Goal: Task Accomplishment & Management: Use online tool/utility

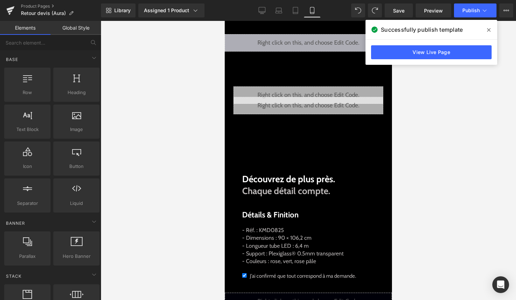
scroll to position [252, 0]
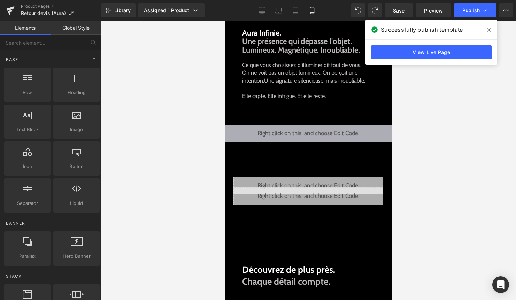
click at [278, 274] on div "Rendering Content" at bounding box center [257, 272] width 43 height 8
click at [280, 273] on span "Découvrez de plus près." at bounding box center [288, 269] width 93 height 11
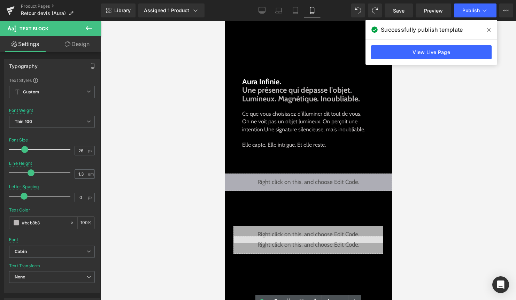
scroll to position [195, 0]
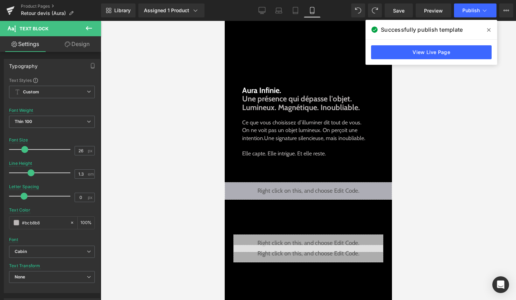
click at [277, 102] on span "Une présence qui dépasse l'objet. Lumineux. Magnétique. Inoubliable." at bounding box center [301, 103] width 118 height 18
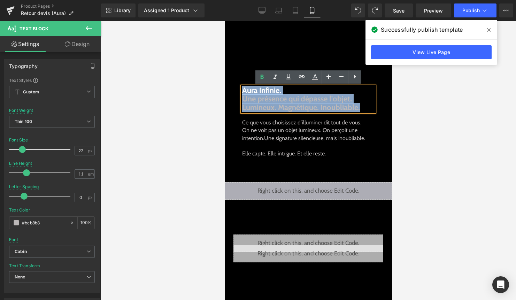
drag, startPoint x: 364, startPoint y: 107, endPoint x: 243, endPoint y: 88, distance: 122.3
click at [243, 88] on div "Aura Infinie. Une présence qui dépasse l'objet. Lumineux. Magnétique. Inoubliab…" at bounding box center [308, 98] width 132 height 25
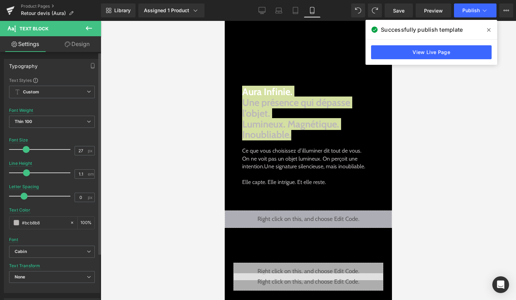
type input "26"
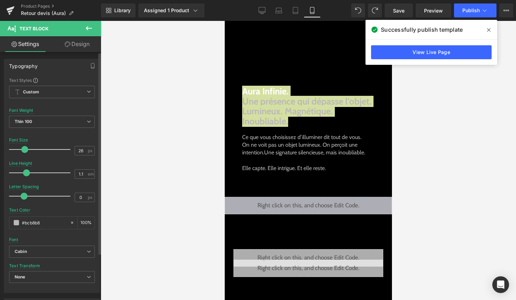
click at [25, 149] on span at bounding box center [24, 149] width 7 height 7
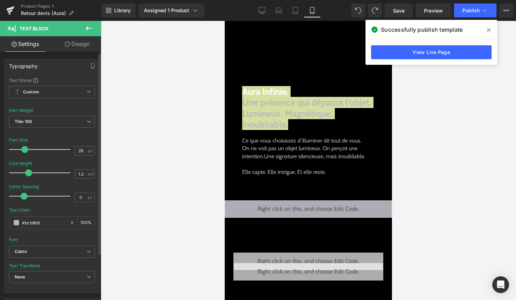
type input "1.3"
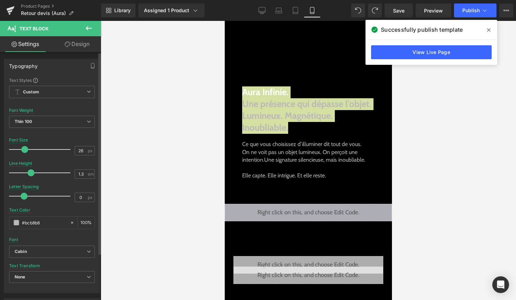
drag, startPoint x: 26, startPoint y: 171, endPoint x: 31, endPoint y: 171, distance: 4.5
click at [31, 171] on span at bounding box center [31, 172] width 7 height 7
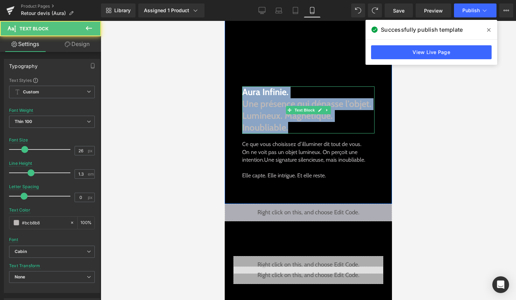
click at [337, 119] on p "Une présence qui dépasse l'objet. Lumineux. Magnétique. Inoubliable." at bounding box center [308, 115] width 132 height 35
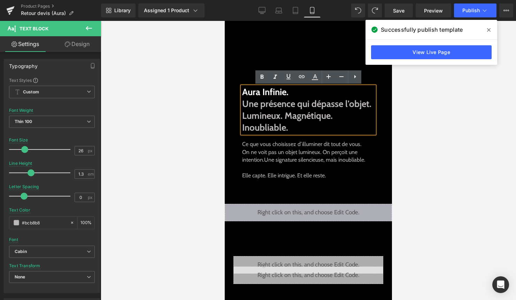
click at [244, 104] on span "Une présence qui dépasse l'objet. Lumineux. Magnétique. Inoubliable." at bounding box center [306, 115] width 129 height 35
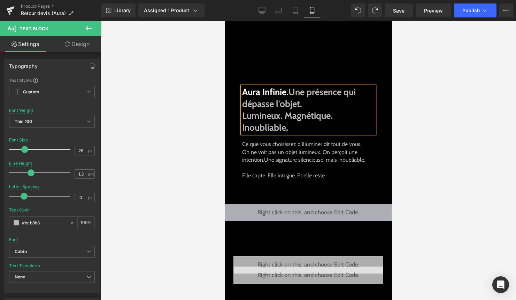
click at [244, 118] on span "Lumineux. Magnétique. Inoubliable." at bounding box center [287, 121] width 91 height 23
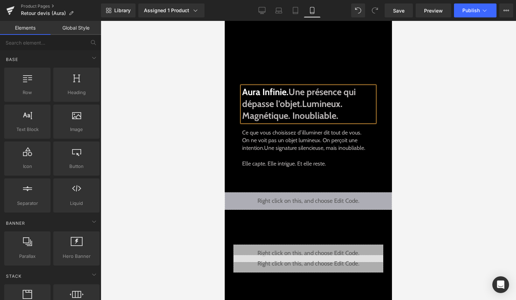
click at [417, 135] on div at bounding box center [308, 160] width 415 height 279
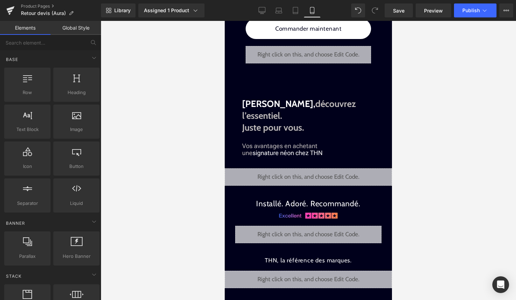
scroll to position [840, 0]
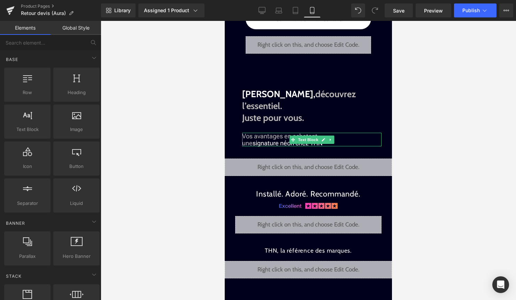
click at [285, 139] on span "signature néon chez THN" at bounding box center [287, 142] width 70 height 7
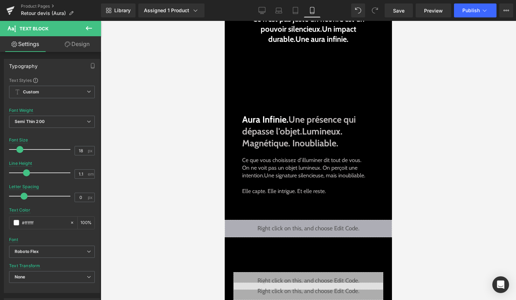
scroll to position [110, 0]
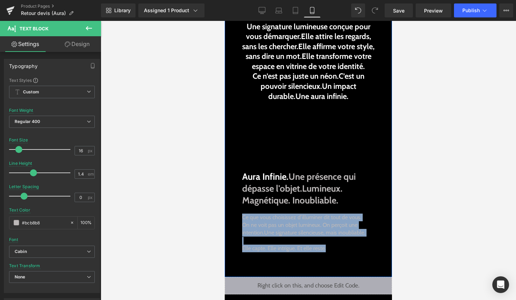
drag, startPoint x: 325, startPoint y: 249, endPoint x: 232, endPoint y: 213, distance: 99.7
click at [232, 213] on div "Liquid Commander maintenant Button Une signature lumineuse conçue pour vous dém…" at bounding box center [308, 103] width 160 height 345
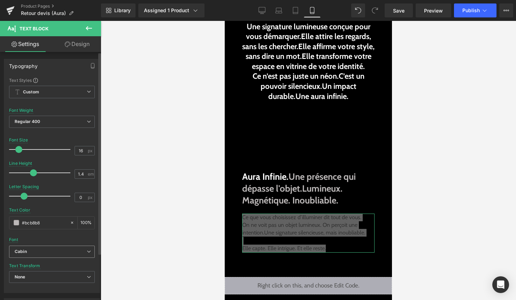
click at [48, 251] on b "Cabin" at bounding box center [51, 252] width 72 height 6
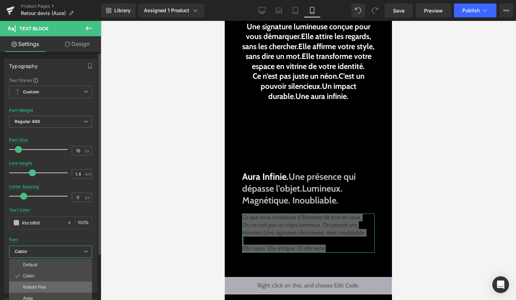
click at [40, 284] on li "Roboto Flex" at bounding box center [50, 286] width 83 height 11
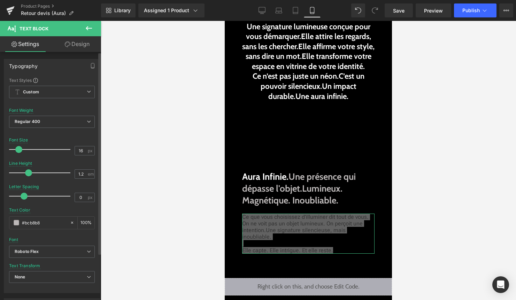
type input "1.1"
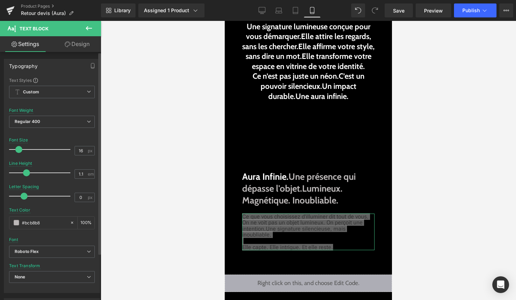
drag, startPoint x: 33, startPoint y: 173, endPoint x: 26, endPoint y: 173, distance: 6.6
click at [26, 173] on span at bounding box center [26, 172] width 7 height 7
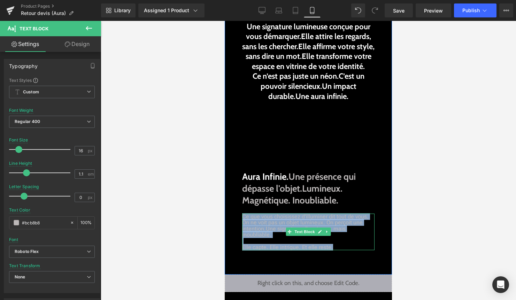
click at [337, 248] on p "On ne voit pas un objet lumineux. On perçoit une intention. Une signature silen…" at bounding box center [308, 234] width 132 height 31
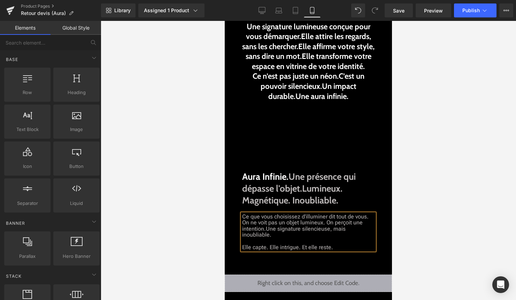
click at [416, 237] on div at bounding box center [308, 160] width 415 height 279
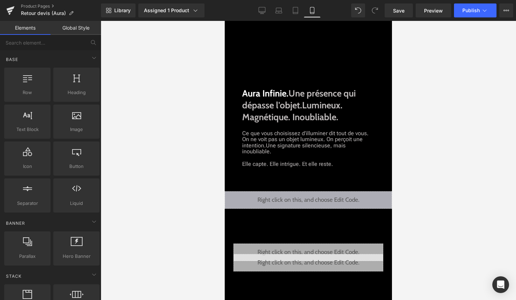
scroll to position [186, 0]
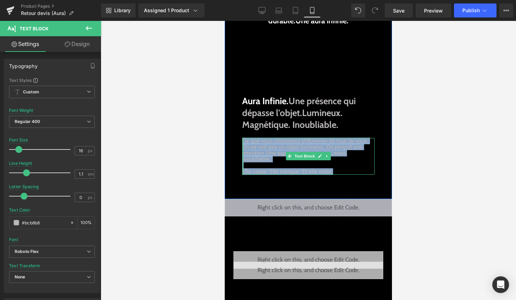
drag, startPoint x: 331, startPoint y: 170, endPoint x: 243, endPoint y: 142, distance: 92.6
click at [243, 142] on div "Ce que vous choisissez d’illuminer dit tout de vous. On ne voit pas un objet lu…" at bounding box center [308, 156] width 132 height 37
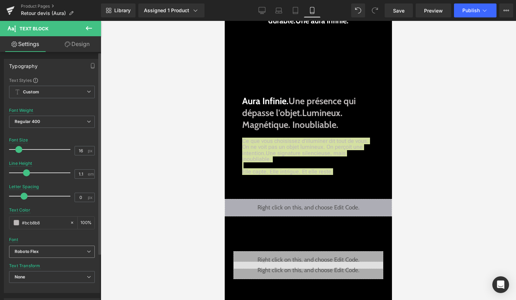
click at [52, 254] on b "Roboto Flex" at bounding box center [51, 252] width 72 height 6
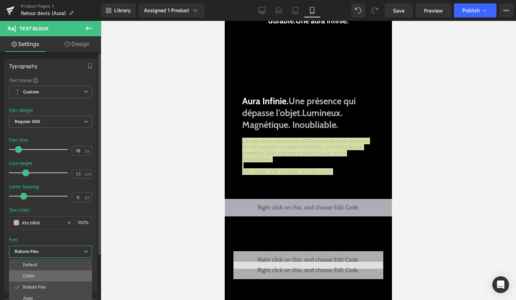
click at [45, 273] on li "Cabin" at bounding box center [50, 275] width 83 height 11
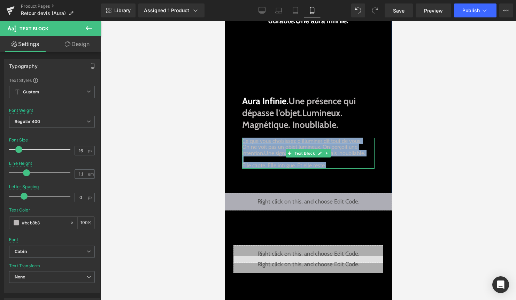
click at [278, 163] on span "Elle capte. Elle intrigue. Et elle reste." at bounding box center [284, 165] width 84 height 7
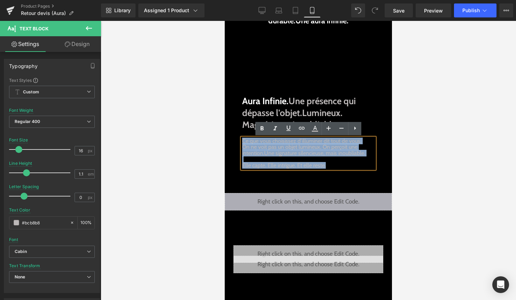
drag, startPoint x: 334, startPoint y: 167, endPoint x: 242, endPoint y: 141, distance: 95.4
click at [242, 141] on div "Ce que vous choisissez d’illuminer dit tout de vous. On ne voit pas un objet lu…" at bounding box center [308, 153] width 132 height 31
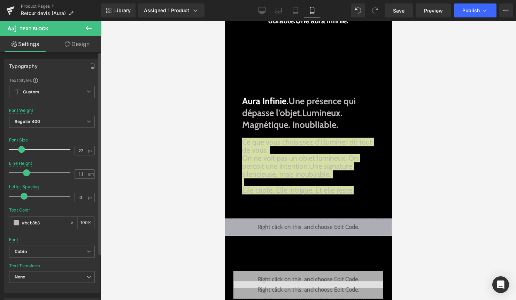
type input "23"
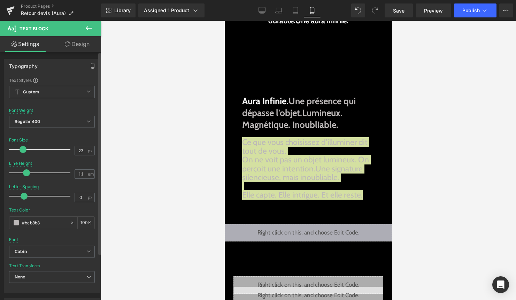
drag, startPoint x: 20, startPoint y: 149, endPoint x: 24, endPoint y: 149, distance: 4.2
click at [24, 149] on span at bounding box center [22, 149] width 7 height 7
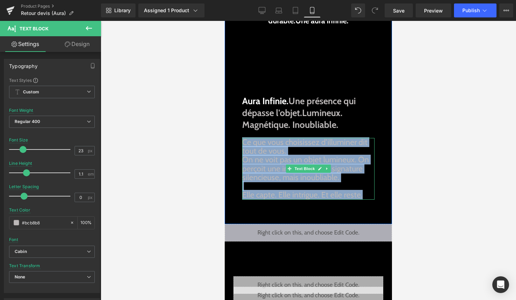
click at [256, 191] on span "Elle capte. Elle intrigue. Et elle reste." at bounding box center [302, 195] width 120 height 10
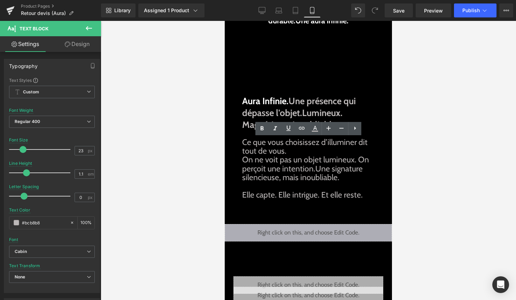
click at [405, 195] on div at bounding box center [308, 160] width 415 height 279
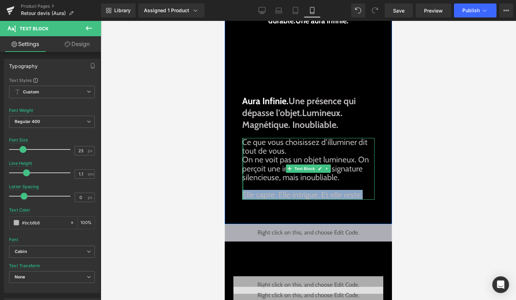
drag, startPoint x: 311, startPoint y: 196, endPoint x: 242, endPoint y: 194, distance: 68.6
click at [242, 194] on div "Ce que vous choisissez d’illuminer dit tout de vous. On ne voit pas un objet lu…" at bounding box center [308, 169] width 132 height 62
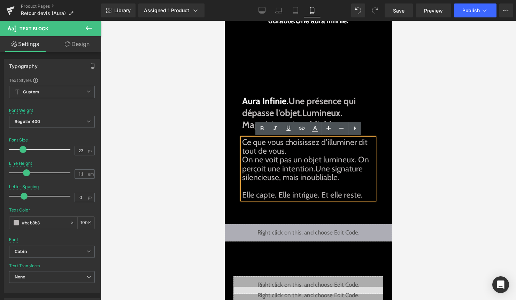
click at [289, 189] on p "On ne voit pas un objet lumineux. On perçoit une intention. Une signature silen…" at bounding box center [308, 177] width 132 height 44
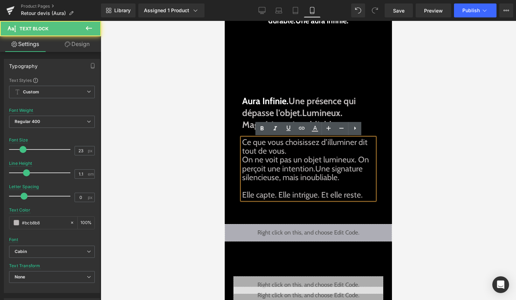
click at [244, 158] on p "On ne voit pas un objet lumineux. On perçoit une intention. Une signature silen…" at bounding box center [308, 177] width 132 height 44
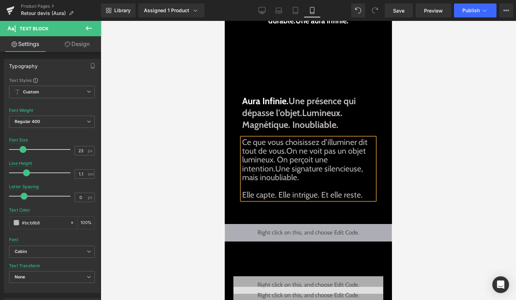
click at [242, 169] on span "On ne voit pas un objet lumineux. On perçoit une intention." at bounding box center [304, 160] width 124 height 28
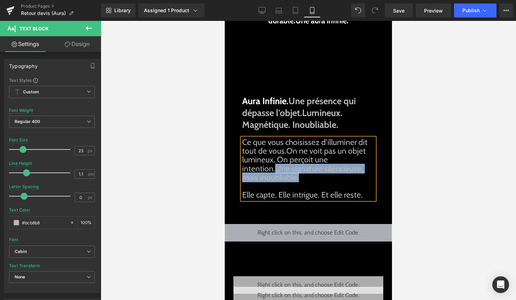
drag, startPoint x: 298, startPoint y: 178, endPoint x: 277, endPoint y: 169, distance: 22.8
click at [277, 169] on span "Une signature silencieuse, mais inoubliable." at bounding box center [302, 173] width 121 height 18
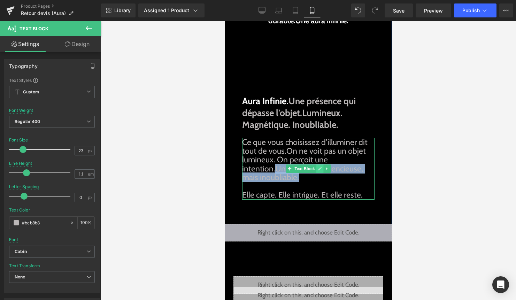
click at [320, 169] on icon at bounding box center [320, 168] width 4 height 4
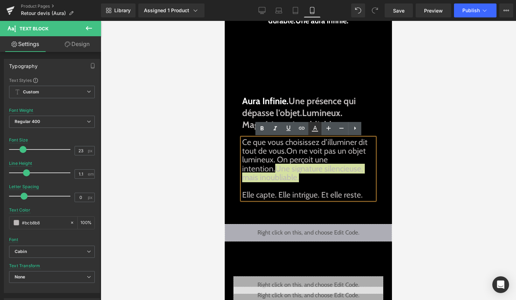
click at [315, 127] on icon at bounding box center [315, 128] width 8 height 8
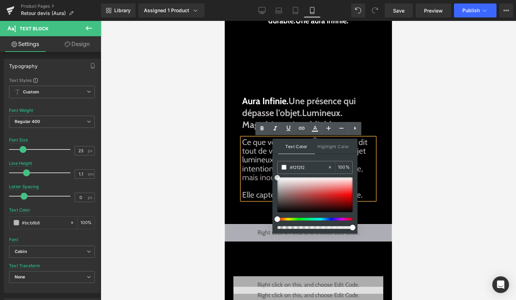
type input "#ffffff"
drag, startPoint x: 506, startPoint y: 218, endPoint x: 266, endPoint y: 165, distance: 244.8
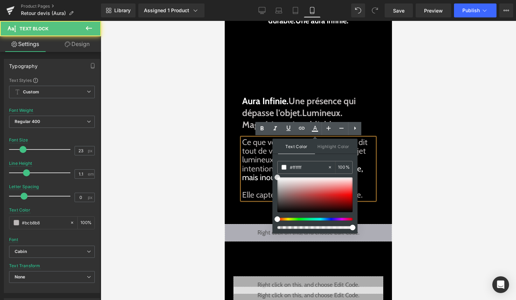
click at [259, 174] on span "Une signature silencieuse, mais inoubliable." at bounding box center [302, 173] width 121 height 18
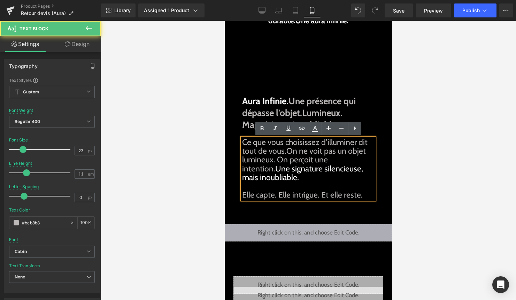
click at [315, 187] on p "Elle capte. Elle intrigue. Et elle reste." at bounding box center [308, 191] width 132 height 18
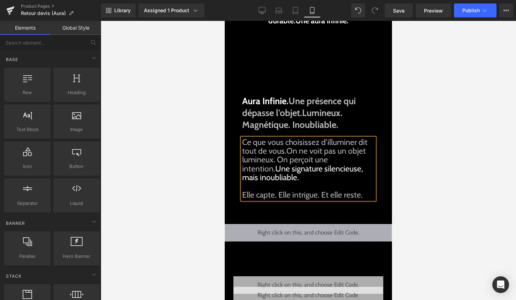
click at [461, 175] on div at bounding box center [308, 160] width 415 height 279
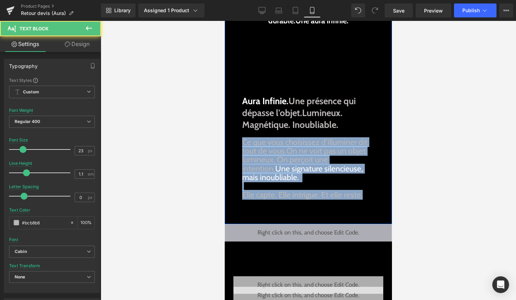
drag, startPoint x: 364, startPoint y: 192, endPoint x: 233, endPoint y: 143, distance: 140.3
click at [233, 142] on div "Liquid Commander maintenant Button Une signature lumineuse conçue pour vous dém…" at bounding box center [308, 40] width 160 height 368
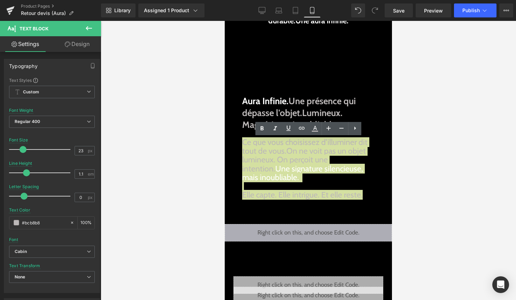
click at [462, 127] on div at bounding box center [308, 160] width 415 height 279
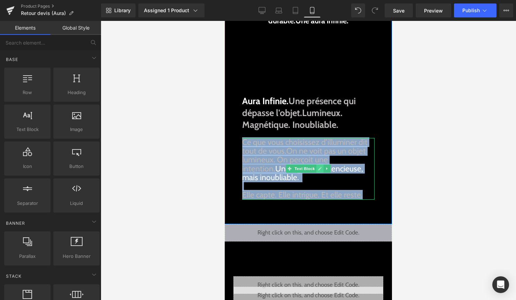
click at [321, 167] on icon at bounding box center [319, 168] width 3 height 3
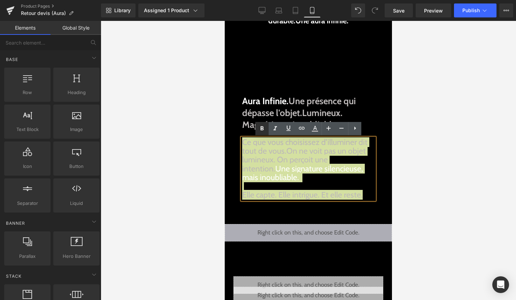
click at [263, 126] on icon at bounding box center [262, 128] width 8 height 8
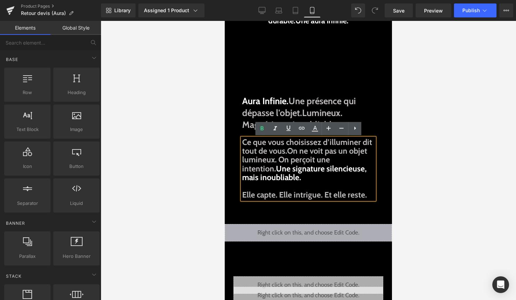
click at [341, 178] on p "Ce que vous choisissez d’illuminer dit tout de vous. On ne voit pas un objet lu…" at bounding box center [308, 160] width 132 height 44
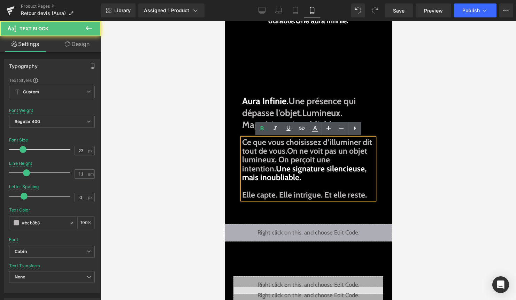
click at [260, 150] on span "Ce que vous choisissez d’illuminer dit tout de vous. On ne voit pas un objet lu…" at bounding box center [307, 159] width 130 height 45
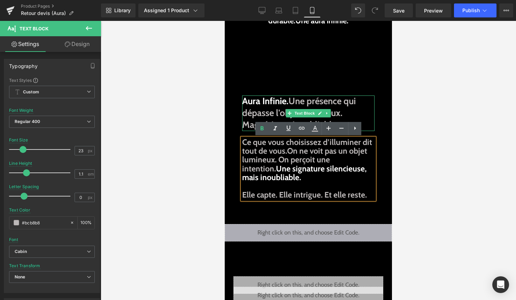
click at [248, 118] on p "Aura Infinie. Une présence qui dépasse l'objet. Lumineux. Magnétique. Inoubliab…" at bounding box center [308, 112] width 132 height 35
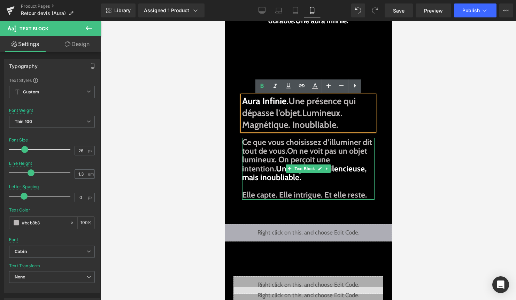
click at [260, 149] on span "Ce que vous choisissez d’illuminer dit tout de vous. On ne voit pas un objet lu…" at bounding box center [307, 159] width 130 height 45
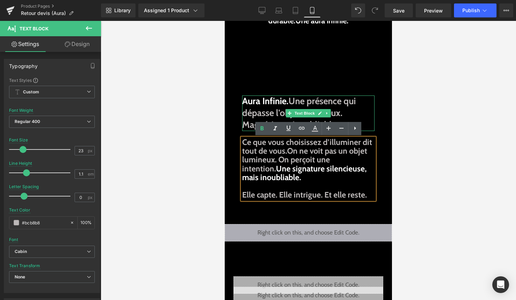
click at [248, 120] on span "Lumineux. Magnétique. Inoubliable." at bounding box center [292, 118] width 100 height 23
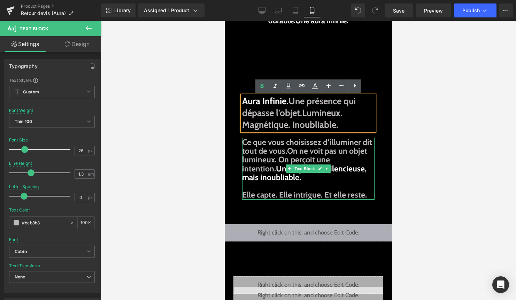
click at [279, 172] on span "Une signature silencieuse, mais inoubliable." at bounding box center [304, 173] width 124 height 18
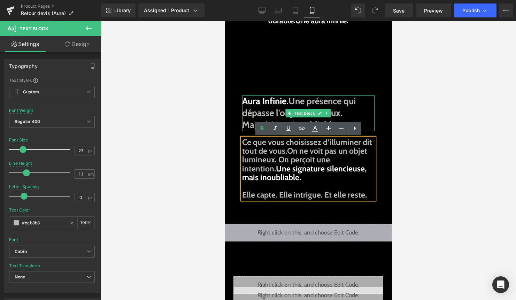
click at [246, 122] on span "Lumineux. Magnétique. Inoubliable." at bounding box center [292, 118] width 100 height 23
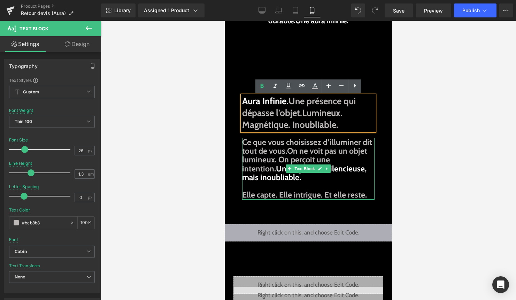
click at [286, 176] on span "Une signature silencieuse, mais inoubliable." at bounding box center [304, 173] width 124 height 18
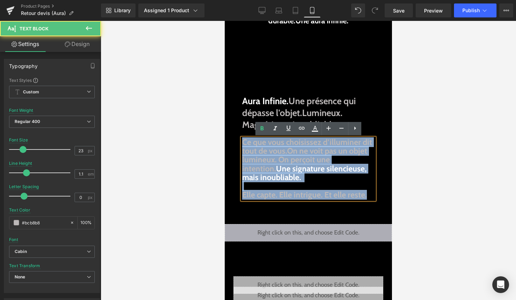
drag, startPoint x: 370, startPoint y: 196, endPoint x: 243, endPoint y: 135, distance: 140.6
click at [243, 135] on div "Liquid Commander maintenant Button Une signature lumineuse conçue pour vous dém…" at bounding box center [308, 40] width 160 height 368
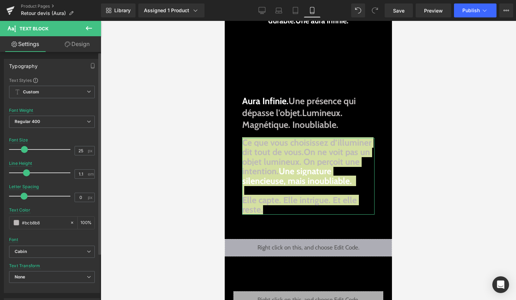
type input "26"
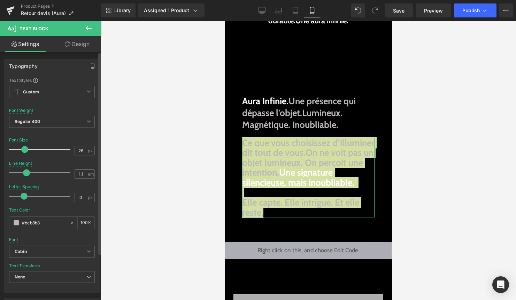
click at [25, 147] on span at bounding box center [24, 149] width 7 height 7
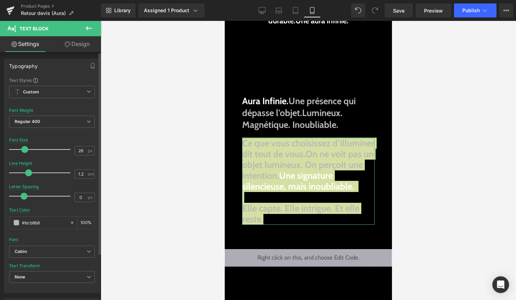
type input "1.3"
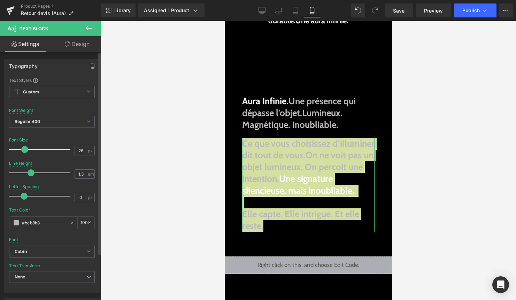
drag, startPoint x: 24, startPoint y: 174, endPoint x: 28, endPoint y: 173, distance: 3.9
click at [28, 173] on span at bounding box center [31, 172] width 7 height 7
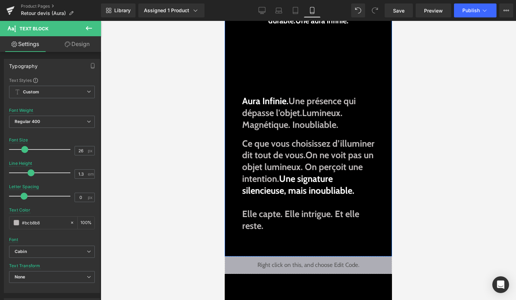
click at [309, 225] on span "Elle capte. Elle intrigue. Et elle reste." at bounding box center [300, 219] width 117 height 23
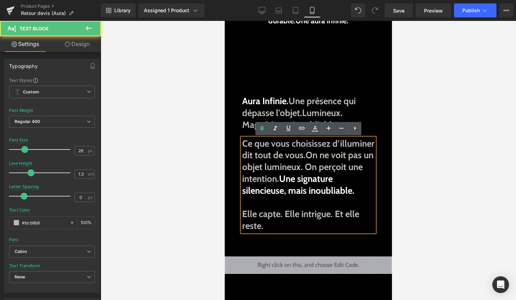
click at [342, 220] on span "Elle capte. Elle intrigue. Et elle reste." at bounding box center [300, 219] width 117 height 23
click at [245, 225] on span "Elle capte. Elle intrigue. Et elle reste." at bounding box center [300, 219] width 117 height 23
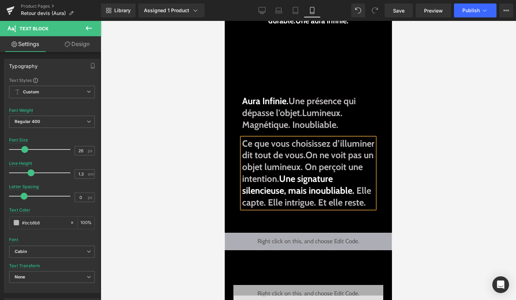
click at [483, 185] on div at bounding box center [308, 160] width 415 height 279
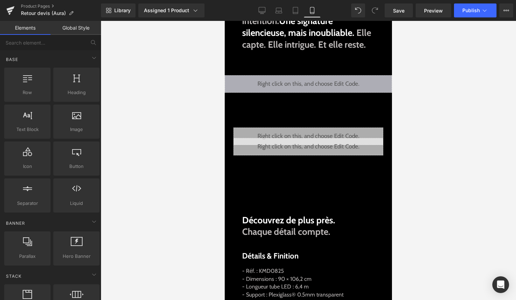
scroll to position [151, 0]
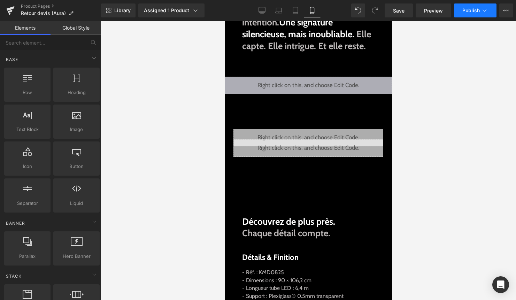
click at [482, 11] on icon at bounding box center [484, 10] width 7 height 7
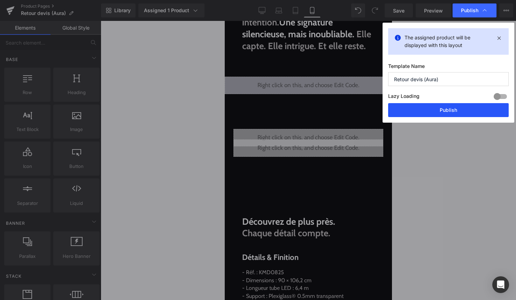
click at [462, 107] on button "Publish" at bounding box center [448, 110] width 120 height 14
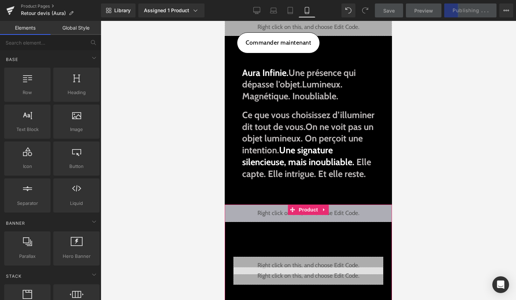
scroll to position [0, 0]
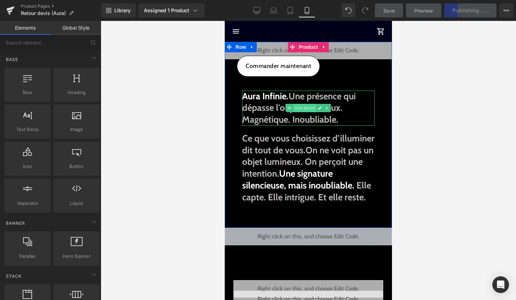
click at [306, 109] on span "Text Block" at bounding box center [304, 108] width 23 height 8
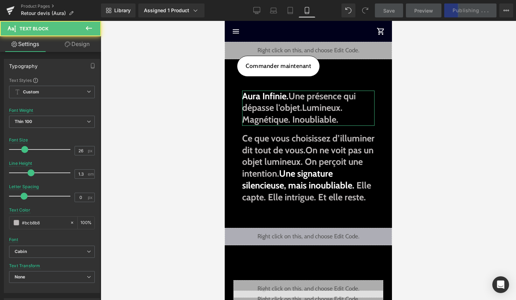
click at [73, 46] on link "Design" at bounding box center [77, 44] width 50 height 16
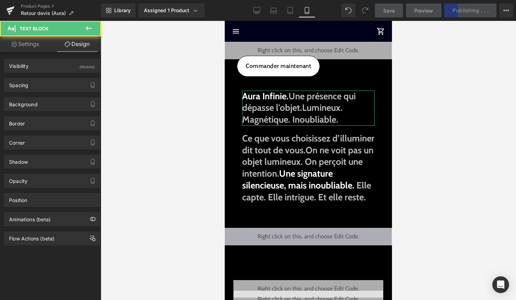
type input "40"
type input "20"
type input "40"
type input "0"
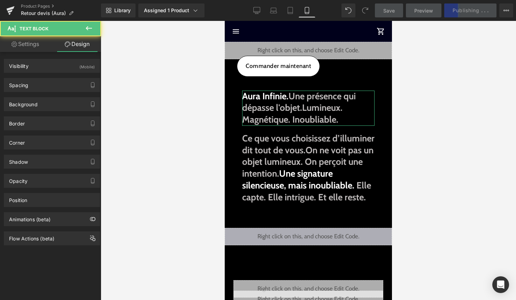
type input "0"
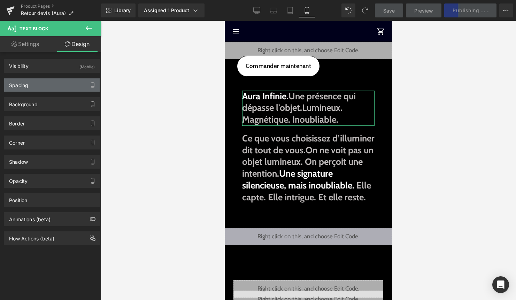
click at [68, 87] on div "Spacing" at bounding box center [51, 84] width 95 height 13
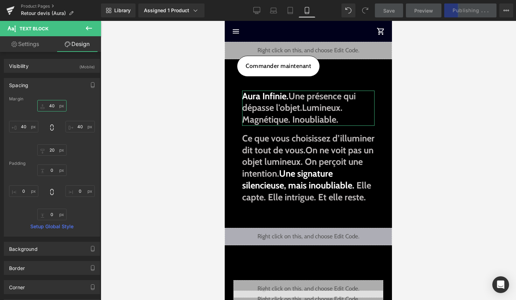
click at [55, 104] on input "40" at bounding box center [51, 105] width 29 height 11
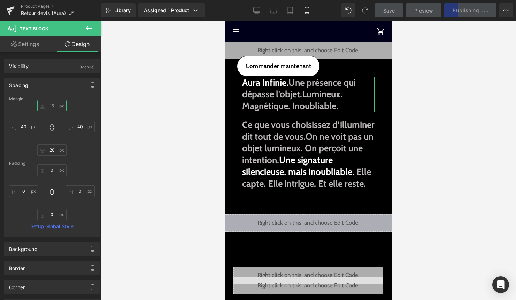
type input "160"
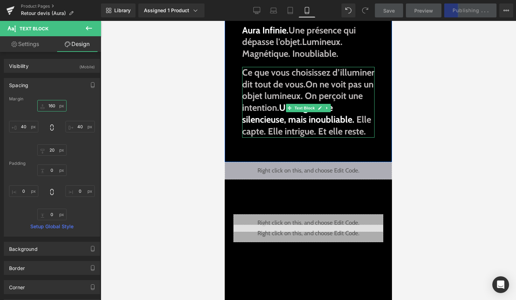
scroll to position [109, 0]
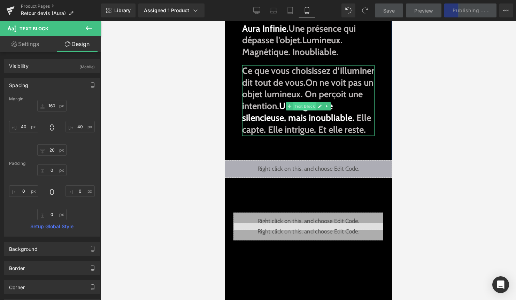
click at [302, 108] on span "Text Block" at bounding box center [304, 106] width 23 height 8
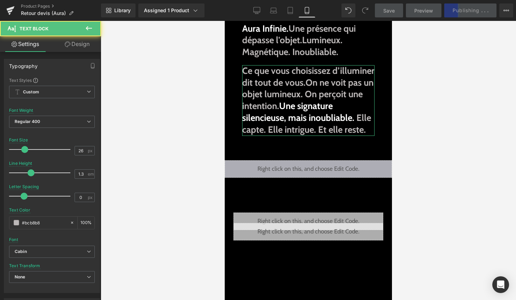
click at [81, 48] on link "Design" at bounding box center [77, 44] width 50 height 16
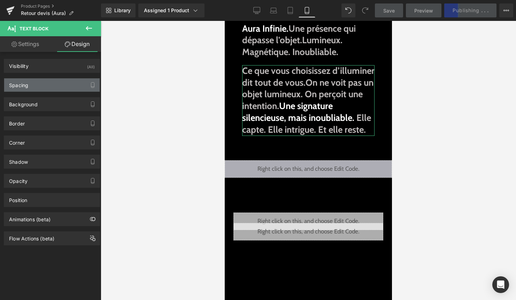
click at [65, 86] on div "Spacing" at bounding box center [51, 84] width 95 height 13
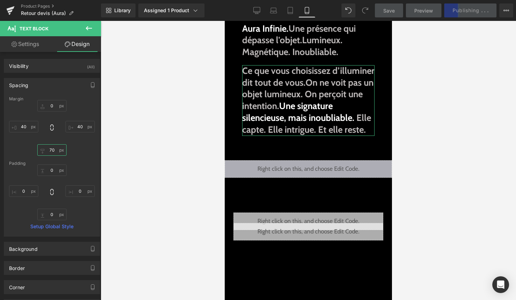
click at [49, 148] on input "70" at bounding box center [51, 149] width 29 height 11
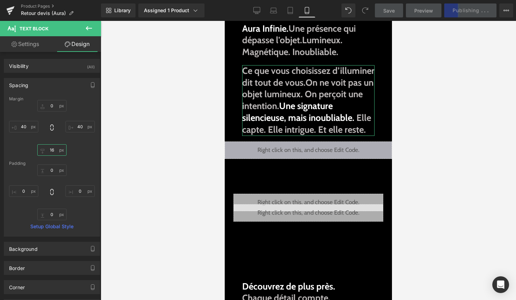
type input "160"
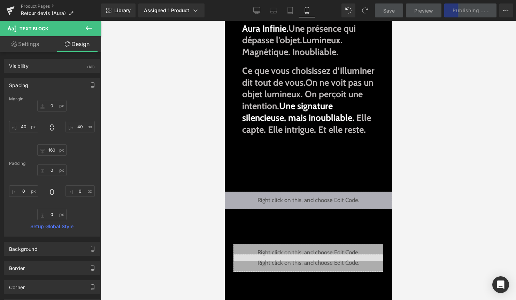
click at [453, 78] on div at bounding box center [308, 160] width 415 height 279
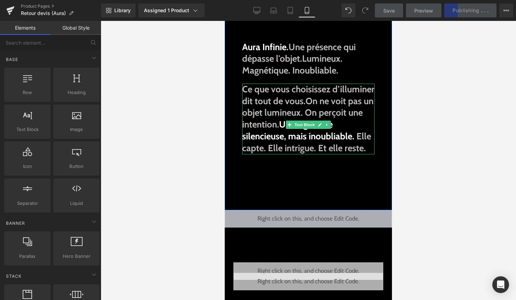
scroll to position [88, 0]
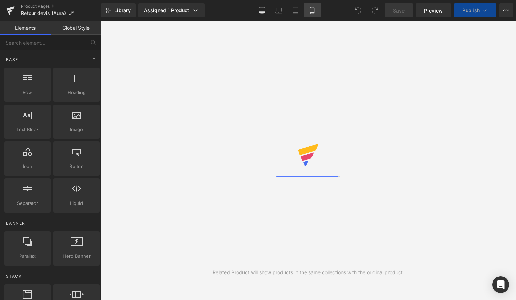
click at [312, 11] on icon at bounding box center [311, 10] width 7 height 7
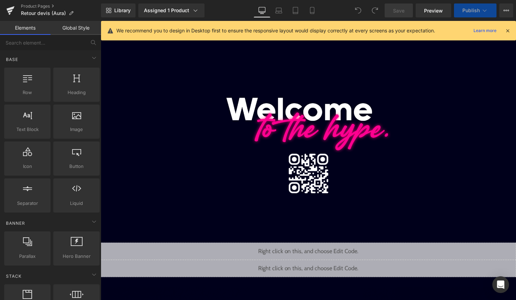
click at [507, 29] on icon at bounding box center [507, 31] width 6 height 6
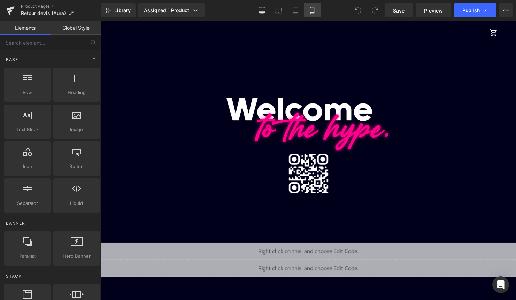
click at [311, 11] on icon at bounding box center [311, 10] width 7 height 7
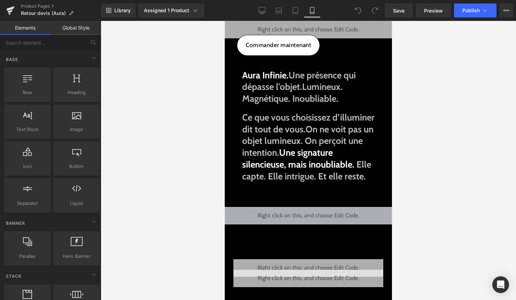
scroll to position [21, 0]
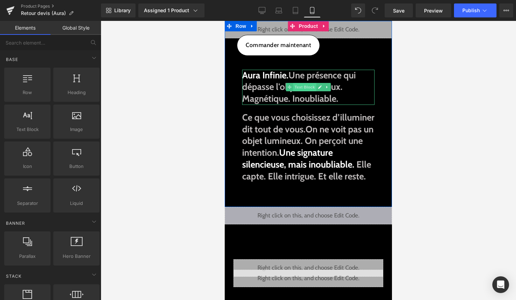
click at [312, 90] on span "Text Block" at bounding box center [304, 87] width 23 height 8
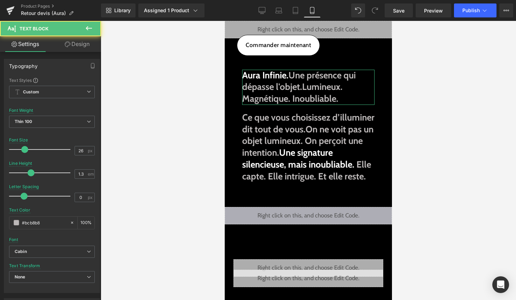
click at [84, 49] on link "Design" at bounding box center [77, 44] width 50 height 16
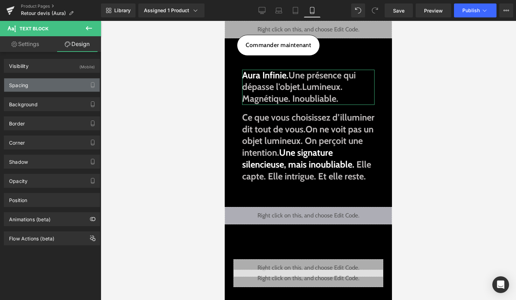
click at [70, 85] on div "Spacing" at bounding box center [51, 84] width 95 height 13
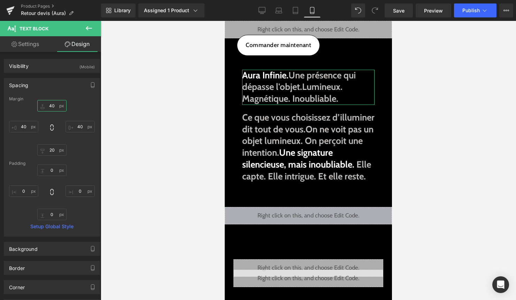
click at [52, 107] on input "40" at bounding box center [51, 105] width 29 height 11
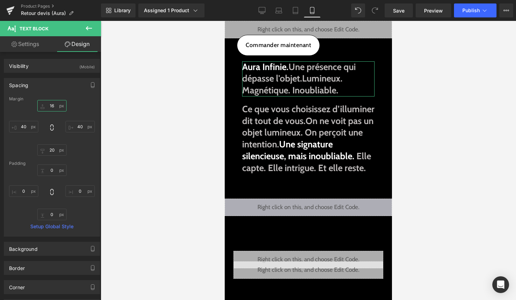
type input "160"
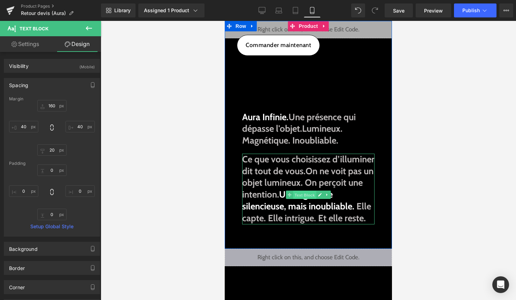
click at [302, 195] on span "Text Block" at bounding box center [304, 195] width 23 height 8
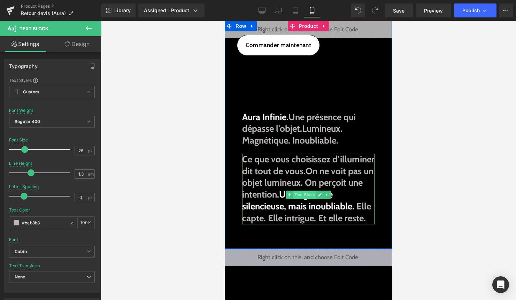
click at [302, 195] on span "Text Block" at bounding box center [304, 194] width 23 height 8
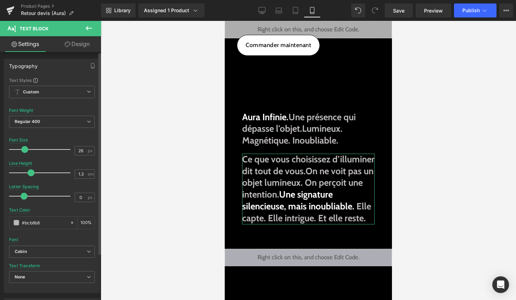
click at [83, 54] on div "Typography Text Styles Custom Custom Setup Global Style Custom Setup Global Sty…" at bounding box center [52, 173] width 104 height 239
click at [84, 48] on link "Design" at bounding box center [77, 44] width 50 height 16
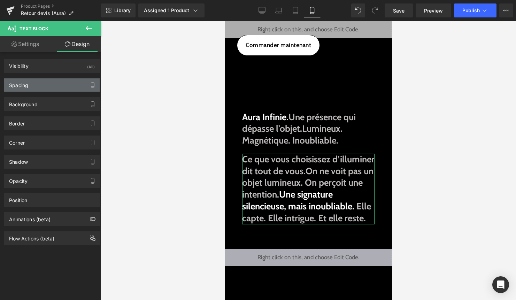
click at [58, 82] on div "Spacing" at bounding box center [51, 84] width 95 height 13
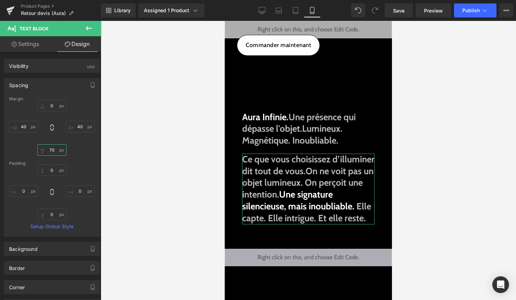
click at [52, 150] on input "70" at bounding box center [51, 149] width 29 height 11
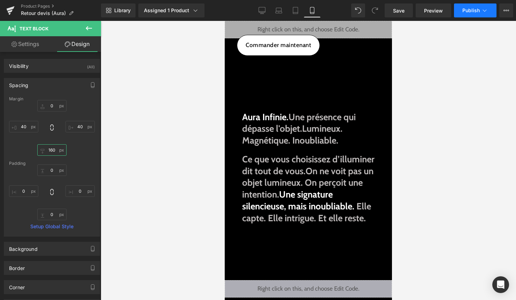
type input "160"
click at [479, 9] on span "Publish" at bounding box center [470, 11] width 17 height 6
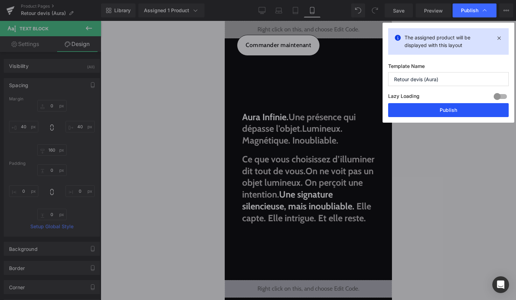
click at [446, 108] on button "Publish" at bounding box center [448, 110] width 120 height 14
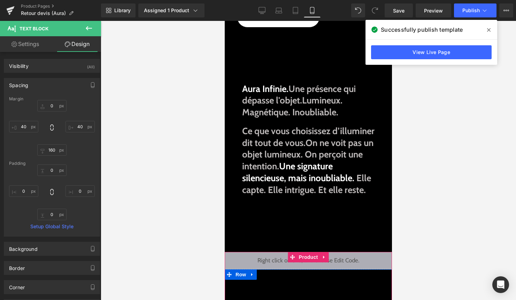
scroll to position [0, 0]
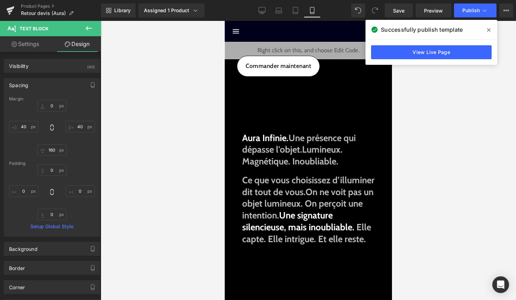
click at [298, 212] on span "Text Block" at bounding box center [304, 215] width 23 height 8
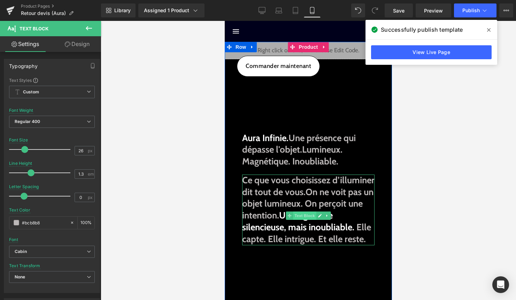
click at [304, 215] on span "Text Block" at bounding box center [304, 215] width 23 height 8
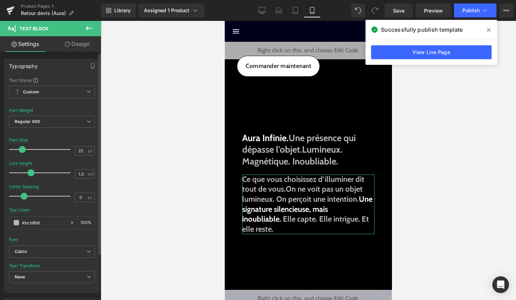
type input "23"
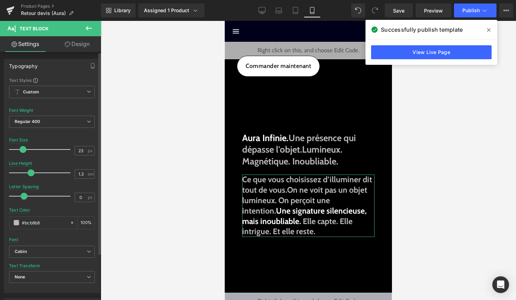
click at [23, 148] on span at bounding box center [22, 149] width 7 height 7
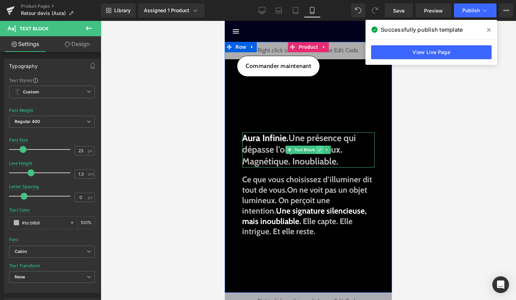
click at [318, 148] on icon at bounding box center [320, 150] width 4 height 4
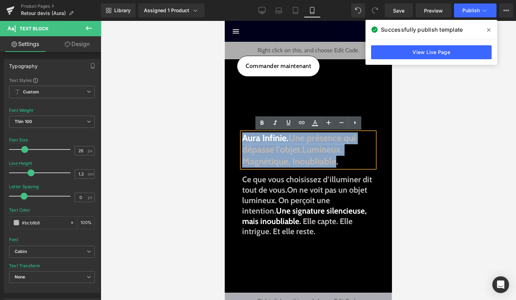
drag, startPoint x: 337, startPoint y: 159, endPoint x: 243, endPoint y: 137, distance: 97.0
click at [243, 137] on p "Aura Infinie. Une présence qui dépasse l'objet. Lumineux. Magnétique. Inoubliab…" at bounding box center [308, 149] width 132 height 35
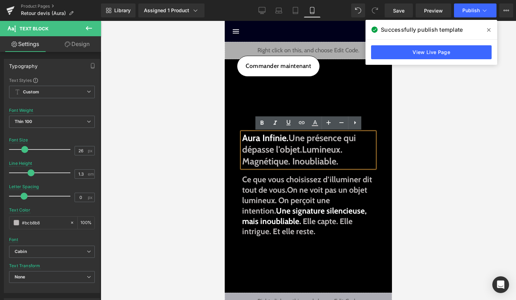
click at [300, 150] on span "Une présence qui dépasse l'objet." at bounding box center [299, 143] width 114 height 23
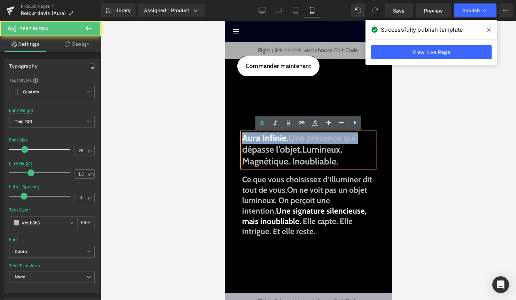
drag, startPoint x: 348, startPoint y: 162, endPoint x: 235, endPoint y: 142, distance: 114.5
click at [235, 142] on div "Liquid Commander maintenant Button Aura Infinie. Une présence qui dépasse l'obj…" at bounding box center [308, 167] width 160 height 251
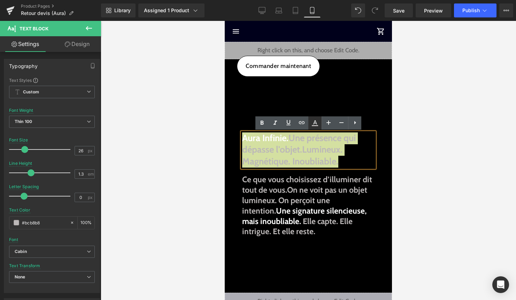
click at [315, 125] on icon at bounding box center [315, 125] width 6 height 1
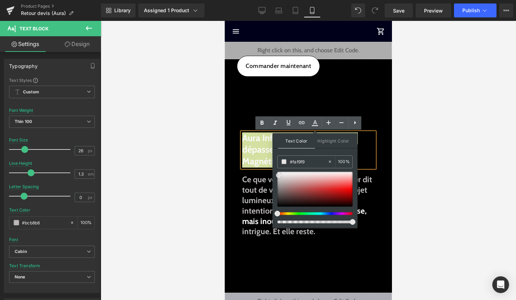
type input "#ffffff"
drag, startPoint x: 279, startPoint y: 179, endPoint x: 276, endPoint y: 168, distance: 11.8
click at [276, 168] on div "Text Color Highlight Color rgba(255, 255, 255, 1) #ffffff 100 % transparent tra…" at bounding box center [314, 180] width 85 height 95
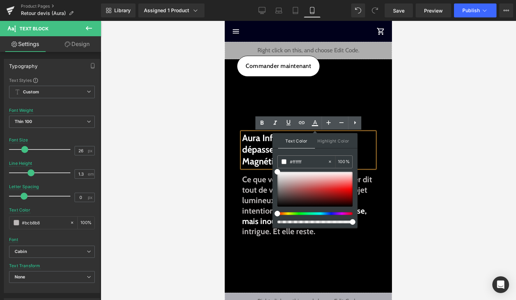
click at [259, 155] on p "Aura Infinie. Une présence qui dépasse l'objet. Lumineux. Magnétique. Inoubliab…" at bounding box center [308, 149] width 132 height 35
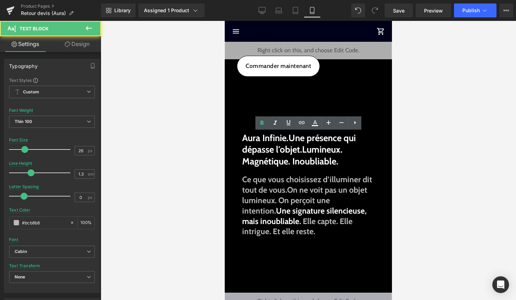
click at [440, 156] on div at bounding box center [308, 160] width 415 height 279
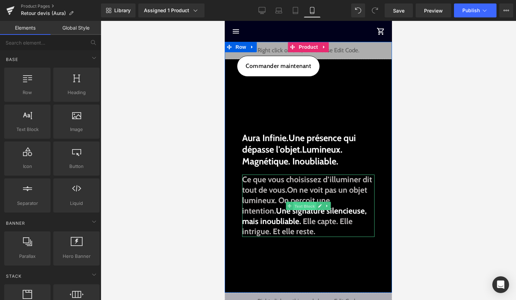
click at [303, 206] on span "Text Block" at bounding box center [304, 206] width 23 height 8
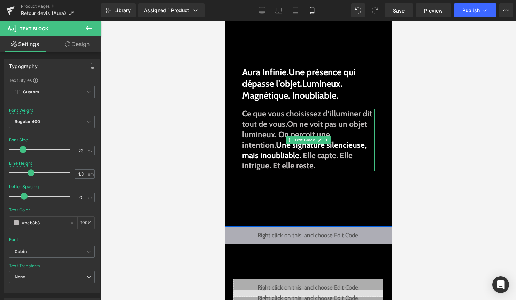
scroll to position [68, 0]
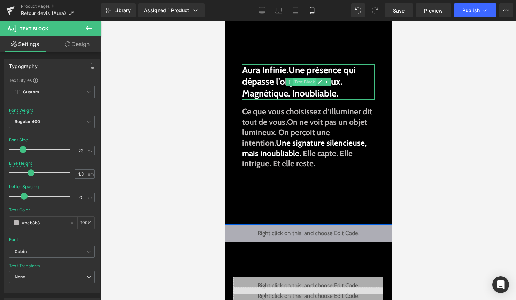
click at [294, 82] on span "Text Block" at bounding box center [304, 82] width 23 height 8
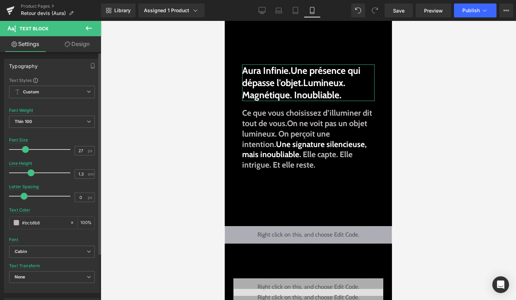
type input "28"
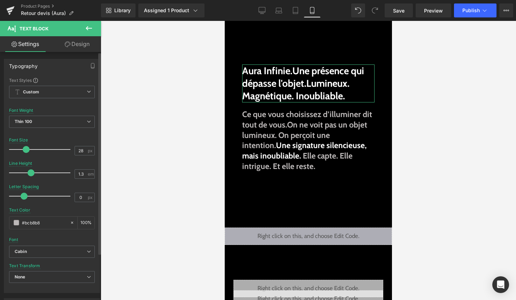
click at [28, 149] on span at bounding box center [26, 149] width 7 height 7
click at [413, 122] on div at bounding box center [308, 160] width 415 height 279
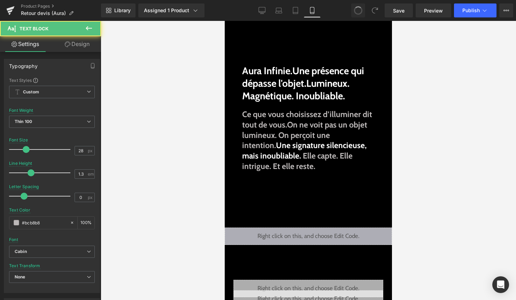
type input "26"
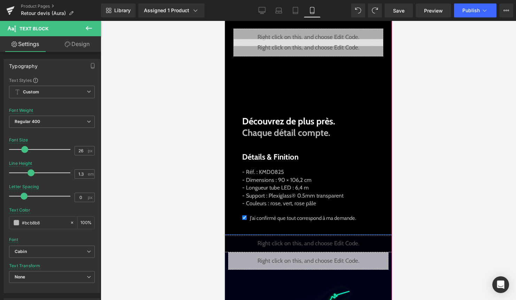
scroll to position [326, 0]
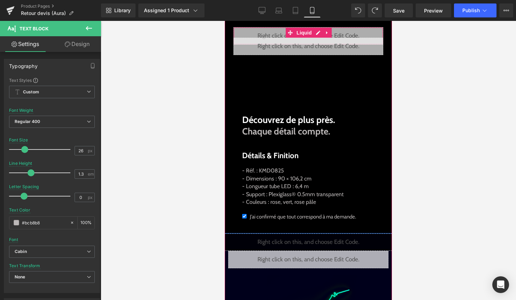
click at [315, 45] on div "Liquid" at bounding box center [308, 35] width 150 height 17
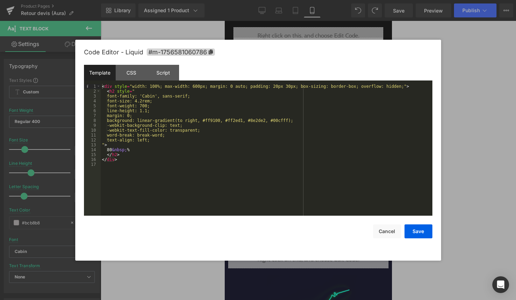
click at [141, 101] on div "< div style = "width: 100%; max-width: 600px; margin: 0 auto; padding: 20px 30p…" at bounding box center [266, 154] width 331 height 141
click at [142, 102] on div "< div style = "width: 100%; max-width: 600px; margin: 0 auto; padding: 20px 30p…" at bounding box center [266, 154] width 331 height 141
click at [424, 231] on button "Save" at bounding box center [418, 231] width 28 height 14
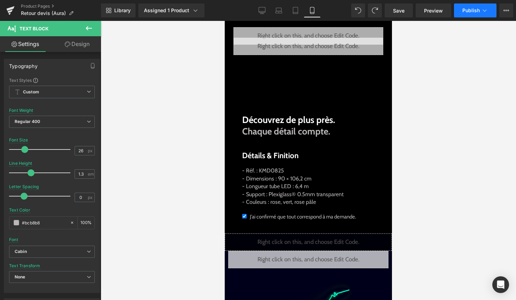
click at [471, 6] on button "Publish" at bounding box center [475, 10] width 42 height 14
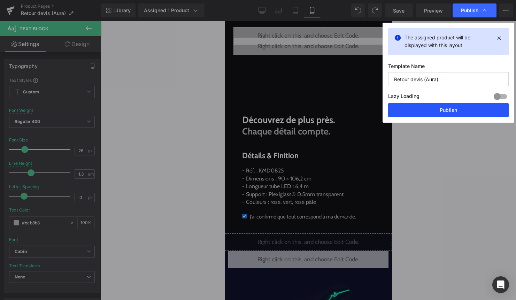
click at [446, 107] on button "Publish" at bounding box center [448, 110] width 120 height 14
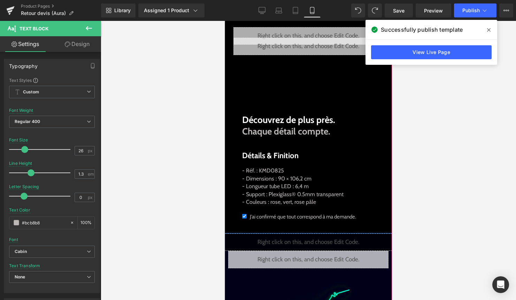
click at [319, 55] on div "Liquid" at bounding box center [308, 46] width 150 height 17
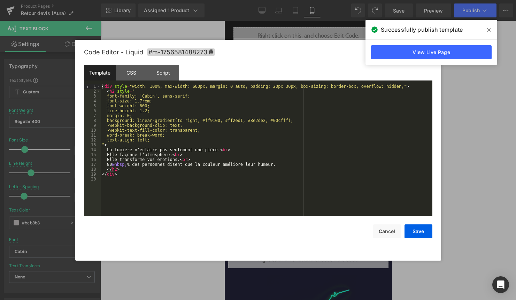
click at [111, 164] on div "< div style = "width: 100%; max-width: 600px; margin: 0 auto; padding: 20px 30p…" at bounding box center [266, 154] width 331 height 141
click at [194, 158] on div "< div style = "width: 100%; max-width: 600px; margin: 0 auto; padding: 20px 30p…" at bounding box center [266, 154] width 331 height 141
click at [425, 230] on button "Save" at bounding box center [418, 231] width 28 height 14
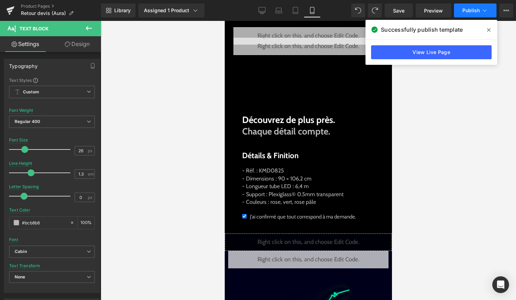
click at [480, 12] on button "Publish" at bounding box center [475, 10] width 42 height 14
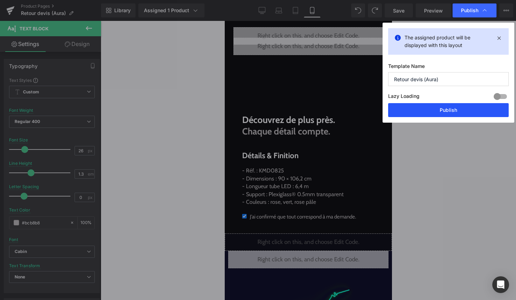
click at [457, 110] on button "Publish" at bounding box center [448, 110] width 120 height 14
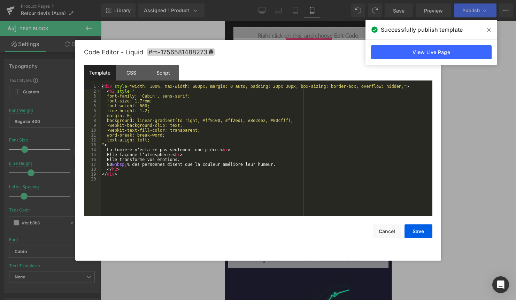
click at [318, 55] on div "Liquid" at bounding box center [308, 46] width 150 height 17
click at [113, 163] on div "< div style = "width: 100%; max-width: 600px; margin: 0 auto; padding: 20px 30p…" at bounding box center [266, 154] width 331 height 141
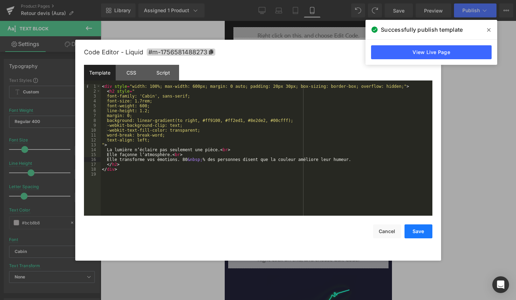
click at [414, 232] on button "Save" at bounding box center [418, 231] width 28 height 14
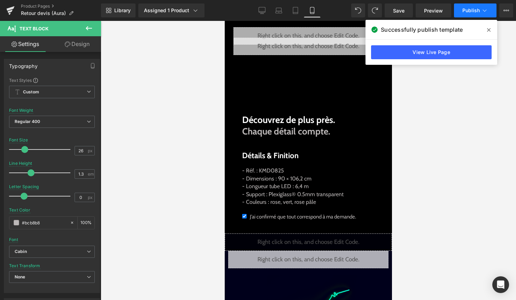
click at [464, 5] on button "Publish" at bounding box center [475, 10] width 42 height 14
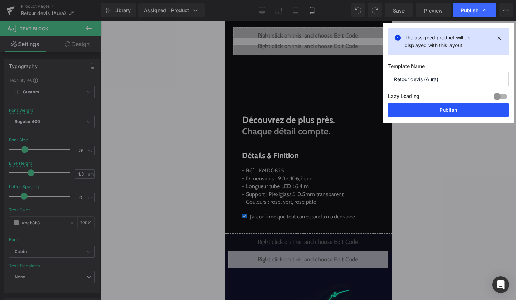
click at [463, 110] on button "Publish" at bounding box center [448, 110] width 120 height 14
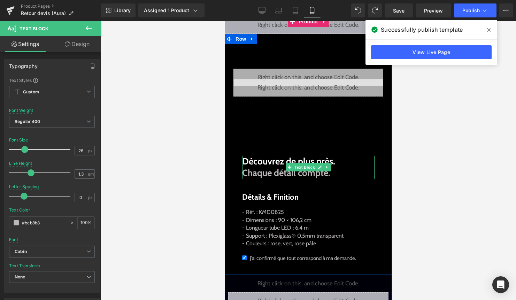
scroll to position [282, 0]
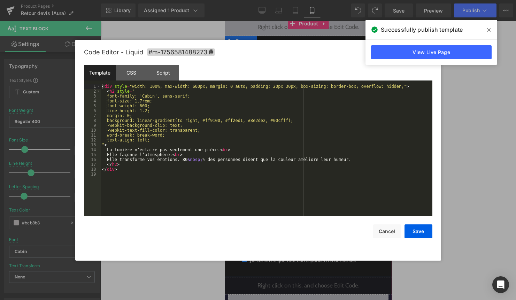
click at [316, 99] on div "Liquid" at bounding box center [308, 89] width 150 height 17
click at [275, 154] on div "< div style = "width: 100%; max-width: 600px; margin: 0 auto; padding: 20px 30p…" at bounding box center [266, 154] width 331 height 141
click at [421, 235] on button "Save" at bounding box center [418, 231] width 28 height 14
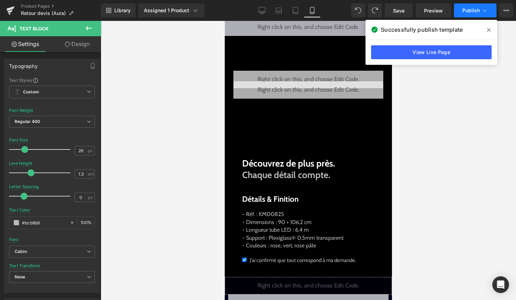
click at [475, 9] on span "Publish" at bounding box center [470, 11] width 17 height 6
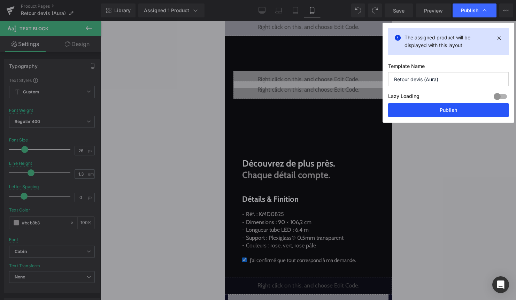
click at [452, 113] on button "Publish" at bounding box center [448, 110] width 120 height 14
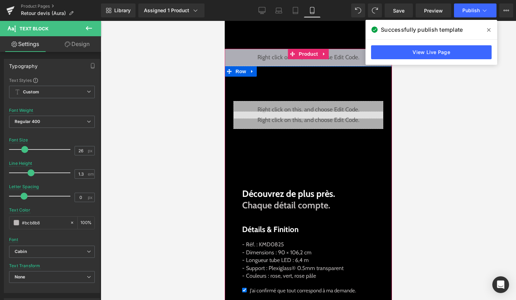
scroll to position [259, 0]
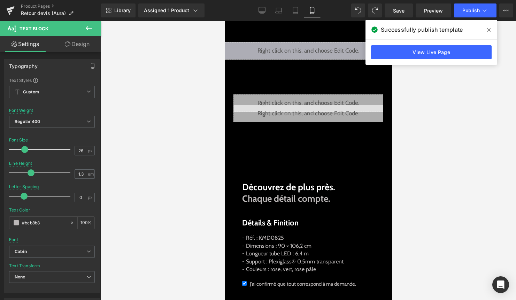
click at [89, 27] on icon at bounding box center [89, 28] width 8 height 8
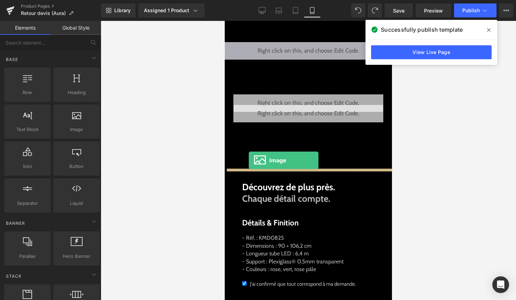
drag, startPoint x: 306, startPoint y: 149, endPoint x: 249, endPoint y: 160, distance: 58.5
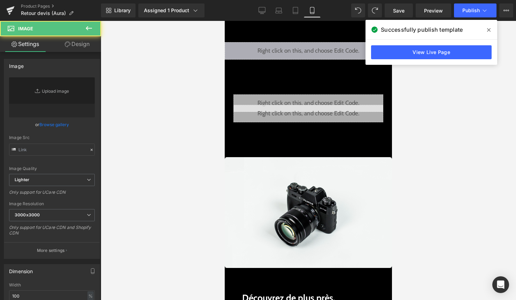
type input "//d1um8515vdn9kb.cloudfront.net/images/parallax.jpg"
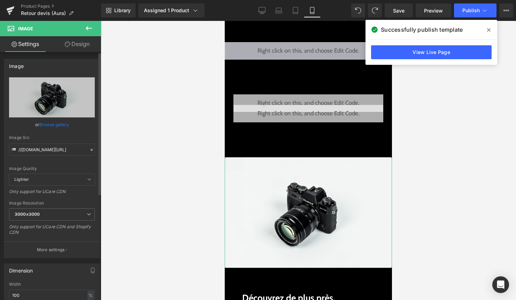
click at [57, 127] on link "Browse gallery" at bounding box center [54, 124] width 30 height 12
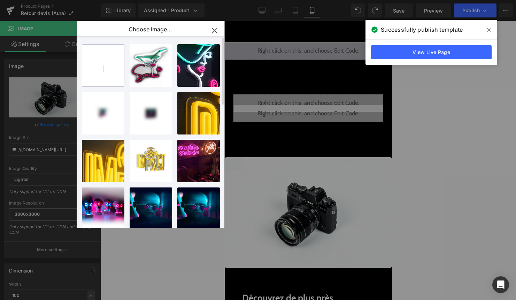
click at [102, 64] on input "file" at bounding box center [103, 66] width 42 height 42
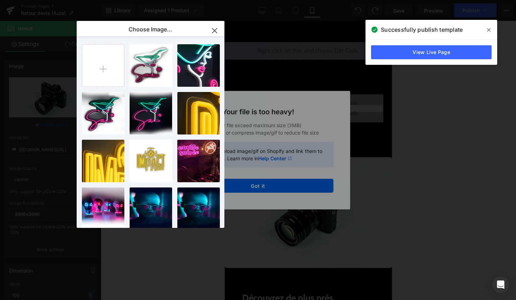
click at [217, 31] on icon "button" at bounding box center [214, 30] width 11 height 11
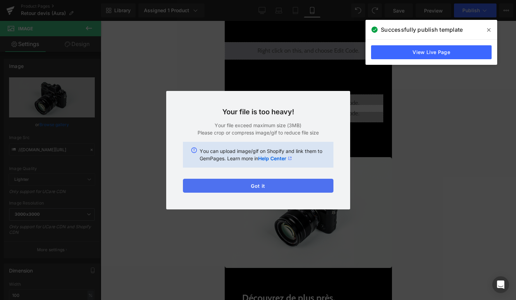
click at [316, 183] on button "Got it" at bounding box center [258, 186] width 150 height 14
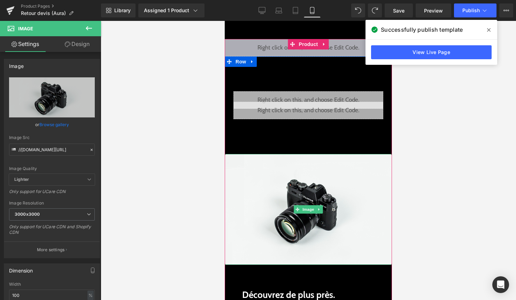
scroll to position [260, 0]
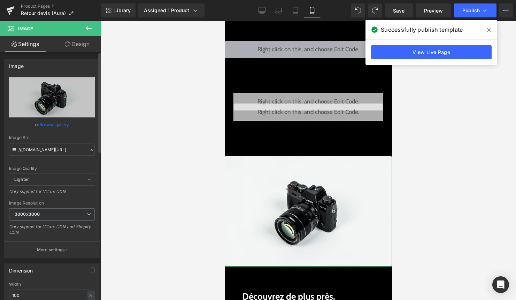
click at [50, 120] on link "Browse gallery" at bounding box center [54, 124] width 30 height 12
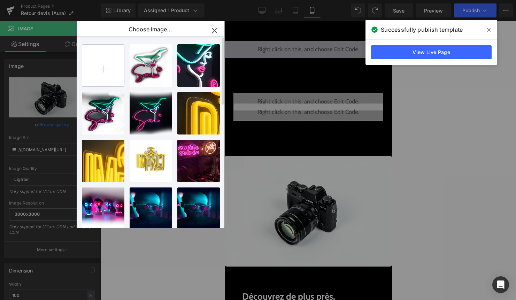
click at [94, 72] on input "file" at bounding box center [103, 66] width 42 height 42
type input "C:\fakepath\Firefly 20250830224202 (1).png"
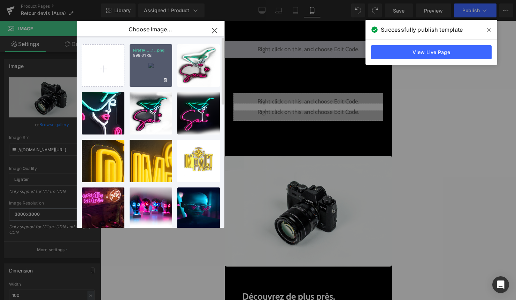
click at [148, 65] on div "Firefly... _1_.png 999.61 KB" at bounding box center [151, 65] width 42 height 42
type input "https://ucarecdn.com/b7478943-df10-47d2-86d5-635b628a1b04/-/format/auto/-/previ…"
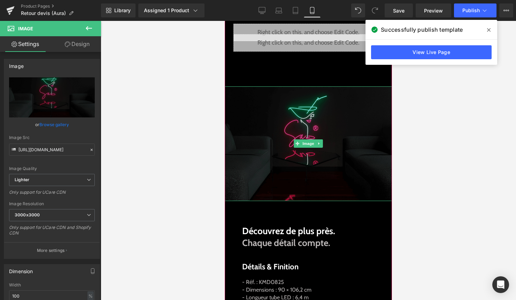
scroll to position [335, 0]
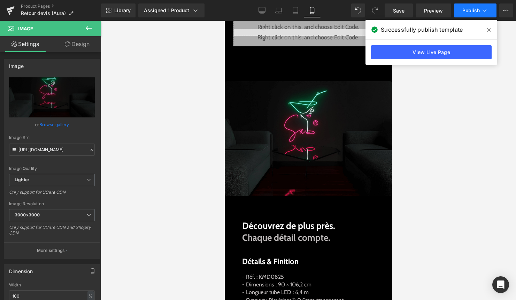
click at [473, 11] on span "Publish" at bounding box center [470, 11] width 17 height 6
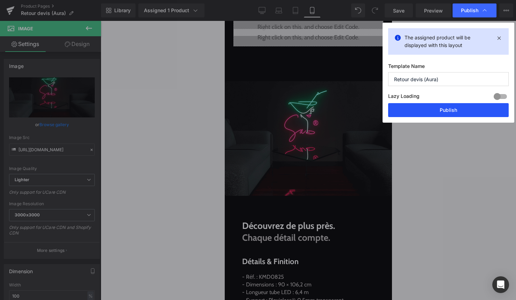
click at [460, 111] on button "Publish" at bounding box center [448, 110] width 120 height 14
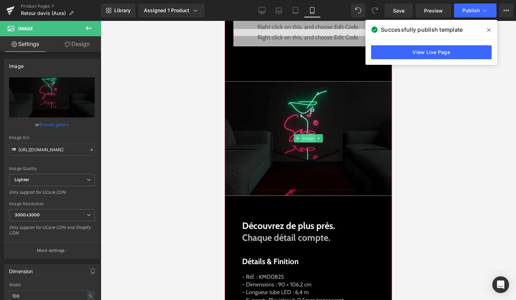
click at [305, 142] on span "Image" at bounding box center [308, 138] width 15 height 8
click at [302, 142] on span "Image" at bounding box center [308, 138] width 15 height 8
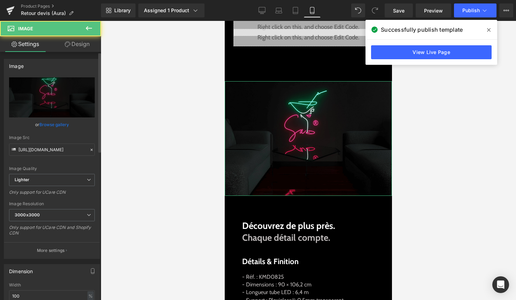
click at [61, 128] on link "Browse gallery" at bounding box center [54, 124] width 30 height 12
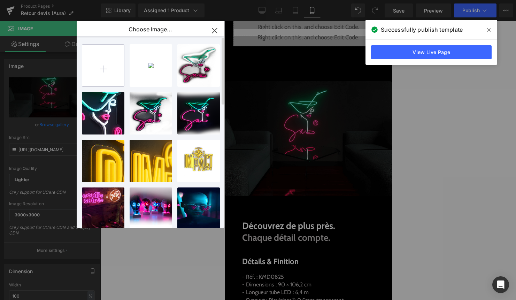
click at [105, 78] on input "file" at bounding box center [103, 66] width 42 height 42
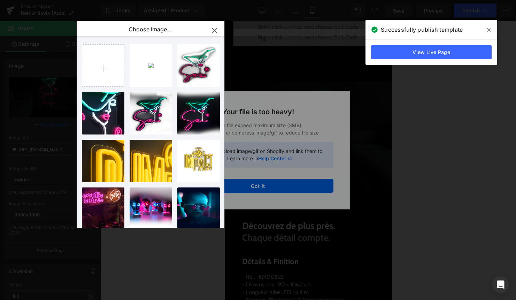
click at [212, 26] on icon "button" at bounding box center [214, 30] width 11 height 11
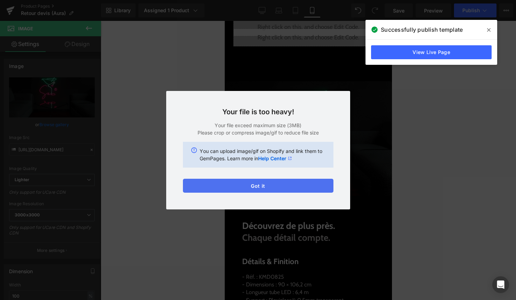
click at [282, 182] on button "Got it" at bounding box center [258, 186] width 150 height 14
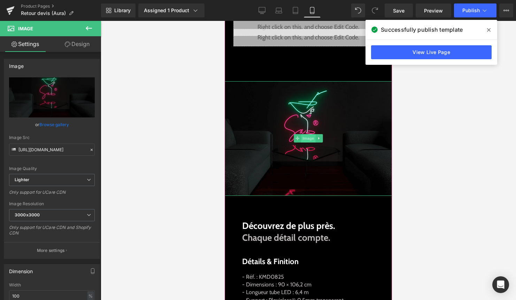
click at [310, 142] on span "Image" at bounding box center [308, 138] width 15 height 8
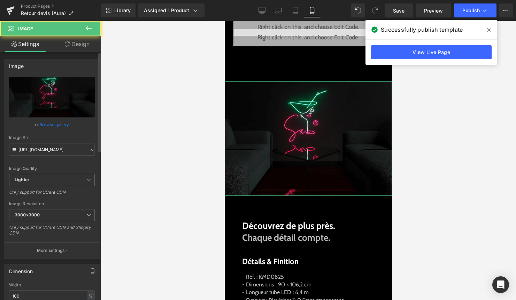
click at [58, 119] on link "Browse gallery" at bounding box center [54, 124] width 30 height 12
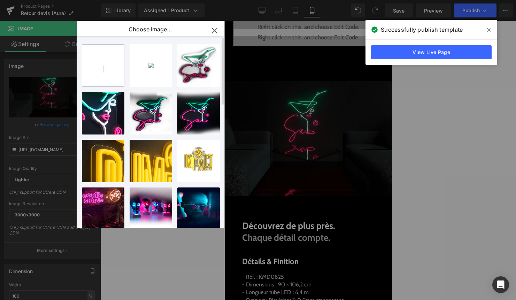
click at [103, 72] on input "file" at bounding box center [103, 66] width 42 height 42
type input "C:\fakepath\Firefly 20250830224801 (1).png"
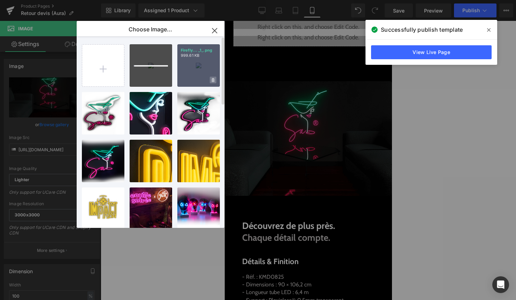
click at [211, 81] on span at bounding box center [213, 80] width 7 height 7
click at [187, 81] on span "Yes" at bounding box center [189, 79] width 17 height 7
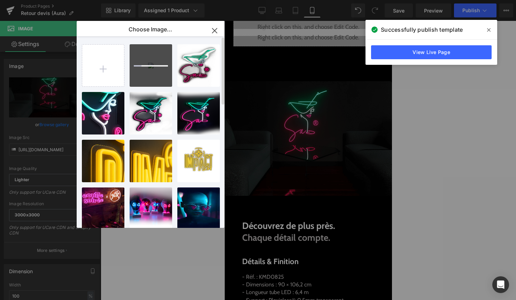
click at [491, 32] on span at bounding box center [488, 29] width 11 height 11
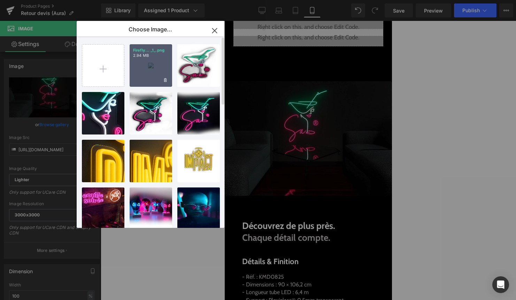
click at [150, 79] on div "Firefly... _1_.png 2.94 MB" at bounding box center [151, 65] width 42 height 42
type input "https://ucarecdn.com/974b3633-c68e-45df-862d-b8388ace734d/-/format/auto/-/previ…"
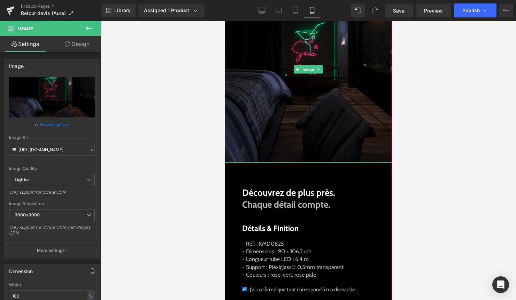
scroll to position [441, 0]
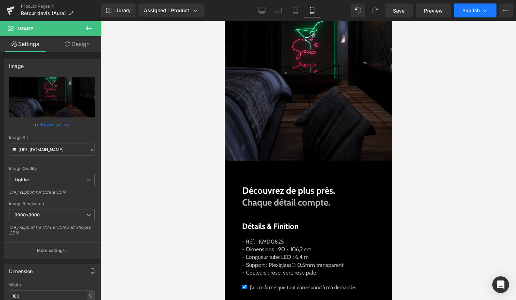
click at [464, 16] on button "Publish" at bounding box center [475, 10] width 42 height 14
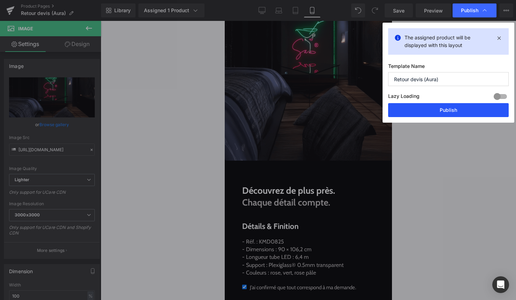
click at [445, 110] on button "Publish" at bounding box center [448, 110] width 120 height 14
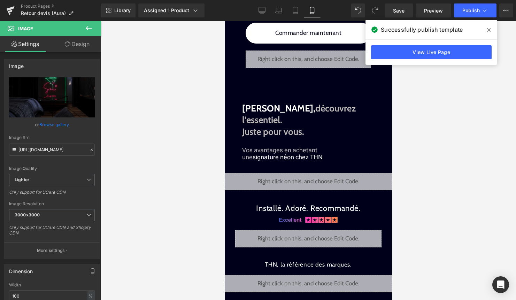
scroll to position [907, 0]
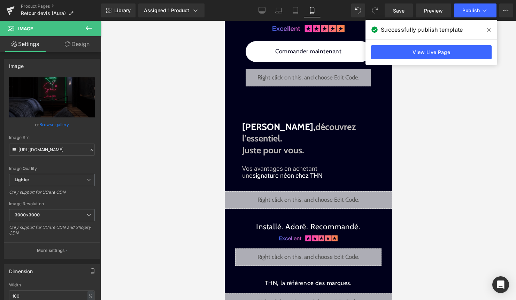
click at [488, 29] on icon at bounding box center [488, 29] width 3 height 3
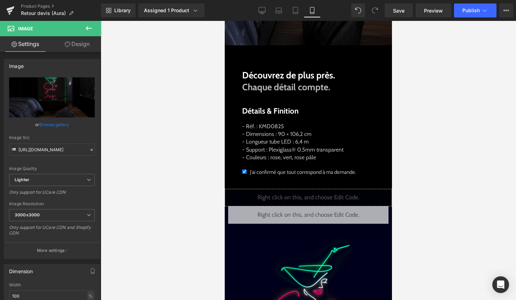
scroll to position [557, 0]
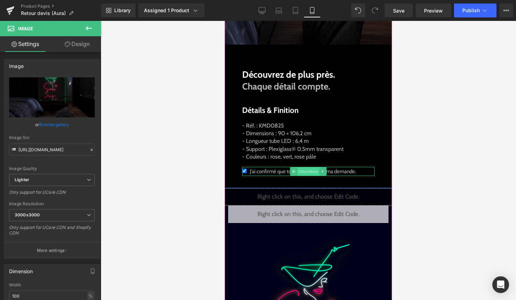
click at [300, 175] on span "Checkbox" at bounding box center [308, 171] width 22 height 8
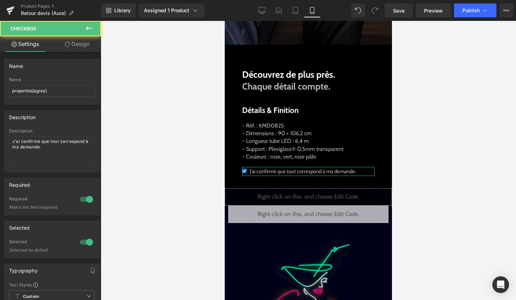
drag, startPoint x: 82, startPoint y: 44, endPoint x: 71, endPoint y: 55, distance: 16.0
click at [82, 44] on link "Design" at bounding box center [77, 44] width 50 height 16
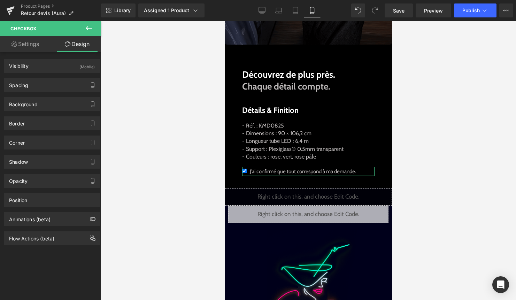
click at [54, 76] on div "Spacing Margin 0px 0 50px 50 25px 25 50px 50 Padding 0px 0 0px 0 0px 0 0px 0 Se…" at bounding box center [52, 82] width 104 height 19
click at [53, 82] on div "Spacing" at bounding box center [51, 84] width 95 height 13
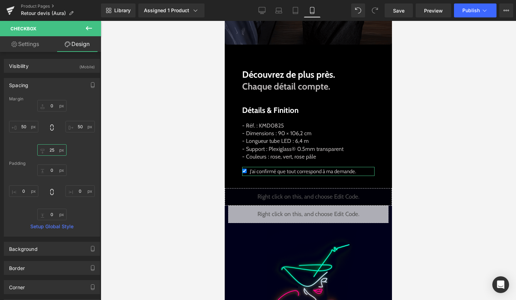
click at [50, 147] on input "25" at bounding box center [51, 149] width 29 height 11
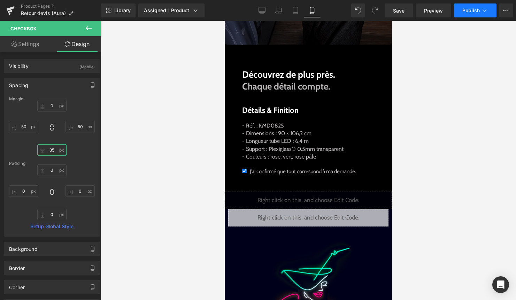
type input "35"
click at [486, 9] on icon at bounding box center [484, 10] width 7 height 7
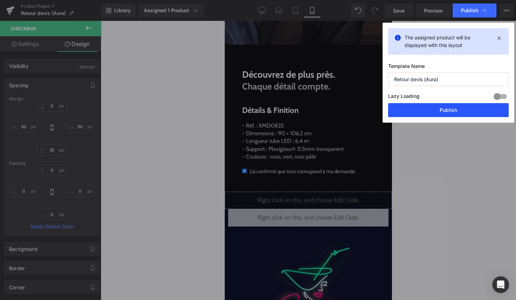
click at [463, 105] on button "Publish" at bounding box center [448, 110] width 120 height 14
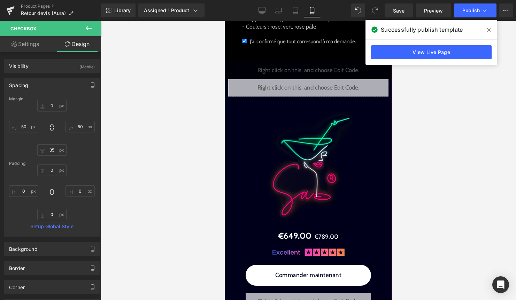
scroll to position [691, 0]
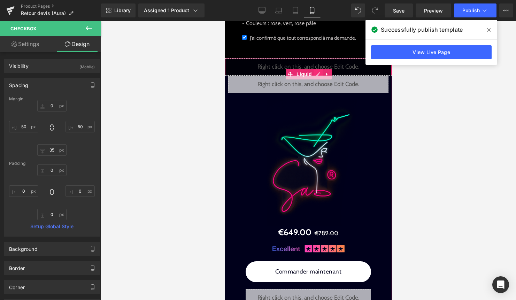
click at [316, 76] on div "Liquid" at bounding box center [308, 66] width 167 height 17
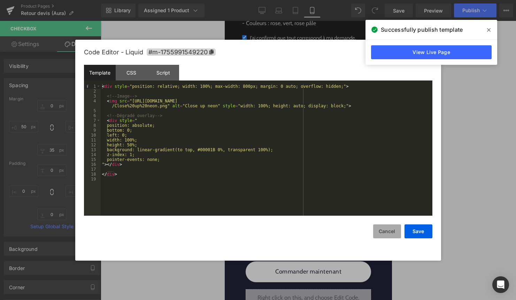
click at [392, 230] on button "Cancel" at bounding box center [387, 231] width 28 height 14
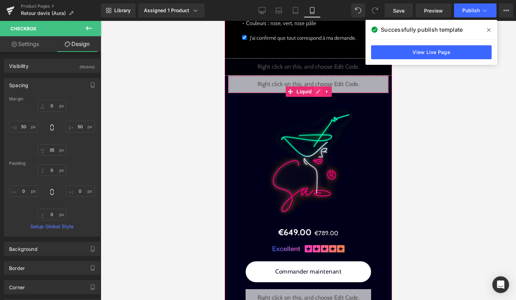
click at [315, 93] on div "Liquid" at bounding box center [308, 84] width 160 height 17
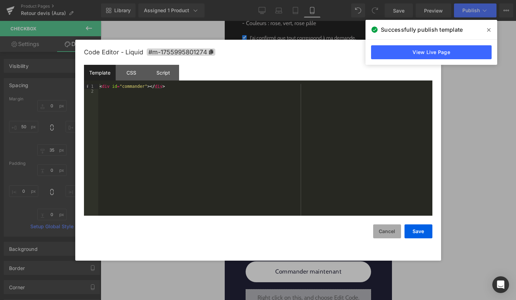
click at [390, 237] on button "Cancel" at bounding box center [387, 231] width 28 height 14
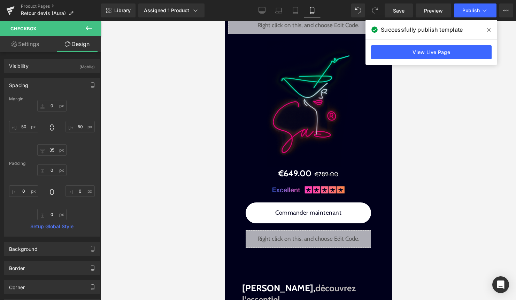
scroll to position [744, 0]
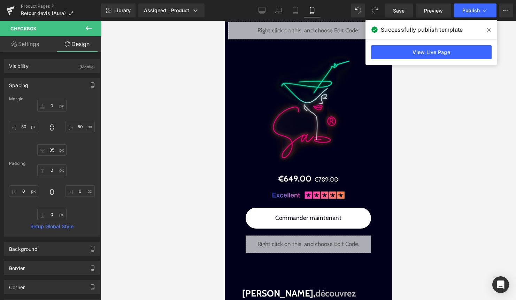
click at [313, 113] on img at bounding box center [313, 109] width 94 height 126
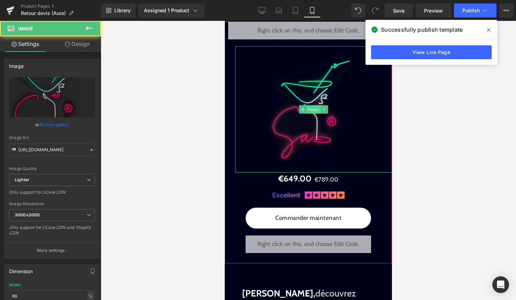
click at [313, 114] on span "Image" at bounding box center [313, 109] width 15 height 8
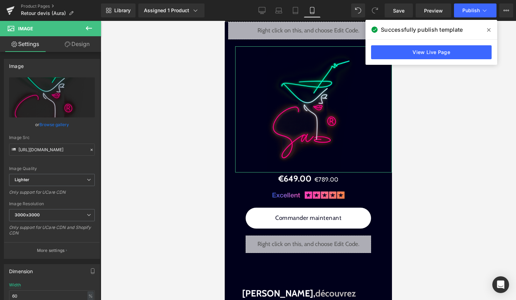
click at [88, 41] on link "Design" at bounding box center [77, 44] width 50 height 16
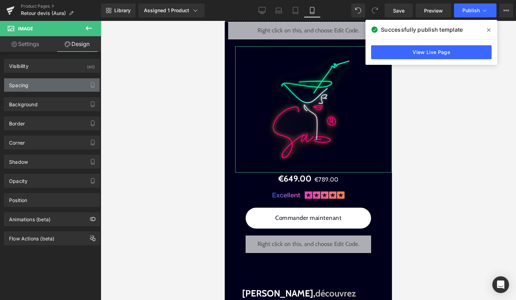
click at [52, 90] on div "Spacing" at bounding box center [51, 84] width 95 height 13
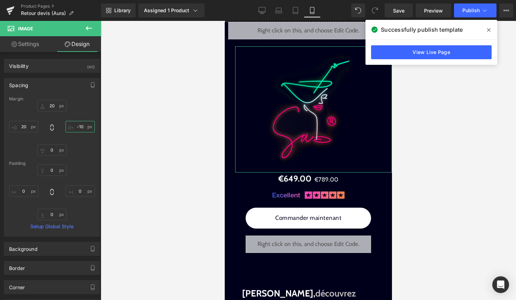
click at [80, 128] on input "-10" at bounding box center [79, 126] width 29 height 11
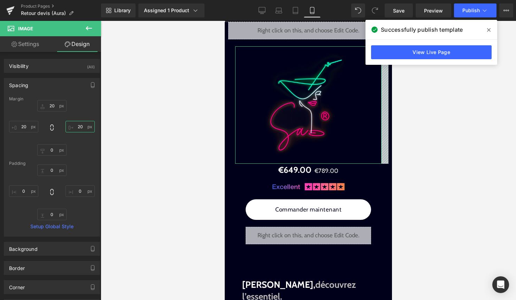
type input "2"
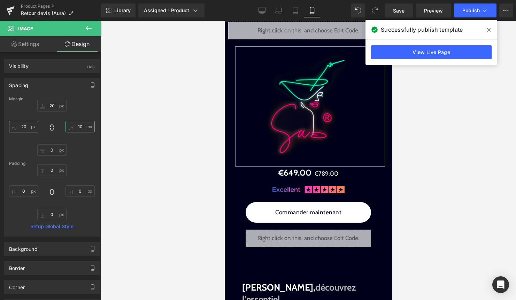
type input "10"
click at [24, 125] on input "20" at bounding box center [23, 126] width 29 height 11
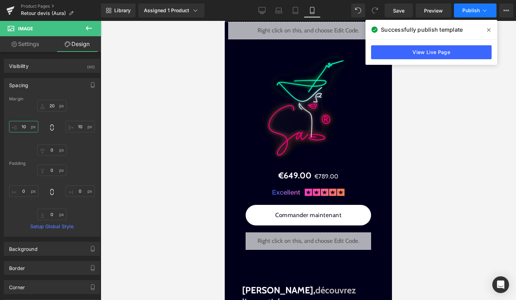
type input "10"
click at [479, 9] on span "Publish" at bounding box center [470, 11] width 17 height 6
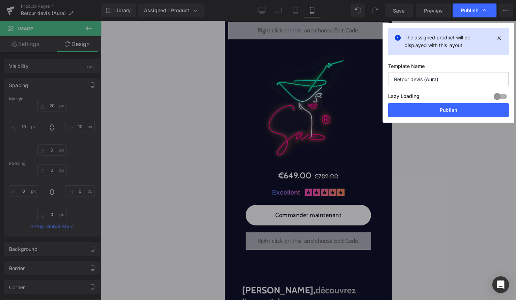
click at [454, 101] on div "Lazy Loading Build Upgrade plan to unlock" at bounding box center [448, 97] width 120 height 11
click at [450, 109] on button "Publish" at bounding box center [448, 110] width 120 height 14
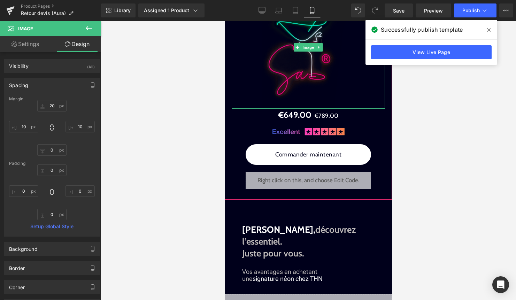
scroll to position [795, 0]
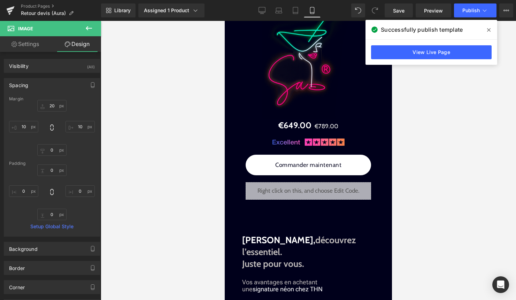
click at [485, 29] on span at bounding box center [488, 29] width 11 height 11
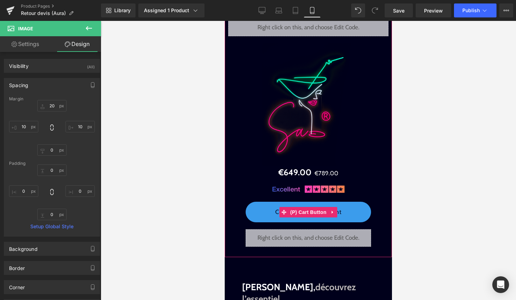
scroll to position [752, 0]
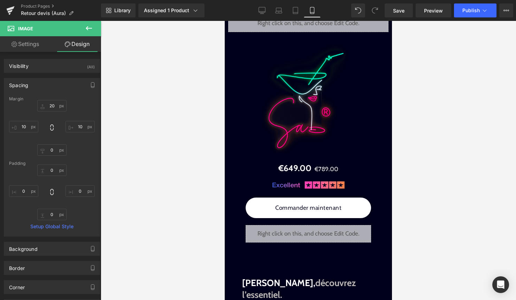
click at [454, 155] on div at bounding box center [308, 160] width 415 height 279
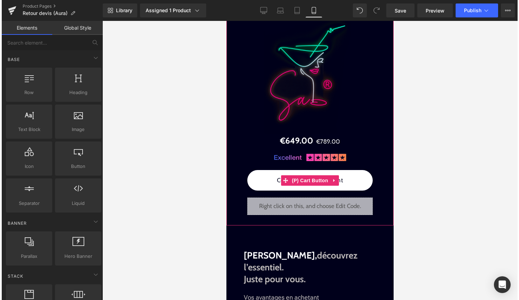
scroll to position [825, 0]
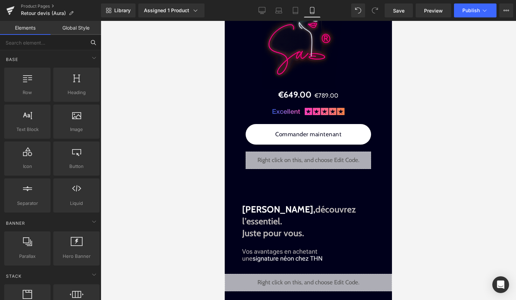
click at [1, 38] on input "text" at bounding box center [43, 42] width 86 height 15
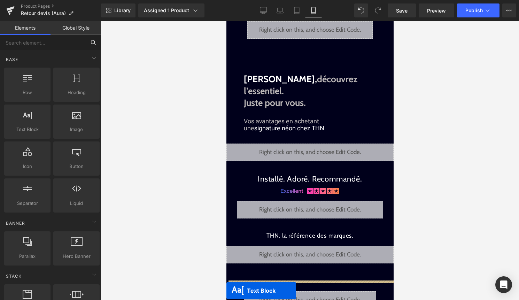
scroll to position [1004, 0]
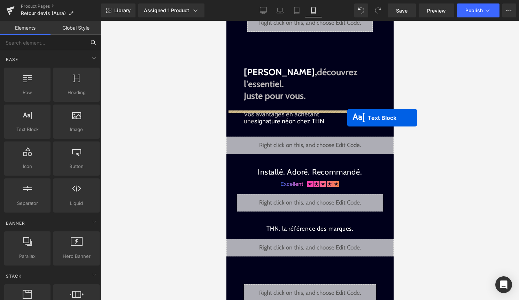
drag, startPoint x: 296, startPoint y: 92, endPoint x: 367, endPoint y: 102, distance: 71.8
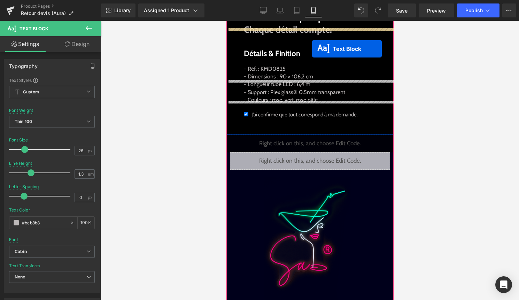
scroll to position [600, 0]
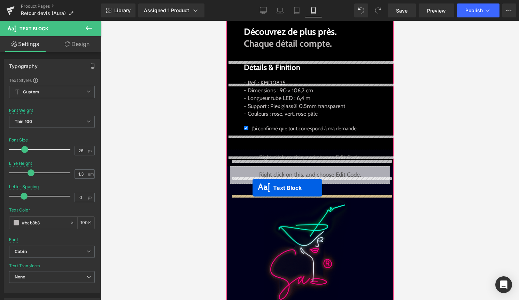
drag, startPoint x: 299, startPoint y: 146, endPoint x: 252, endPoint y: 188, distance: 63.4
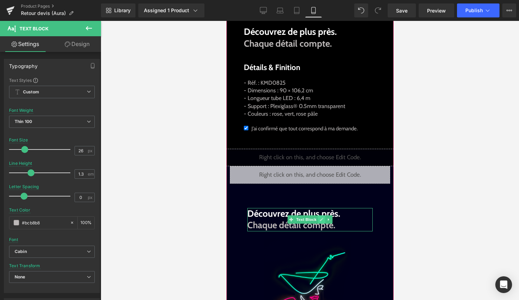
click at [322, 221] on icon at bounding box center [320, 219] width 3 height 3
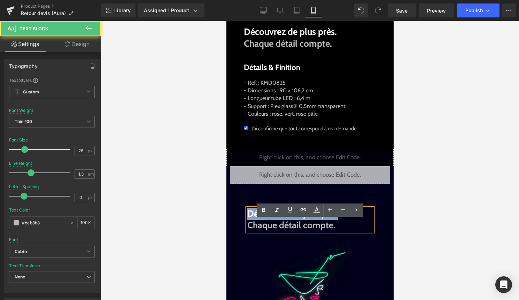
drag, startPoint x: 337, startPoint y: 225, endPoint x: 244, endPoint y: 224, distance: 93.0
click at [244, 224] on div "Liquid Liquid Liquid Image Découvrez de plus près. Chaque détail compte. Text B…" at bounding box center [309, 71] width 160 height 741
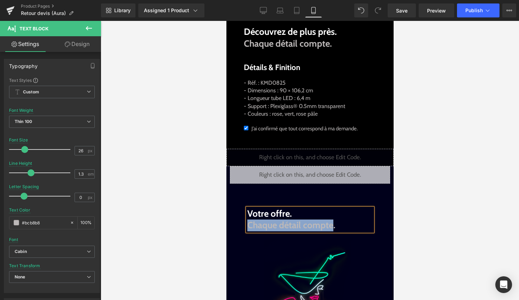
drag, startPoint x: 248, startPoint y: 238, endPoint x: 331, endPoint y: 237, distance: 82.5
click at [331, 231] on strong "Votre offre. Chaque détail compte." at bounding box center [291, 219] width 88 height 23
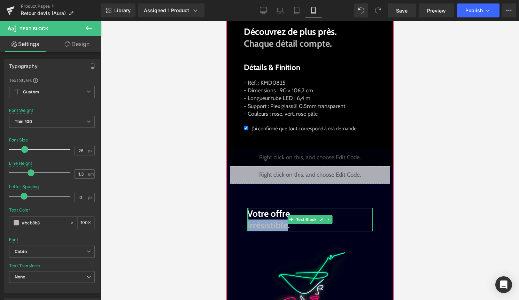
drag, startPoint x: 288, startPoint y: 239, endPoint x: 247, endPoint y: 240, distance: 40.7
click at [247, 232] on div "Votre offre. Irrésistible. Text Block" at bounding box center [309, 220] width 125 height 24
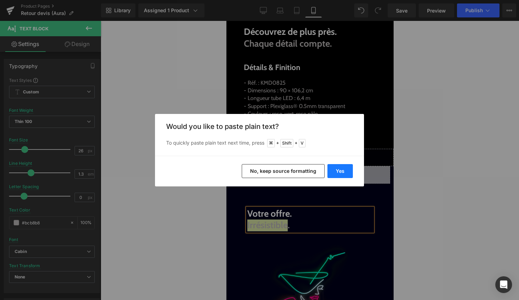
click at [336, 168] on button "Yes" at bounding box center [339, 171] width 25 height 14
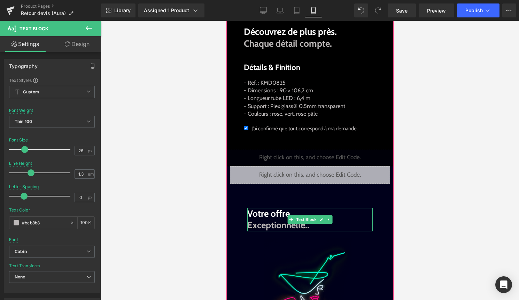
click at [347, 232] on p "Votre offre. Exceptionnelle.." at bounding box center [309, 220] width 125 height 24
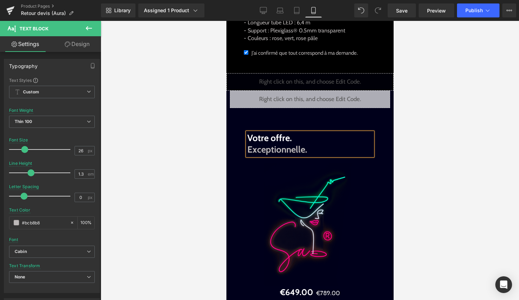
scroll to position [674, 0]
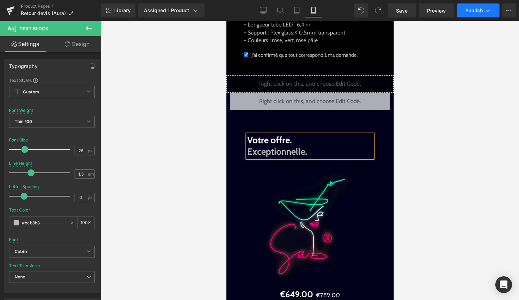
click at [470, 10] on span "Publish" at bounding box center [473, 11] width 17 height 6
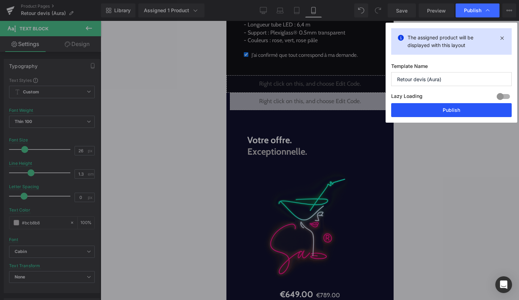
click at [436, 110] on button "Publish" at bounding box center [451, 110] width 120 height 14
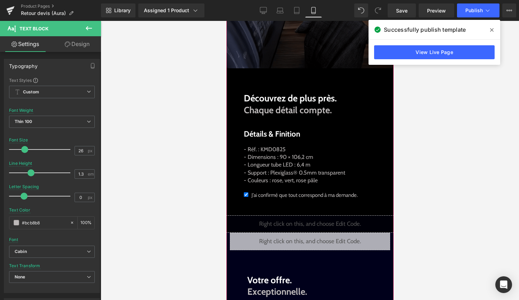
scroll to position [526, 0]
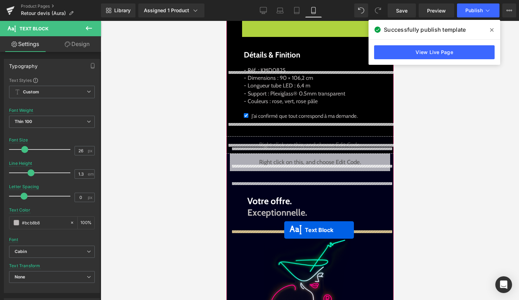
drag, startPoint x: 296, startPoint y: 154, endPoint x: 284, endPoint y: 230, distance: 77.3
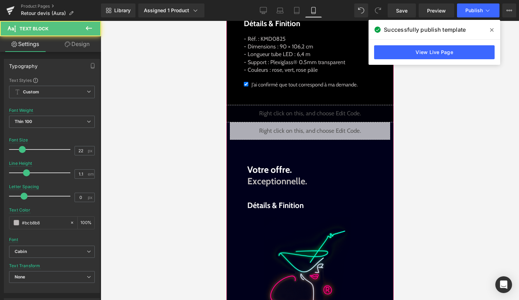
scroll to position [613, 0]
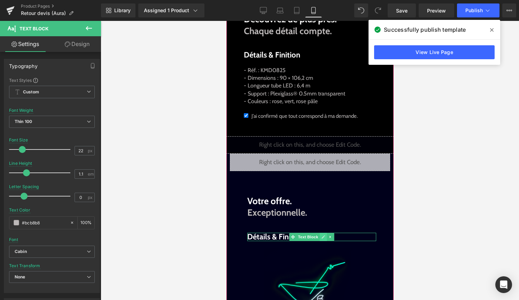
click at [322, 239] on icon at bounding box center [323, 237] width 4 height 4
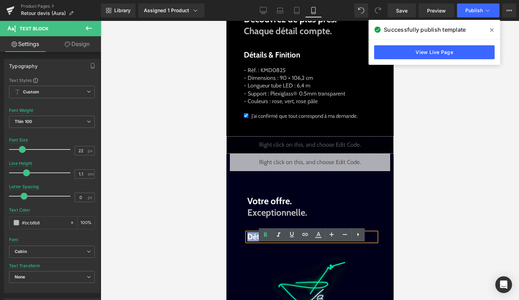
drag, startPoint x: 313, startPoint y: 249, endPoint x: 247, endPoint y: 247, distance: 66.2
click at [247, 241] on p "Détails & Finition" at bounding box center [311, 237] width 129 height 8
click at [313, 241] on p "Détails & Finition" at bounding box center [311, 237] width 129 height 8
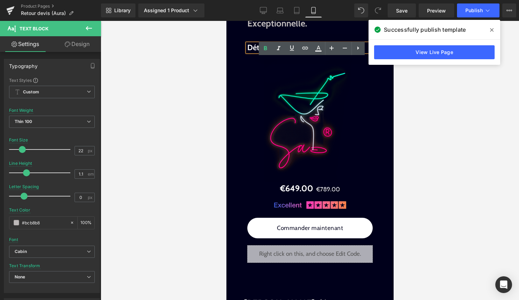
scroll to position [801, 0]
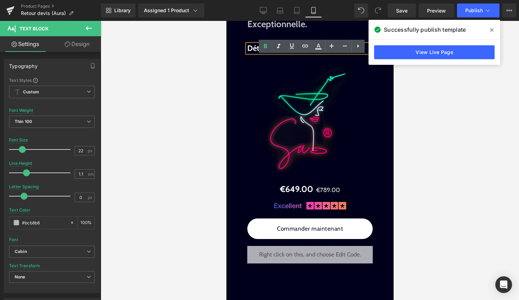
click at [435, 112] on div at bounding box center [310, 160] width 418 height 279
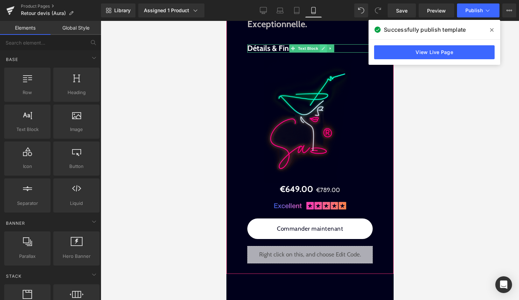
click at [322, 53] on link at bounding box center [322, 48] width 7 height 8
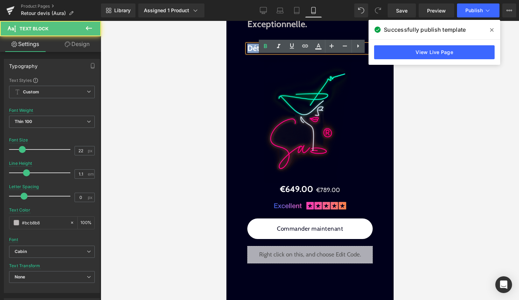
drag, startPoint x: 260, startPoint y: 61, endPoint x: 248, endPoint y: 59, distance: 12.7
click at [248, 53] on p "Détails & Finition" at bounding box center [311, 48] width 129 height 8
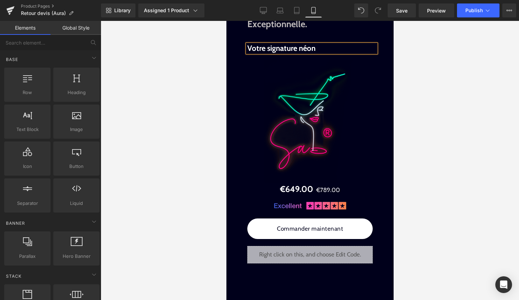
click at [424, 69] on div at bounding box center [310, 160] width 418 height 279
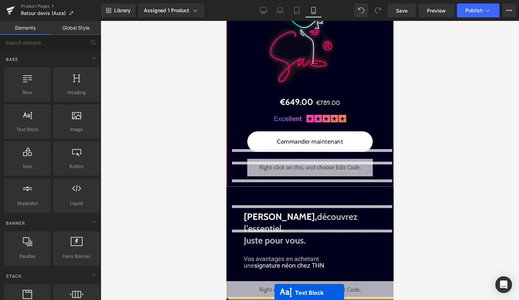
scroll to position [947, 0]
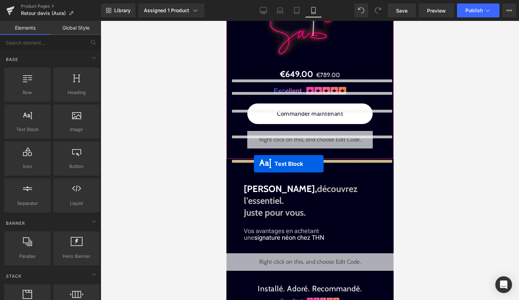
drag, startPoint x: 294, startPoint y: 81, endPoint x: 253, endPoint y: 164, distance: 92.0
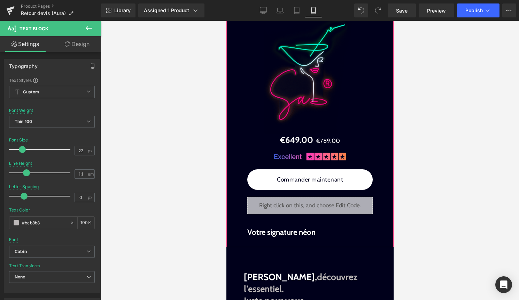
scroll to position [855, 0]
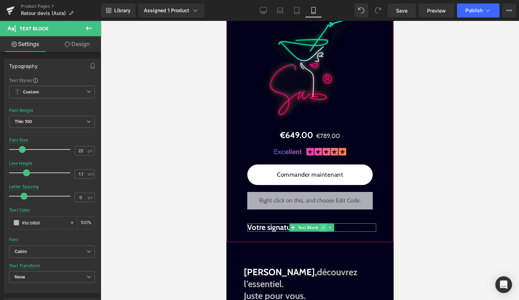
click at [325, 229] on icon at bounding box center [323, 227] width 4 height 4
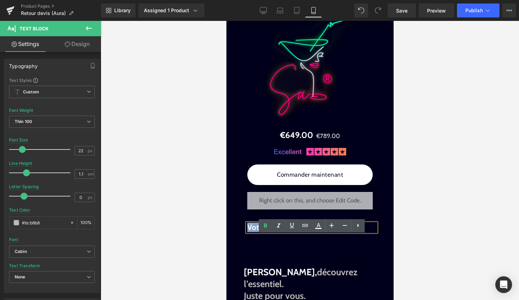
drag, startPoint x: 325, startPoint y: 239, endPoint x: 248, endPoint y: 238, distance: 77.0
click at [248, 232] on p "Votre signature néon" at bounding box center [311, 227] width 129 height 8
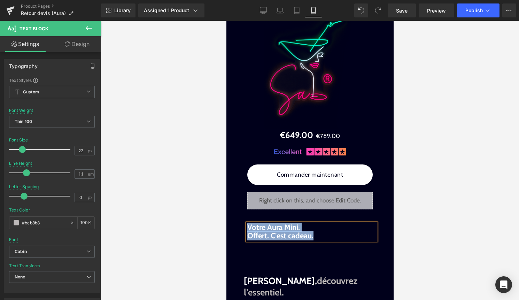
copy span "Votre Aura Mini. Offert. C'est cadeau."
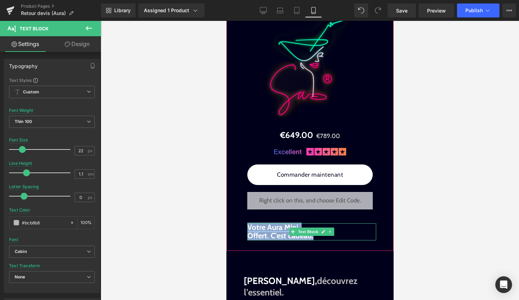
click at [284, 240] on span "Votre Aura Mini. Offert. C'est cadeau." at bounding box center [280, 231] width 66 height 18
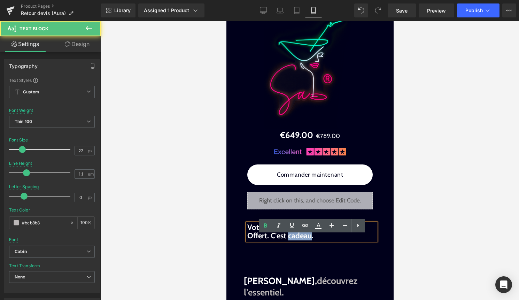
drag, startPoint x: 288, startPoint y: 248, endPoint x: 310, endPoint y: 248, distance: 21.9
click at [310, 240] on span "Votre Aura Mini. Offert. C'est cadeau." at bounding box center [280, 231] width 66 height 18
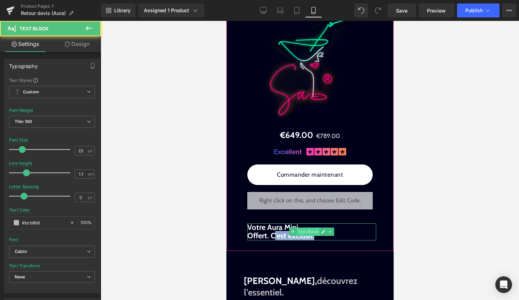
drag, startPoint x: 274, startPoint y: 247, endPoint x: 309, endPoint y: 247, distance: 35.2
click at [309, 240] on div "Votre Aura Mini. Offert. C'est exclusif. Text Block" at bounding box center [311, 231] width 129 height 17
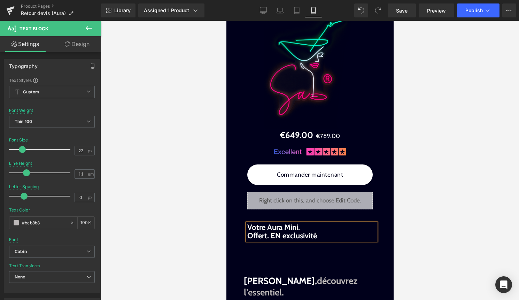
click at [278, 240] on span "Votre Aura Mini. Offert. EN exclusivité" at bounding box center [282, 231] width 70 height 18
click at [441, 226] on div at bounding box center [310, 160] width 418 height 279
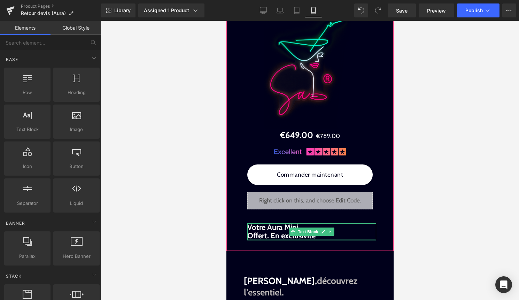
click at [336, 251] on div at bounding box center [309, 245] width 167 height 10
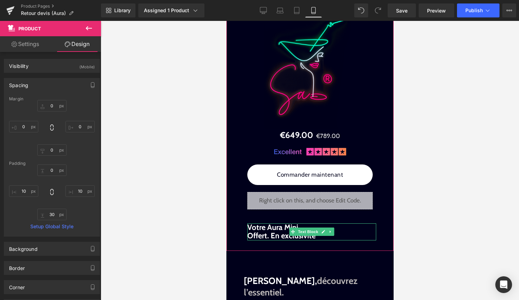
click at [282, 240] on span "Votre Aura Mini. Offert. En exclusivité" at bounding box center [281, 231] width 68 height 18
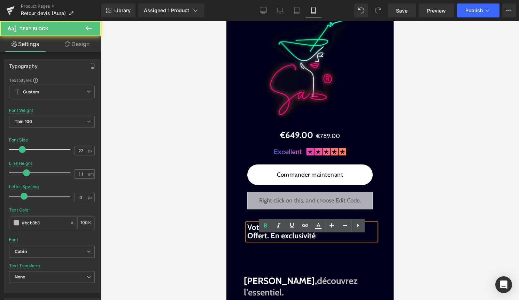
click at [315, 240] on p "Votre Aura Mini. Offert. En exclusivité" at bounding box center [311, 231] width 129 height 17
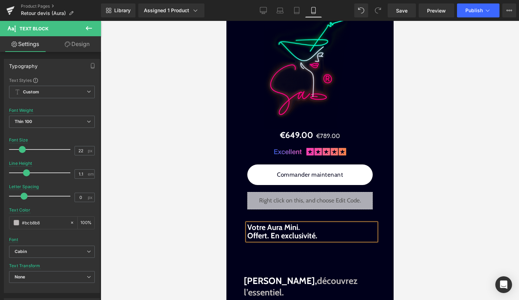
click at [443, 210] on div at bounding box center [310, 160] width 418 height 279
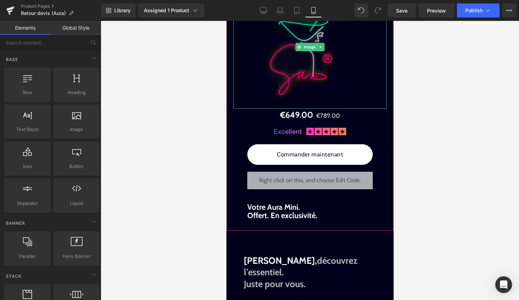
scroll to position [886, 0]
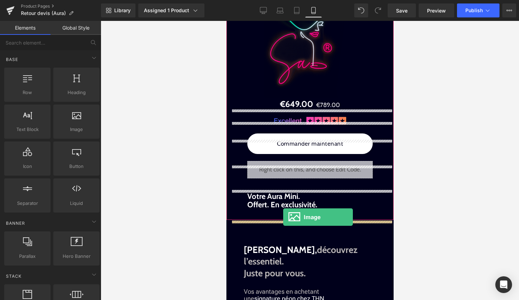
drag, startPoint x: 305, startPoint y: 148, endPoint x: 282, endPoint y: 218, distance: 73.6
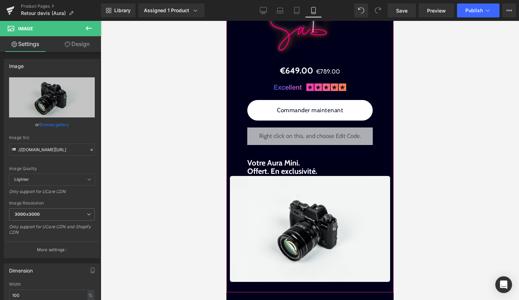
scroll to position [929, 0]
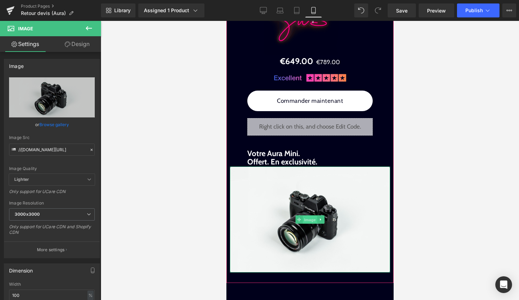
click at [303, 224] on span "Image" at bounding box center [309, 220] width 15 height 8
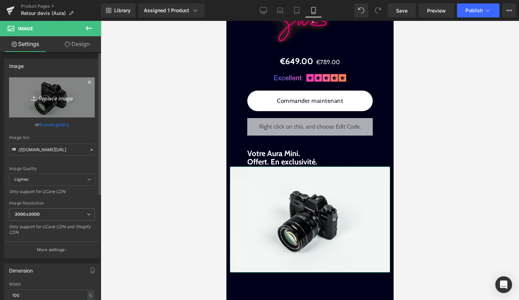
click at [50, 97] on icon "Replace Image" at bounding box center [52, 97] width 56 height 9
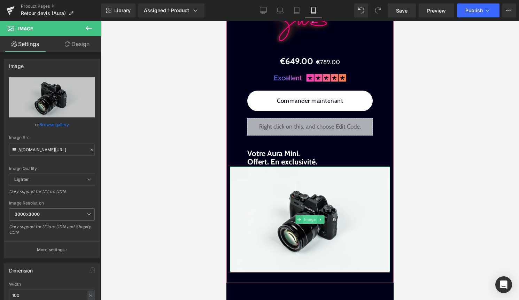
click at [308, 224] on span "Image" at bounding box center [309, 219] width 15 height 8
click at [302, 224] on span at bounding box center [298, 219] width 7 height 8
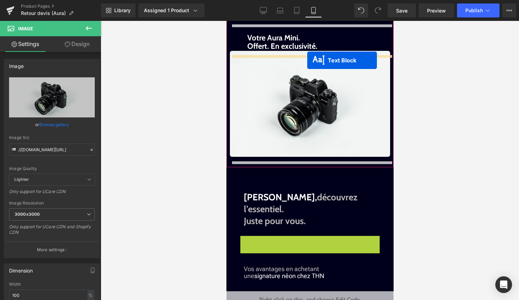
scroll to position [989, 0]
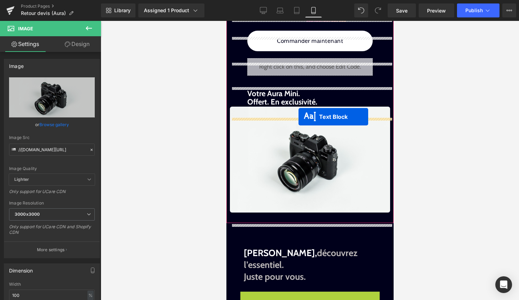
drag, startPoint x: 300, startPoint y: 158, endPoint x: 298, endPoint y: 116, distance: 42.2
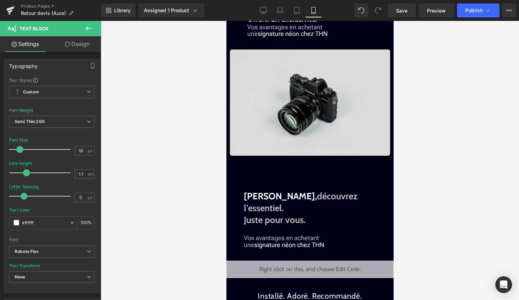
scroll to position [1091, 0]
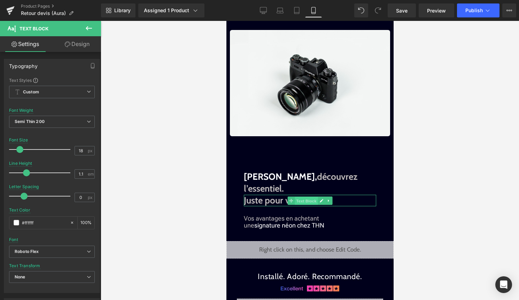
click at [295, 198] on span "Text Block" at bounding box center [305, 200] width 23 height 8
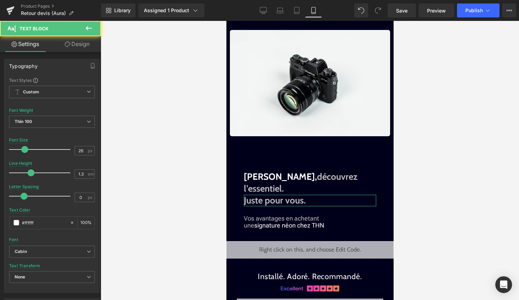
click at [78, 46] on link "Design" at bounding box center [77, 44] width 50 height 16
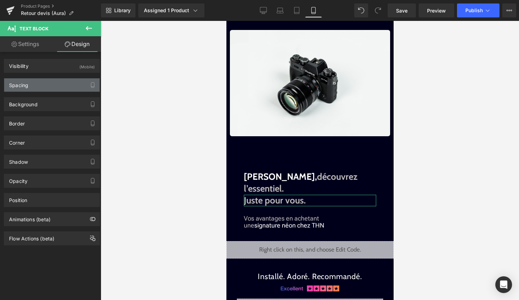
click at [48, 90] on div "Spacing" at bounding box center [51, 84] width 95 height 13
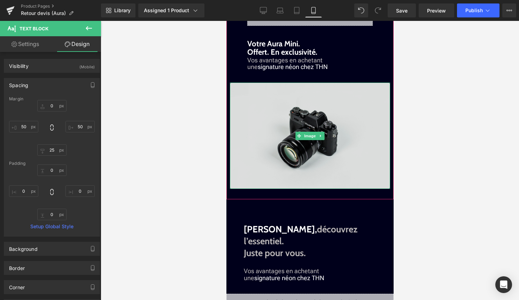
scroll to position [974, 0]
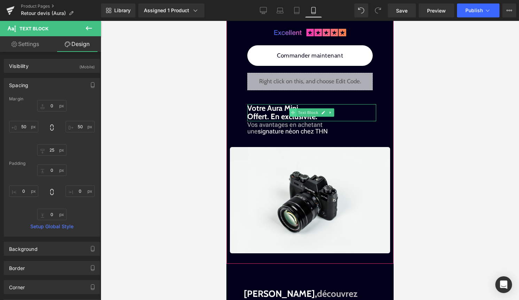
click at [296, 117] on span at bounding box center [292, 112] width 7 height 8
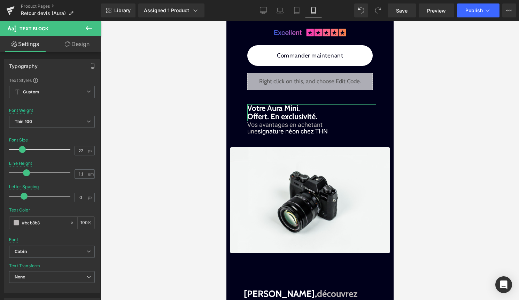
drag, startPoint x: 77, startPoint y: 45, endPoint x: 51, endPoint y: 96, distance: 57.3
click at [77, 45] on link "Design" at bounding box center [77, 44] width 50 height 16
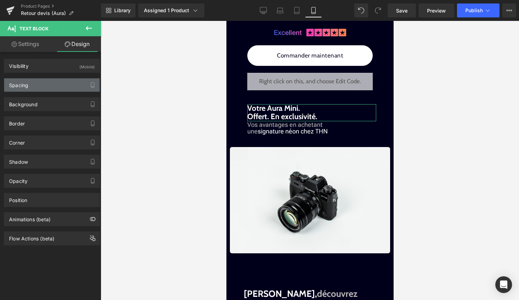
type input "40"
type input "0"
type input "50"
type input "0"
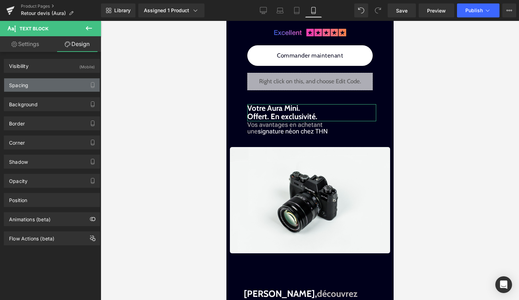
type input "0"
click at [54, 88] on div "Spacing" at bounding box center [51, 84] width 95 height 13
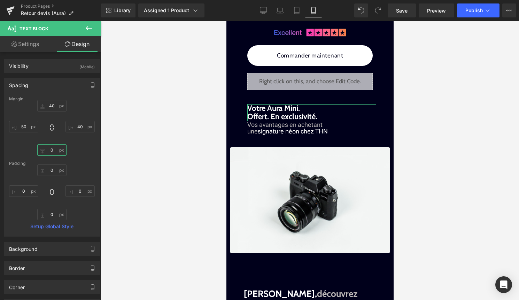
click at [53, 152] on input "0" at bounding box center [51, 149] width 29 height 11
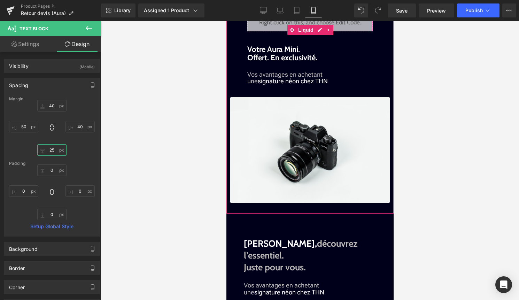
scroll to position [1038, 0]
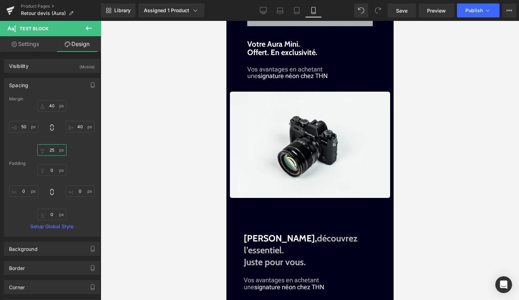
type input "25"
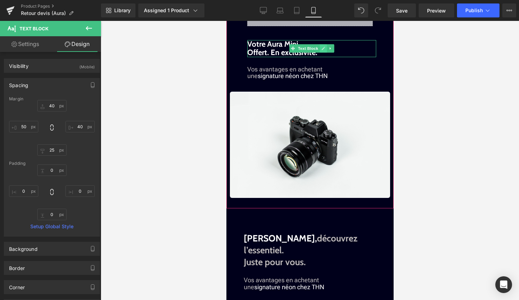
click at [320, 53] on link at bounding box center [322, 48] width 7 height 8
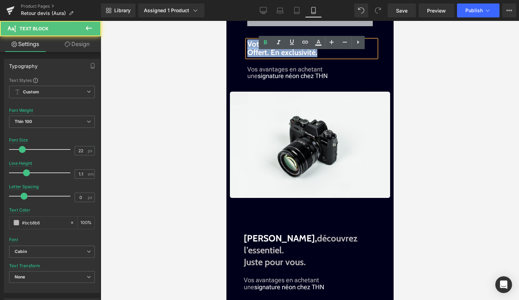
drag, startPoint x: 320, startPoint y: 64, endPoint x: 221, endPoint y: 52, distance: 98.9
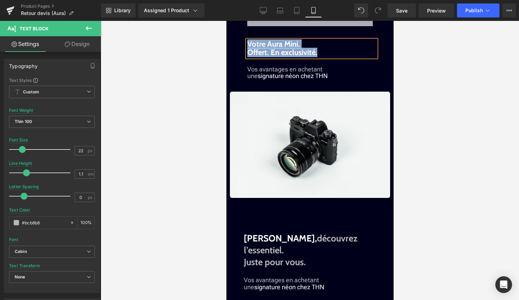
copy span "Votre Aura Mini. Offert. En exclusivité."
click at [199, 172] on div at bounding box center [310, 160] width 418 height 279
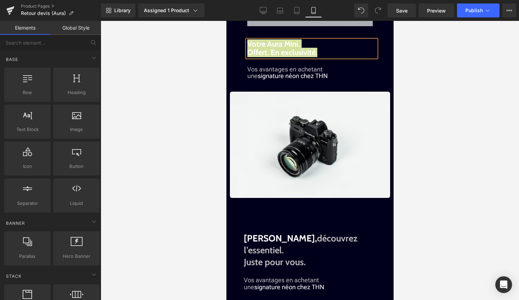
click at [440, 174] on div at bounding box center [310, 160] width 418 height 279
click at [34, 18] on div "Product Pages Retour devis (Aura)" at bounding box center [50, 10] width 101 height 21
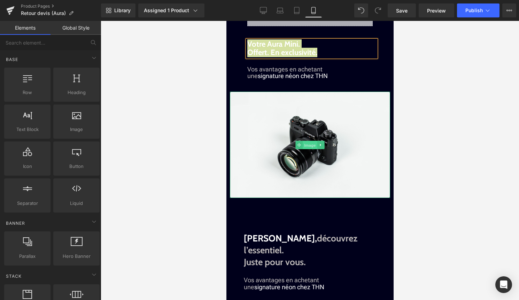
click at [307, 149] on span "Image" at bounding box center [309, 145] width 15 height 8
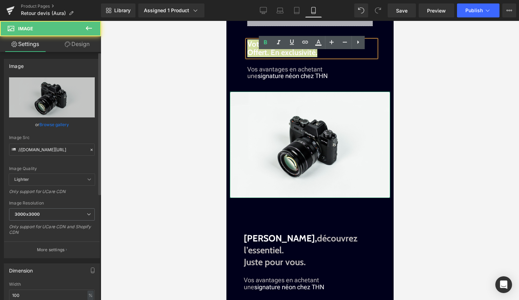
click at [57, 121] on link "Browse gallery" at bounding box center [54, 124] width 30 height 12
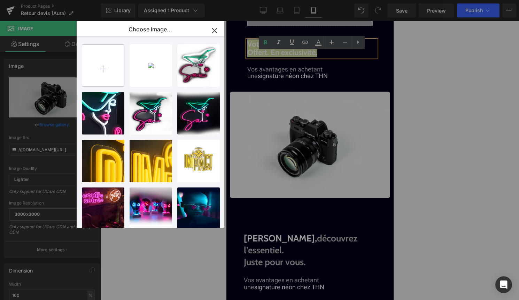
click at [103, 77] on input "file" at bounding box center [103, 66] width 42 height 42
type input "C:\fakepath\aura mini.jpg"
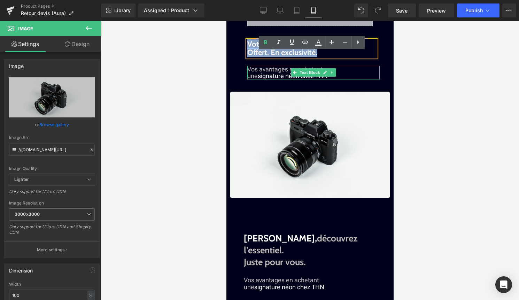
click at [346, 80] on p "Vos avantages en achetant une signature néon chez THN" at bounding box center [313, 73] width 132 height 14
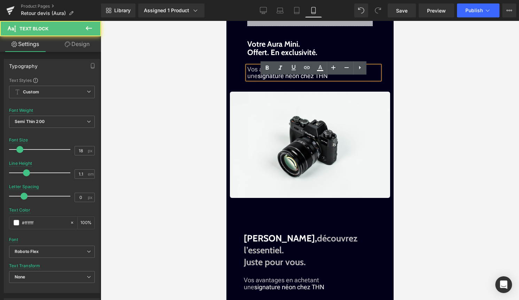
click at [346, 80] on p "Vos avantages en achetant une signature néon chez THN" at bounding box center [313, 73] width 132 height 14
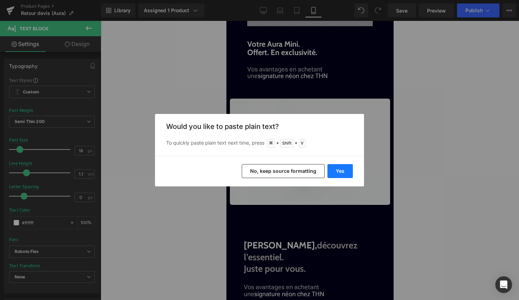
click at [341, 171] on button "Yes" at bounding box center [339, 171] width 25 height 14
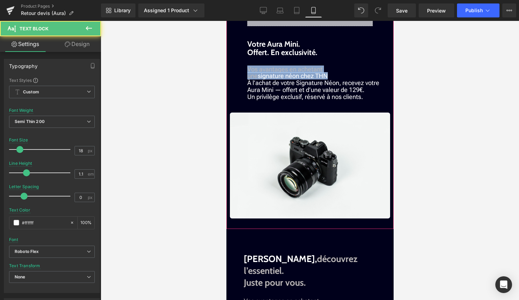
drag, startPoint x: 344, startPoint y: 87, endPoint x: 241, endPoint y: 80, distance: 103.6
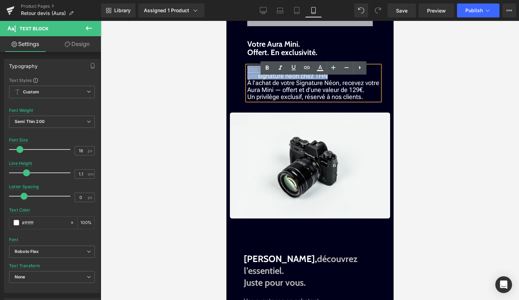
click at [268, 87] on span "signature néon chez THN À l’achat de votre Signature Néon, recevez votre Aura M…" at bounding box center [313, 82] width 132 height 21
drag, startPoint x: 261, startPoint y: 87, endPoint x: 349, endPoint y: 87, distance: 87.4
click at [349, 87] on p "Vos avantages en achetant une signature néon chez THN À l’achat de votre Signat…" at bounding box center [313, 80] width 132 height 28
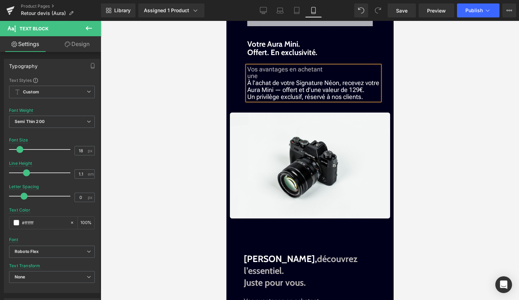
click at [254, 80] on font "Vos avantages en achetant une" at bounding box center [284, 72] width 75 height 14
click at [321, 69] on icon at bounding box center [320, 68] width 8 height 8
type input "#bcb8b8"
type input "100"
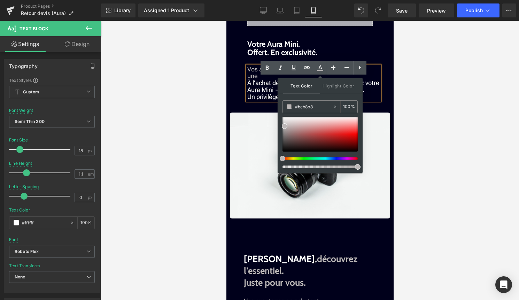
drag, startPoint x: 541, startPoint y: 128, endPoint x: 273, endPoint y: 107, distance: 268.6
click at [257, 93] on span "À l’achat de votre Signature Néon, recevez votre Aura Mini — offert et d’une va…" at bounding box center [313, 86] width 132 height 14
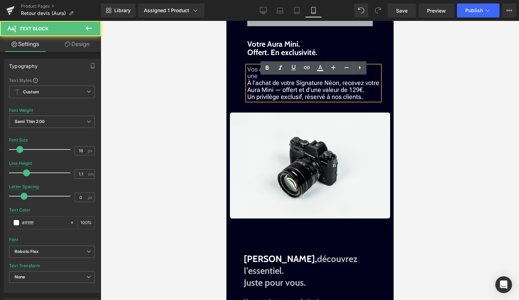
drag, startPoint x: 271, startPoint y: 89, endPoint x: 241, endPoint y: 77, distance: 32.1
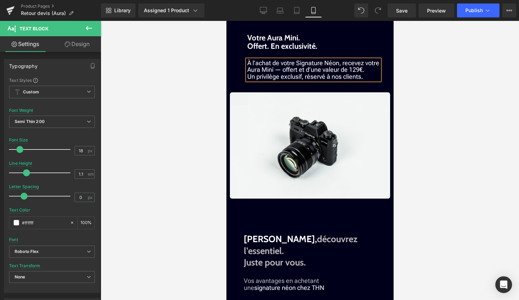
scroll to position [1040, 0]
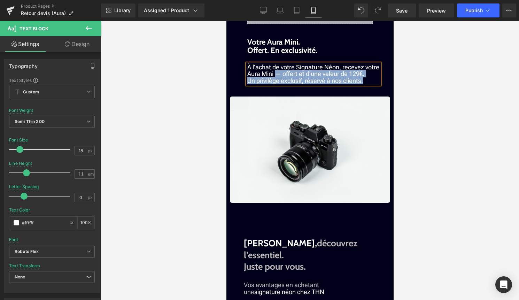
drag, startPoint x: 275, startPoint y: 85, endPoint x: 374, endPoint y: 93, distance: 99.2
click at [374, 84] on div "À l’achat de votre Signature Néon, recevez votre Aura Mini — offert et d’une va…" at bounding box center [313, 74] width 132 height 21
click at [371, 84] on p "Un privilège exclusif, réservé à nos clients." at bounding box center [313, 80] width 132 height 7
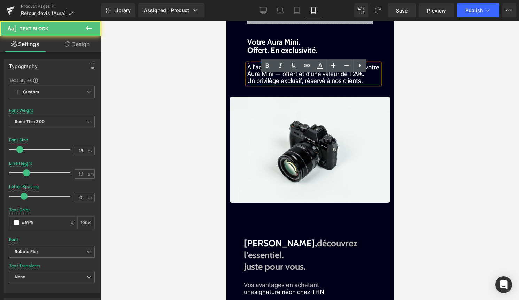
click at [299, 78] on span "À l’achat de votre Signature Néon, recevez votre Aura Mini — offert et d’une va…" at bounding box center [313, 70] width 132 height 14
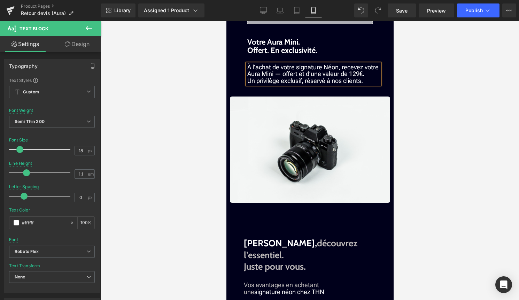
click at [327, 78] on span "À l’achat de votre signature Néon, recevez votre Aura Mini — offert et d’une va…" at bounding box center [312, 70] width 131 height 14
click at [372, 78] on p "À l’achat de votre signature néon, recevez votre Aura Mini — offert et d’une va…" at bounding box center [313, 71] width 132 height 14
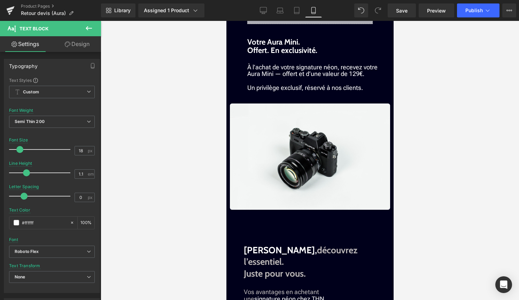
click at [470, 108] on div at bounding box center [310, 160] width 418 height 279
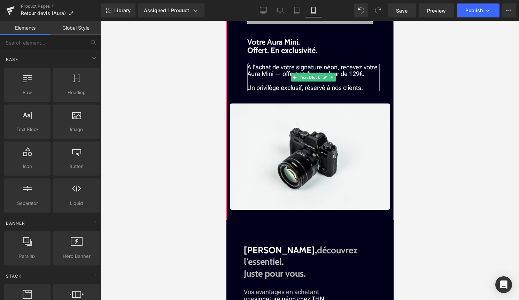
click at [369, 91] on p "Un privilège exclusif, réservé à nos clients." at bounding box center [313, 87] width 132 height 7
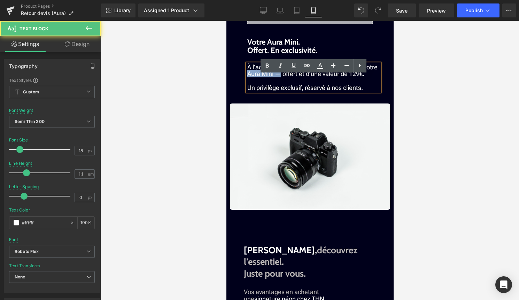
drag, startPoint x: 280, startPoint y: 86, endPoint x: 241, endPoint y: 83, distance: 39.2
click at [266, 78] on span "À l’achat de votre signature néon, recevez votre Aura Mini — offert et d’une va…" at bounding box center [312, 70] width 130 height 14
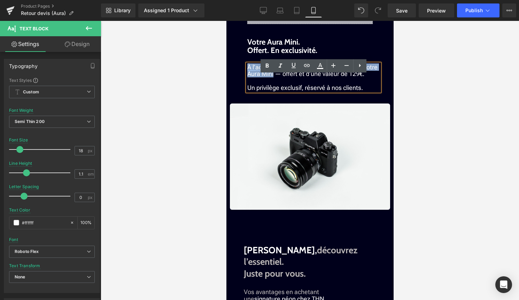
drag, startPoint x: 272, startPoint y: 85, endPoint x: 247, endPoint y: 76, distance: 26.9
click at [247, 76] on span "À l’achat de votre signature néon, recevez votre Aura Mini — offert et d’une va…" at bounding box center [312, 70] width 130 height 14
click at [319, 67] on icon at bounding box center [320, 66] width 8 height 8
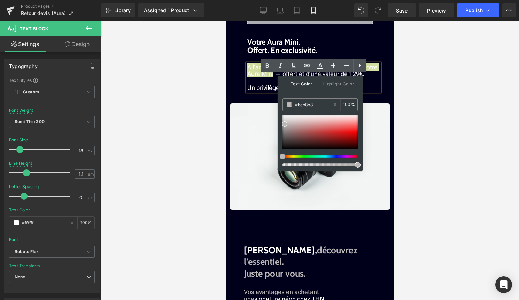
drag, startPoint x: 557, startPoint y: 126, endPoint x: 260, endPoint y: 105, distance: 297.7
click at [285, 123] on span at bounding box center [285, 124] width 6 height 6
click at [249, 84] on p "À l’achat de votre signature néon, recevez votre Aura Mini — offert et d’une va…" at bounding box center [313, 74] width 132 height 21
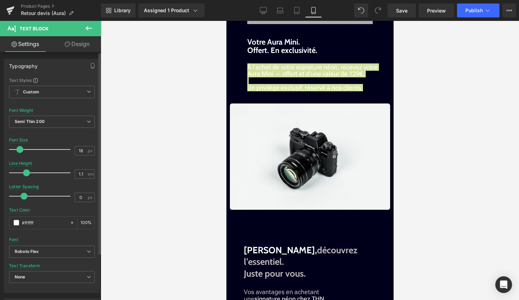
drag, startPoint x: 38, startPoint y: 220, endPoint x: 5, endPoint y: 220, distance: 33.1
click at [5, 220] on div "Text Styles Custom Custom Setup Global Style Custom Setup Global Style Thin 100…" at bounding box center [51, 184] width 95 height 215
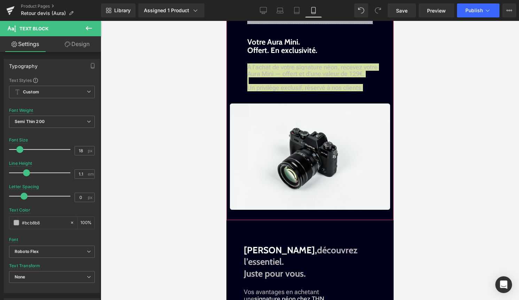
type input "#bcb8b8"
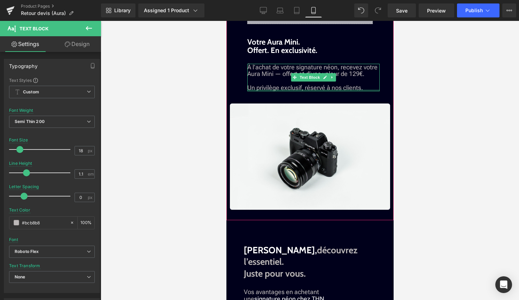
click at [295, 91] on div "À l’achat de votre signature néon, recevez votre Aura Mini — offert et d’une va…" at bounding box center [313, 78] width 132 height 28
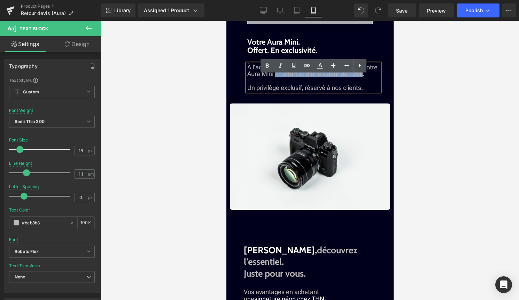
drag, startPoint x: 276, startPoint y: 86, endPoint x: 360, endPoint y: 85, distance: 83.9
click at [360, 78] on span "À l’achat de votre signature néon, recevez votre Aura Mini — offert et d’une va…" at bounding box center [312, 70] width 130 height 14
click at [321, 60] on link at bounding box center [319, 65] width 13 height 13
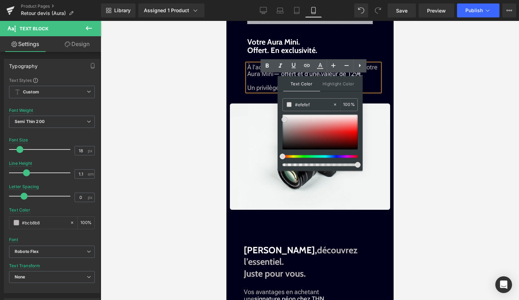
type input "#ffffff"
drag, startPoint x: 510, startPoint y: 145, endPoint x: 271, endPoint y: 100, distance: 243.7
click at [271, 91] on span "Un privilège exclusif, réservé à nos clients." at bounding box center [305, 87] width 116 height 7
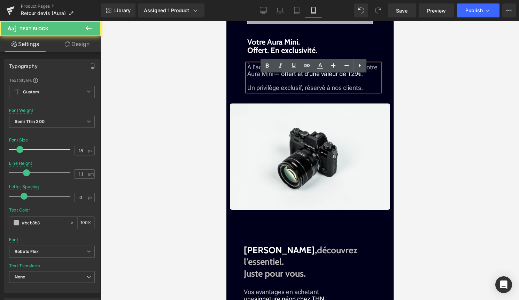
click at [274, 84] on p "À l’achat de votre signature néon, recevez votre Aura Mini — offert et d’une va…" at bounding box center [313, 74] width 132 height 21
click at [429, 87] on div at bounding box center [310, 160] width 418 height 279
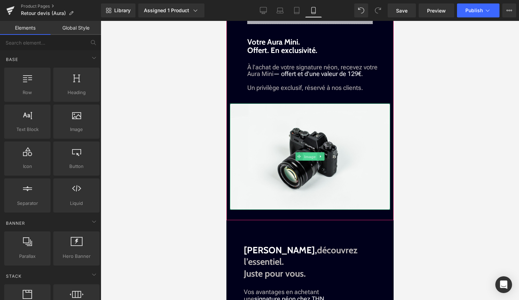
click at [303, 161] on span "Image" at bounding box center [309, 157] width 15 height 8
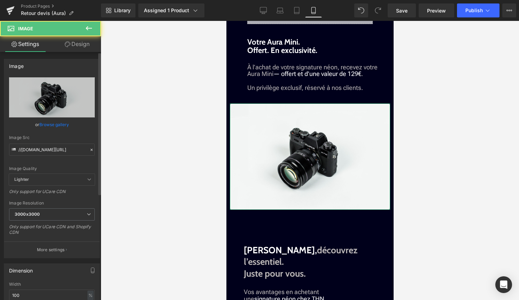
click at [53, 123] on link "Browse gallery" at bounding box center [54, 124] width 30 height 12
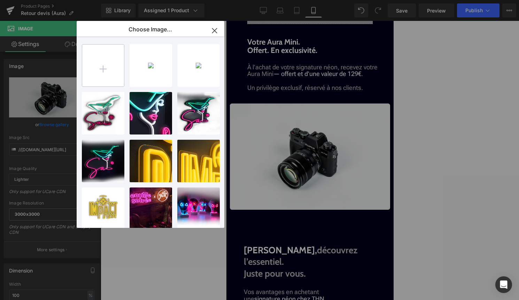
click at [99, 66] on input "file" at bounding box center [103, 66] width 42 height 42
type input "C:\fakepath\aura mini.jpg"
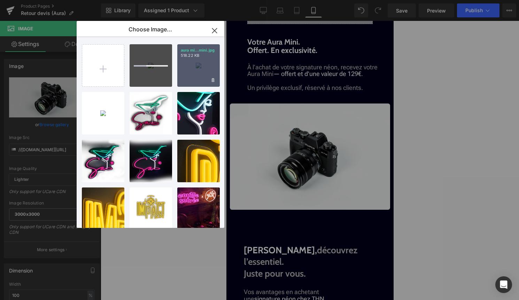
click at [198, 76] on div "aura mi...mini.jpg 518.22 KB" at bounding box center [198, 65] width 42 height 42
type input "https://ucarecdn.com/98fb7c36-3b08-49d5-8fa1-c236e29e7c3c/-/format/auto/-/previ…"
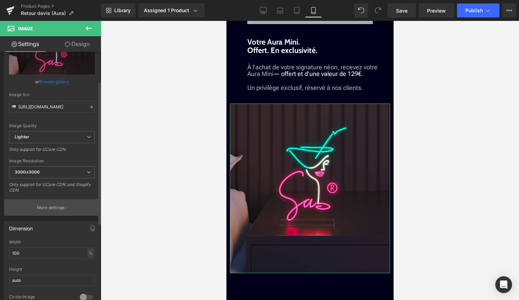
scroll to position [51, 0]
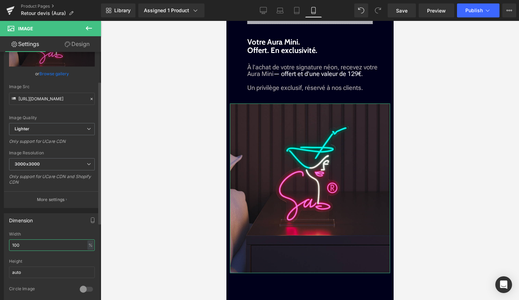
click at [45, 247] on input "100" at bounding box center [52, 244] width 86 height 11
type input "1"
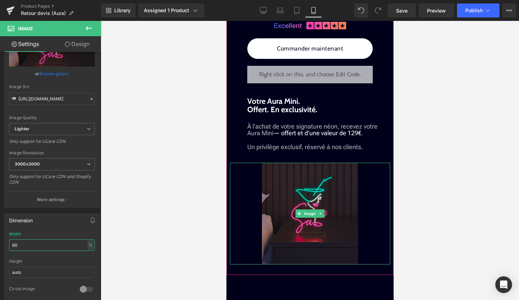
scroll to position [981, 0]
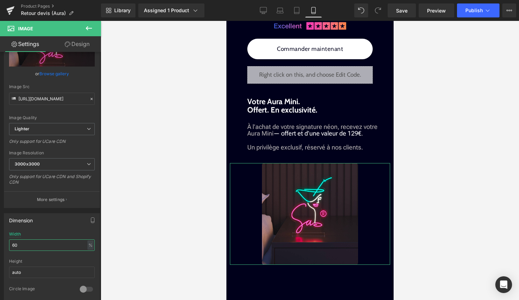
type input "60"
click at [79, 46] on link "Design" at bounding box center [77, 44] width 50 height 16
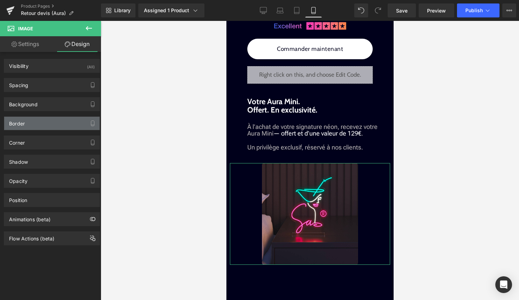
type input "6"
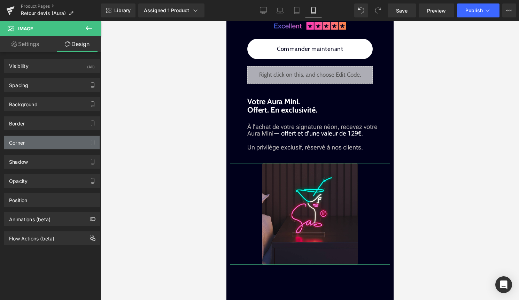
click at [49, 138] on div "Corner" at bounding box center [51, 142] width 95 height 13
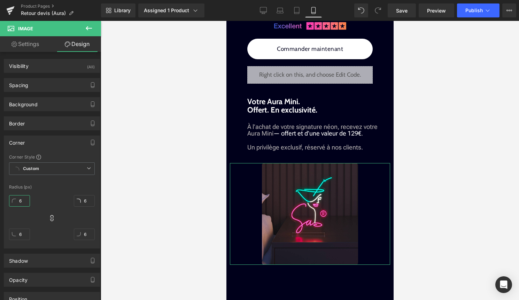
click at [24, 205] on input "6" at bounding box center [19, 200] width 21 height 11
type input "5"
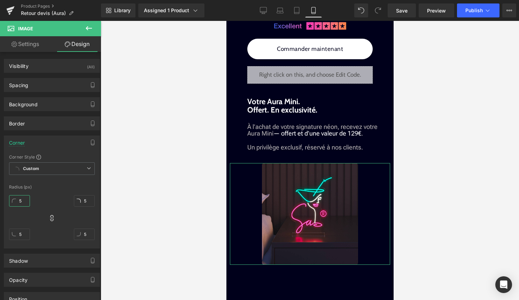
type input "50"
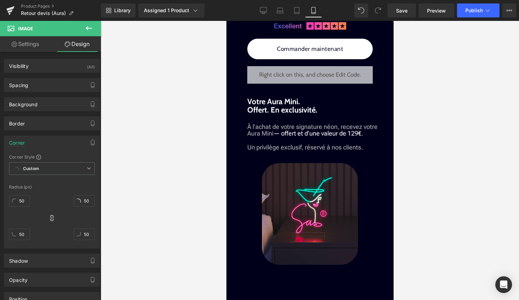
click at [133, 204] on div at bounding box center [310, 160] width 418 height 279
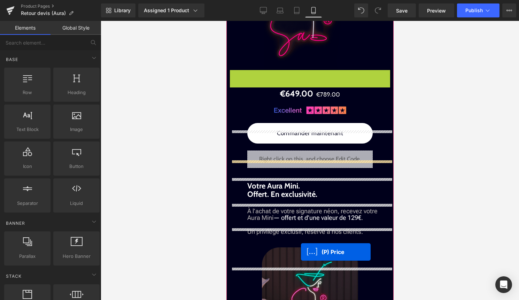
scroll to position [1011, 0]
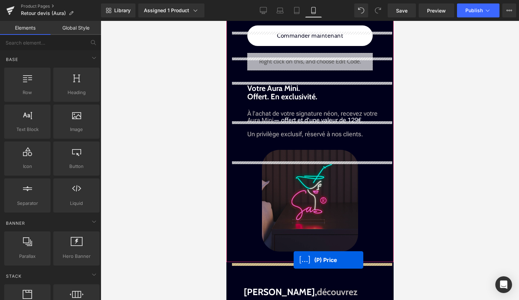
drag, startPoint x: 300, startPoint y: 137, endPoint x: 293, endPoint y: 260, distance: 123.1
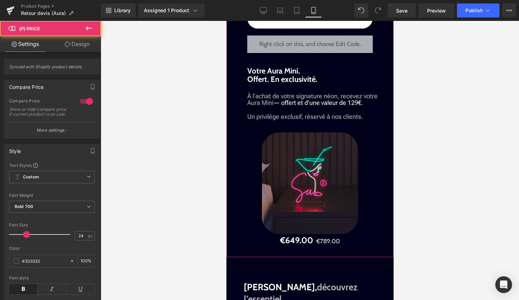
scroll to position [994, 0]
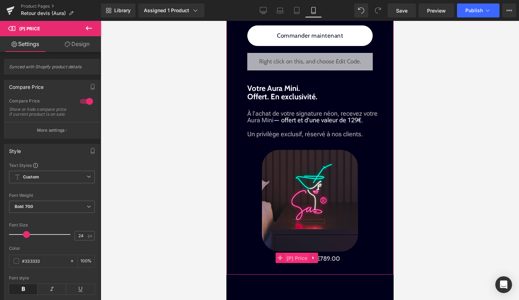
click at [299, 263] on span "(P) Price" at bounding box center [296, 258] width 24 height 10
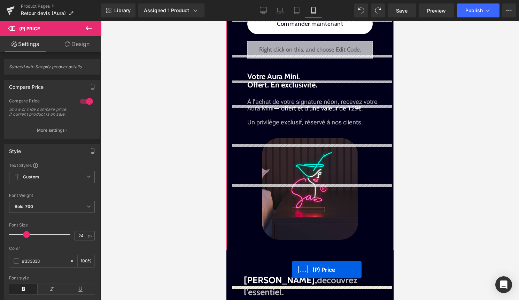
scroll to position [1086, 0]
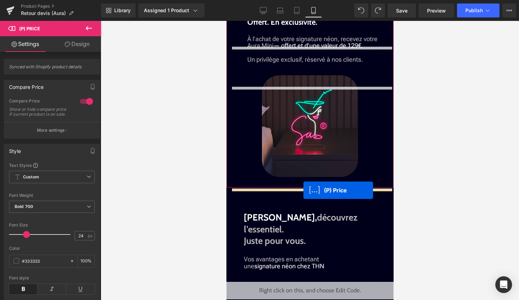
drag, startPoint x: 302, startPoint y: 31, endPoint x: 303, endPoint y: 190, distance: 158.8
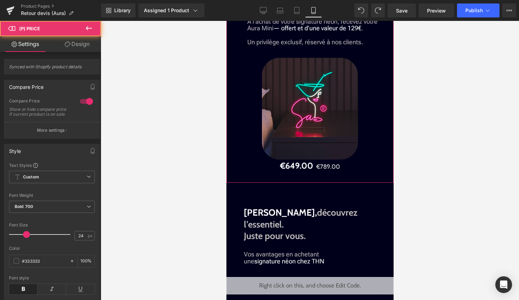
scroll to position [1069, 0]
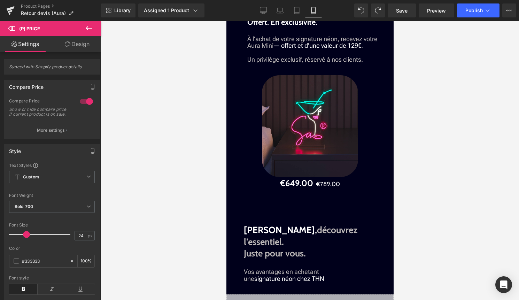
click at [89, 29] on icon at bounding box center [89, 28] width 8 height 8
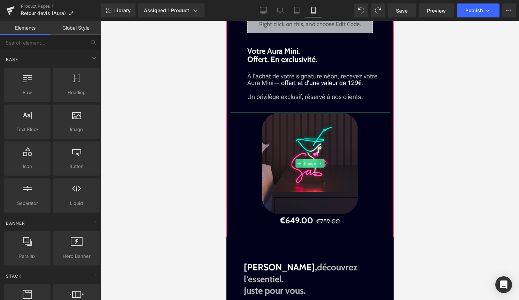
scroll to position [1030, 0]
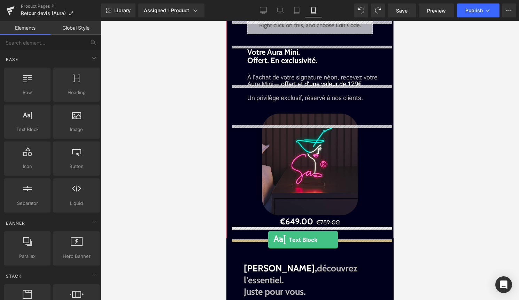
drag, startPoint x: 251, startPoint y: 136, endPoint x: 268, endPoint y: 240, distance: 104.4
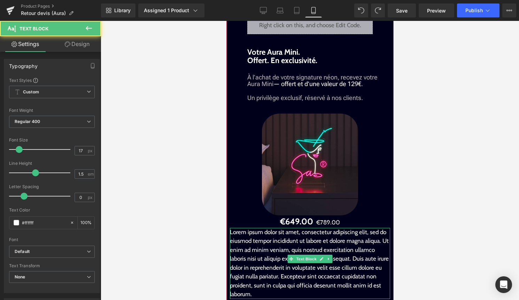
click at [318, 253] on p "Lorem ipsum dolor sit amet, consectetur adipiscing elit, sed do eiusmod tempor …" at bounding box center [309, 263] width 160 height 71
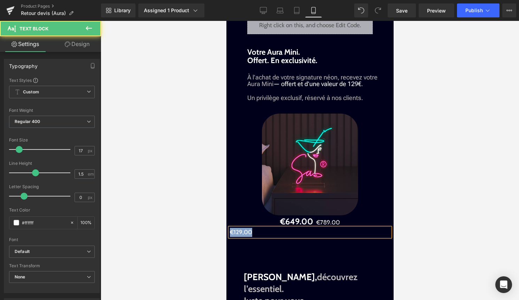
drag, startPoint x: 264, startPoint y: 242, endPoint x: 217, endPoint y: 242, distance: 47.0
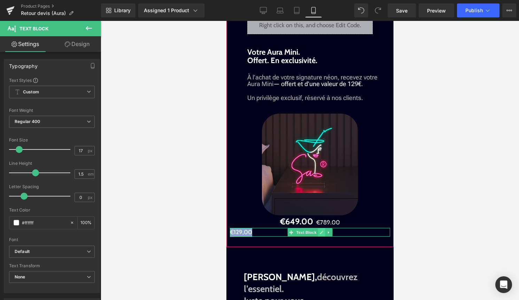
click at [320, 234] on icon at bounding box center [321, 232] width 4 height 4
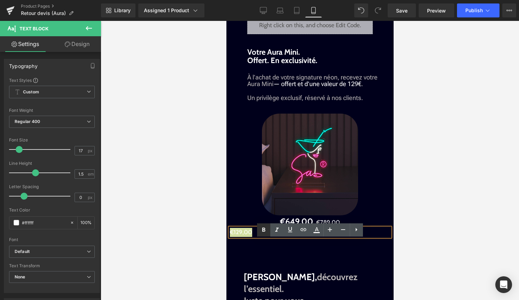
click at [265, 229] on icon at bounding box center [263, 230] width 8 height 8
click at [330, 230] on icon at bounding box center [330, 229] width 8 height 8
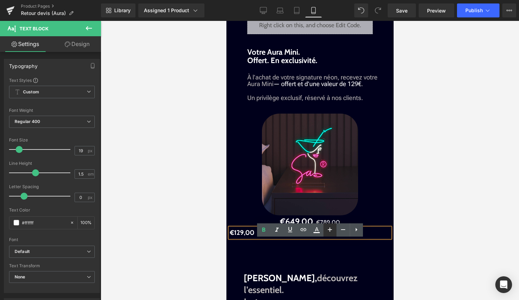
click at [330, 230] on icon at bounding box center [330, 229] width 8 height 8
type input "25"
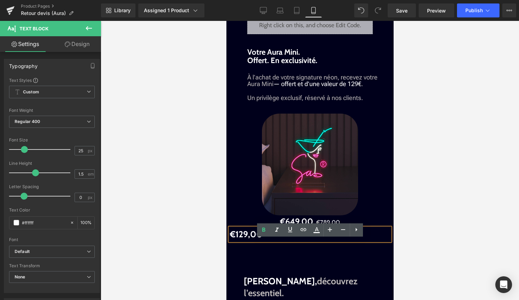
click at [425, 204] on div at bounding box center [310, 160] width 418 height 279
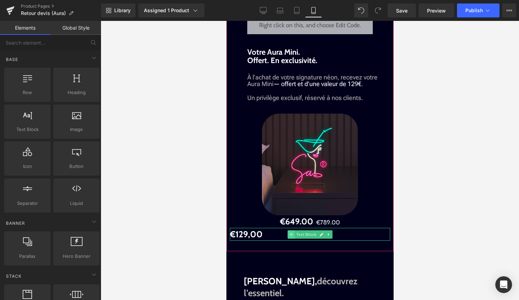
click at [292, 236] on icon at bounding box center [291, 234] width 4 height 4
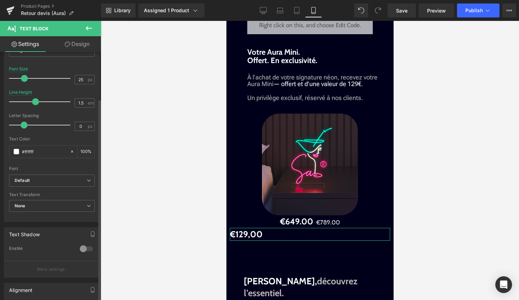
scroll to position [193, 0]
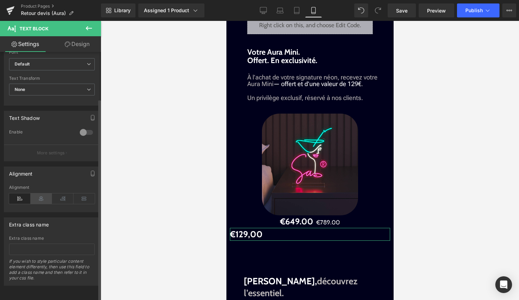
click at [37, 193] on icon at bounding box center [42, 198] width 22 height 10
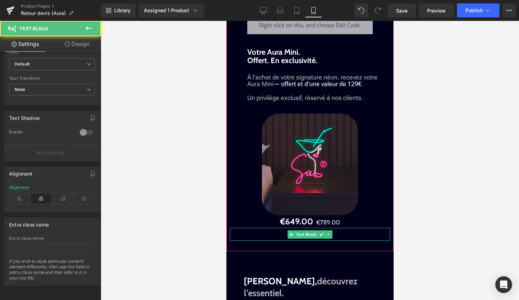
click at [338, 241] on p "€129,00" at bounding box center [309, 234] width 160 height 13
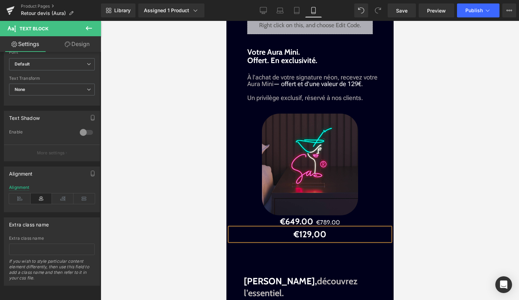
click at [327, 241] on p "€129,00" at bounding box center [309, 234] width 160 height 13
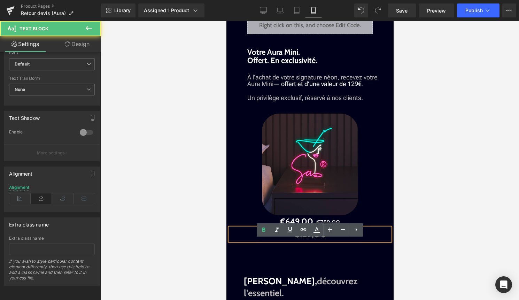
drag, startPoint x: 327, startPoint y: 245, endPoint x: 289, endPoint y: 245, distance: 38.3
click at [289, 241] on p "€129,00" at bounding box center [309, 234] width 160 height 13
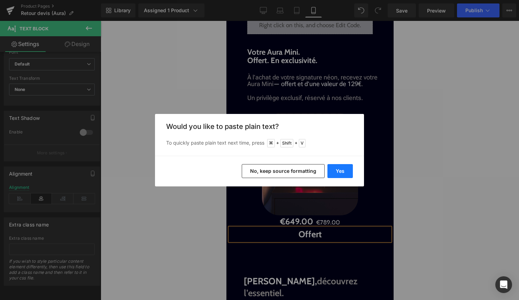
click at [341, 172] on button "Yes" at bounding box center [339, 171] width 25 height 14
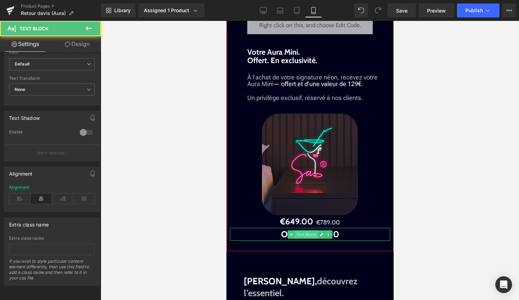
drag, startPoint x: 337, startPoint y: 246, endPoint x: 313, endPoint y: 245, distance: 23.7
click at [313, 241] on div "Offert €129,00 Text Block" at bounding box center [309, 234] width 160 height 13
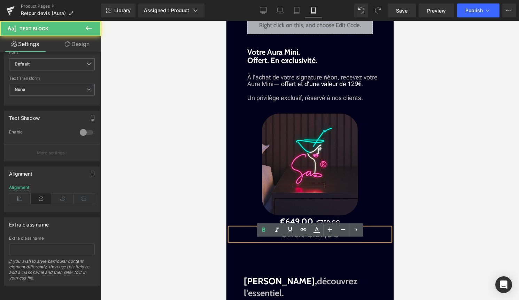
drag, startPoint x: 307, startPoint y: 248, endPoint x: 341, endPoint y: 247, distance: 33.8
click at [341, 241] on p "Offert €129,00" at bounding box center [309, 234] width 160 height 13
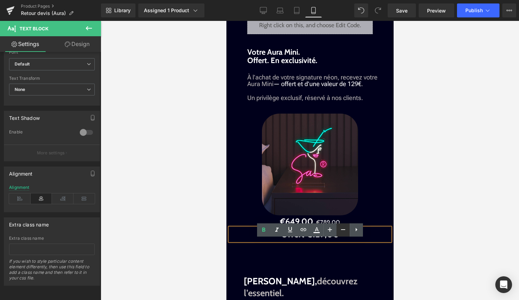
click at [342, 228] on icon at bounding box center [343, 229] width 8 height 8
type input "25"
click at [420, 244] on div at bounding box center [310, 160] width 418 height 279
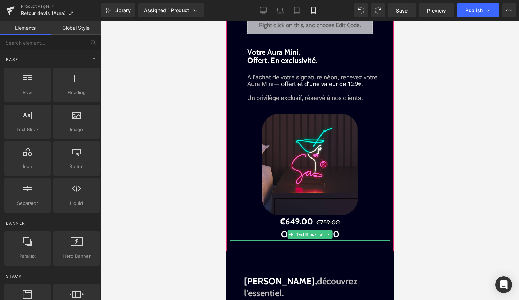
click at [344, 241] on p "Offert €129,00" at bounding box center [309, 234] width 160 height 13
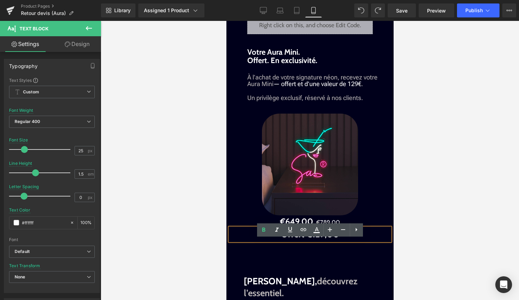
click at [305, 239] on span "Offert €129,00" at bounding box center [310, 234] width 58 height 10
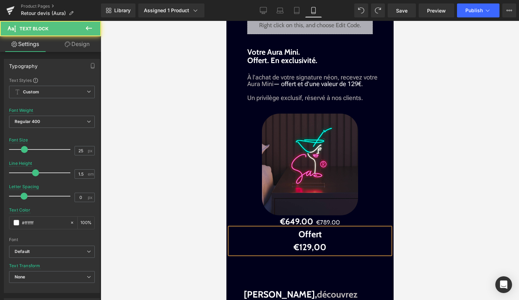
drag, startPoint x: 326, startPoint y: 260, endPoint x: 288, endPoint y: 260, distance: 38.3
click at [288, 254] on p "Offert €129,00" at bounding box center [309, 241] width 160 height 26
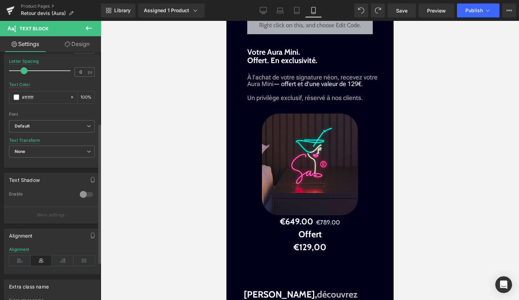
scroll to position [130, 0]
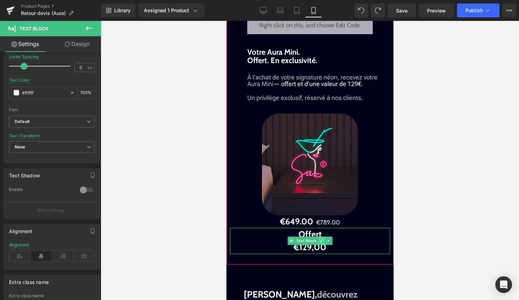
click at [322, 245] on link at bounding box center [321, 240] width 7 height 8
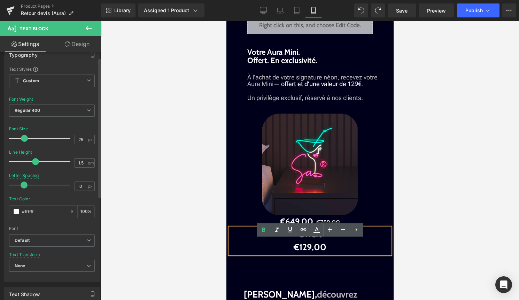
scroll to position [11, 0]
click at [355, 231] on icon at bounding box center [356, 229] width 2 height 3
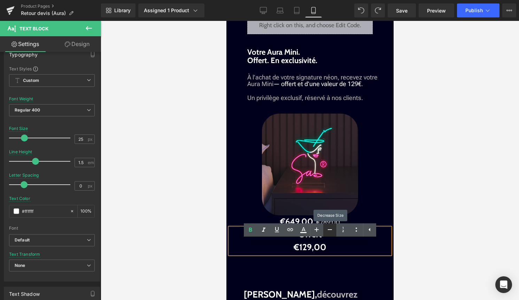
click at [333, 230] on icon at bounding box center [330, 229] width 8 height 8
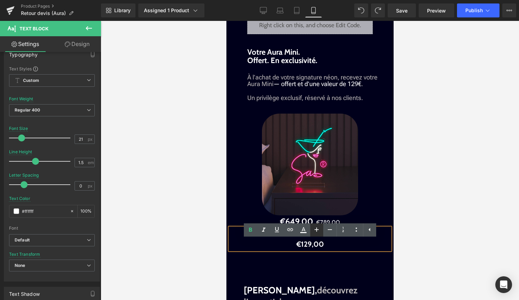
click at [320, 229] on icon at bounding box center [316, 229] width 8 height 8
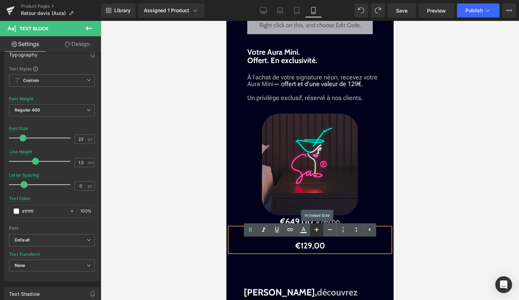
click at [320, 229] on icon at bounding box center [316, 229] width 8 height 8
type input "25"
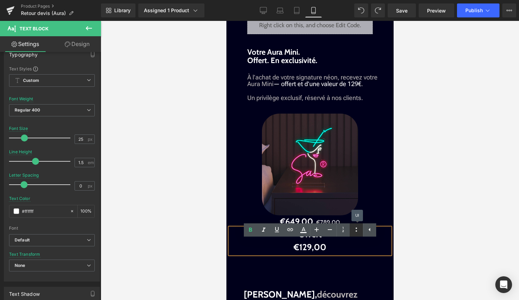
click at [355, 233] on icon at bounding box center [356, 229] width 8 height 8
click at [329, 254] on p "Offert €129,00" at bounding box center [309, 241] width 160 height 26
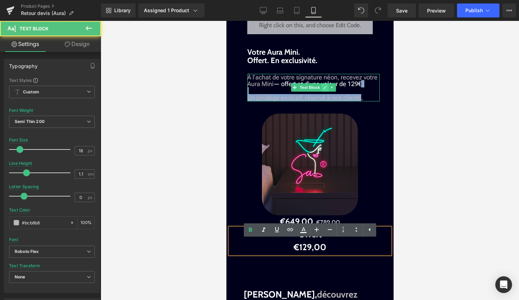
drag, startPoint x: 342, startPoint y: 99, endPoint x: 326, endPoint y: 99, distance: 16.4
click at [326, 99] on div "À l’achat de votre signature néon, recevez votre Aura Mini — offert et d’une va…" at bounding box center [313, 88] width 132 height 28
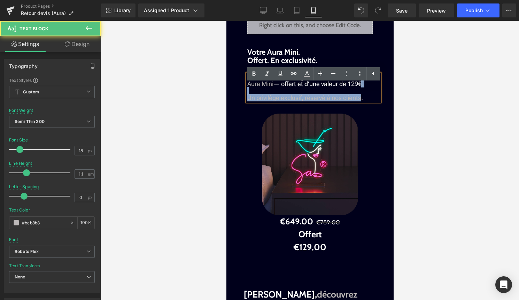
click at [364, 94] on p "À l’achat de votre signature néon, recevez votre Aura Mini — offert et d’une va…" at bounding box center [313, 84] width 132 height 21
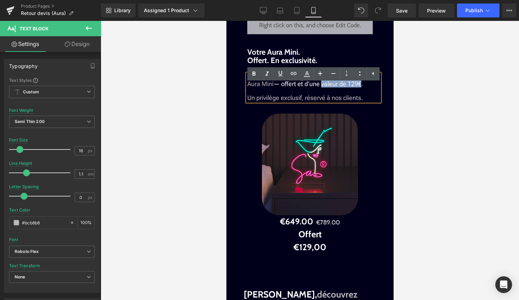
drag, startPoint x: 321, startPoint y: 95, endPoint x: 360, endPoint y: 95, distance: 39.0
click at [360, 87] on span "— offert et d’une valeur de 129€" at bounding box center [317, 83] width 88 height 7
copy span "valeur de 129€"
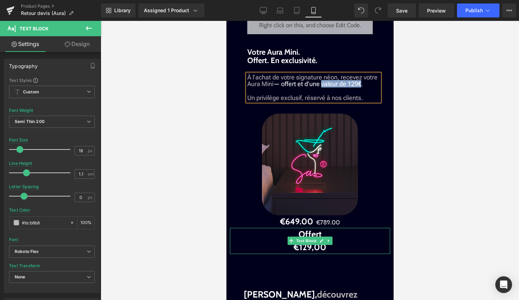
click at [291, 254] on p "Offert €129,00" at bounding box center [309, 241] width 160 height 26
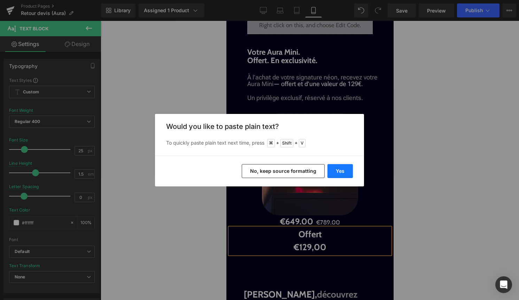
click at [343, 170] on button "Yes" at bounding box center [339, 171] width 25 height 14
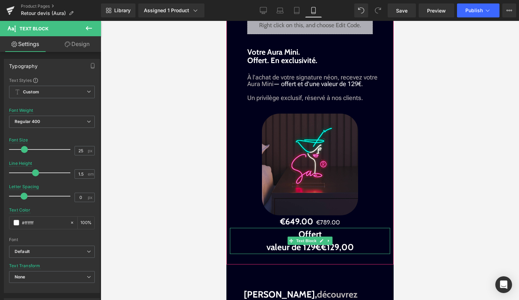
drag, startPoint x: 357, startPoint y: 258, endPoint x: 323, endPoint y: 261, distance: 33.9
click at [323, 254] on p "Offert valeur de 129€€129,00" at bounding box center [309, 241] width 160 height 26
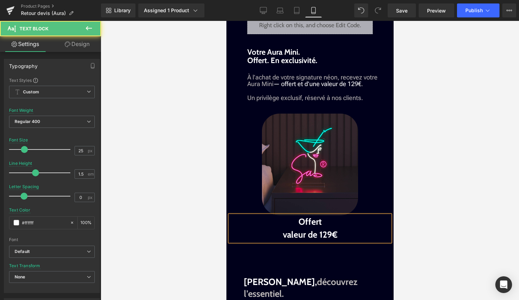
click at [280, 241] on p "Offert valeur de 129€" at bounding box center [309, 228] width 160 height 26
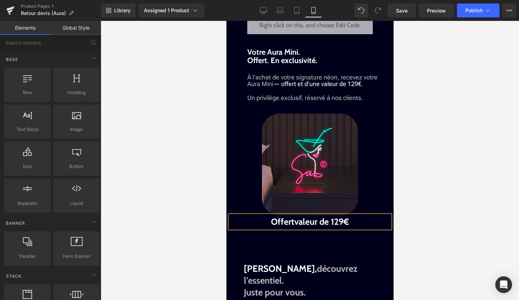
click at [430, 236] on div at bounding box center [310, 160] width 418 height 279
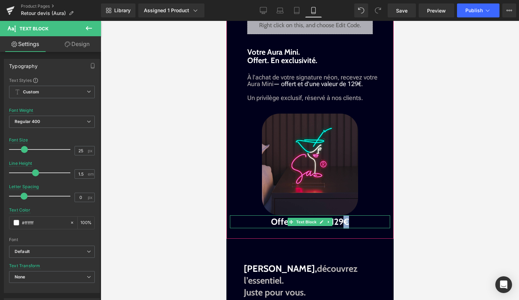
drag, startPoint x: 360, startPoint y: 236, endPoint x: 343, endPoint y: 233, distance: 16.7
click at [343, 228] on p "Offert valeur de 129€" at bounding box center [309, 221] width 160 height 13
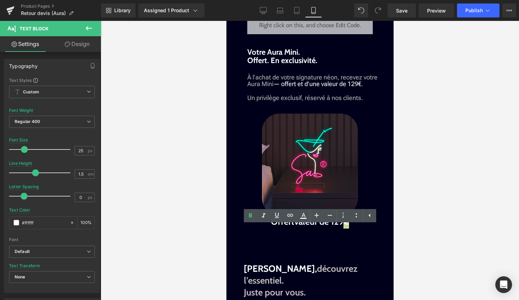
click at [425, 222] on div at bounding box center [310, 160] width 418 height 279
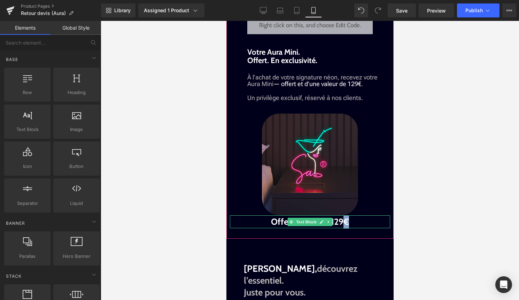
click at [346, 227] on span "valeur de 129€" at bounding box center [321, 221] width 55 height 10
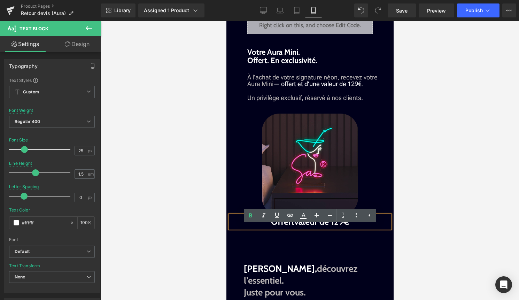
click at [353, 228] on p "Offert valeur de 129€" at bounding box center [309, 221] width 160 height 13
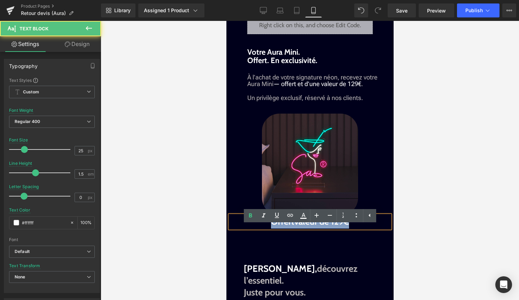
drag, startPoint x: 353, startPoint y: 233, endPoint x: 262, endPoint y: 232, distance: 90.5
click at [262, 228] on p "Offert valeur de 129€" at bounding box center [309, 221] width 160 height 13
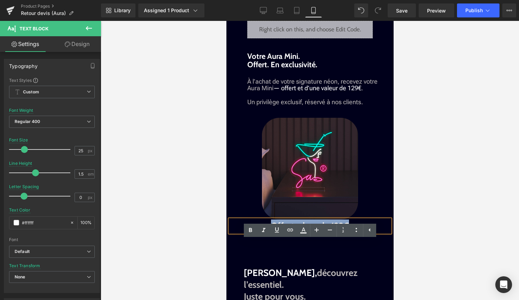
scroll to position [1030, 0]
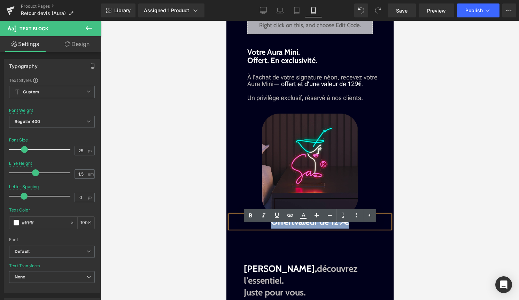
click at [338, 227] on span "valeur de 129€" at bounding box center [321, 221] width 55 height 10
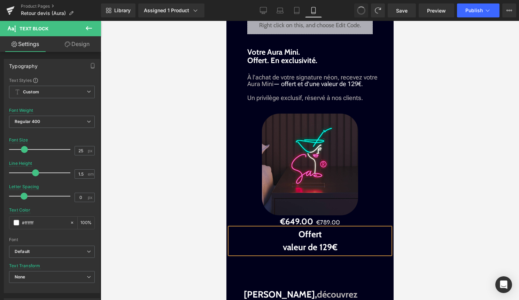
scroll to position [1043, 0]
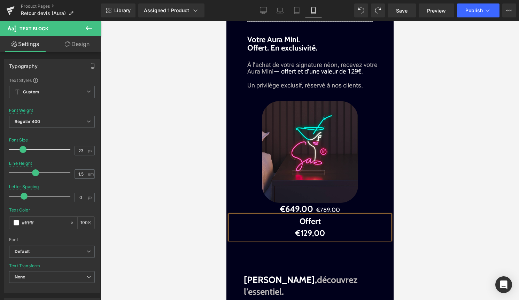
type input "25"
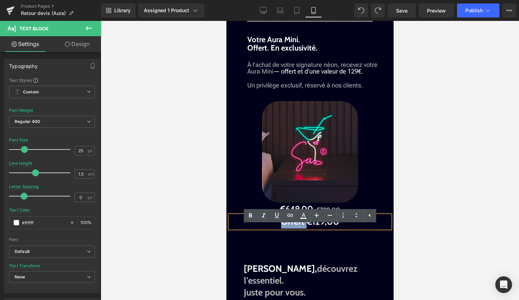
drag, startPoint x: 304, startPoint y: 233, endPoint x: 281, endPoint y: 233, distance: 22.6
click at [281, 227] on span "Offert €129,00" at bounding box center [310, 221] width 58 height 10
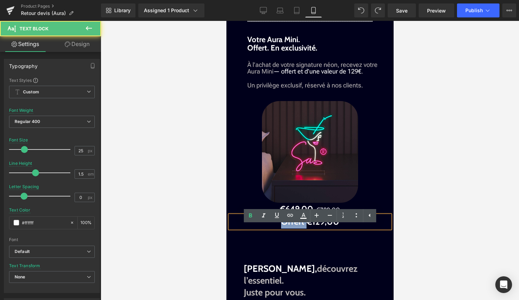
click at [300, 227] on span "Offert €129,00" at bounding box center [310, 221] width 58 height 10
drag, startPoint x: 305, startPoint y: 234, endPoint x: 360, endPoint y: 235, distance: 55.0
click at [360, 228] on p "Offert €129,00" at bounding box center [309, 221] width 160 height 13
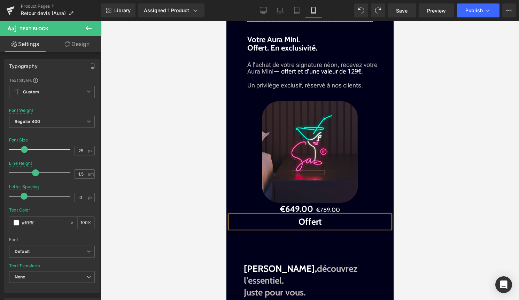
click at [472, 196] on div at bounding box center [310, 160] width 418 height 279
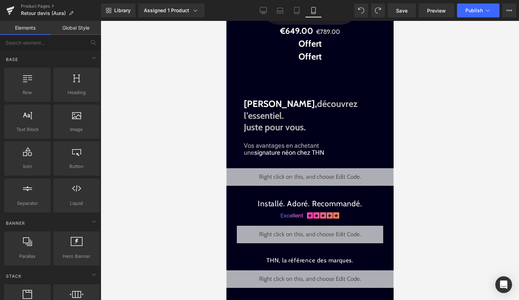
scroll to position [1234, 0]
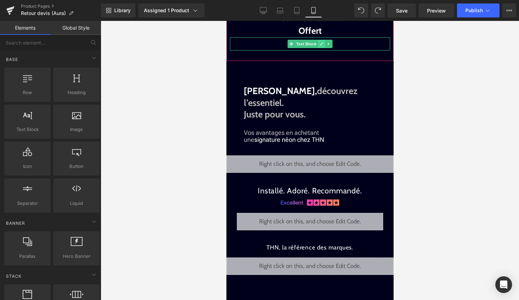
click at [321, 46] on icon at bounding box center [321, 44] width 4 height 4
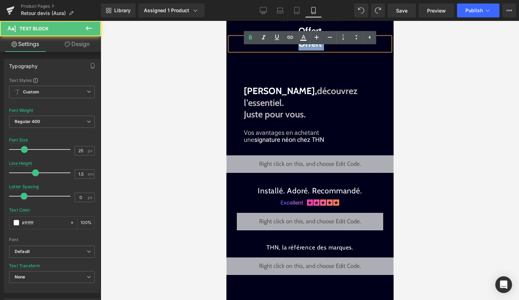
drag, startPoint x: 321, startPoint y: 57, endPoint x: 270, endPoint y: 58, distance: 51.5
click at [270, 50] on p "Offert" at bounding box center [309, 43] width 160 height 13
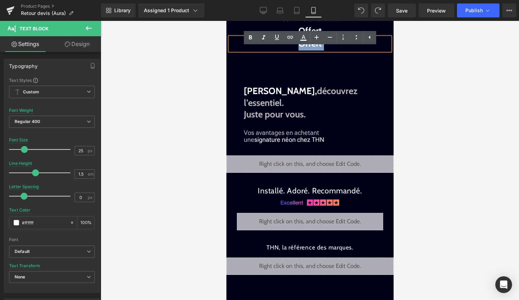
drag, startPoint x: 283, startPoint y: 56, endPoint x: 384, endPoint y: 61, distance: 100.7
click at [384, 50] on p "Offert" at bounding box center [309, 43] width 160 height 13
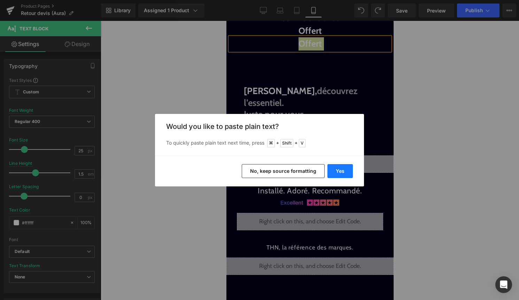
click at [337, 171] on button "Yes" at bounding box center [339, 171] width 25 height 14
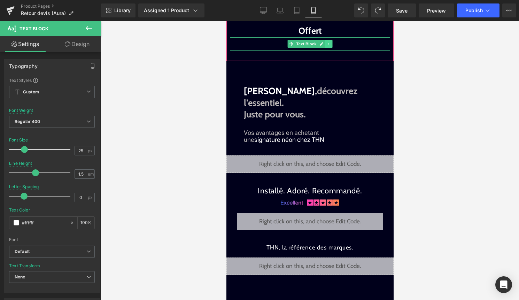
click at [325, 48] on link at bounding box center [328, 44] width 7 height 8
click at [312, 46] on icon at bounding box center [310, 44] width 4 height 4
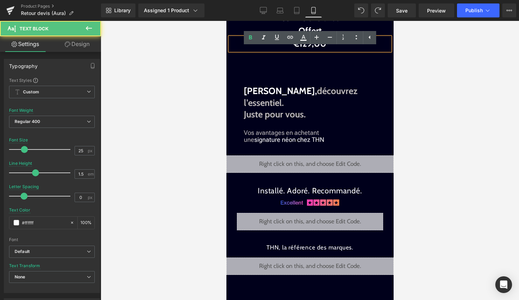
drag, startPoint x: 291, startPoint y: 56, endPoint x: 331, endPoint y: 56, distance: 39.7
click at [331, 50] on p "€129,00" at bounding box center [309, 43] width 160 height 13
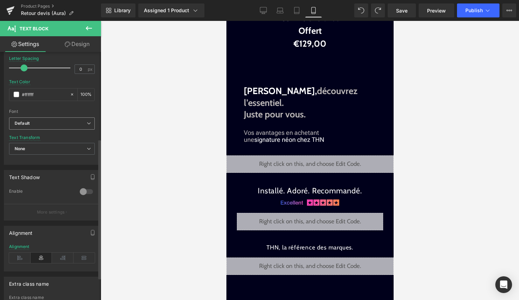
scroll to position [0, 0]
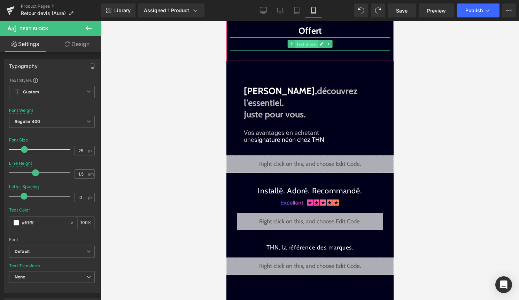
click at [295, 48] on span "Text Block" at bounding box center [305, 44] width 23 height 8
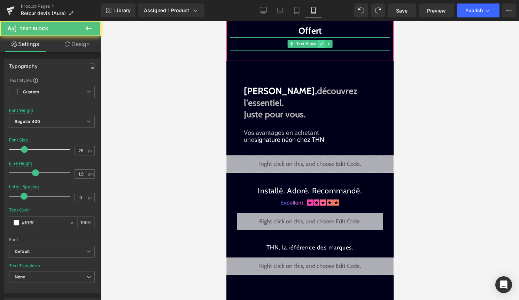
click at [320, 46] on icon at bounding box center [320, 43] width 3 height 3
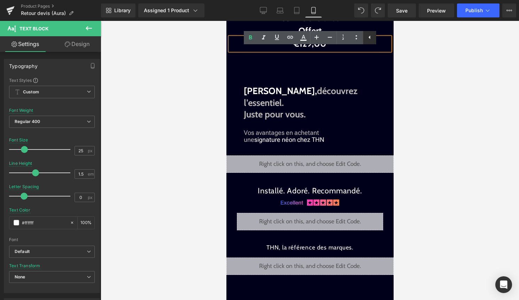
click at [372, 33] on icon at bounding box center [369, 37] width 8 height 8
click at [320, 49] on span "€129,00" at bounding box center [309, 43] width 33 height 10
drag, startPoint x: 327, startPoint y: 56, endPoint x: 290, endPoint y: 56, distance: 36.9
click at [290, 50] on p "€129,00" at bounding box center [309, 43] width 160 height 13
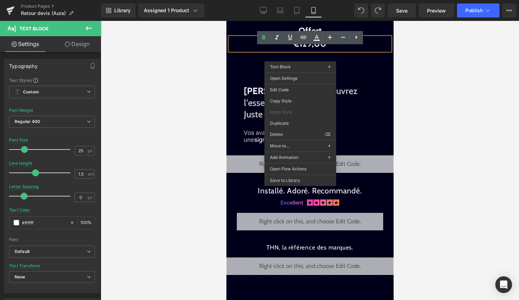
click at [345, 50] on p "€129,00" at bounding box center [309, 43] width 160 height 13
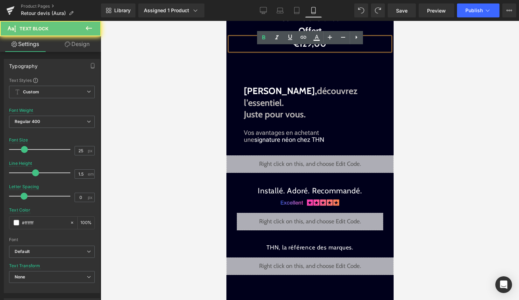
drag, startPoint x: 345, startPoint y: 56, endPoint x: 280, endPoint y: 55, distance: 65.1
click at [280, 50] on p "€129,00" at bounding box center [309, 43] width 160 height 13
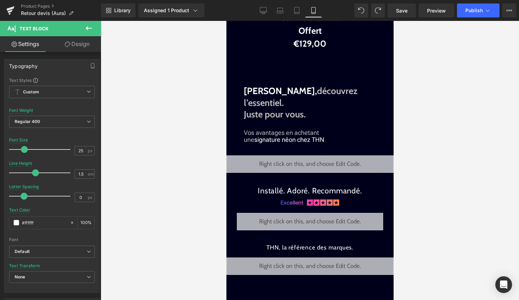
click at [84, 47] on link "Design" at bounding box center [77, 44] width 50 height 16
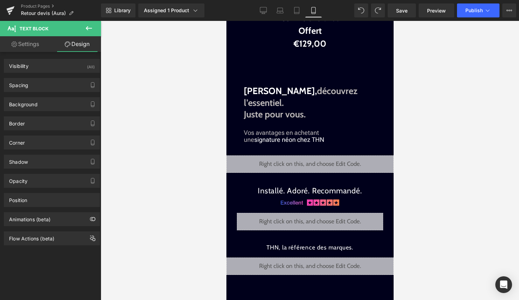
click at [34, 40] on link "Settings" at bounding box center [25, 44] width 50 height 16
type input "100"
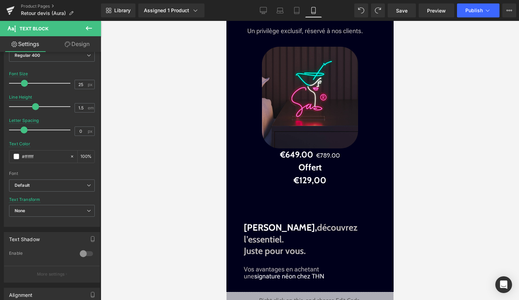
scroll to position [1097, 0]
click at [303, 104] on img at bounding box center [309, 98] width 96 height 102
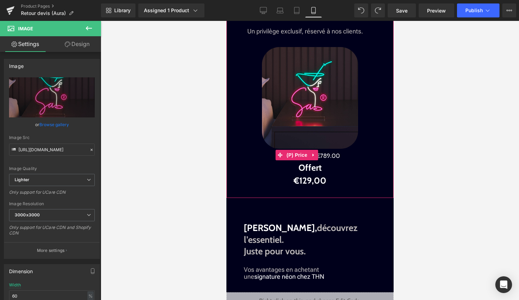
click at [333, 159] on span "€789.00" at bounding box center [328, 155] width 24 height 7
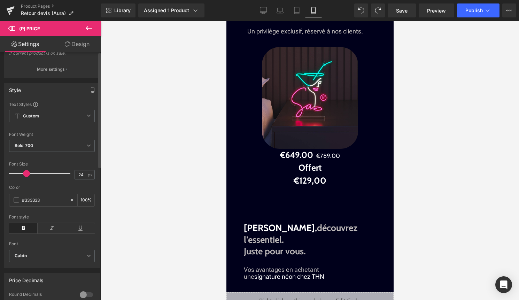
scroll to position [68, 0]
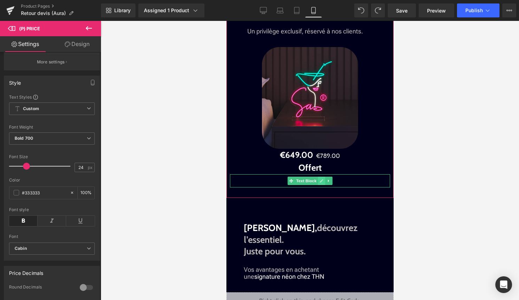
click at [318, 185] on link at bounding box center [321, 181] width 7 height 8
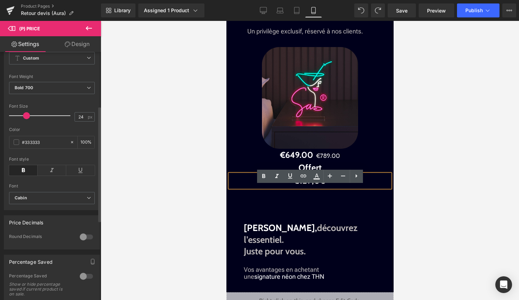
scroll to position [130, 0]
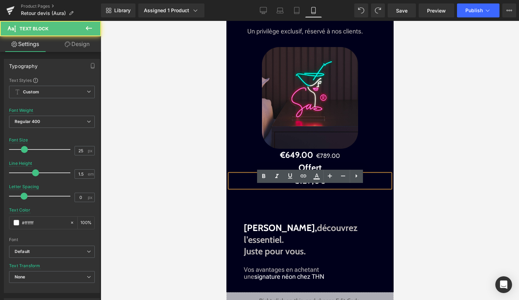
drag, startPoint x: 333, startPoint y: 193, endPoint x: 344, endPoint y: 193, distance: 11.5
click at [344, 187] on p "€129,00" at bounding box center [309, 180] width 160 height 13
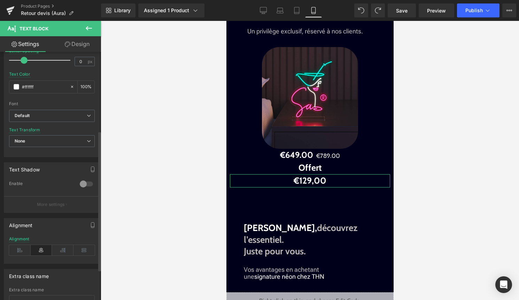
scroll to position [139, 0]
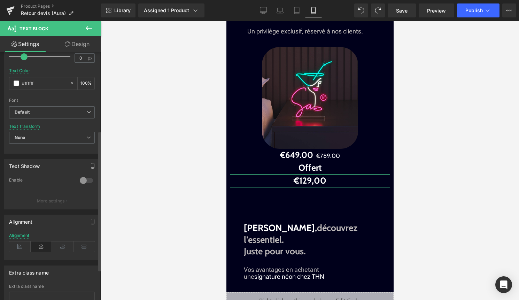
click at [48, 202] on p "More settings" at bounding box center [51, 201] width 28 height 6
click at [52, 197] on button "More settings" at bounding box center [51, 201] width 95 height 16
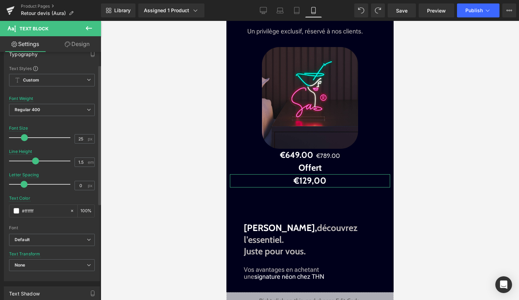
scroll to position [0, 0]
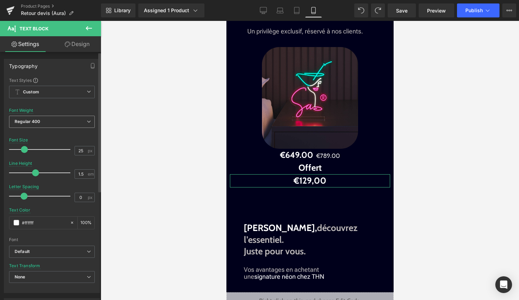
click at [72, 123] on span "Regular 400" at bounding box center [52, 122] width 86 height 12
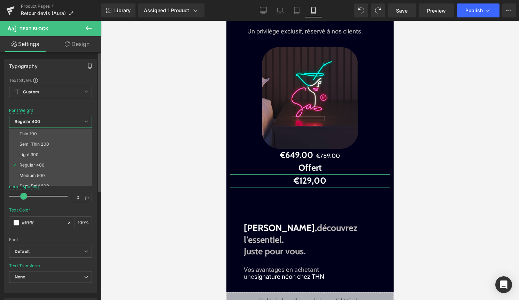
click at [72, 123] on span "Regular 400" at bounding box center [50, 122] width 83 height 12
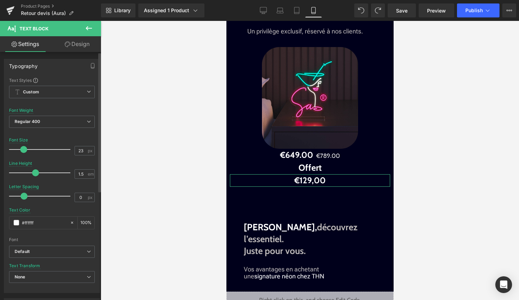
type input "22"
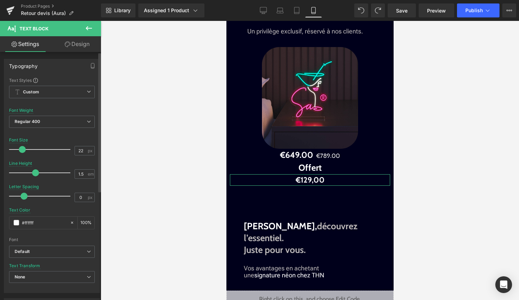
click at [22, 148] on span at bounding box center [22, 149] width 7 height 7
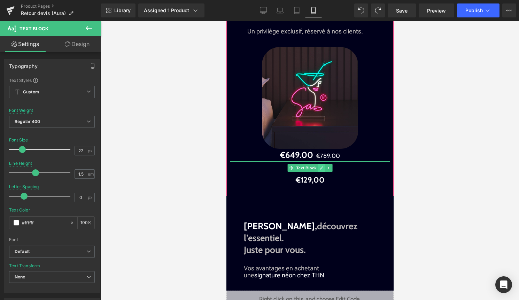
click at [319, 170] on icon at bounding box center [320, 167] width 3 height 3
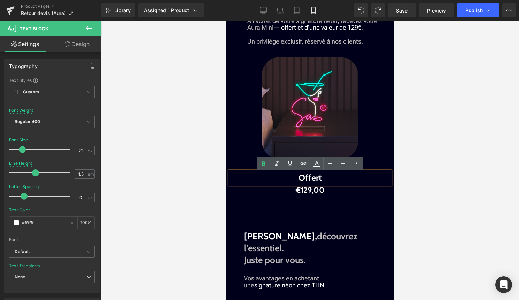
scroll to position [1085, 0]
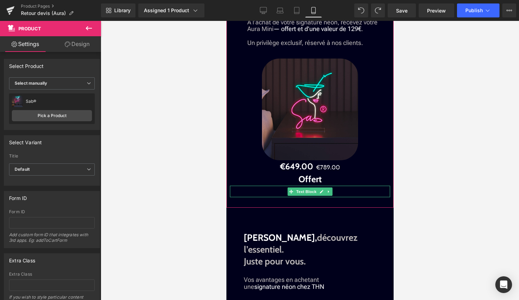
click at [347, 197] on p "€129,00" at bounding box center [309, 191] width 160 height 11
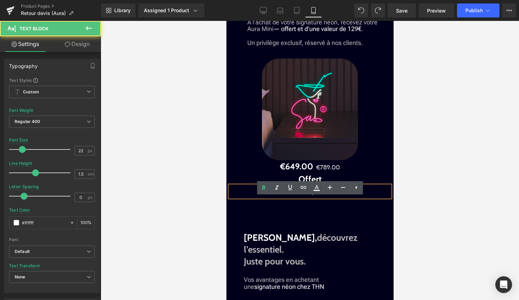
click at [287, 197] on p "€129,00" at bounding box center [309, 191] width 160 height 11
drag, startPoint x: 332, startPoint y: 202, endPoint x: 288, endPoint y: 202, distance: 43.9
click at [288, 197] on p "€129,00" at bounding box center [309, 191] width 160 height 11
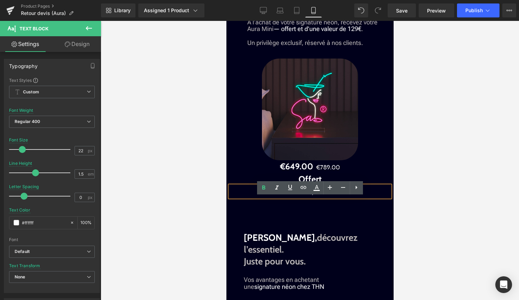
click at [444, 193] on div at bounding box center [310, 160] width 418 height 279
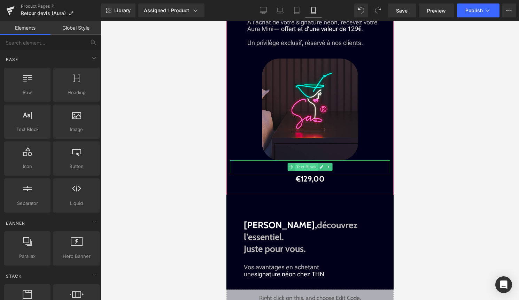
click at [310, 171] on span "Text Block" at bounding box center [305, 167] width 23 height 8
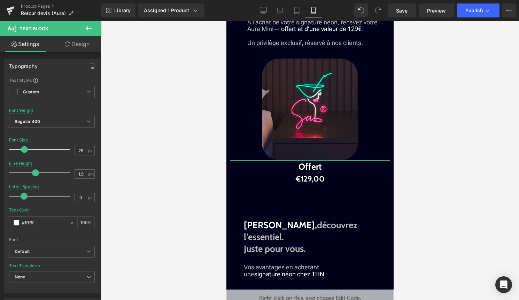
click at [76, 46] on link "Design" at bounding box center [77, 44] width 50 height 16
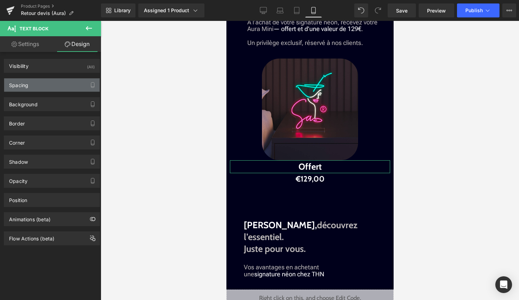
click at [57, 87] on div "Spacing" at bounding box center [51, 84] width 95 height 13
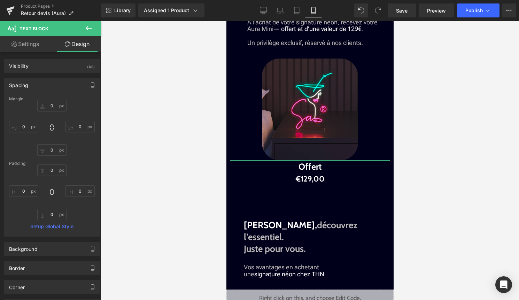
type input "0"
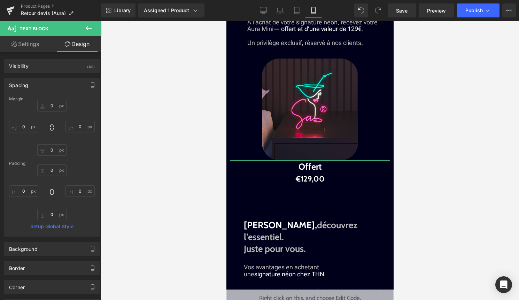
type input "0"
click at [52, 109] on input "0" at bounding box center [51, 105] width 29 height 11
type input "20"
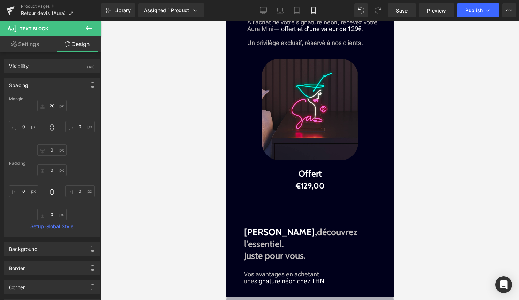
click at [442, 156] on div at bounding box center [310, 160] width 418 height 279
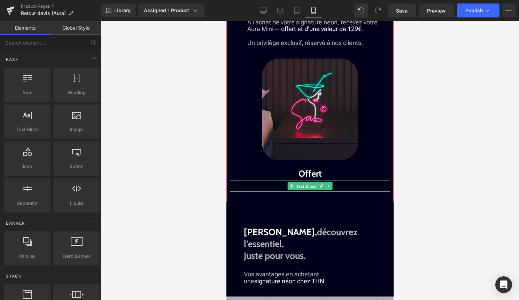
click at [301, 190] on span "Text Block" at bounding box center [305, 186] width 23 height 8
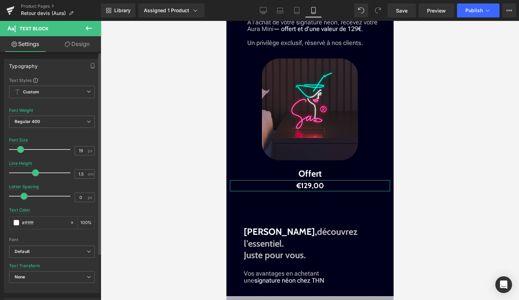
type input "18"
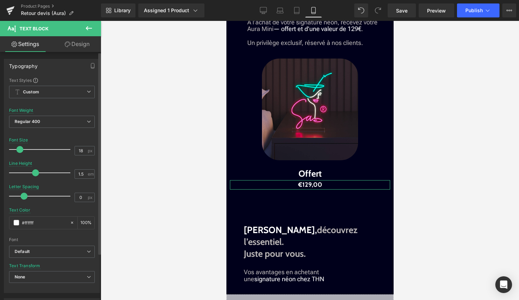
click at [19, 148] on span at bounding box center [19, 149] width 7 height 7
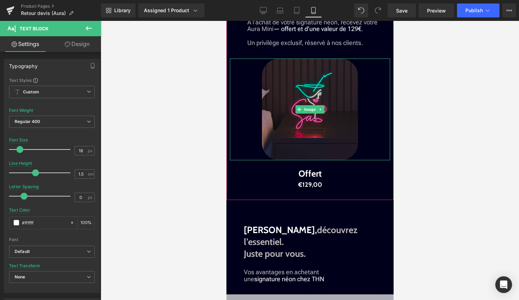
click at [303, 146] on img at bounding box center [309, 109] width 96 height 102
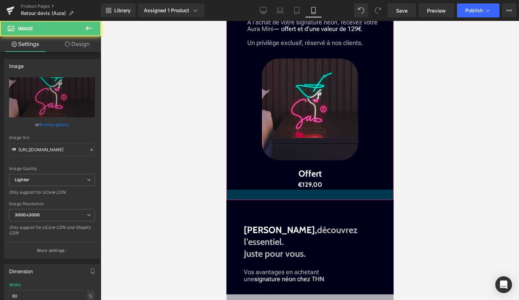
click at [310, 200] on div at bounding box center [309, 194] width 167 height 10
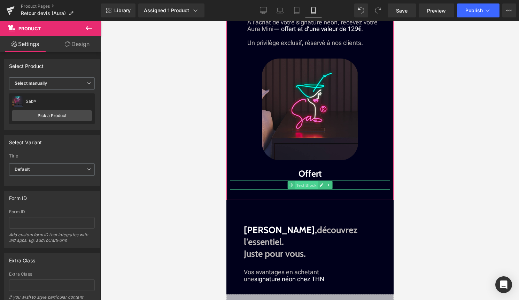
click at [310, 189] on span "Text Block" at bounding box center [305, 185] width 23 height 8
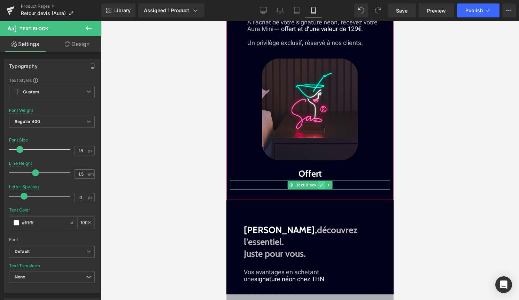
click at [320, 187] on icon at bounding box center [320, 184] width 3 height 3
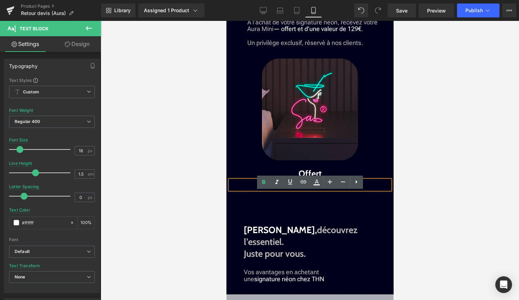
click at [310, 188] on span "€129,00" at bounding box center [310, 185] width 24 height 8
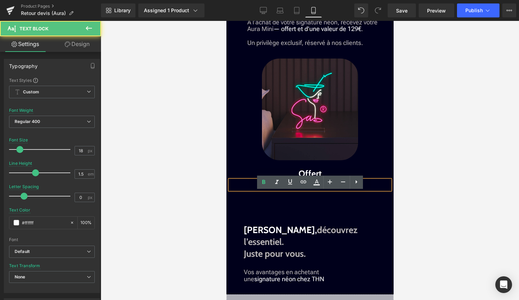
click at [424, 202] on div at bounding box center [310, 160] width 418 height 279
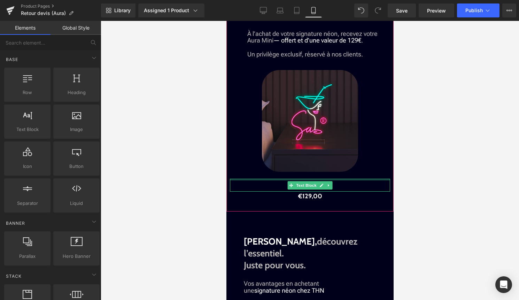
scroll to position [1072, 0]
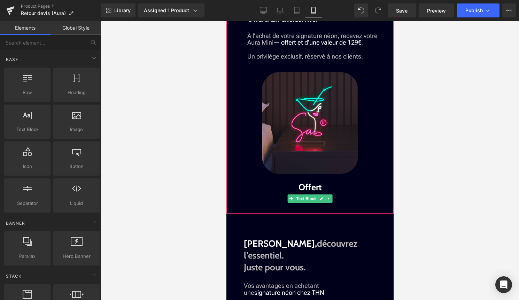
click at [345, 203] on p "€129,00" at bounding box center [309, 198] width 160 height 9
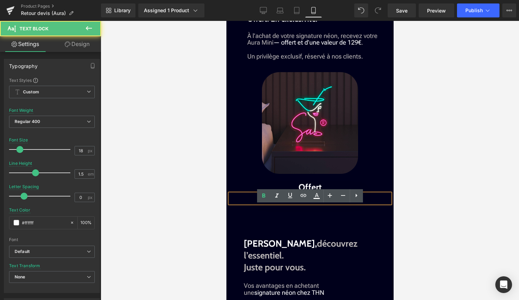
click at [295, 203] on p "€129,00" at bounding box center [309, 198] width 160 height 9
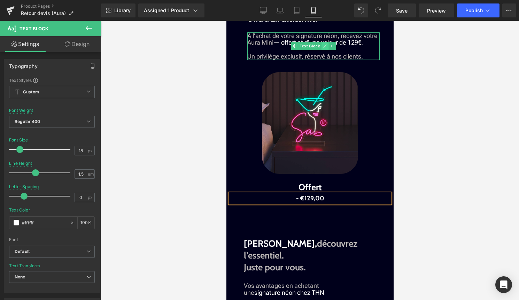
click at [325, 48] on icon at bounding box center [325, 46] width 4 height 4
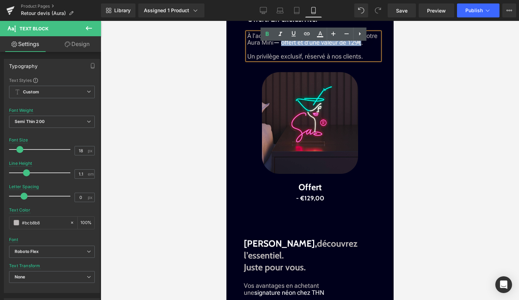
drag, startPoint x: 345, startPoint y: 54, endPoint x: 282, endPoint y: 52, distance: 62.4
click at [282, 46] on span "À l’achat de votre signature néon, recevez votre Aura Mini — offert et d’une va…" at bounding box center [312, 39] width 130 height 14
copy span "offert et d’une valeur de 129€"
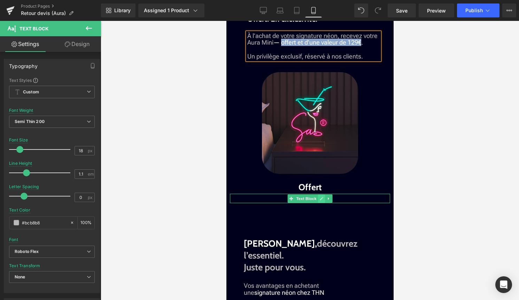
click at [322, 201] on icon at bounding box center [321, 198] width 4 height 4
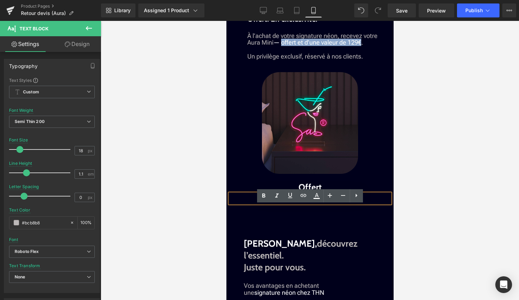
click at [297, 202] on span "- €129,00" at bounding box center [310, 198] width 28 height 8
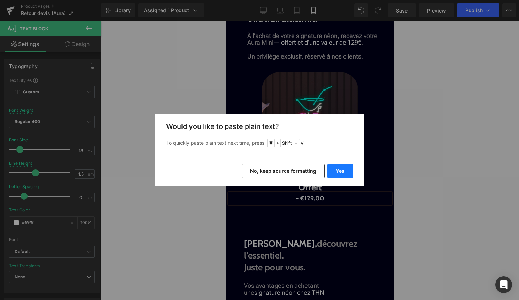
click at [342, 170] on button "Yes" at bounding box center [339, 171] width 25 height 14
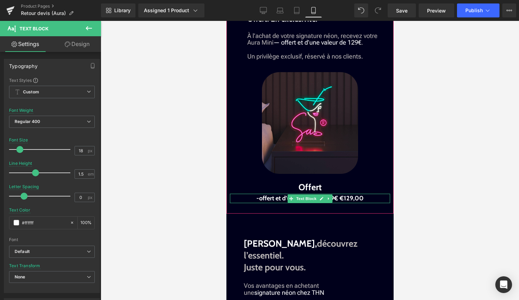
click at [339, 202] on span "-offert et d’une valeur de 129€ €129,00" at bounding box center [309, 198] width 107 height 8
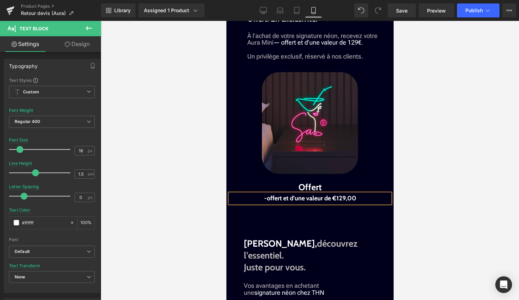
click at [265, 202] on span "-offert et d’une valeur de €129,00" at bounding box center [310, 198] width 92 height 8
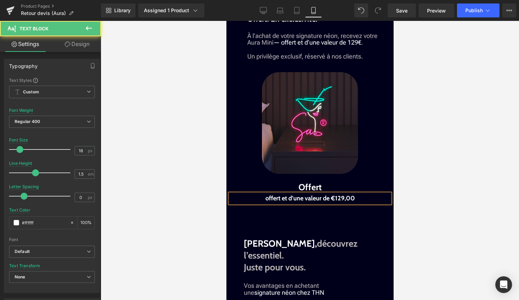
click at [289, 202] on span "offert et d’une valeur de €129,00" at bounding box center [309, 198] width 89 height 8
drag, startPoint x: 305, startPoint y: 210, endPoint x: 244, endPoint y: 210, distance: 60.6
click at [244, 203] on p "offert et d’une valeur de €129,00" at bounding box center [309, 198] width 160 height 9
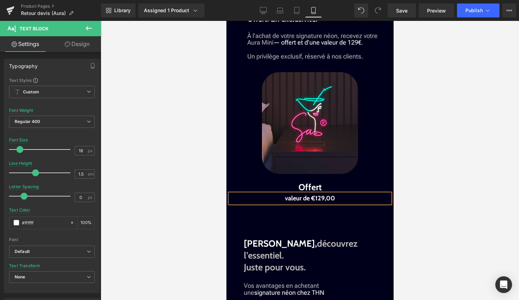
click at [458, 196] on div at bounding box center [310, 160] width 418 height 279
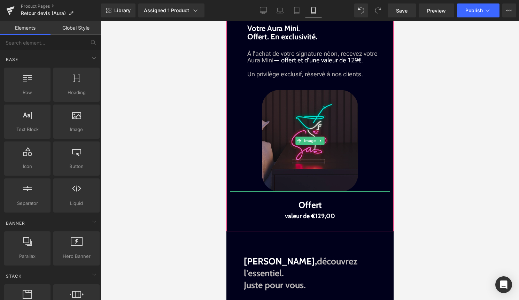
scroll to position [1042, 0]
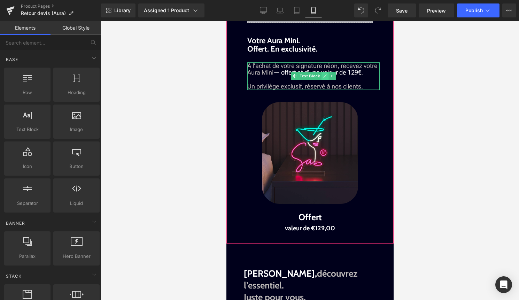
click at [325, 78] on icon at bounding box center [324, 75] width 3 height 3
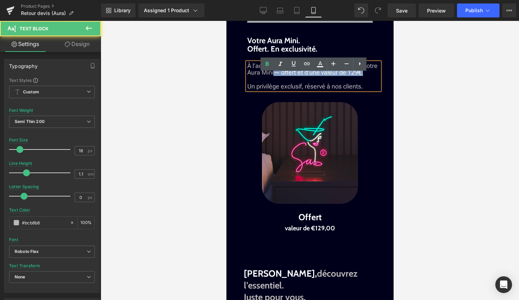
drag, startPoint x: 364, startPoint y: 84, endPoint x: 275, endPoint y: 85, distance: 88.4
click at [275, 83] on p "À l’achat de votre signature néon, recevez votre Aura Mini — offert et d’une va…" at bounding box center [313, 72] width 132 height 21
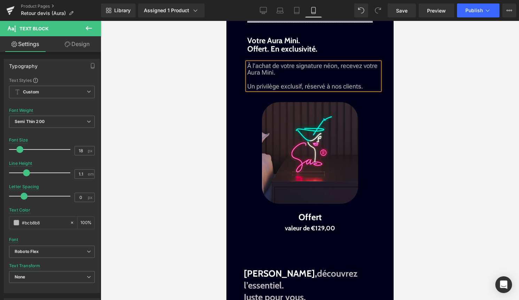
click at [249, 90] on span "Un privilège exclusif, réservé à nos clients." at bounding box center [305, 86] width 116 height 7
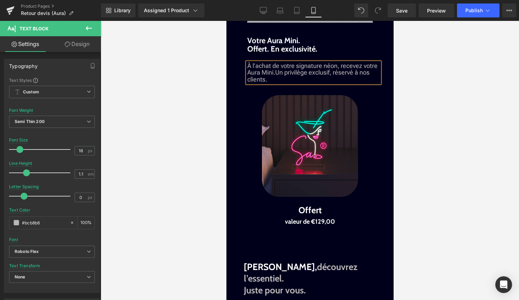
click at [501, 79] on div at bounding box center [310, 160] width 418 height 279
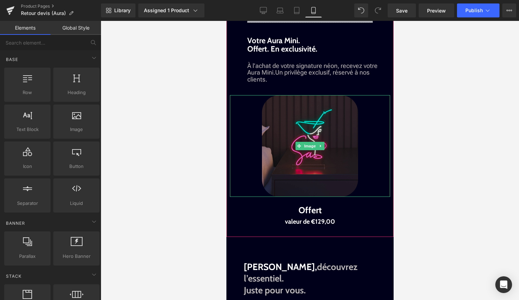
scroll to position [1063, 0]
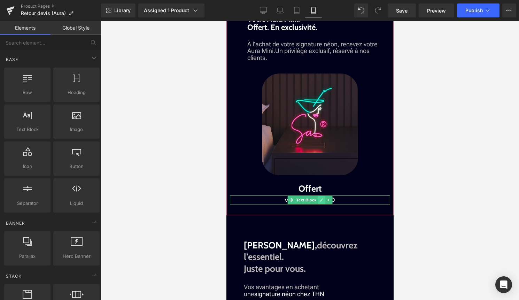
click at [321, 202] on icon at bounding box center [321, 200] width 4 height 4
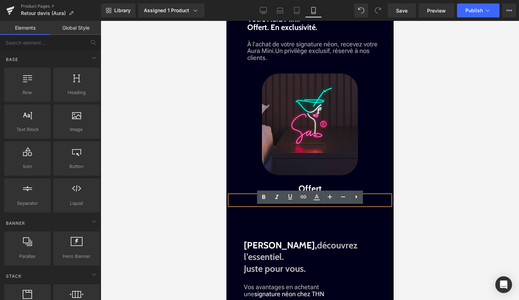
click at [272, 205] on p "valeur de €129,00" at bounding box center [309, 199] width 160 height 9
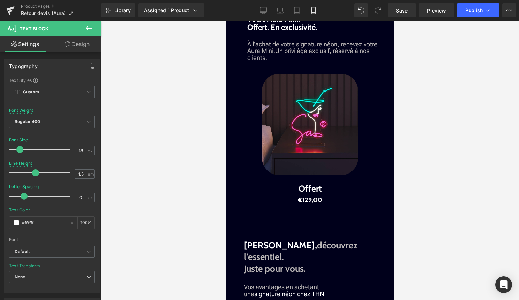
click at [463, 145] on div at bounding box center [310, 160] width 418 height 279
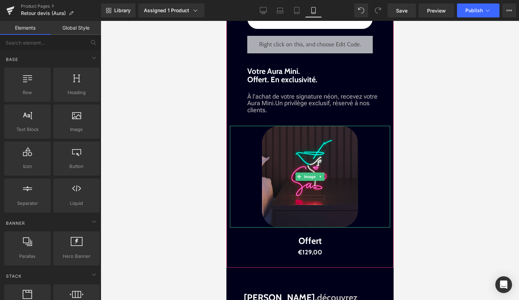
scroll to position [1011, 0]
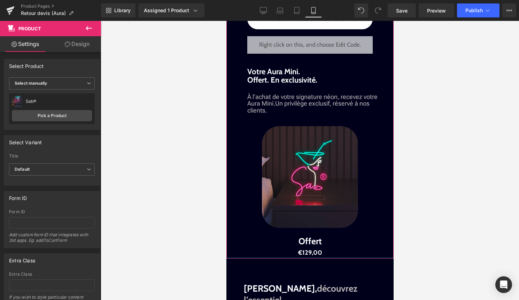
drag, startPoint x: 370, startPoint y: 272, endPoint x: 373, endPoint y: 261, distance: 11.8
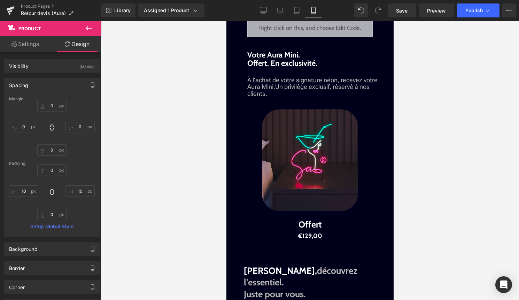
scroll to position [1027, 0]
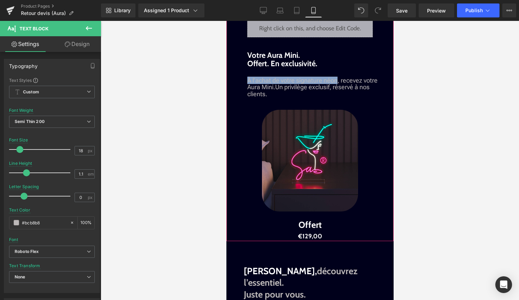
drag, startPoint x: 336, startPoint y: 91, endPoint x: 241, endPoint y: 90, distance: 94.4
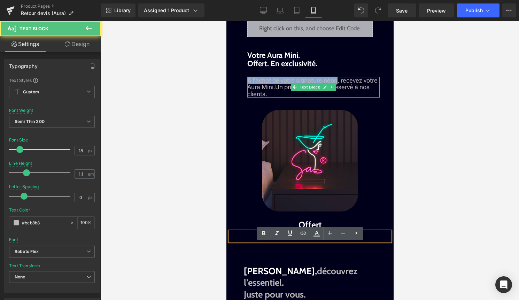
click at [261, 91] on span "À l’achat de votre signature néon, recevez votre Aura Mini." at bounding box center [312, 84] width 130 height 14
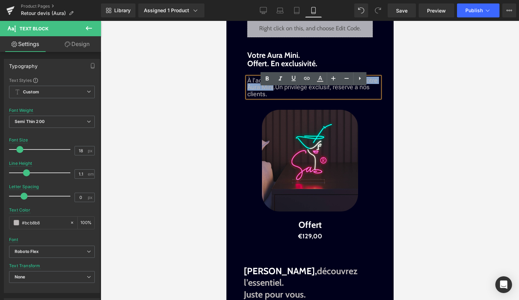
drag, startPoint x: 339, startPoint y: 90, endPoint x: 273, endPoint y: 95, distance: 66.7
click at [273, 91] on span "À l’achat de votre signature néon, recevez votre Aura Mini." at bounding box center [312, 84] width 130 height 14
click at [321, 79] on icon at bounding box center [320, 79] width 8 height 8
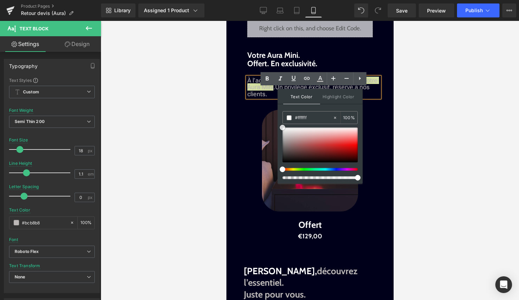
click at [282, 127] on span at bounding box center [283, 128] width 6 height 6
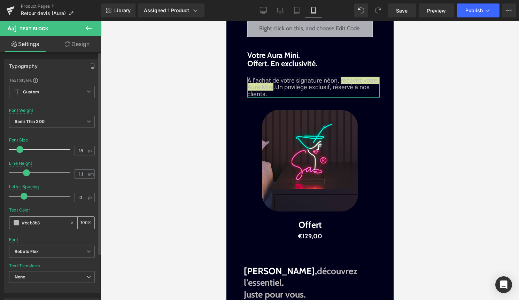
click at [16, 223] on span at bounding box center [17, 223] width 6 height 6
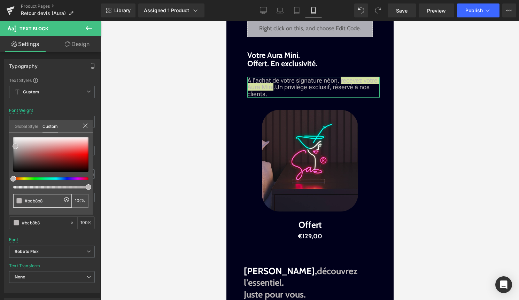
drag, startPoint x: 49, startPoint y: 202, endPoint x: 0, endPoint y: 203, distance: 49.8
click at [0, 203] on html "Text Block You are previewing how the will restyle your page. You can not edit …" at bounding box center [259, 150] width 519 height 300
type input "#c3bfbf"
type input "#f2f2f2"
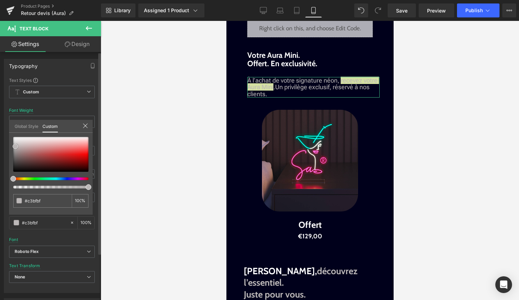
type input "#f2f2f2"
type input "#ffffff"
drag, startPoint x: 15, startPoint y: 144, endPoint x: 8, endPoint y: 133, distance: 13.1
click at [8, 133] on div "Typography Text Styles Custom Custom Setup Global Style Custom Setup Global Sty…" at bounding box center [52, 173] width 104 height 239
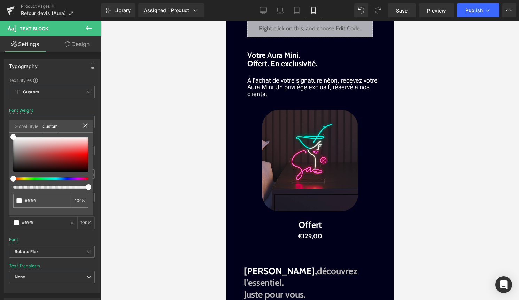
click at [282, 98] on body "search close menu Menu close Mes commandes Service client Contact RGPD Conditio…" at bounding box center [309, 109] width 167 height 2230
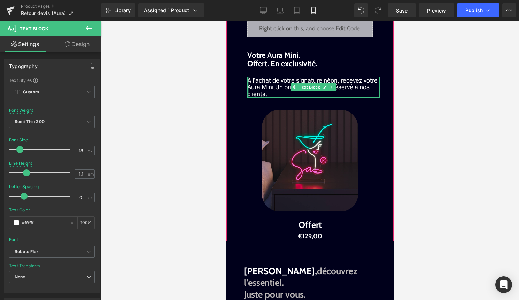
click at [248, 92] on div at bounding box center [248, 87] width 2 height 21
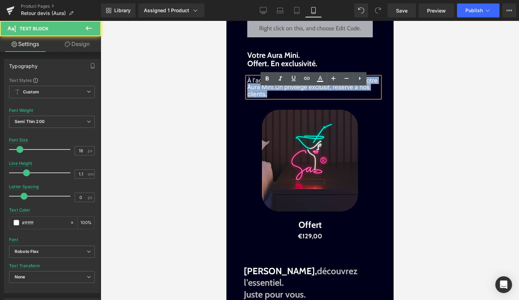
drag, startPoint x: 336, startPoint y: 92, endPoint x: 246, endPoint y: 89, distance: 89.9
click at [247, 89] on div "À l’achat de votre signature néon, recevez votre Aura Mini. Un privilège exclus…" at bounding box center [313, 87] width 132 height 21
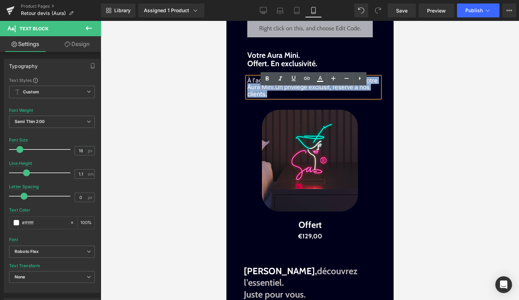
click at [340, 95] on span "Un privilège exclusif, réservé à nos clients." at bounding box center [308, 90] width 122 height 14
drag, startPoint x: 339, startPoint y: 90, endPoint x: 247, endPoint y: 90, distance: 91.9
click at [247, 90] on span "À l’achat de votre signature néon, recevez votre Aura Mini." at bounding box center [312, 84] width 130 height 14
click at [319, 76] on icon at bounding box center [320, 79] width 8 height 8
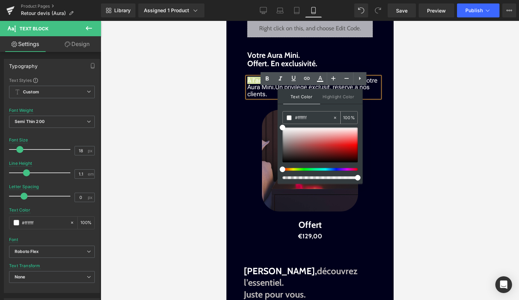
click at [335, 117] on icon at bounding box center [335, 117] width 5 height 5
type input "none"
type input "0"
drag, startPoint x: 553, startPoint y: 138, endPoint x: 258, endPoint y: 117, distance: 295.0
paste input "#bcb8b8"
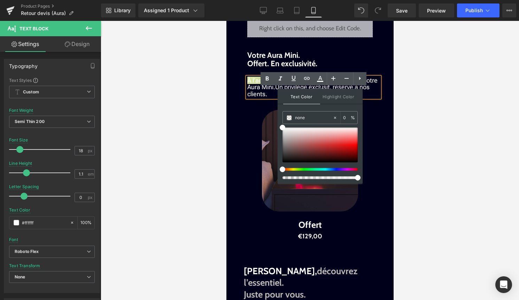
type input "#bcb8b8"
type input "100"
click at [282, 138] on span at bounding box center [285, 137] width 6 height 6
click at [245, 133] on div at bounding box center [309, 161] width 160 height 102
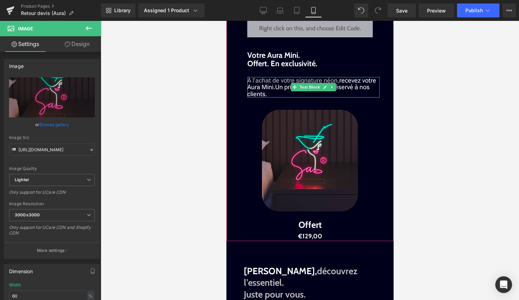
click at [368, 97] on span "Un privilège exclusif, réservé à nos clients." at bounding box center [308, 90] width 122 height 14
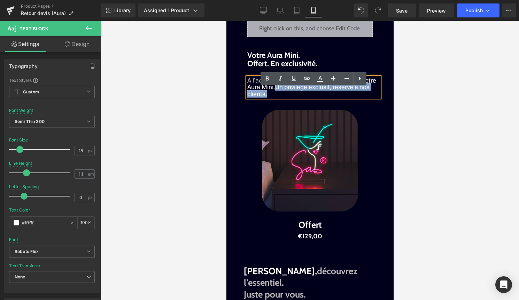
drag, startPoint x: 290, startPoint y: 105, endPoint x: 275, endPoint y: 98, distance: 16.3
click at [275, 97] on p "À l’achat de votre signature néon, recevez votre Aura Mini. Un privilège exclus…" at bounding box center [313, 87] width 132 height 21
click at [318, 78] on icon at bounding box center [320, 79] width 8 height 8
type input "#000000"
type input "100"
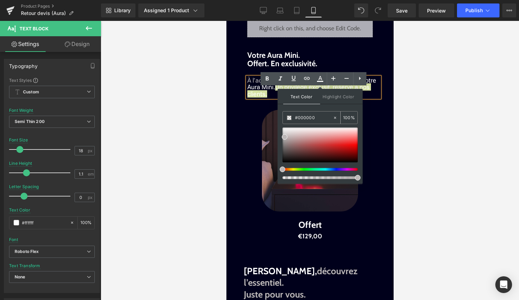
click at [336, 117] on icon at bounding box center [335, 117] width 5 height 5
type input "none"
type input "0"
drag, startPoint x: 555, startPoint y: 139, endPoint x: 249, endPoint y: 117, distance: 306.4
paste input "#bcb8b8"
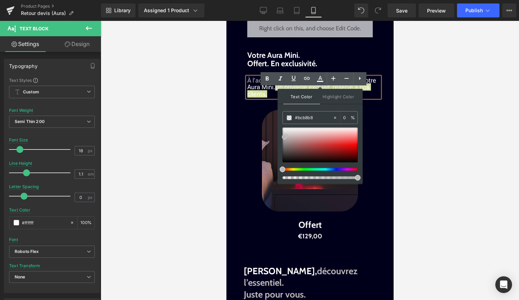
click at [284, 136] on span at bounding box center [285, 137] width 6 height 6
click at [270, 97] on p "À l’achat de votre signature néon, recevez votre Aura Mini. Un privilège exclus…" at bounding box center [313, 87] width 132 height 21
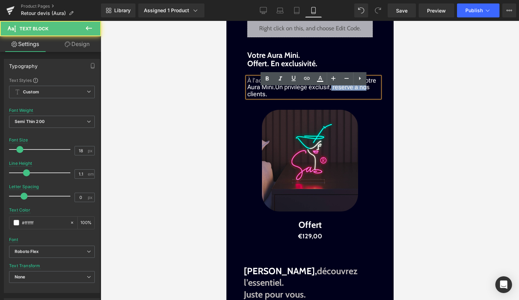
drag, startPoint x: 331, startPoint y: 99, endPoint x: 365, endPoint y: 102, distance: 33.2
click at [365, 97] on span "Un privilège exclusif, réservé à nos clients." at bounding box center [308, 90] width 122 height 14
drag, startPoint x: 277, startPoint y: 99, endPoint x: 272, endPoint y: 105, distance: 8.4
click at [272, 97] on p "À l’achat de votre signature néon, recevez votre Aura Mini. Un privilège exclus…" at bounding box center [313, 87] width 132 height 21
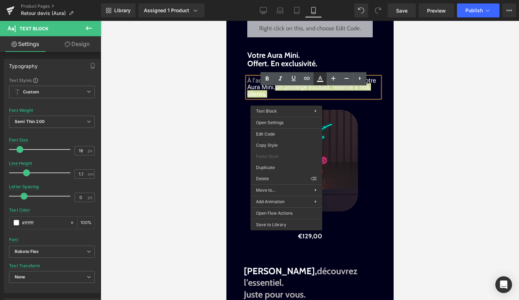
click at [321, 77] on icon at bounding box center [320, 79] width 8 height 8
type input "#000000"
type input "100"
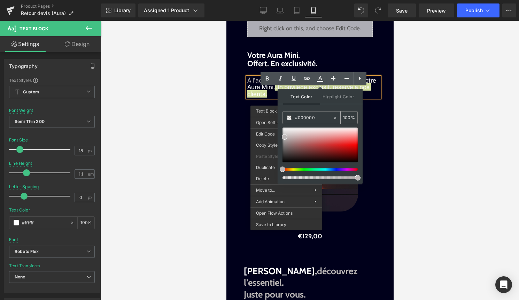
click at [337, 119] on div at bounding box center [337, 117] width 8 height 12
type input "none"
type input "0"
drag, startPoint x: 331, startPoint y: 116, endPoint x: 259, endPoint y: 116, distance: 71.4
click at [259, 0] on div "Text Block You are previewing how the will restyle your page. You can not edit …" at bounding box center [259, 0] width 519 height 0
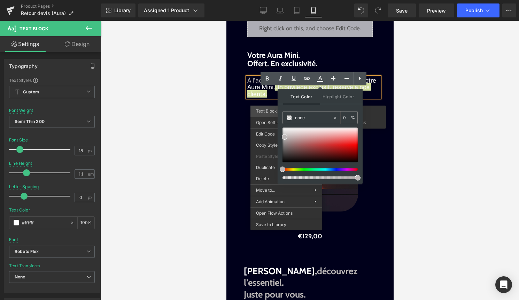
paste input "#bcb8b8"
click at [285, 138] on span at bounding box center [285, 137] width 6 height 6
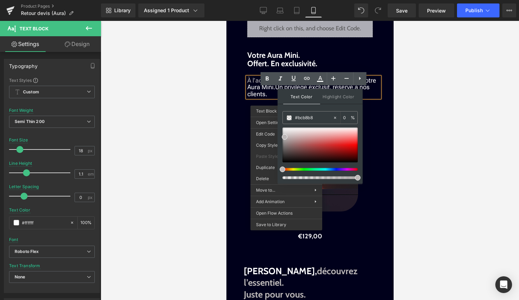
click at [368, 97] on span "Un privilège exclusif, réservé à nos clients." at bounding box center [308, 90] width 122 height 14
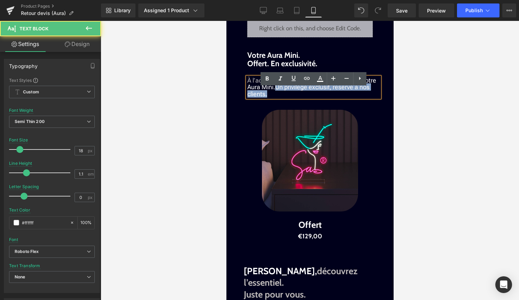
drag, startPoint x: 276, startPoint y: 98, endPoint x: 276, endPoint y: 104, distance: 6.6
click at [276, 97] on p "À l’achat de votre signature néon, recevez votre Aura Mini. Un privilège exclus…" at bounding box center [313, 87] width 132 height 21
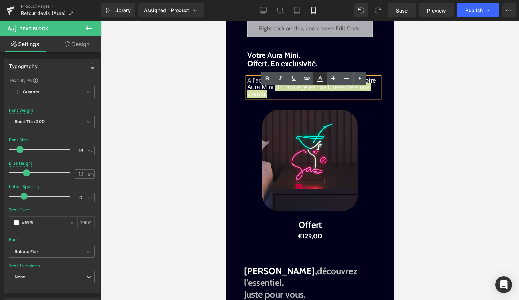
click at [320, 75] on icon at bounding box center [320, 79] width 8 height 8
type input "#000000"
type input "100"
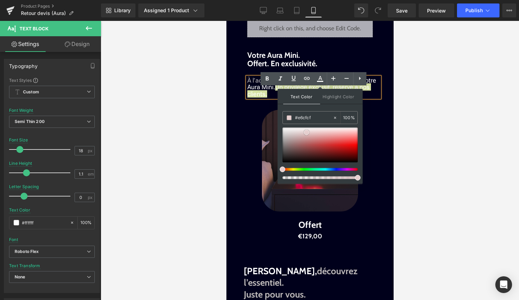
click at [306, 132] on div at bounding box center [319, 144] width 75 height 35
click at [320, 149] on div at bounding box center [319, 144] width 75 height 35
click at [320, 149] on span at bounding box center [320, 149] width 6 height 6
drag, startPoint x: 538, startPoint y: 136, endPoint x: 237, endPoint y: 117, distance: 301.8
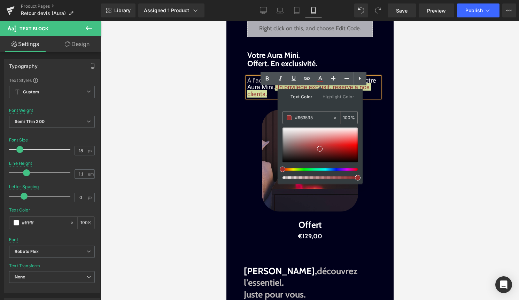
paste input "bcb8b8"
type input "#bcb8b8"
click at [289, 119] on span at bounding box center [289, 117] width 5 height 5
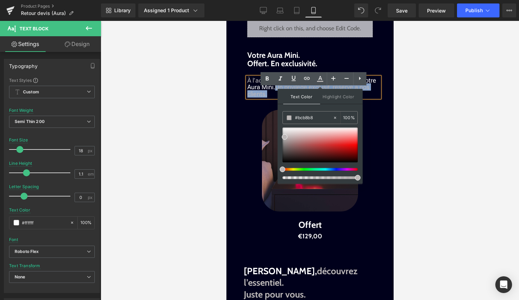
click at [384, 131] on div at bounding box center [309, 161] width 160 height 102
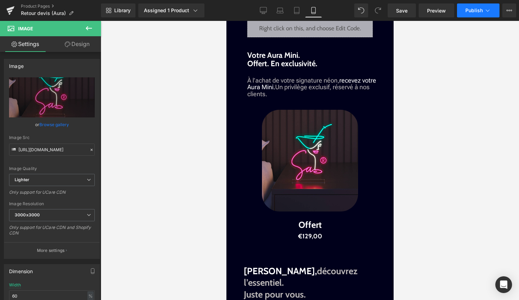
click at [480, 14] on button "Publish" at bounding box center [478, 10] width 42 height 14
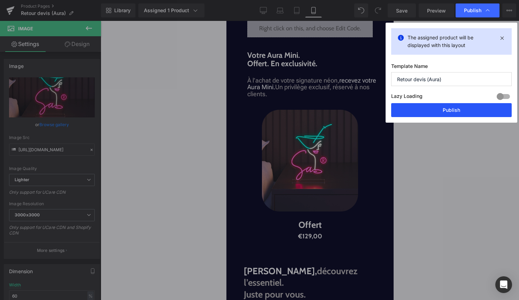
click at [470, 111] on button "Publish" at bounding box center [451, 110] width 120 height 14
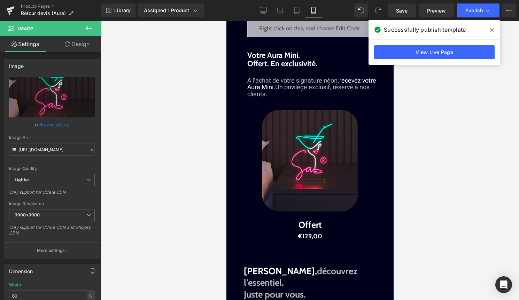
click at [494, 28] on span at bounding box center [491, 29] width 11 height 11
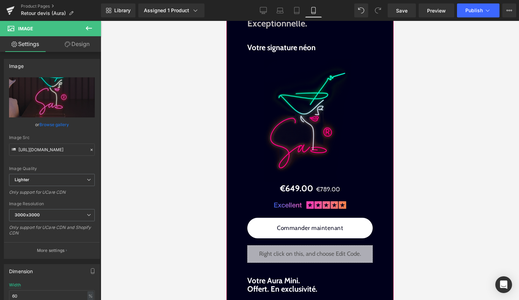
scroll to position [748, 0]
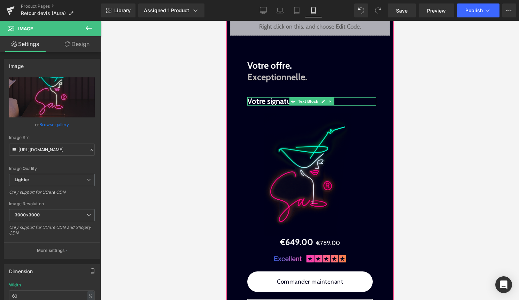
click at [249, 106] on span "Votre signature néon" at bounding box center [281, 100] width 68 height 9
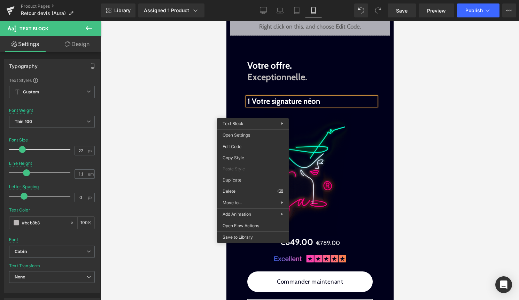
click at [292, 106] on span "1 Votre signature néon" at bounding box center [283, 100] width 73 height 9
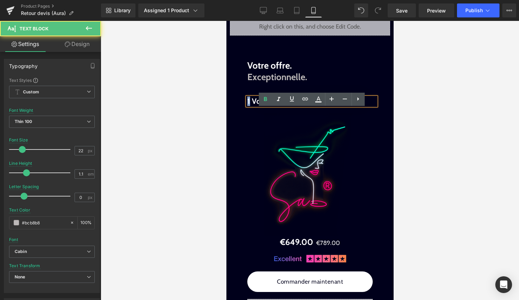
drag, startPoint x: 249, startPoint y: 112, endPoint x: 240, endPoint y: 113, distance: 9.4
click at [242, 112] on div "Liquid Liquid Liquid Image Découvrez de plus près. Chaque détail compte. Text B…" at bounding box center [309, 36] width 160 height 967
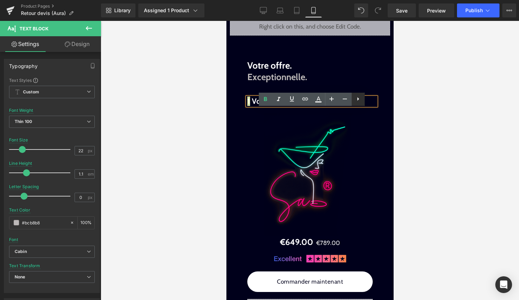
click at [355, 100] on icon at bounding box center [358, 99] width 8 height 8
click at [354, 100] on icon at bounding box center [358, 99] width 8 height 8
click at [343, 98] on icon at bounding box center [345, 99] width 8 height 8
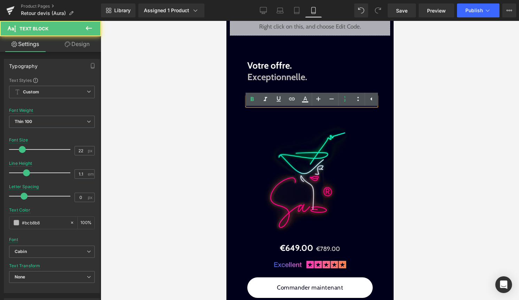
click at [263, 106] on span "1 Votre signature néon" at bounding box center [295, 100] width 73 height 9
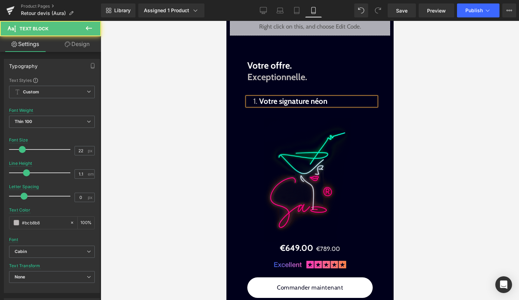
drag, startPoint x: 256, startPoint y: 111, endPoint x: 251, endPoint y: 111, distance: 4.9
click at [251, 105] on p "Votre signature néon" at bounding box center [311, 101] width 129 height 8
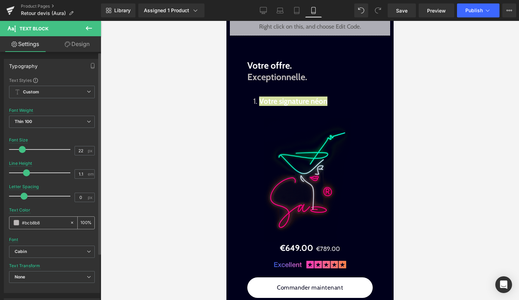
click at [17, 224] on span at bounding box center [17, 223] width 6 height 6
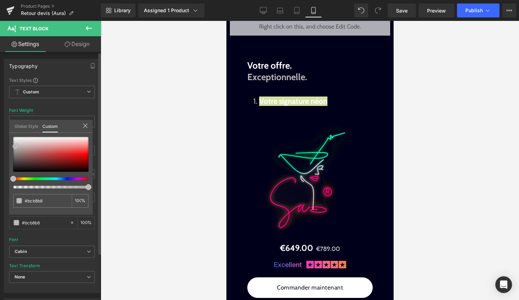
type input "#c42b2b"
type input "#c62e2e"
type input "#c03939"
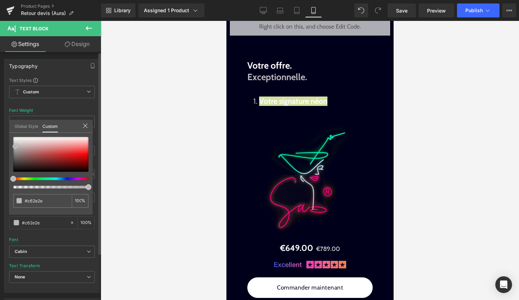
type input "#c03939"
type input "#b14d4d"
type input "#8e7070"
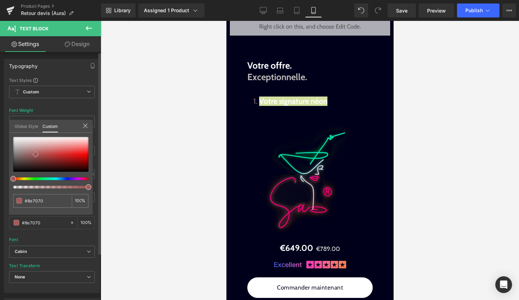
type input "#878787"
type input "#969696"
type input "#a5a5a5"
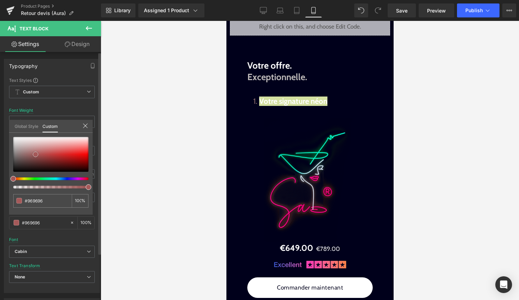
type input "#a5a5a5"
type input "#a8a8a8"
type input "#bcbcbc"
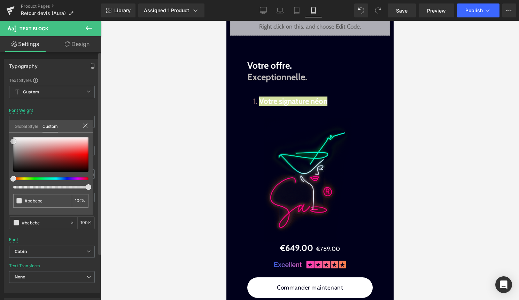
type input "#dddddd"
type input "#efefef"
type input "#f2f2f2"
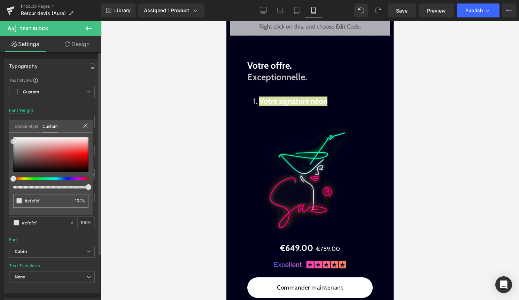
type input "#f2f2f2"
type input "#f4f4f4"
type input "#f7f7f7"
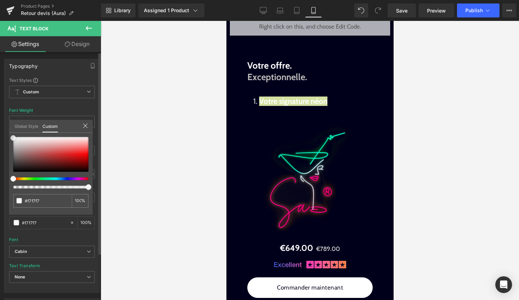
drag, startPoint x: 61, startPoint y: 155, endPoint x: 2, endPoint y: 138, distance: 61.7
click at [2, 138] on div "Typography Text Styles Custom Custom Setup Global Style Custom Setup Global Sty…" at bounding box center [52, 173] width 104 height 239
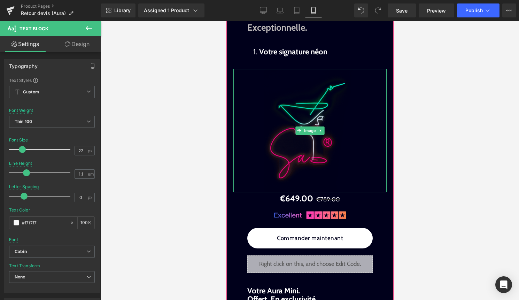
scroll to position [794, 0]
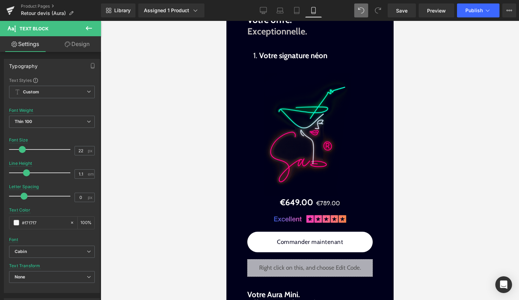
type input "#bcb8b8"
type input "100"
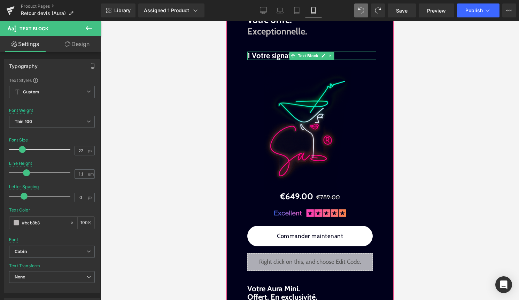
click at [250, 60] on span "1 Votre signature néon" at bounding box center [283, 55] width 73 height 9
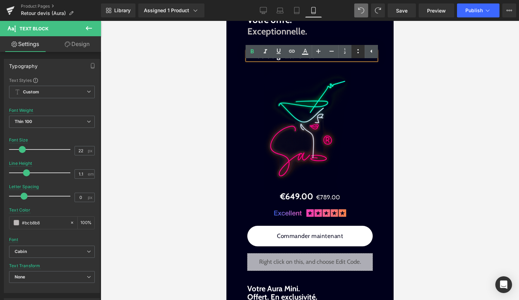
click at [356, 52] on icon at bounding box center [358, 51] width 8 height 8
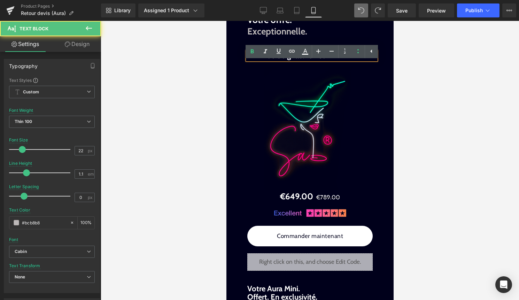
drag, startPoint x: 253, startPoint y: 70, endPoint x: 238, endPoint y: 70, distance: 15.3
click at [247, 60] on li "1 Votre signature néon" at bounding box center [311, 56] width 129 height 8
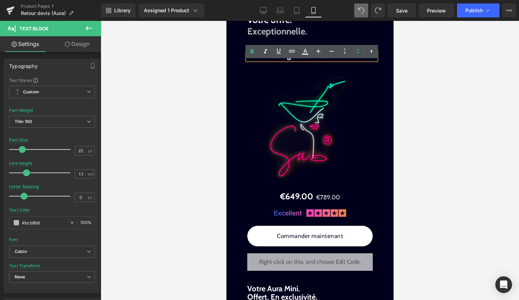
click at [260, 60] on span "1 Votre signature néon" at bounding box center [293, 55] width 73 height 9
click at [417, 89] on div at bounding box center [310, 160] width 418 height 279
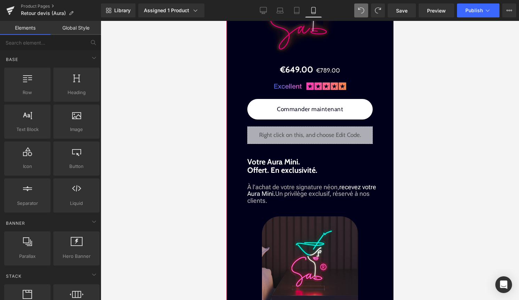
scroll to position [922, 0]
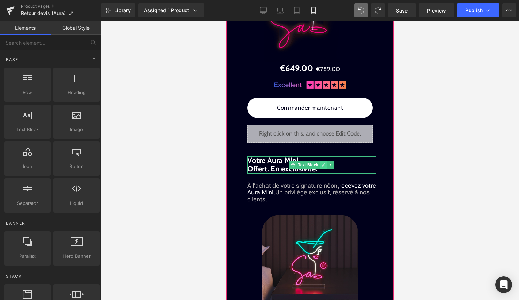
click at [322, 167] on icon at bounding box center [322, 164] width 3 height 3
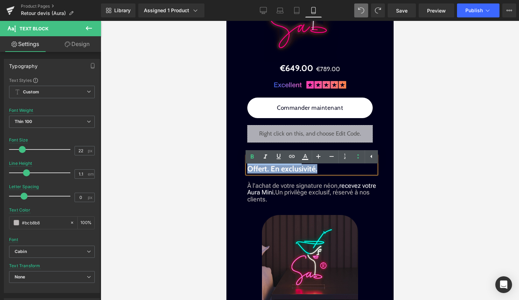
drag, startPoint x: 322, startPoint y: 180, endPoint x: 248, endPoint y: 172, distance: 74.3
click at [248, 172] on p "Votre Aura Mini. Offert. En exclusivité." at bounding box center [311, 164] width 129 height 17
click at [357, 156] on icon at bounding box center [358, 156] width 8 height 8
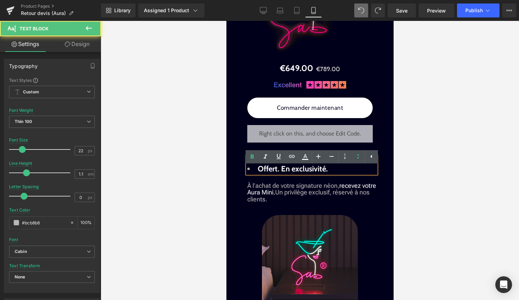
click at [257, 173] on li "Offert. En exclusivité." at bounding box center [311, 169] width 129 height 8
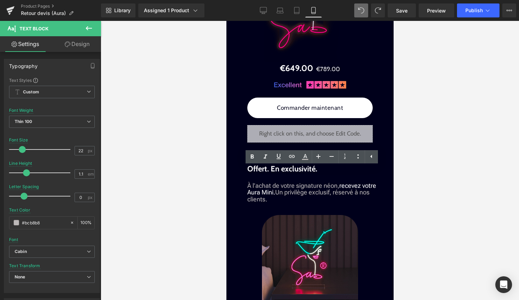
click at [418, 173] on div at bounding box center [310, 160] width 418 height 279
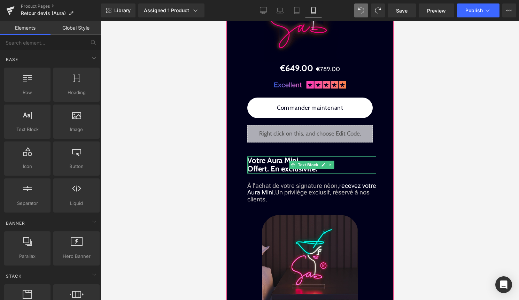
click at [247, 172] on div at bounding box center [248, 164] width 2 height 17
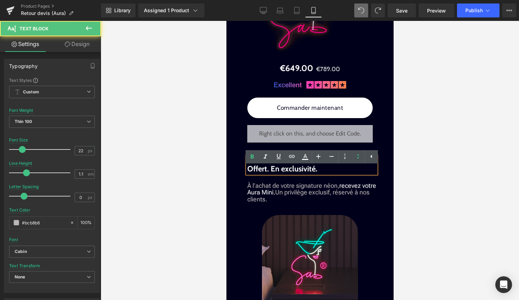
click at [249, 172] on span "Votre Aura Mini. Offert. En exclusivité." at bounding box center [282, 165] width 70 height 18
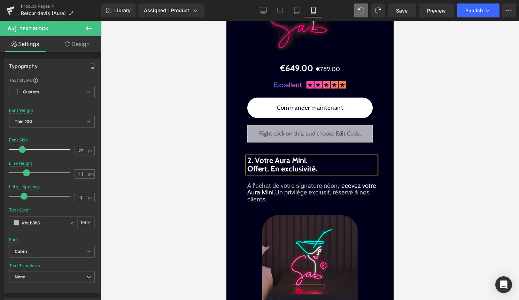
click at [248, 173] on span "2. Votre Aura Mini. Offert. En exclusivité." at bounding box center [282, 165] width 70 height 18
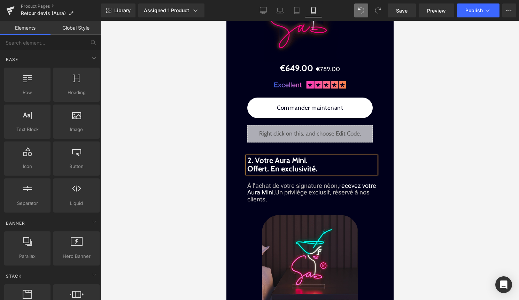
click at [415, 167] on div at bounding box center [310, 160] width 418 height 279
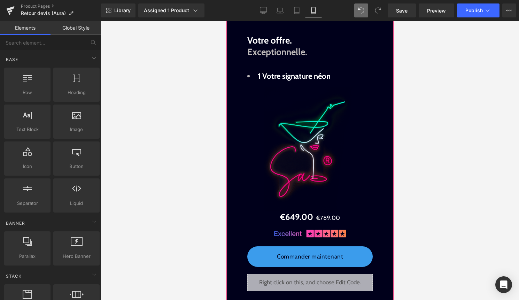
scroll to position [766, 0]
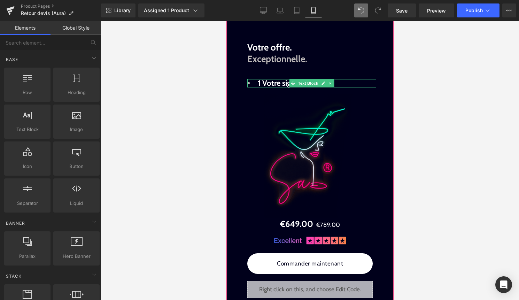
click at [263, 88] on span "1 Votre signature néon" at bounding box center [293, 82] width 73 height 9
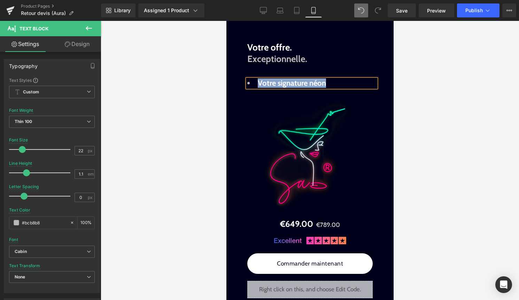
drag, startPoint x: 327, startPoint y: 95, endPoint x: 204, endPoint y: 95, distance: 123.6
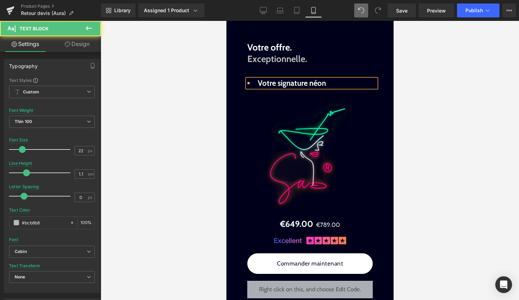
click at [301, 88] on span "Votre signature néon" at bounding box center [291, 82] width 68 height 9
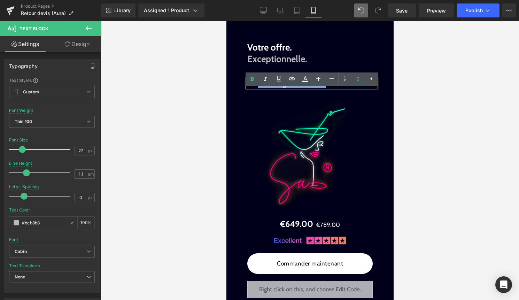
drag, startPoint x: 324, startPoint y: 96, endPoint x: 247, endPoint y: 96, distance: 76.9
click at [247, 87] on li "Votre signature néon" at bounding box center [311, 83] width 129 height 8
click at [354, 79] on icon at bounding box center [358, 79] width 8 height 8
click at [248, 88] on span "Votre signature néon" at bounding box center [281, 82] width 68 height 9
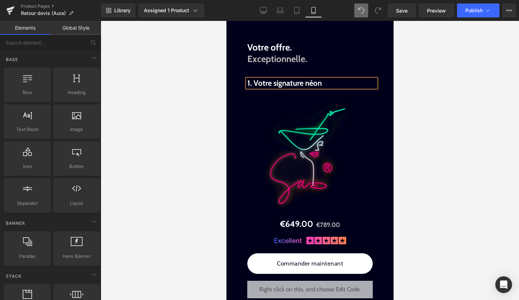
click at [431, 128] on div at bounding box center [310, 160] width 418 height 279
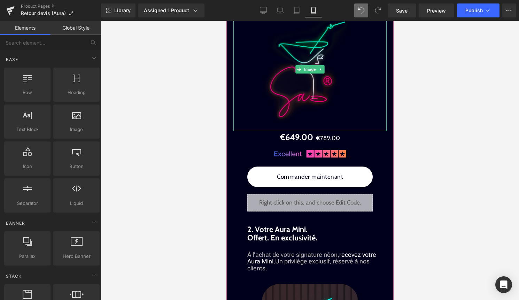
scroll to position [854, 0]
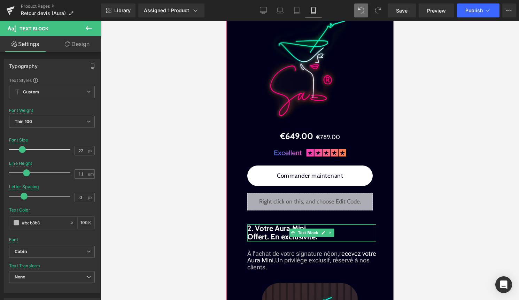
drag, startPoint x: 331, startPoint y: 249, endPoint x: 254, endPoint y: 247, distance: 77.0
click at [254, 241] on p "2. Votre Aura Mini. Offert. En exclusivité." at bounding box center [311, 232] width 129 height 17
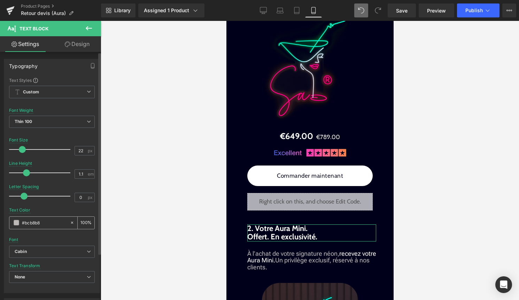
click at [17, 223] on span at bounding box center [17, 223] width 6 height 6
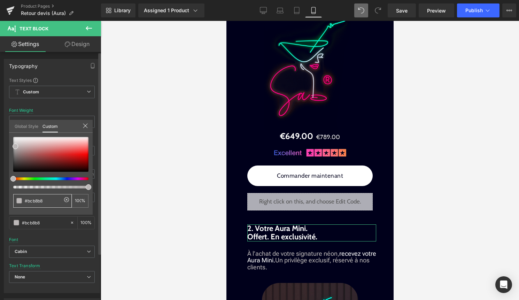
drag, startPoint x: 54, startPoint y: 203, endPoint x: 17, endPoint y: 204, distance: 37.6
click at [17, 203] on div "#bcb8b8" at bounding box center [42, 201] width 58 height 14
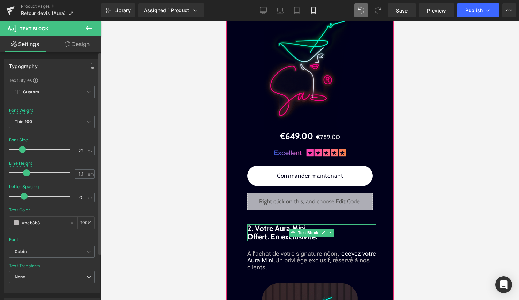
drag, startPoint x: 300, startPoint y: 248, endPoint x: 255, endPoint y: 247, distance: 45.6
click at [255, 247] on body "search close menu Menu close Mes commandes Service client Contact RGPD Conditio…" at bounding box center [309, 282] width 167 height 2230
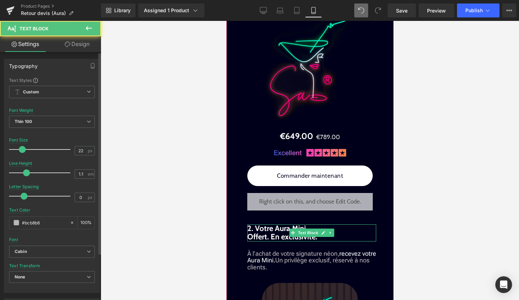
drag, startPoint x: 255, startPoint y: 247, endPoint x: 334, endPoint y: 249, distance: 78.7
click at [334, 241] on p "2. Votre Aura Mini. Offert. En exclusivité." at bounding box center [311, 232] width 129 height 17
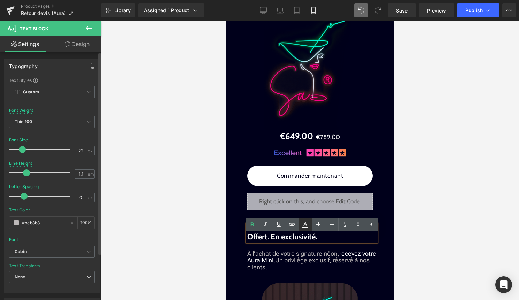
click at [306, 224] on icon at bounding box center [305, 224] width 4 height 4
type input "#ffffff"
type input "100"
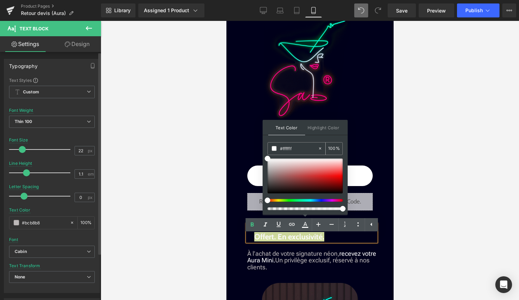
click at [320, 150] on icon at bounding box center [320, 148] width 5 height 5
type input "none"
type input "0"
drag, startPoint x: 313, startPoint y: 148, endPoint x: 272, endPoint y: 149, distance: 40.8
click at [272, 149] on div "none" at bounding box center [293, 148] width 50 height 12
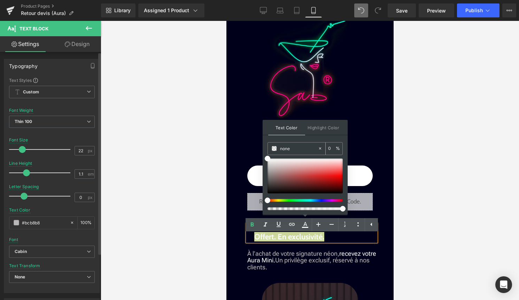
paste input "#bcb8b8"
type input "#bcb8b8"
type input "100"
type input "#bcb8b8"
click at [275, 149] on span at bounding box center [274, 148] width 5 height 5
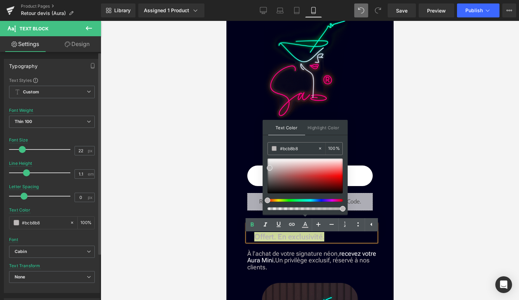
click at [412, 187] on div at bounding box center [310, 160] width 418 height 279
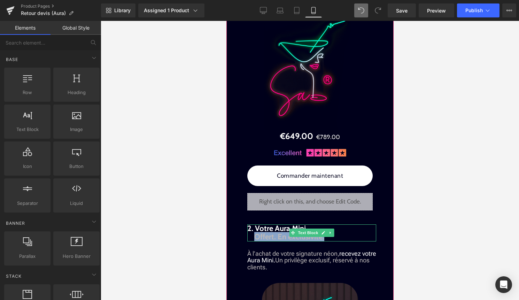
click at [324, 241] on p "2. Votre Aura Mini. Offert. En exclusivité." at bounding box center [311, 232] width 129 height 17
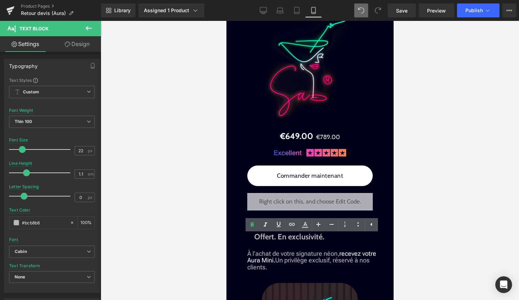
click at [413, 248] on div at bounding box center [310, 160] width 418 height 279
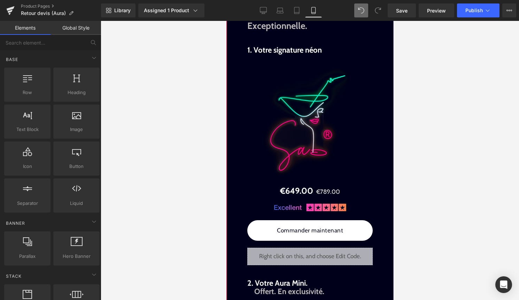
scroll to position [799, 0]
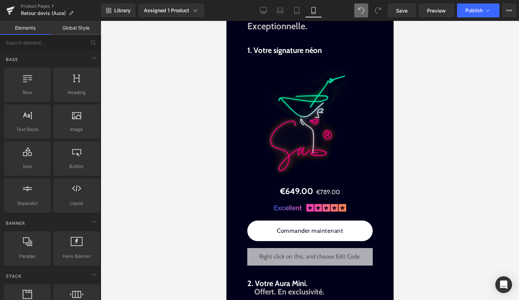
click at [483, 0] on div "Library Assigned 1 Product Product Preview Sab® Manage assigned products Mobile…" at bounding box center [310, 10] width 418 height 21
click at [478, 19] on div "Library Assigned 1 Product Product Preview Sab® Manage assigned products Mobile…" at bounding box center [310, 10] width 418 height 21
click at [481, 11] on span "Publish" at bounding box center [473, 11] width 17 height 6
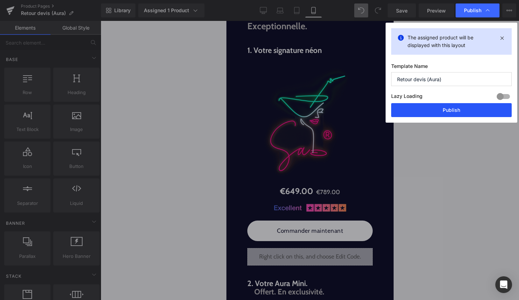
click at [470, 108] on button "Publish" at bounding box center [451, 110] width 120 height 14
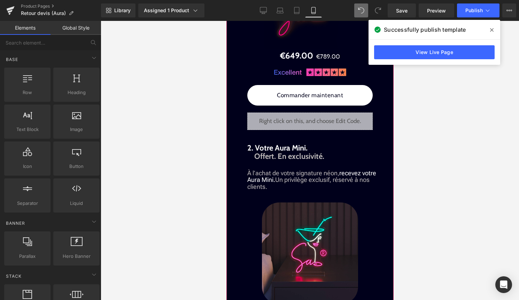
scroll to position [936, 0]
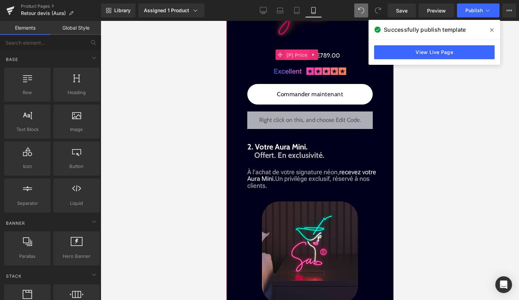
click at [297, 60] on span "(P) Price" at bounding box center [296, 55] width 24 height 10
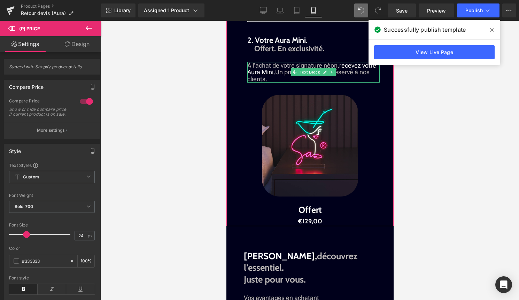
scroll to position [1049, 0]
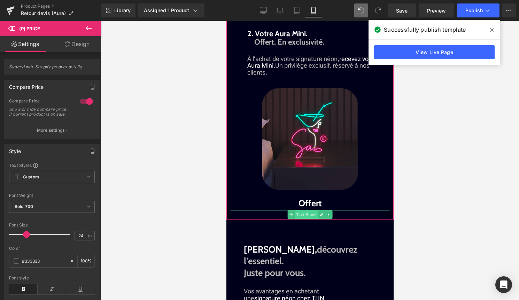
click at [307, 219] on span "Text Block" at bounding box center [305, 214] width 23 height 8
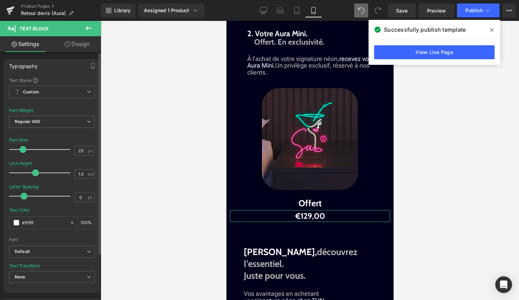
type input "24"
drag, startPoint x: 21, startPoint y: 149, endPoint x: 25, endPoint y: 149, distance: 3.5
click at [25, 149] on span at bounding box center [23, 149] width 7 height 7
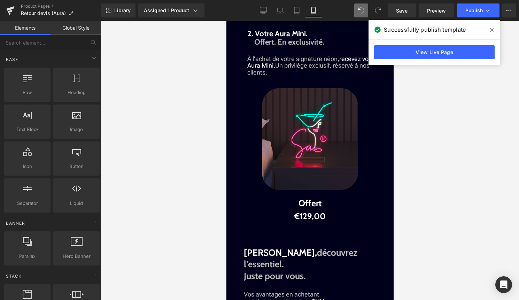
click at [466, 223] on div at bounding box center [310, 160] width 418 height 279
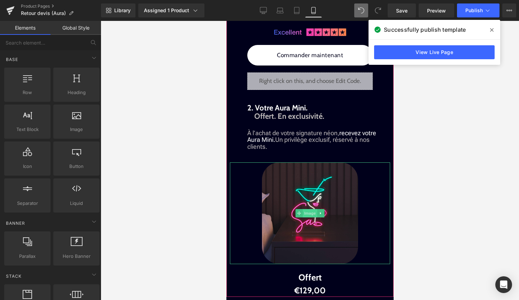
scroll to position [963, 0]
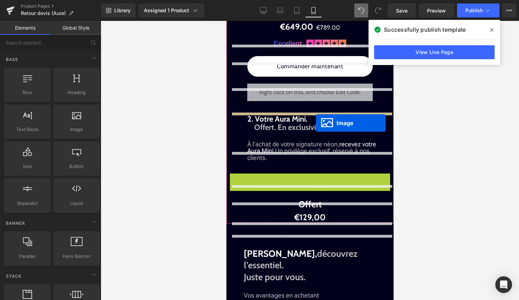
drag, startPoint x: 309, startPoint y: 232, endPoint x: 315, endPoint y: 123, distance: 108.8
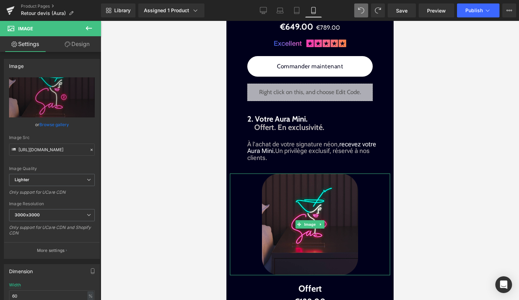
click at [448, 164] on div at bounding box center [310, 160] width 418 height 279
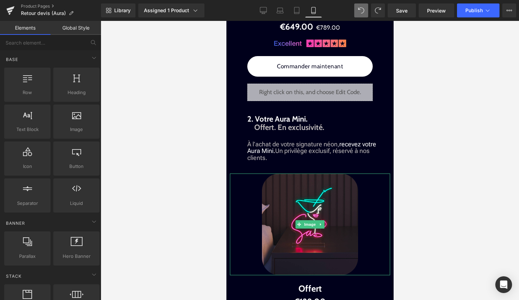
click at [459, 140] on div at bounding box center [310, 160] width 418 height 279
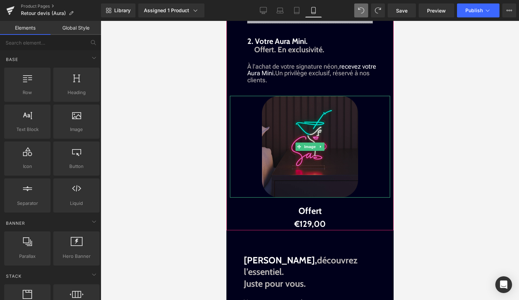
scroll to position [1044, 0]
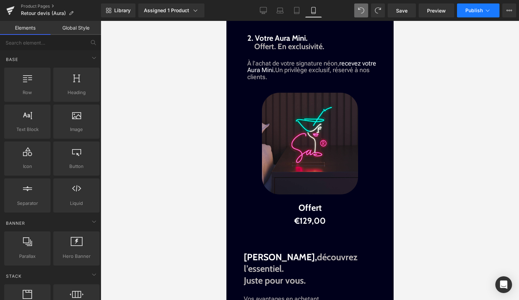
click at [482, 12] on span "Publish" at bounding box center [473, 11] width 17 height 6
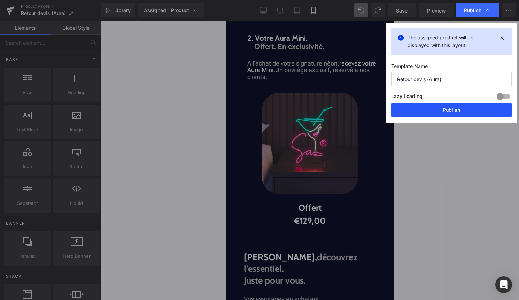
click at [457, 108] on button "Publish" at bounding box center [451, 110] width 120 height 14
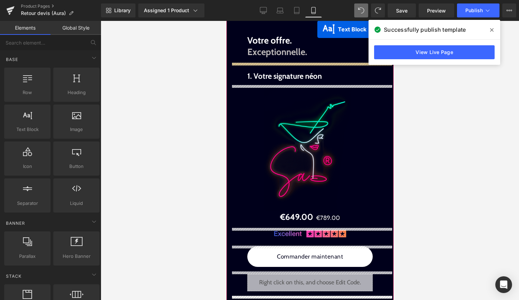
scroll to position [697, 0]
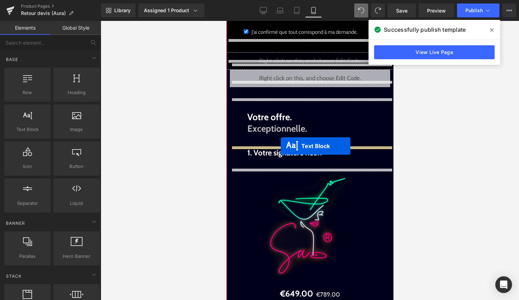
drag, startPoint x: 311, startPoint y: 128, endPoint x: 280, endPoint y: 146, distance: 35.7
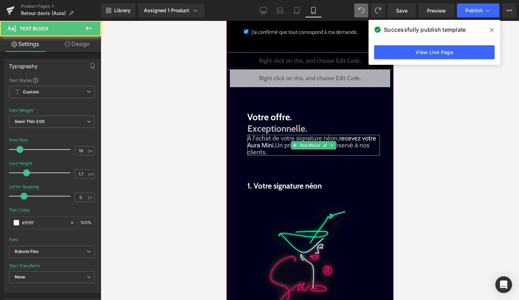
click at [347, 155] on p "À l’achat de votre signature néon, recevez votre Aura Mini. Un privilège exclus…" at bounding box center [313, 145] width 132 height 21
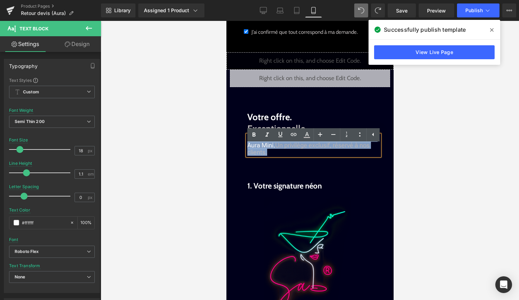
drag, startPoint x: 292, startPoint y: 166, endPoint x: 241, endPoint y: 150, distance: 52.8
click at [241, 150] on div "Liquid Liquid Liquid Image Découvrez de plus près. Chaque détail compte. Text B…" at bounding box center [309, 105] width 160 height 1003
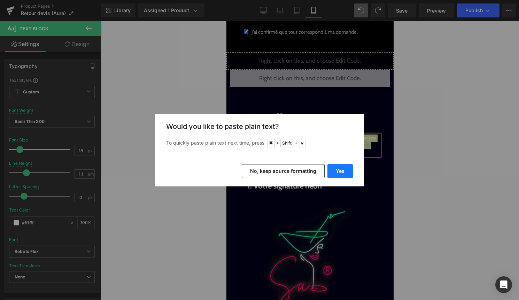
click at [345, 171] on button "Yes" at bounding box center [339, 171] width 25 height 14
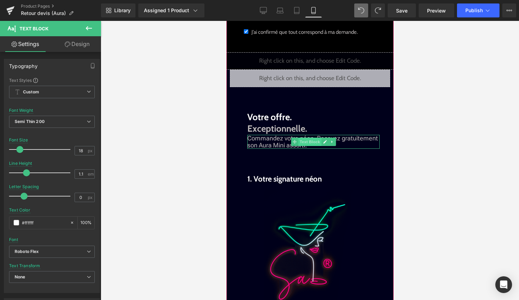
click at [303, 146] on span "Text Block" at bounding box center [309, 142] width 23 height 8
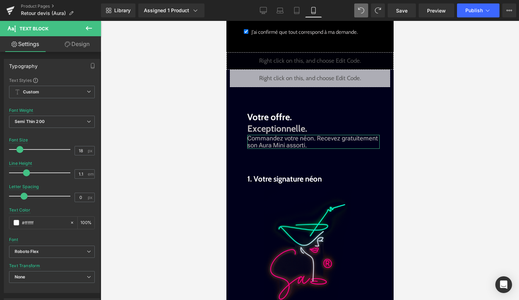
click at [86, 46] on link "Design" at bounding box center [77, 44] width 50 height 16
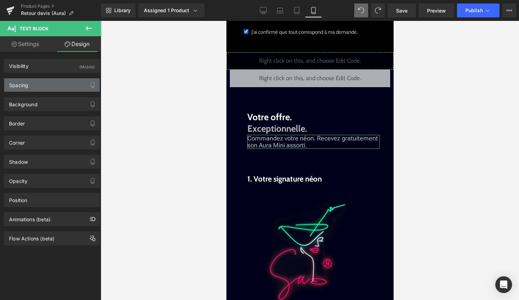
click at [47, 85] on div "Spacing" at bounding box center [51, 84] width 95 height 13
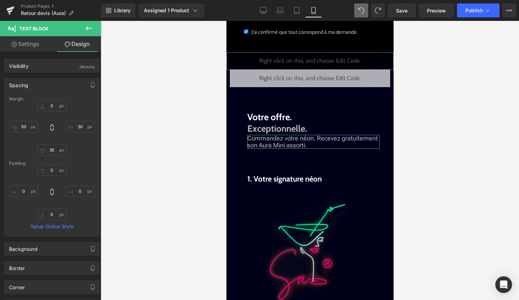
type input "0"
type input "30"
type input "35"
type input "50"
type input "0"
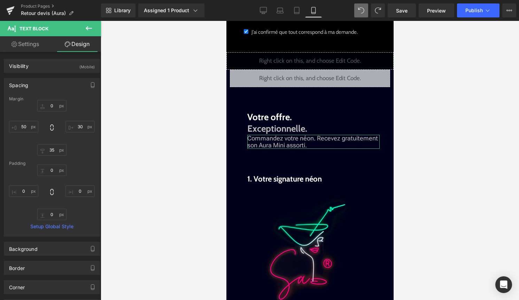
type input "0"
click at [49, 108] on input "0" at bounding box center [51, 105] width 29 height 11
type input "20"
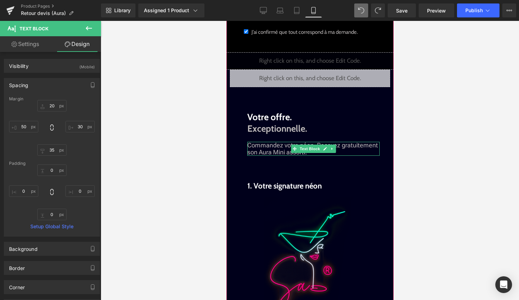
click at [373, 156] on span "Commandez votre néon. Recevez gratuitement son Aura Mini assorti." at bounding box center [312, 148] width 131 height 14
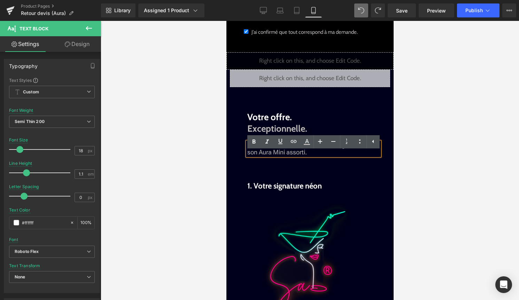
click at [315, 155] on span "Commandez votre néon. Recevez gratuitement son Aura Mini assorti." at bounding box center [312, 148] width 131 height 14
drag, startPoint x: 316, startPoint y: 155, endPoint x: 374, endPoint y: 156, distance: 58.1
click at [374, 156] on span "Commandez votre néon. Recevez gratuitement son Aura Mini assorti." at bounding box center [312, 148] width 131 height 14
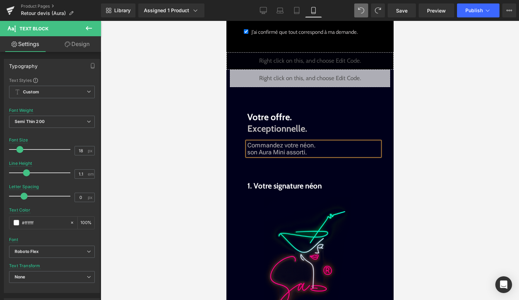
click at [299, 155] on span "Commandez votre néon. son Aura Mini assorti." at bounding box center [281, 148] width 68 height 14
click at [251, 156] on span "Commandez votre signature néon. son Aura Mini assorti." at bounding box center [295, 148] width 97 height 14
click at [250, 156] on span "Commandez votre signature néon. Reçevezson Aura Mini assorti." at bounding box center [295, 148] width 97 height 14
click at [270, 156] on span "Commandez votre signature néon. Reçevezson Aura Mini assorti." at bounding box center [295, 148] width 97 height 14
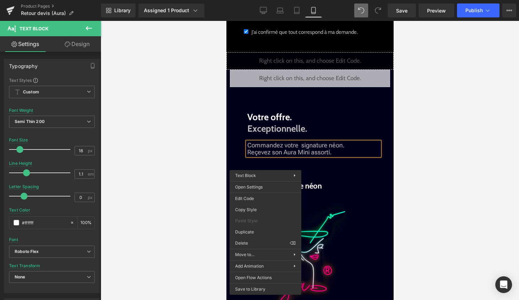
click at [263, 156] on span "Commandez votre signature néon. Reçevez son Aura Mini assorti." at bounding box center [295, 148] width 97 height 14
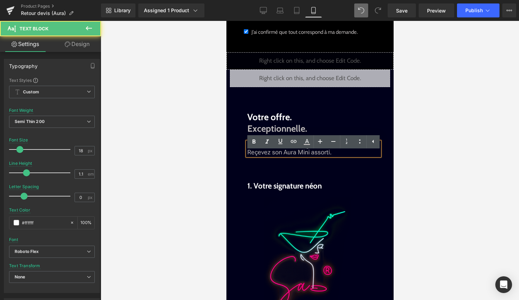
click at [258, 156] on span "Commandez votre signature néon. Reçevez son Aura Mini assorti." at bounding box center [295, 148] width 97 height 14
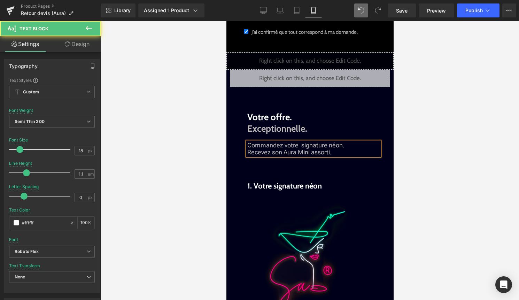
click at [330, 156] on p "Commandez votre signature néon. Recevez son Aura Mini assorti." at bounding box center [313, 149] width 132 height 14
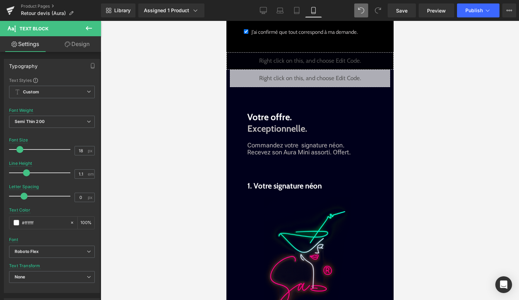
click at [464, 161] on div at bounding box center [310, 160] width 418 height 279
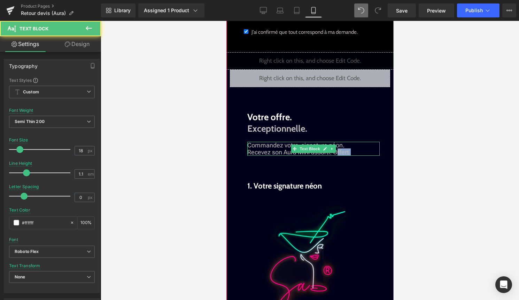
drag, startPoint x: 349, startPoint y: 162, endPoint x: 336, endPoint y: 162, distance: 13.2
click at [336, 156] on p "Commandez votre signature néon. Recevez son Aura Mini assorti. Offert." at bounding box center [313, 149] width 132 height 14
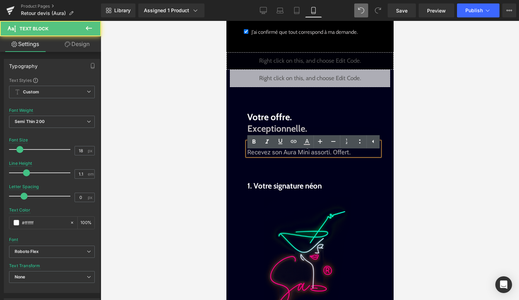
click at [343, 156] on span "Commandez votre signature néon. Recevez son Aura Mini assorti. Offert." at bounding box center [298, 148] width 103 height 14
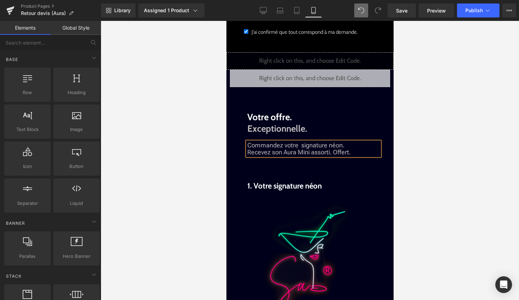
click at [433, 169] on div at bounding box center [310, 160] width 418 height 279
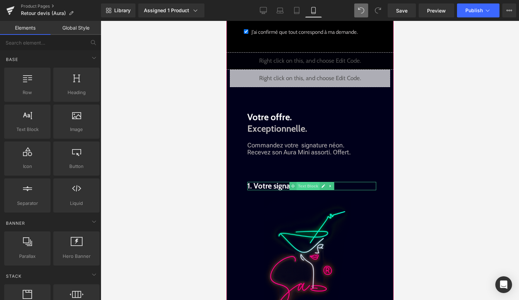
click at [297, 190] on span "Text Block" at bounding box center [307, 186] width 23 height 8
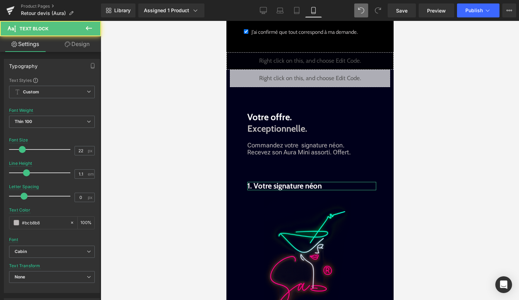
click at [75, 44] on link "Design" at bounding box center [77, 44] width 50 height 16
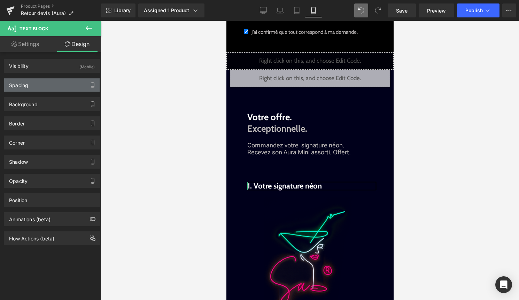
type input "40"
type input "0"
type input "50"
type input "0"
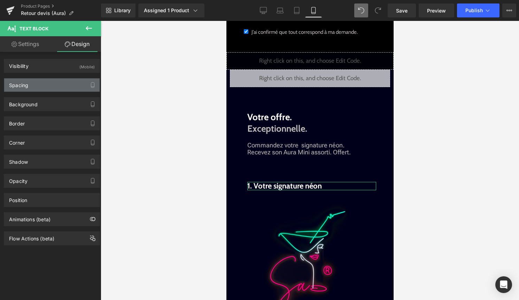
type input "0"
click at [57, 81] on div "Spacing" at bounding box center [51, 84] width 95 height 13
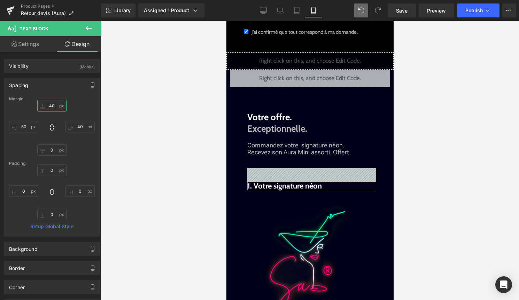
click at [50, 108] on input "40" at bounding box center [51, 105] width 29 height 11
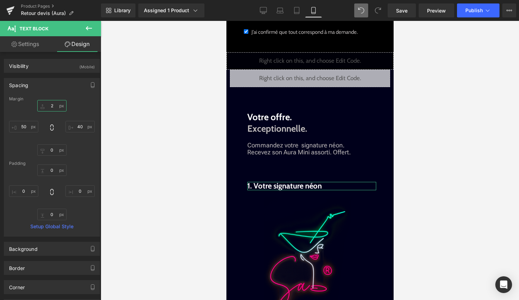
type input "20"
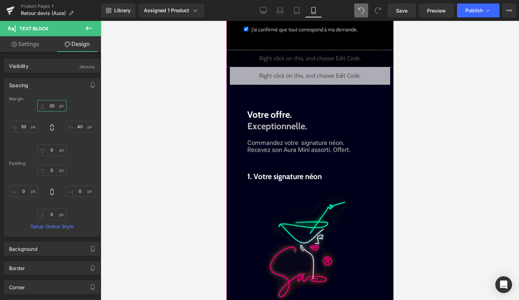
scroll to position [697, 0]
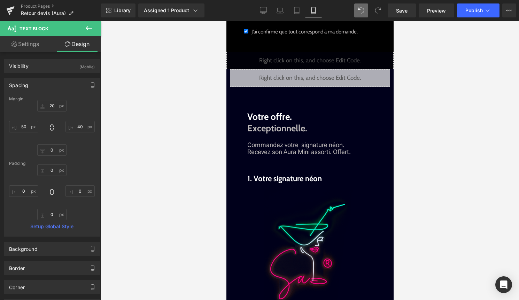
click at [421, 175] on div at bounding box center [310, 160] width 418 height 279
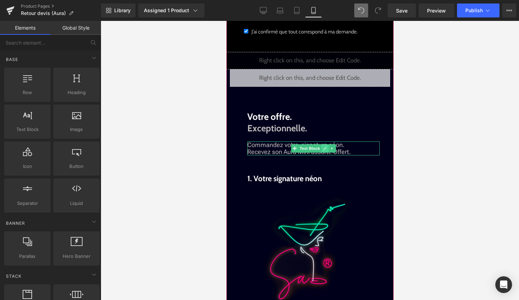
click at [324, 150] on icon at bounding box center [324, 148] width 3 height 3
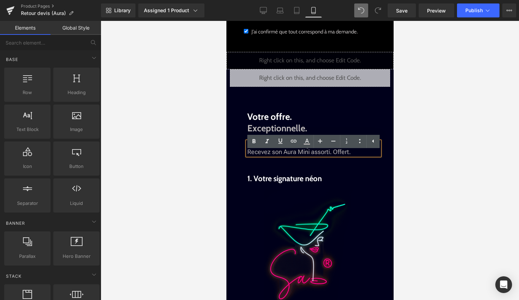
click at [300, 155] on span "Commandez votre signature néon. Recevez son Aura Mini assorti. Offert." at bounding box center [298, 148] width 103 height 14
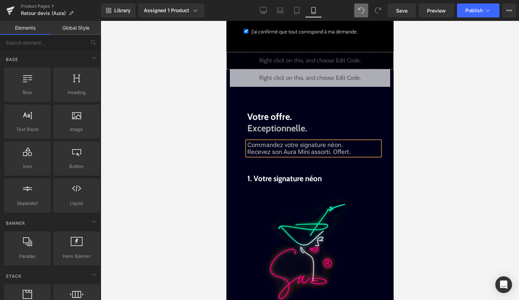
click at [435, 135] on div at bounding box center [310, 160] width 418 height 279
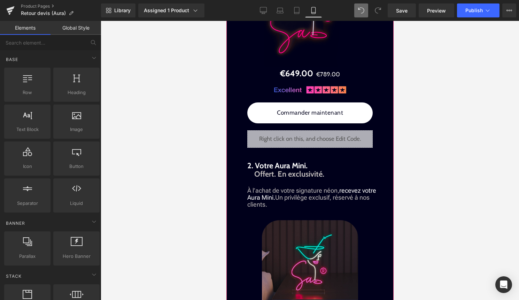
scroll to position [922, 0]
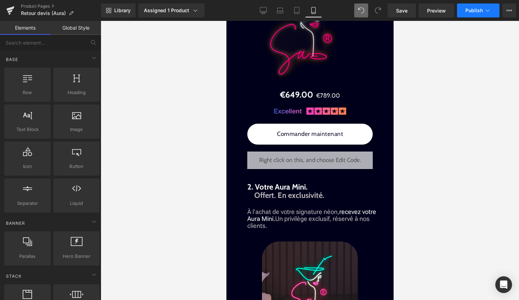
click at [484, 13] on icon at bounding box center [487, 10] width 7 height 7
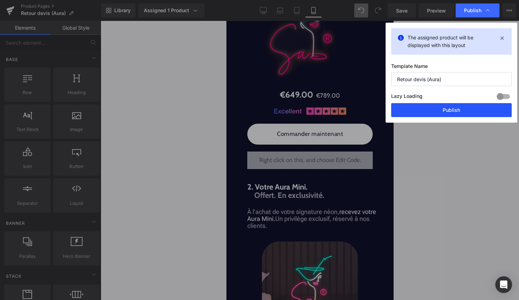
click at [460, 112] on button "Publish" at bounding box center [451, 110] width 120 height 14
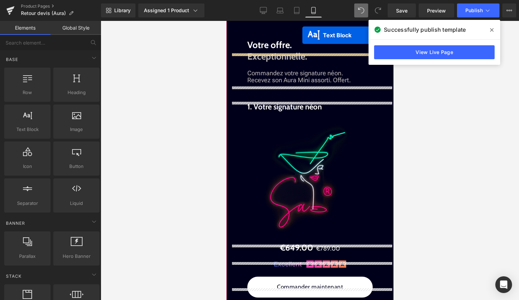
scroll to position [699, 0]
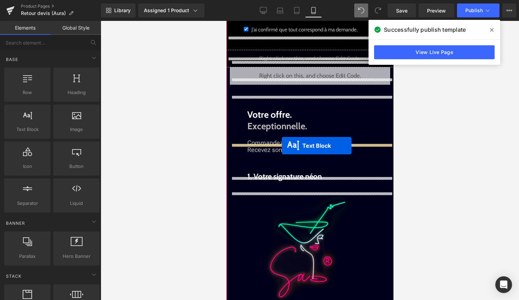
drag, startPoint x: 304, startPoint y: 258, endPoint x: 281, endPoint y: 145, distance: 114.9
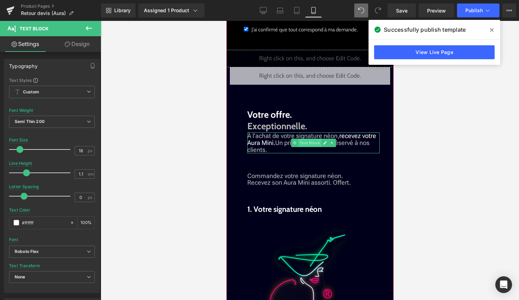
click at [308, 147] on span "Text Block" at bounding box center [309, 143] width 23 height 8
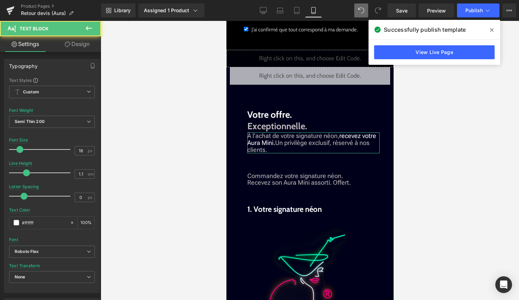
click at [76, 43] on link "Design" at bounding box center [77, 44] width 50 height 16
click at [0, 0] on div "Spacing" at bounding box center [0, 0] width 0 height 0
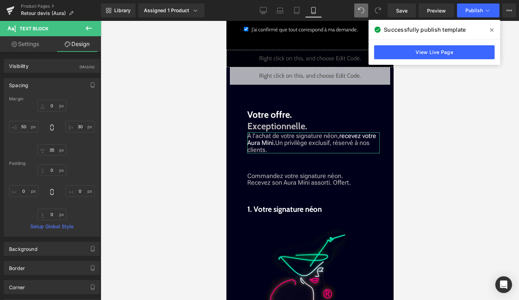
type input "0"
type input "30"
type input "35"
type input "50"
type input "0"
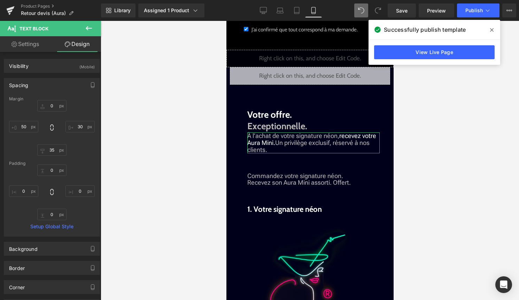
type input "0"
click at [50, 105] on input "0" at bounding box center [51, 105] width 29 height 11
type input "20"
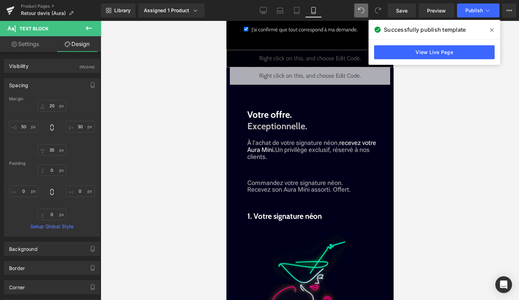
click at [427, 182] on div at bounding box center [310, 160] width 418 height 279
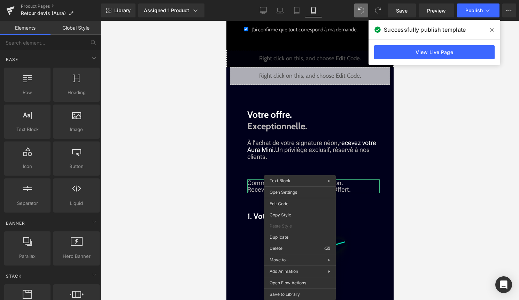
drag, startPoint x: 500, startPoint y: 268, endPoint x: 274, endPoint y: 247, distance: 227.3
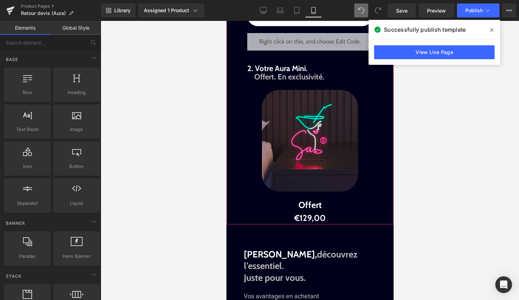
scroll to position [1042, 0]
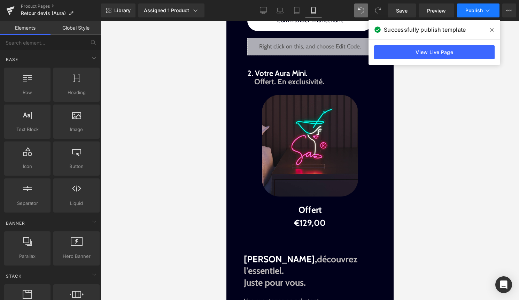
click at [489, 7] on button "Publish" at bounding box center [478, 10] width 42 height 14
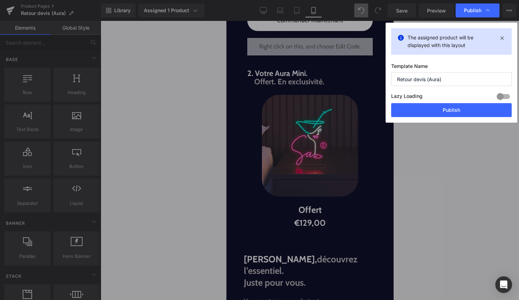
click at [431, 117] on div "The assigned product will be displayed with this layout Template Name Retour de…" at bounding box center [451, 73] width 132 height 100
click at [433, 114] on button "Publish" at bounding box center [451, 110] width 120 height 14
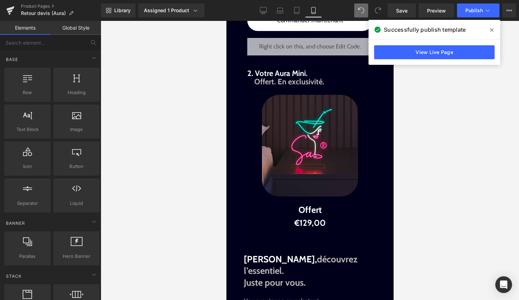
click at [492, 28] on icon at bounding box center [491, 30] width 3 height 6
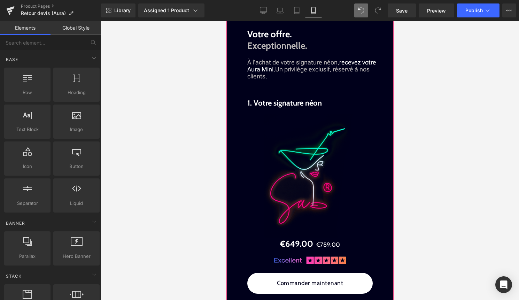
scroll to position [771, 0]
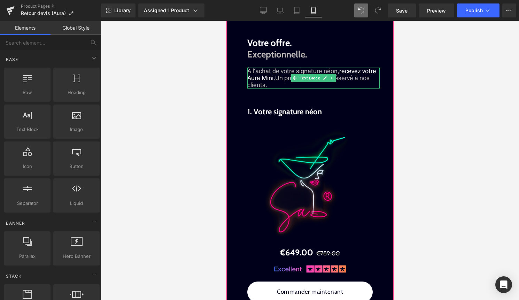
click at [339, 81] on span "À l’achat de votre signature néon, recevez votre Aura Mini." at bounding box center [311, 74] width 129 height 14
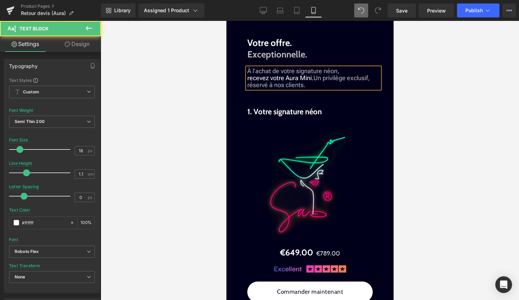
click at [346, 88] on span "Un privilège exclusif, réservé à nos clients." at bounding box center [308, 81] width 122 height 14
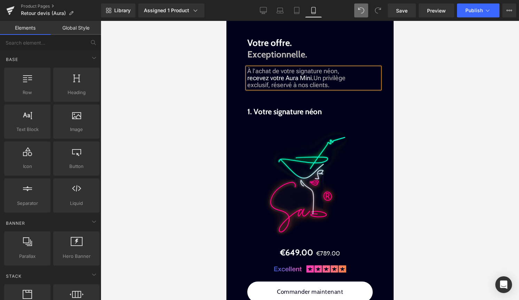
click at [494, 73] on div at bounding box center [310, 160] width 418 height 279
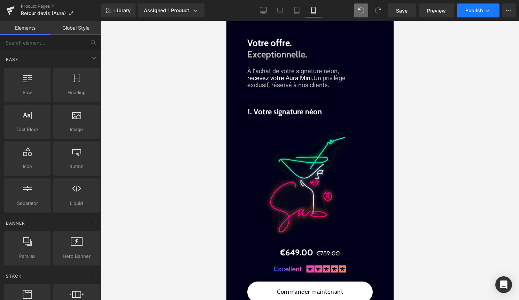
click at [472, 13] on button "Publish" at bounding box center [478, 10] width 42 height 14
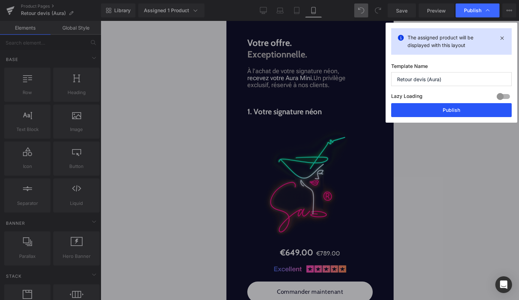
click at [448, 103] on button "Publish" at bounding box center [451, 110] width 120 height 14
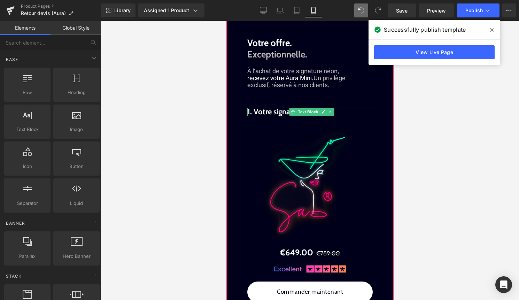
click at [295, 116] on span at bounding box center [292, 112] width 7 height 8
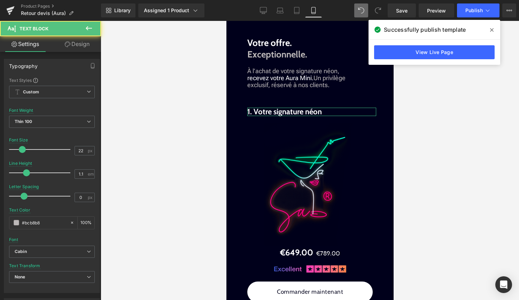
click at [87, 44] on link "Design" at bounding box center [77, 44] width 50 height 16
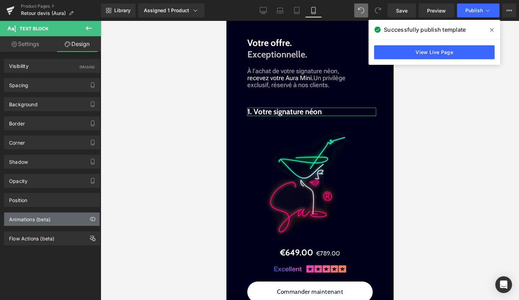
click at [42, 218] on div "Animations (beta)" at bounding box center [29, 217] width 41 height 10
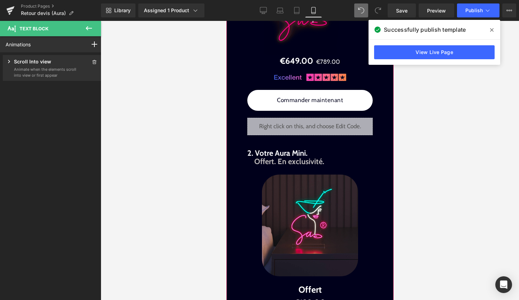
scroll to position [964, 0]
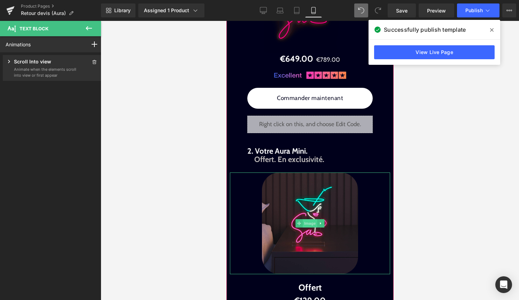
click at [311, 227] on span "Image" at bounding box center [309, 223] width 15 height 8
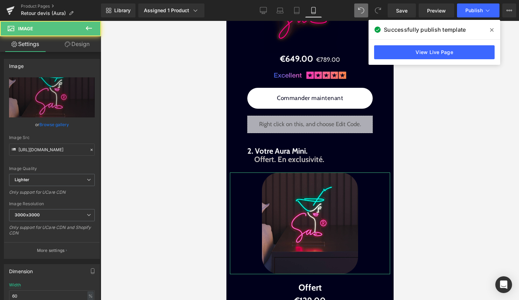
click at [80, 41] on link "Design" at bounding box center [77, 44] width 50 height 16
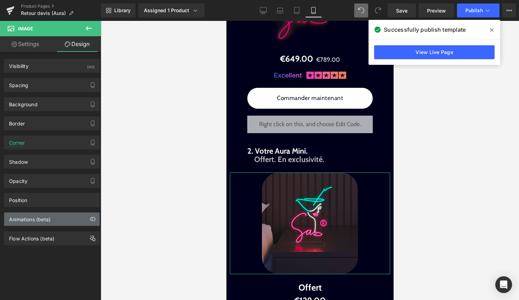
click at [46, 219] on div "Animations (beta)" at bounding box center [29, 217] width 41 height 10
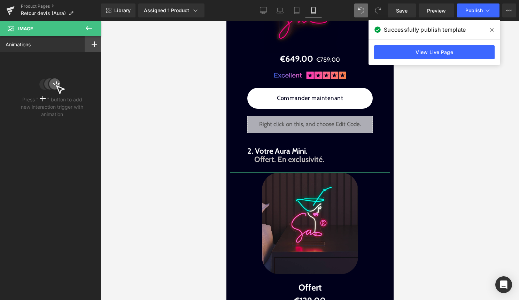
click at [92, 46] on icon at bounding box center [95, 44] width 6 height 6
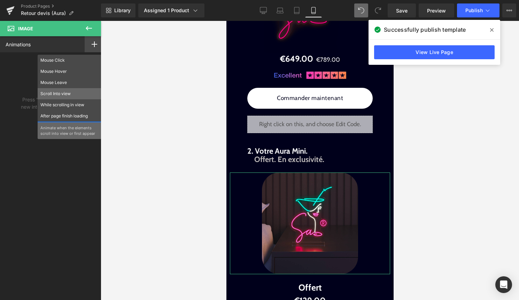
click at [72, 96] on p "Scroll Into view" at bounding box center [69, 94] width 58 height 6
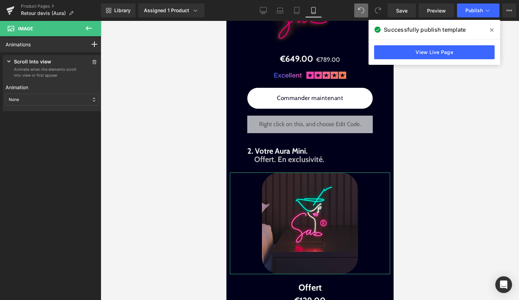
click at [59, 99] on div "None" at bounding box center [52, 100] width 93 height 12
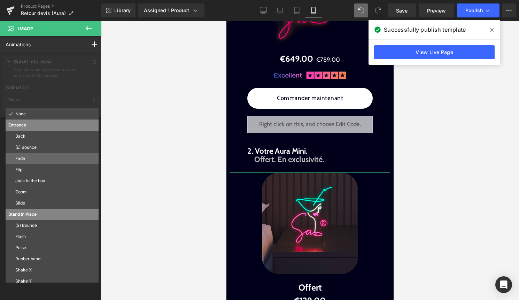
click at [42, 163] on div "Fade" at bounding box center [52, 158] width 93 height 11
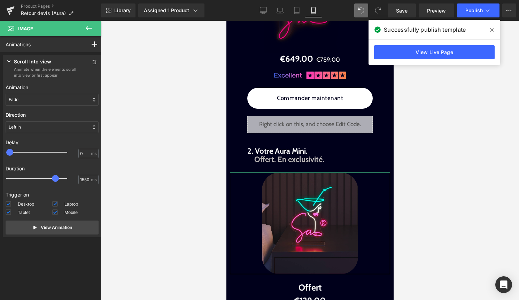
drag, startPoint x: 25, startPoint y: 179, endPoint x: 57, endPoint y: 179, distance: 32.7
click at [58, 179] on span at bounding box center [55, 178] width 7 height 7
type input "1500"
click at [57, 179] on span at bounding box center [53, 178] width 7 height 7
click at [31, 127] on div "Left In" at bounding box center [52, 127] width 93 height 12
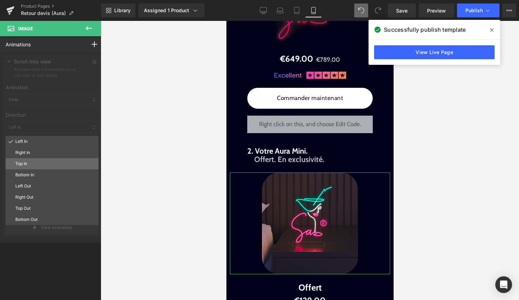
click at [31, 162] on p "Top In" at bounding box center [55, 164] width 80 height 6
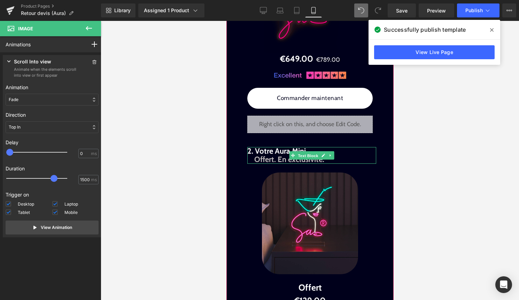
click at [305, 160] on span "Text Block" at bounding box center [307, 155] width 23 height 8
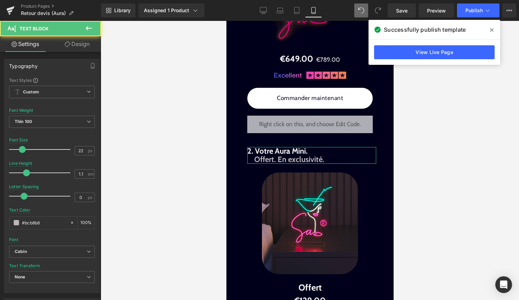
click at [88, 46] on link "Design" at bounding box center [77, 44] width 50 height 16
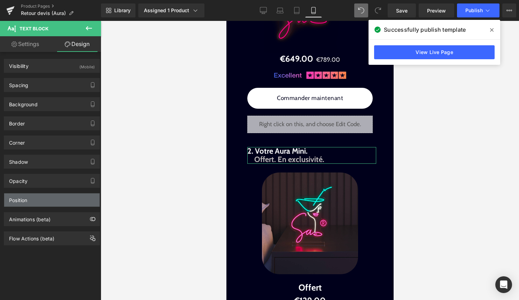
click at [40, 198] on div "Position" at bounding box center [51, 199] width 95 height 13
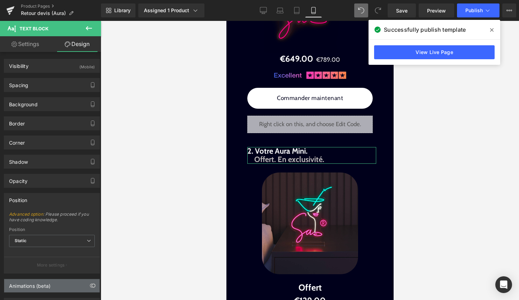
click at [52, 280] on div "Animations (beta)" at bounding box center [51, 285] width 95 height 13
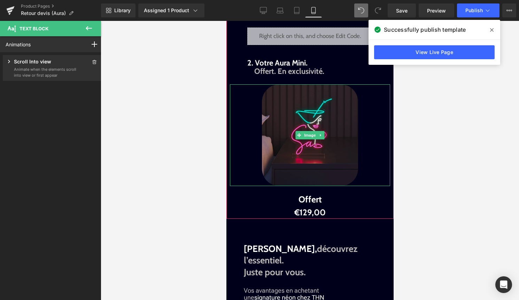
scroll to position [1058, 0]
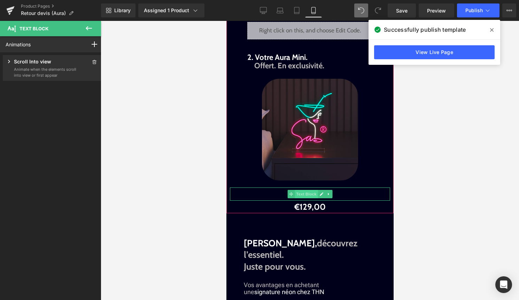
click at [310, 198] on span "Text Block" at bounding box center [305, 194] width 23 height 8
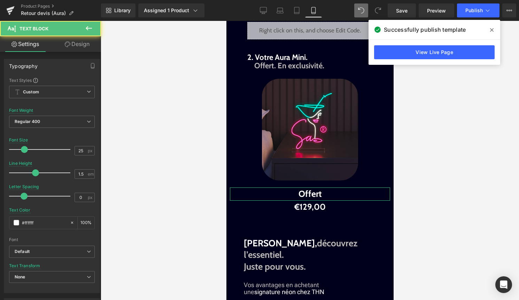
click at [81, 46] on link "Design" at bounding box center [77, 44] width 50 height 16
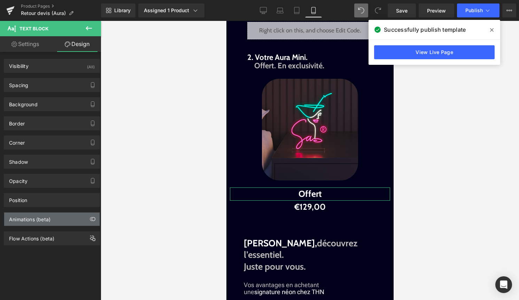
click at [44, 220] on div "Animations (beta)" at bounding box center [29, 217] width 41 height 10
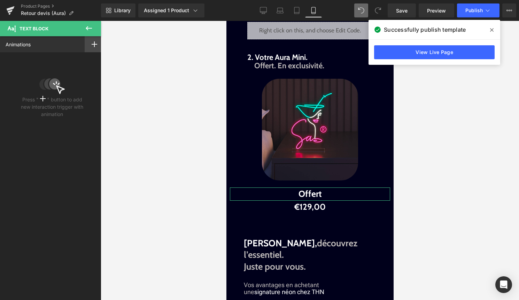
click at [94, 46] on rect at bounding box center [94, 44] width 1 height 6
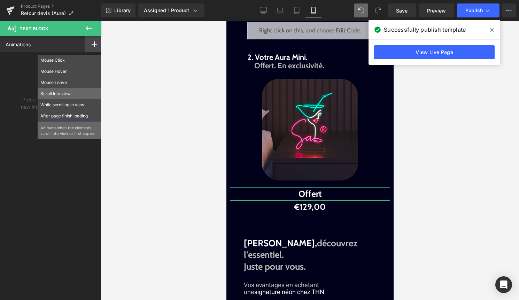
click at [69, 93] on p "Scroll Into view" at bounding box center [69, 94] width 58 height 6
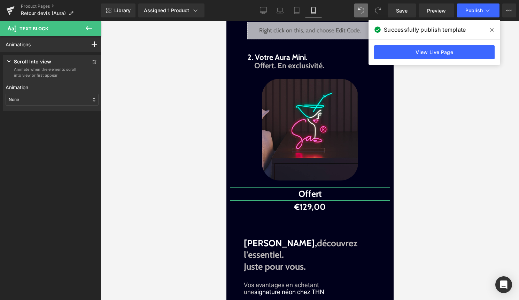
click at [55, 100] on div "None" at bounding box center [52, 100] width 93 height 12
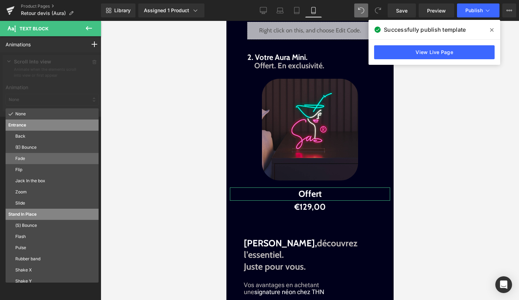
click at [43, 161] on p "Fade" at bounding box center [55, 158] width 80 height 6
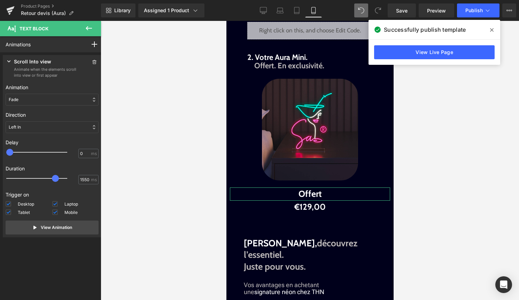
type input "1500"
drag, startPoint x: 24, startPoint y: 175, endPoint x: 56, endPoint y: 176, distance: 31.7
click at [56, 176] on span at bounding box center [53, 178] width 7 height 7
click at [48, 131] on div "Left In" at bounding box center [52, 127] width 93 height 12
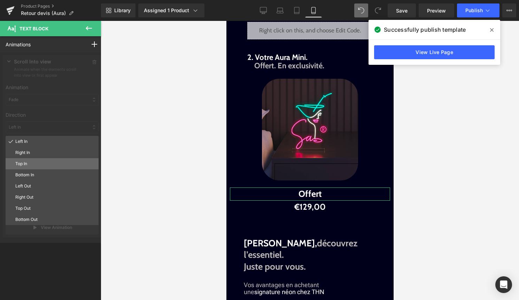
click at [37, 166] on p "Top In" at bounding box center [55, 164] width 80 height 6
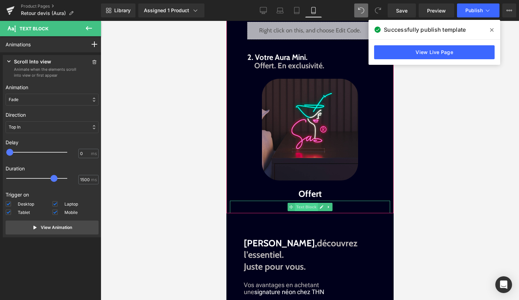
click at [307, 211] on span "Text Block" at bounding box center [305, 207] width 23 height 8
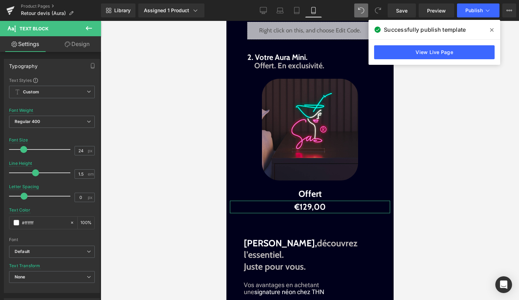
click at [81, 44] on link "Design" at bounding box center [77, 44] width 50 height 16
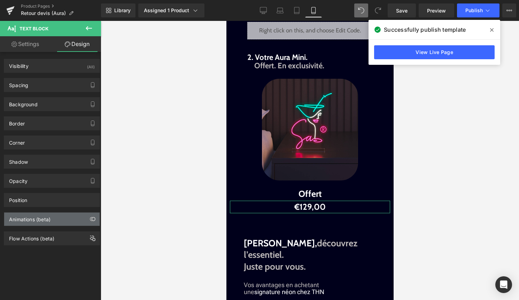
click at [60, 218] on div "Animations (beta)" at bounding box center [51, 218] width 95 height 13
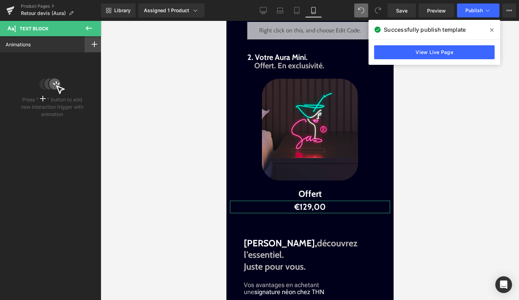
click at [89, 50] on div at bounding box center [94, 44] width 19 height 16
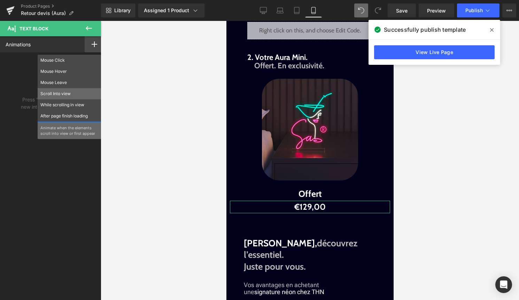
click at [71, 88] on div "Scroll Into view" at bounding box center [70, 93] width 64 height 11
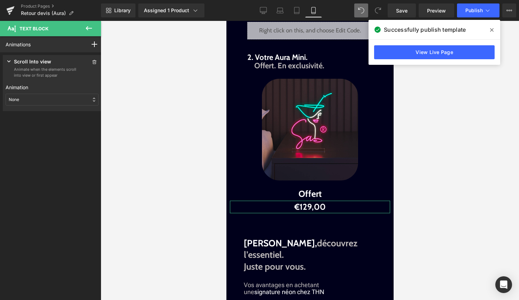
click at [57, 99] on div "None" at bounding box center [52, 100] width 93 height 12
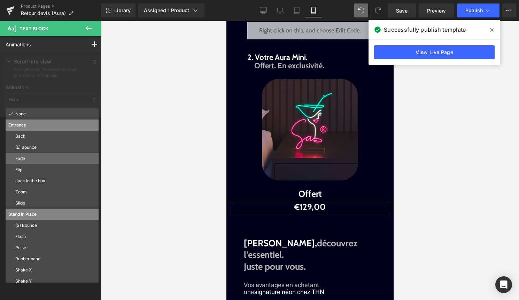
click at [61, 156] on p "Fade" at bounding box center [55, 158] width 80 height 6
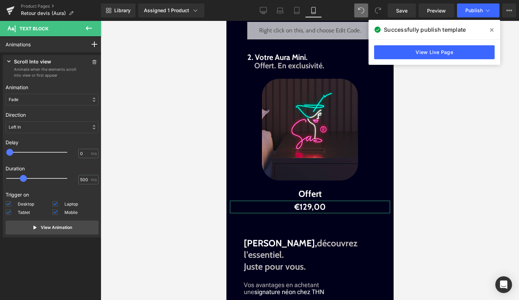
click at [34, 127] on div "Left In" at bounding box center [52, 127] width 93 height 12
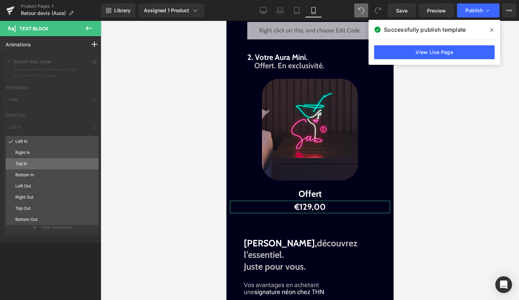
click at [36, 164] on p "Top In" at bounding box center [55, 164] width 80 height 6
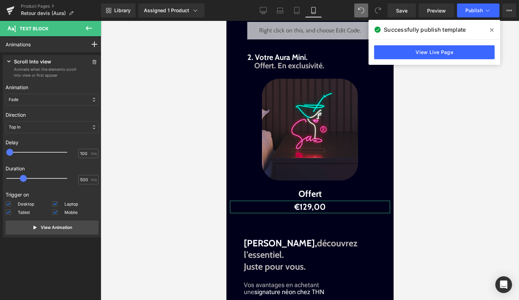
click at [14, 150] on div at bounding box center [41, 152] width 61 height 14
type input "0"
drag, startPoint x: 14, startPoint y: 150, endPoint x: 1, endPoint y: 150, distance: 12.9
click at [1, 150] on div "Press " " button to add new interaction trigger with animation Scroll Into view…" at bounding box center [52, 147] width 104 height 190
drag, startPoint x: 25, startPoint y: 175, endPoint x: 55, endPoint y: 175, distance: 29.6
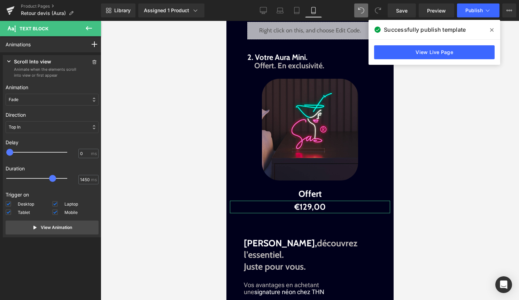
click at [55, 175] on div at bounding box center [41, 178] width 61 height 14
type input "1500"
click at [56, 177] on span at bounding box center [53, 178] width 7 height 7
click at [58, 227] on p "View Animation" at bounding box center [56, 227] width 31 height 6
click at [482, 8] on span "Publish" at bounding box center [473, 11] width 17 height 6
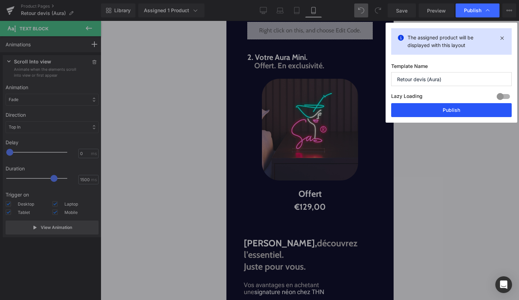
click at [457, 113] on button "Publish" at bounding box center [451, 110] width 120 height 14
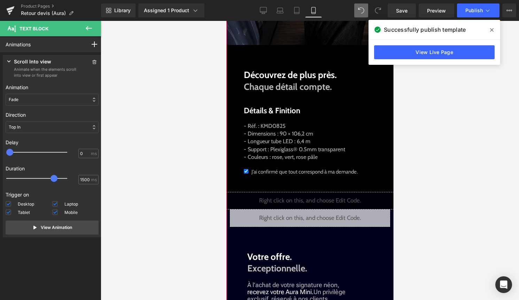
scroll to position [558, 0]
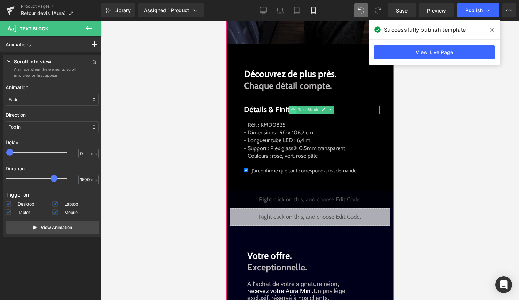
click at [295, 114] on span at bounding box center [292, 109] width 7 height 8
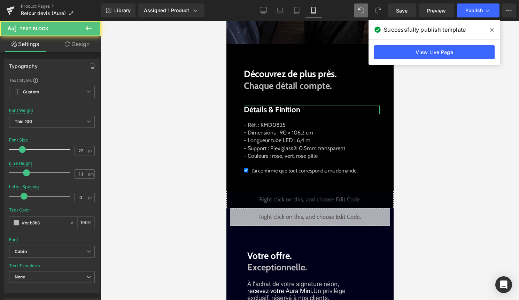
click at [73, 46] on link "Design" at bounding box center [77, 44] width 50 height 16
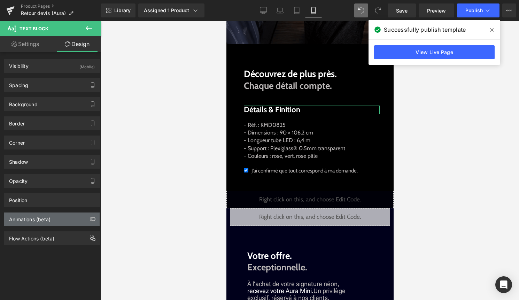
click at [62, 219] on div "Animations (beta)" at bounding box center [51, 218] width 95 height 13
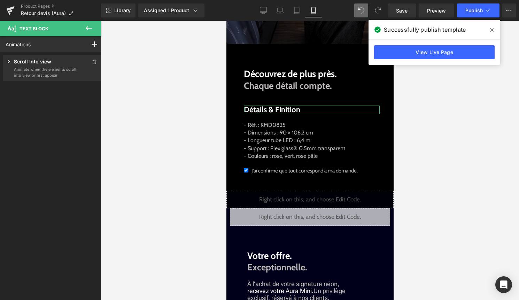
click at [60, 74] on p "Animate when the elements scroll into view or first appear" at bounding box center [45, 72] width 63 height 11
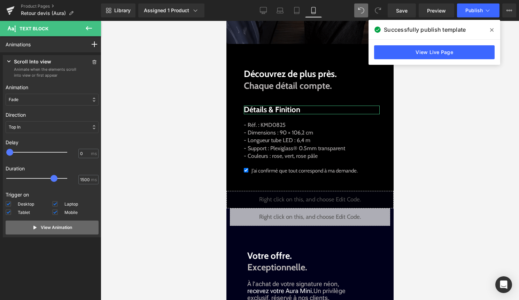
click at [58, 226] on p "View Animation" at bounding box center [56, 227] width 31 height 6
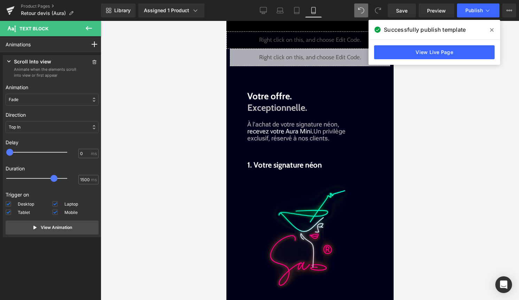
scroll to position [721, 0]
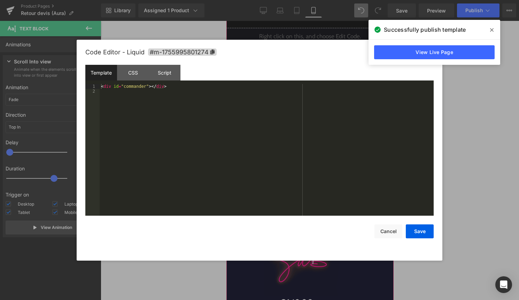
click at [319, 63] on div "Liquid" at bounding box center [309, 53] width 160 height 17
click at [381, 228] on button "Cancel" at bounding box center [388, 231] width 28 height 14
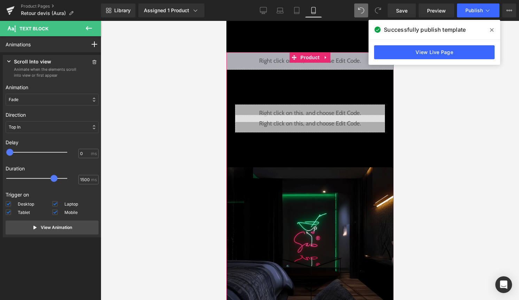
scroll to position [247, 0]
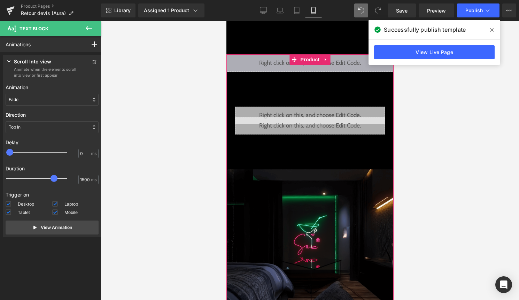
click at [315, 134] on div "Liquid" at bounding box center [310, 125] width 150 height 17
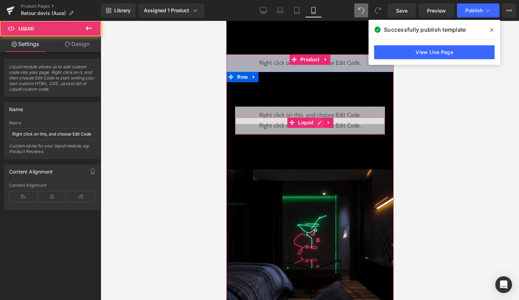
click at [319, 134] on div "Liquid" at bounding box center [310, 125] width 150 height 17
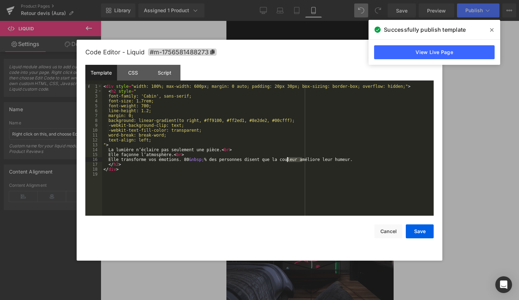
drag, startPoint x: 303, startPoint y: 160, endPoint x: 286, endPoint y: 159, distance: 16.7
click at [286, 159] on div "< div style = "width: 100%; max-width: 600px; margin: 0 auto; padding: 20px 30p…" at bounding box center [267, 154] width 331 height 141
drag, startPoint x: 249, startPoint y: 159, endPoint x: 263, endPoint y: 159, distance: 13.2
click at [261, 159] on div "< div style = "width: 100%; max-width: 600px; margin: 0 auto; padding: 20px 30p…" at bounding box center [267, 154] width 331 height 141
click at [259, 161] on div "< div style = "width: 100%; max-width: 600px; margin: 0 auto; padding: 20px 30p…" at bounding box center [267, 154] width 331 height 141
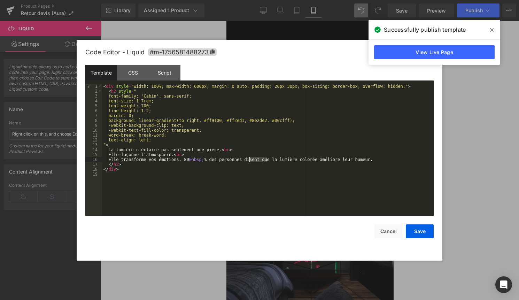
drag, startPoint x: 266, startPoint y: 159, endPoint x: 248, endPoint y: 160, distance: 17.4
click at [248, 160] on div "< div style = "width: 100%; max-width: 600px; margin: 0 auto; padding: 20px 30p…" at bounding box center [267, 154] width 331 height 141
drag, startPoint x: 224, startPoint y: 159, endPoint x: 246, endPoint y: 159, distance: 22.3
click at [246, 159] on div "< div style = "width: 100%; max-width: 600px; margin: 0 auto; padding: 20px 30p…" at bounding box center [267, 154] width 331 height 141
click at [419, 232] on button "Save" at bounding box center [420, 231] width 28 height 14
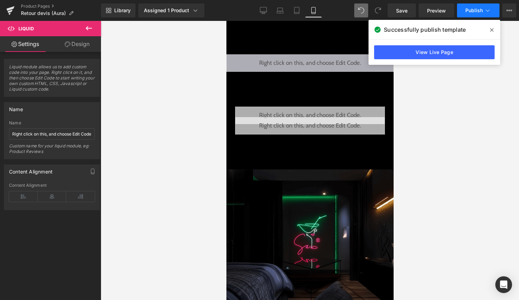
click at [467, 9] on span "Publish" at bounding box center [473, 11] width 17 height 6
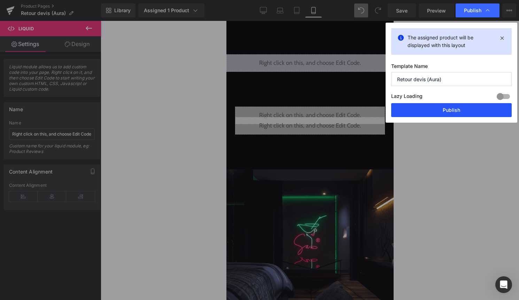
click at [454, 104] on button "Publish" at bounding box center [451, 110] width 120 height 14
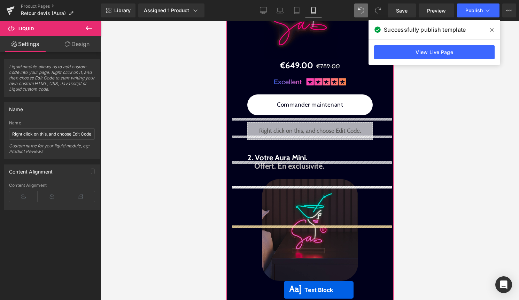
scroll to position [1008, 0]
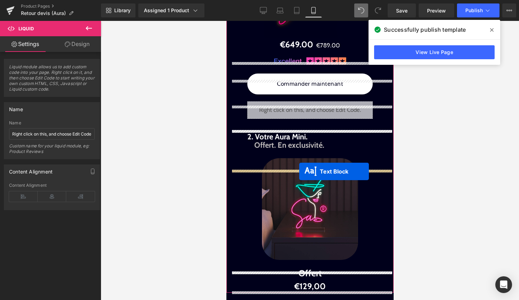
drag, startPoint x: 294, startPoint y: 58, endPoint x: 302, endPoint y: 163, distance: 104.4
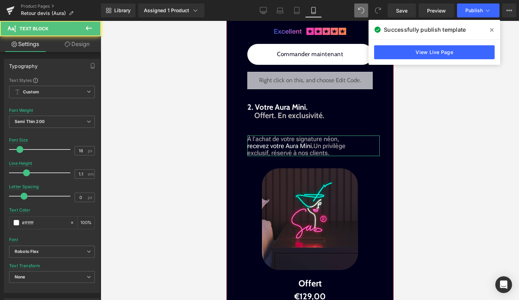
scroll to position [979, 0]
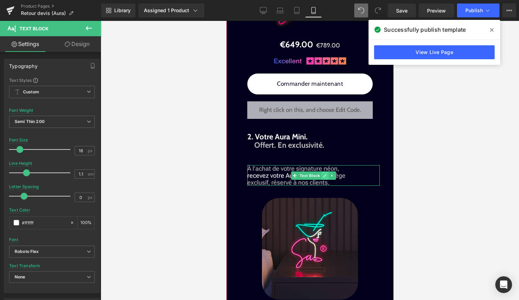
click at [323, 180] on link at bounding box center [324, 175] width 7 height 8
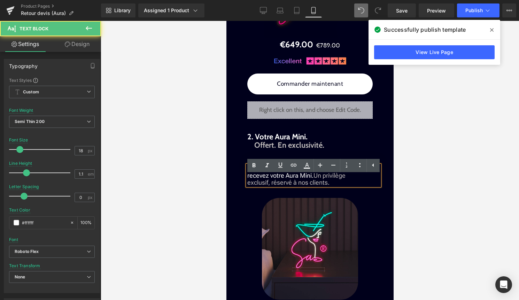
drag, startPoint x: 247, startPoint y: 179, endPoint x: 332, endPoint y: 194, distance: 86.7
click at [332, 186] on p "À l’achat de votre signature néon, recevez votre Aura Mini. Un privilège exclus…" at bounding box center [313, 175] width 132 height 21
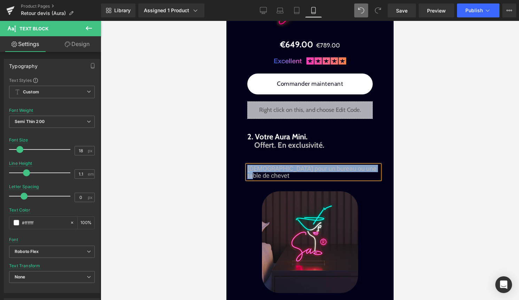
copy span "Idéal pour un bureau ou une table de chevet"
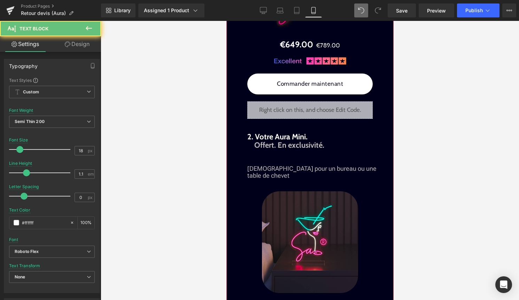
drag, startPoint x: 263, startPoint y: 180, endPoint x: 240, endPoint y: 180, distance: 23.3
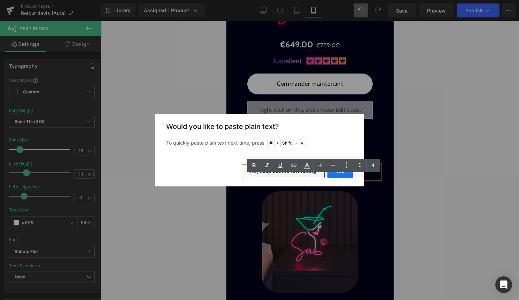
click at [348, 174] on button "Yes" at bounding box center [339, 171] width 25 height 14
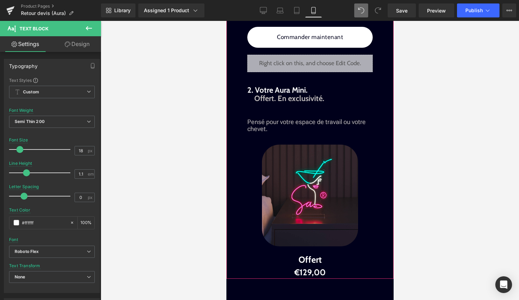
scroll to position [1025, 0]
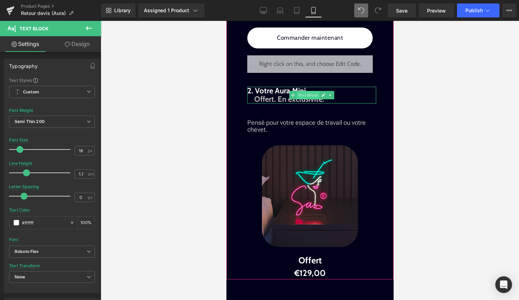
click at [298, 99] on span "Text Block" at bounding box center [307, 95] width 23 height 8
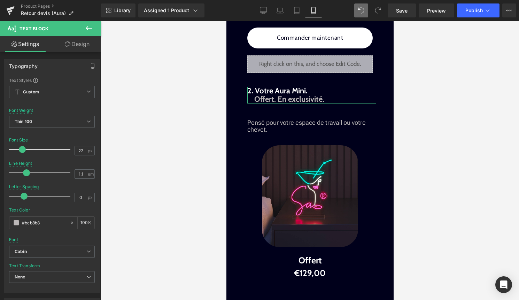
click at [81, 47] on link "Design" at bounding box center [77, 44] width 50 height 16
click at [0, 0] on div "Spacing" at bounding box center [0, 0] width 0 height 0
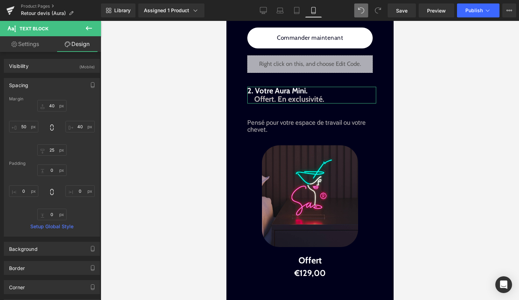
type input "40"
type input "25"
type input "50"
type input "0"
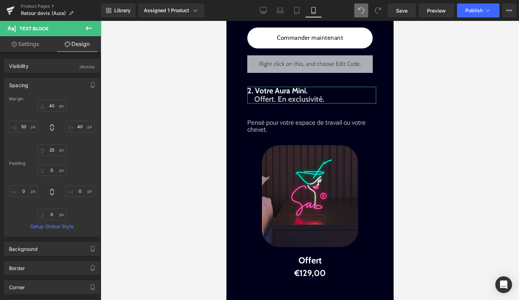
type input "0"
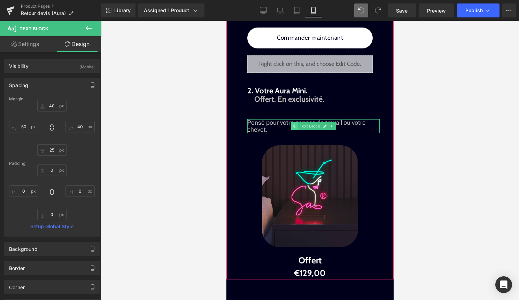
click at [297, 130] on span at bounding box center [294, 126] width 7 height 8
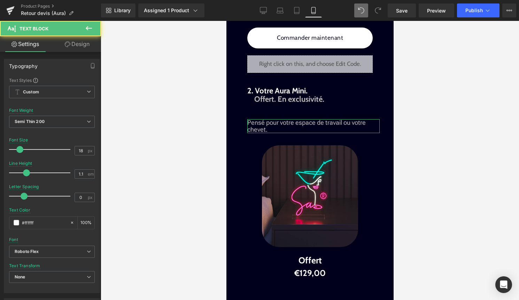
click at [80, 42] on link "Design" at bounding box center [77, 44] width 50 height 16
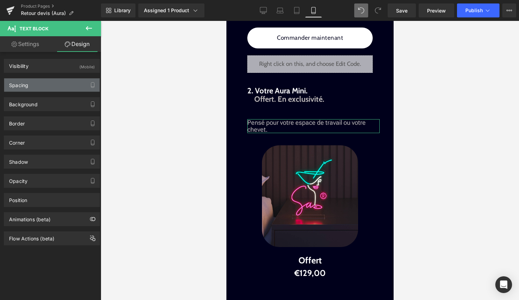
click at [22, 78] on div "Spacing" at bounding box center [18, 83] width 19 height 10
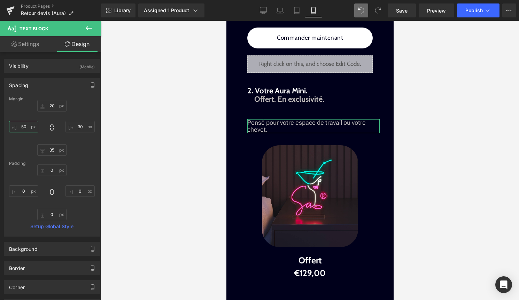
click at [26, 125] on input "50" at bounding box center [23, 126] width 29 height 11
type input "5"
type input "6"
type input "70"
click at [50, 105] on input "20" at bounding box center [51, 105] width 29 height 11
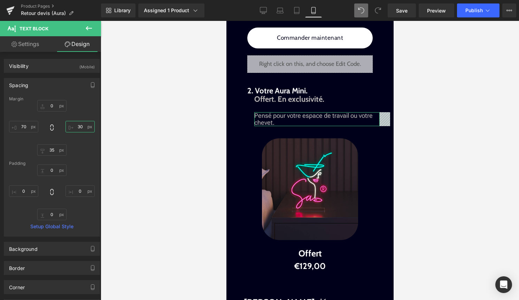
click at [77, 126] on input "30" at bounding box center [79, 126] width 29 height 11
type input "5"
type input "70"
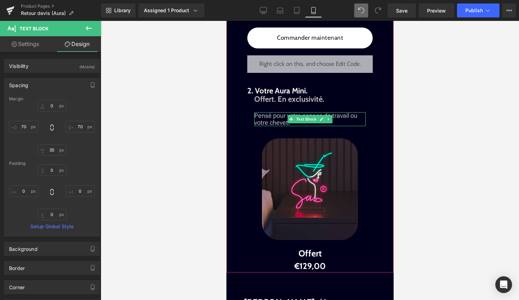
click at [352, 126] on span "Pensé pour votre espace de travail ou votre chevet." at bounding box center [305, 119] width 103 height 14
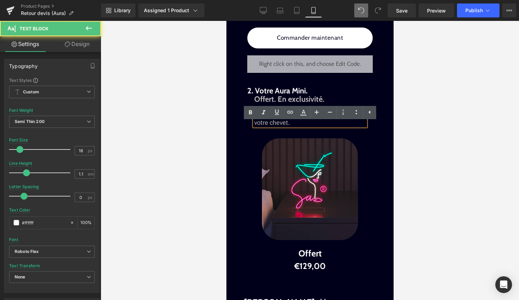
click at [351, 126] on span "Pensé pour votre espace de travail ou votre chevet." at bounding box center [305, 119] width 103 height 14
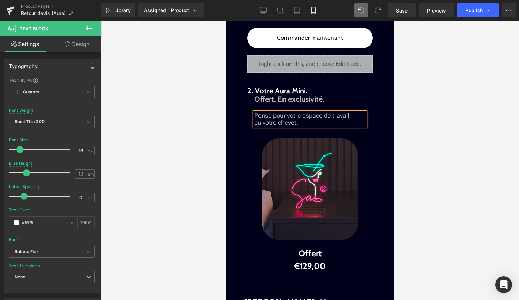
click at [395, 132] on div at bounding box center [310, 160] width 418 height 279
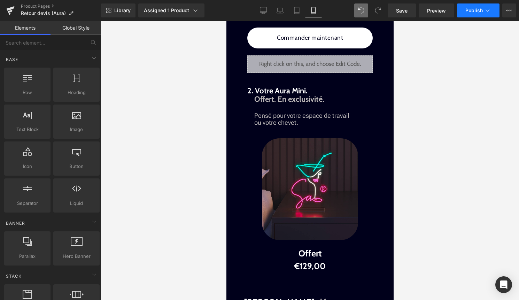
click at [478, 14] on button "Publish" at bounding box center [478, 10] width 42 height 14
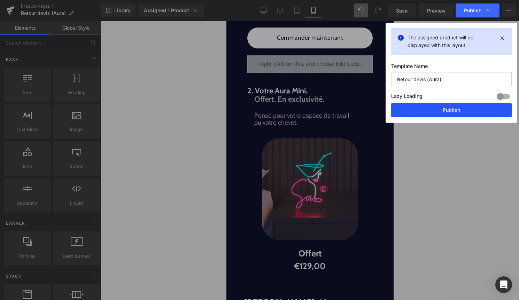
click at [458, 111] on button "Publish" at bounding box center [451, 110] width 120 height 14
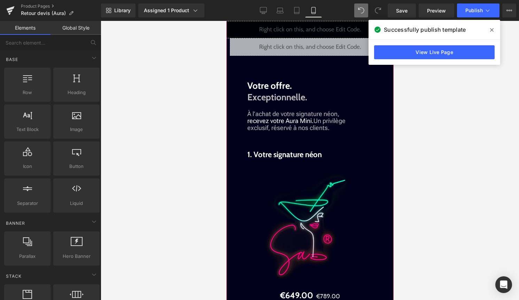
scroll to position [721, 0]
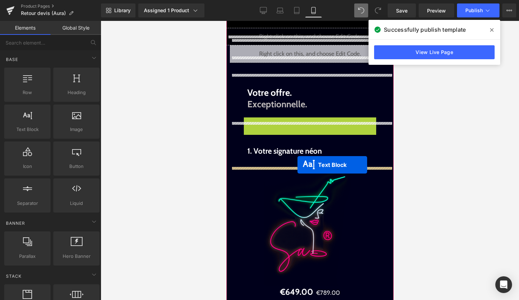
drag, startPoint x: 297, startPoint y: 139, endPoint x: 297, endPoint y: 165, distance: 25.8
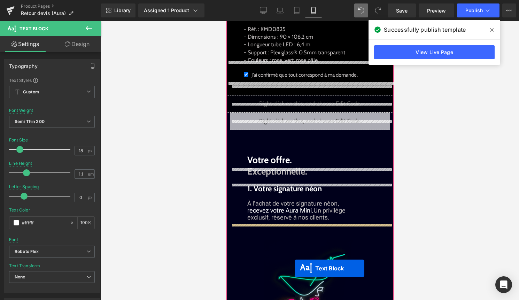
scroll to position [706, 0]
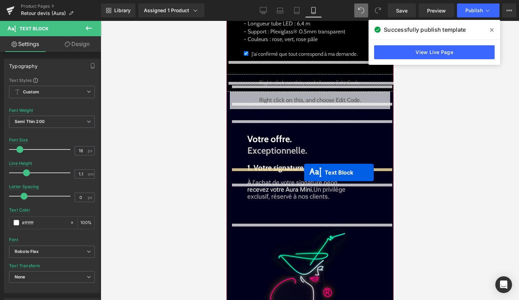
drag, startPoint x: 297, startPoint y: 106, endPoint x: 304, endPoint y: 172, distance: 66.9
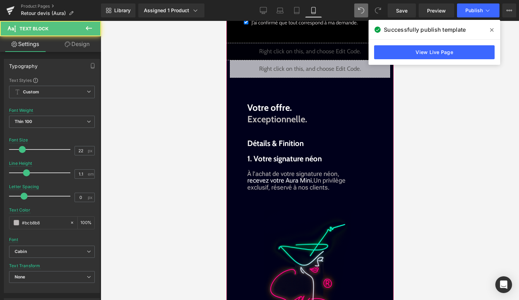
scroll to position [675, 0]
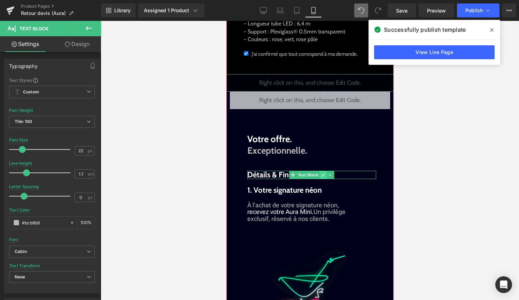
click at [322, 177] on icon at bounding box center [323, 175] width 4 height 4
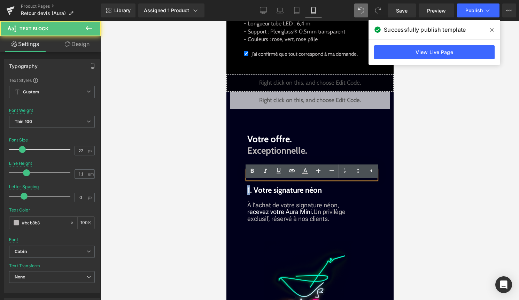
drag, startPoint x: 322, startPoint y: 186, endPoint x: 213, endPoint y: 186, distance: 109.3
drag, startPoint x: 304, startPoint y: 189, endPoint x: 242, endPoint y: 183, distance: 63.0
click at [242, 183] on div "Liquid Liquid Liquid Image Découvrez de plus près. Chaque détail compte. Text B…" at bounding box center [309, 135] width 160 height 1019
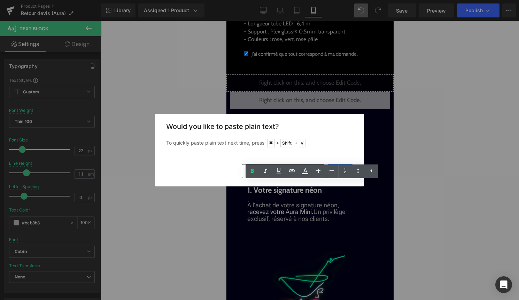
click at [337, 123] on h3 "Would you like to paste plain text?" at bounding box center [259, 126] width 187 height 8
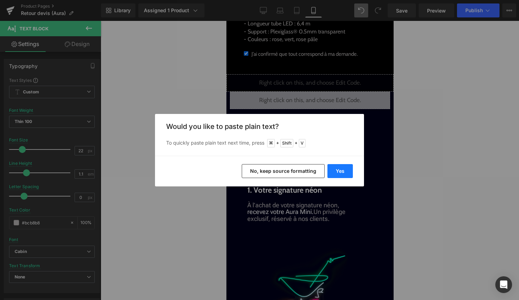
click at [338, 171] on button "Yes" at bounding box center [339, 171] width 25 height 14
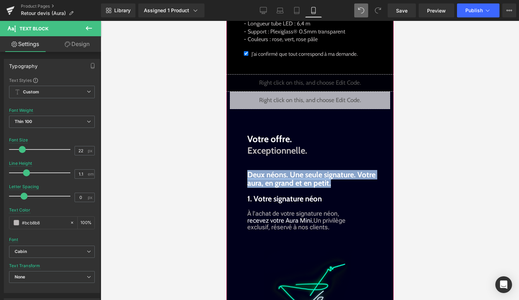
drag, startPoint x: 338, startPoint y: 195, endPoint x: 243, endPoint y: 187, distance: 95.5
click at [243, 187] on div "Liquid Liquid Liquid Image Découvrez de plus près. Chaque détail compte. Text B…" at bounding box center [309, 139] width 160 height 1027
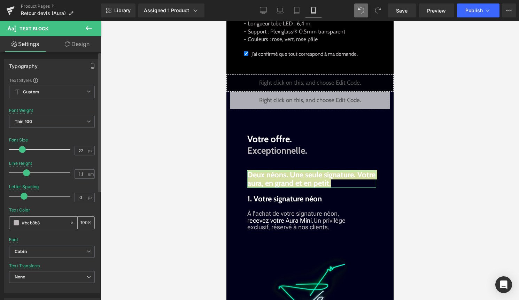
click at [17, 223] on span at bounding box center [17, 223] width 6 height 6
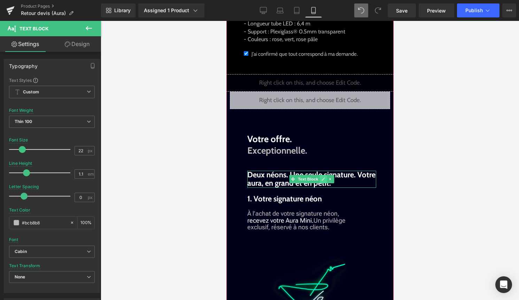
click at [322, 181] on icon at bounding box center [323, 179] width 4 height 4
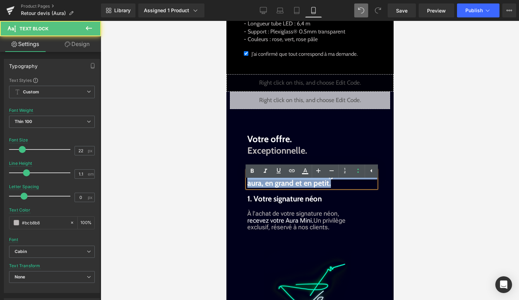
drag, startPoint x: 330, startPoint y: 195, endPoint x: 243, endPoint y: 187, distance: 87.1
click at [243, 187] on div "Liquid Liquid Liquid Image Découvrez de plus près. Chaque détail compte. Text B…" at bounding box center [309, 139] width 160 height 1027
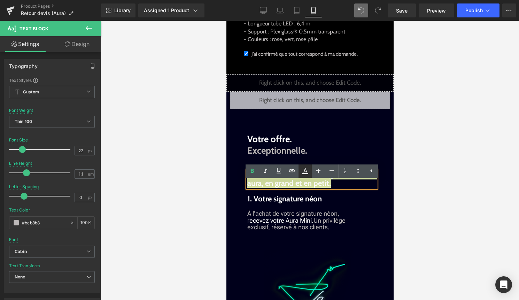
click at [306, 172] on icon at bounding box center [305, 171] width 8 height 8
type input "#ffffff"
type input "100"
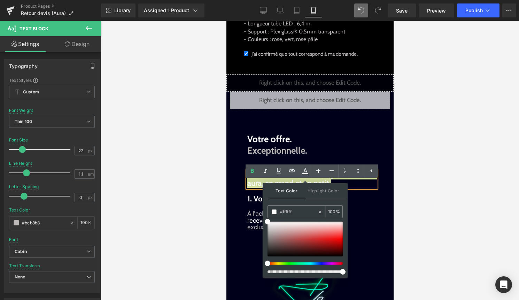
drag, startPoint x: 523, startPoint y: 230, endPoint x: 229, endPoint y: 210, distance: 295.3
paste input "Deux néons. Une seule signature. Votre aura, en grand et en petit."
type input "Deux néons. Une seule signature. Votre aura, en grand et en petit."
type input "0"
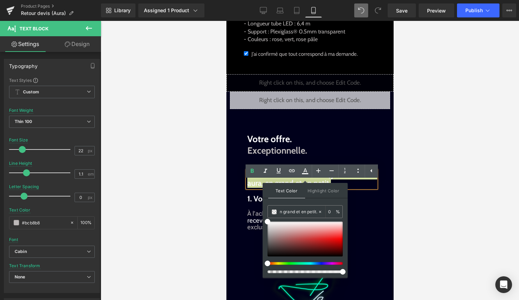
type input "#ffffff"
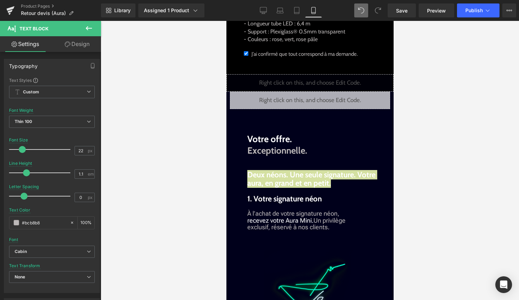
drag, startPoint x: 44, startPoint y: 220, endPoint x: 0, endPoint y: 220, distance: 44.2
click at [0, 220] on html "Text Block You are previewing how the will restyle your page. You can not edit …" at bounding box center [259, 150] width 519 height 300
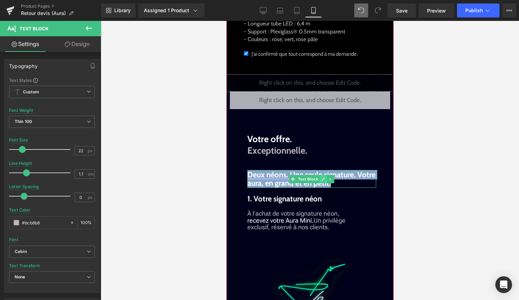
click at [323, 181] on icon at bounding box center [323, 179] width 4 height 4
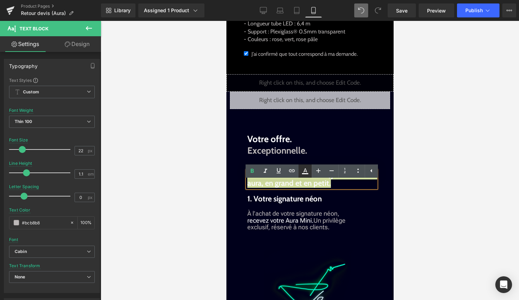
click at [308, 170] on icon at bounding box center [305, 171] width 8 height 8
type input "100"
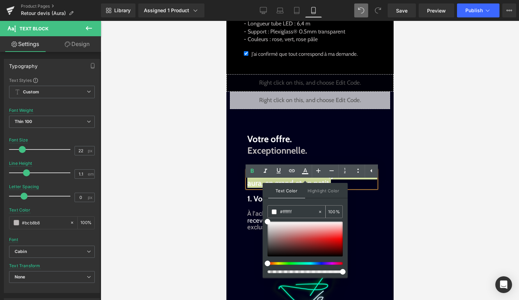
click at [321, 211] on icon at bounding box center [320, 211] width 5 height 5
type input "none"
type input "0"
drag, startPoint x: 536, startPoint y: 232, endPoint x: 251, endPoint y: 211, distance: 285.6
paste input "#bcb8b8"
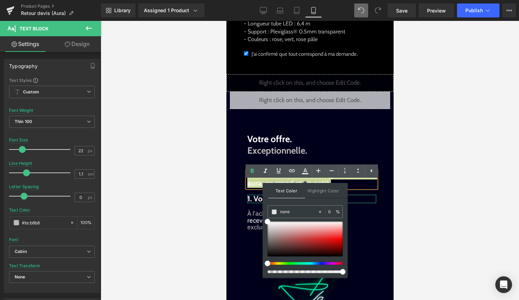
type input "#bcb8b8"
type input "100"
type input "#bcb8b8"
click at [273, 209] on span at bounding box center [274, 211] width 5 height 5
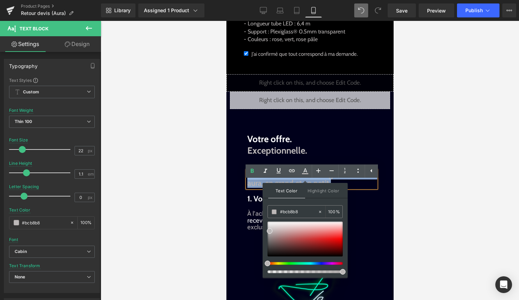
click at [249, 188] on span "Deux néons. Une seule signature. Votre aura, en grand et en petit." at bounding box center [311, 179] width 128 height 18
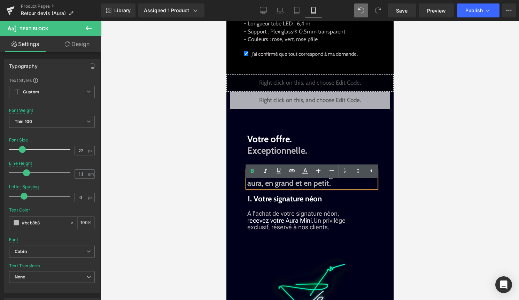
click at [359, 187] on span "Deux néons. Une seule signature. Votre aura, en grand et en petit." at bounding box center [311, 179] width 128 height 18
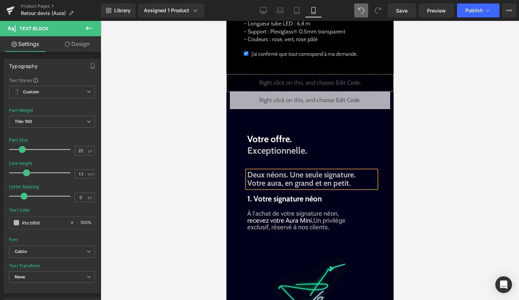
click at [485, 175] on div at bounding box center [310, 160] width 418 height 279
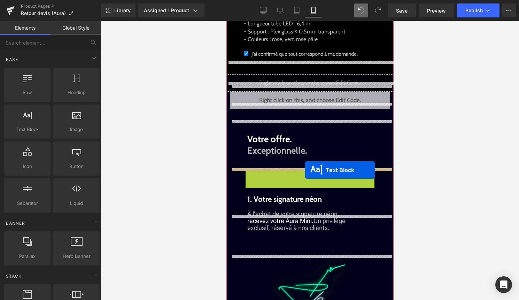
drag, startPoint x: 302, startPoint y: 192, endPoint x: 305, endPoint y: 170, distance: 21.8
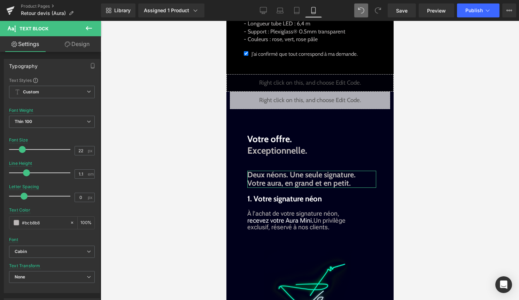
click at [76, 45] on link "Design" at bounding box center [77, 44] width 50 height 16
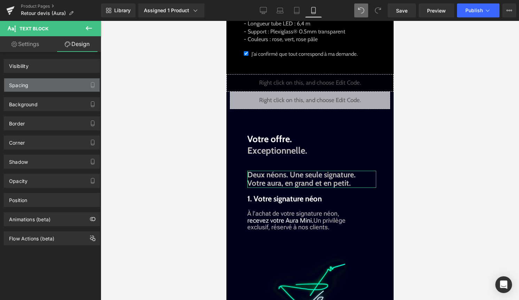
click at [58, 79] on div "Spacing" at bounding box center [51, 84] width 95 height 13
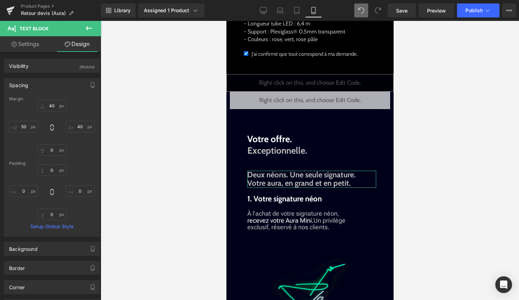
type input "40"
type input "0"
type input "50"
type input "0"
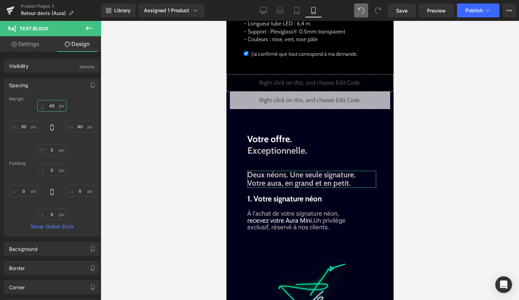
click at [51, 102] on input "40" at bounding box center [51, 105] width 29 height 11
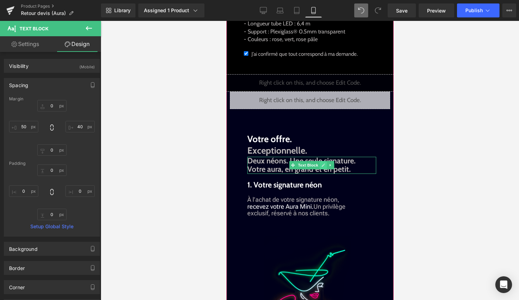
click at [324, 169] on link at bounding box center [322, 165] width 7 height 8
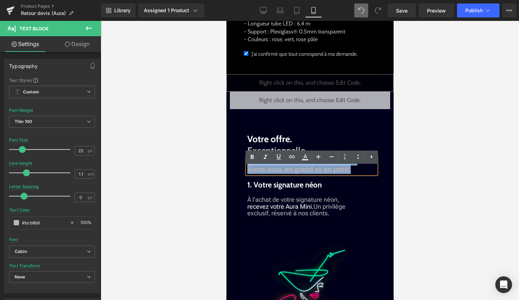
drag, startPoint x: 352, startPoint y: 181, endPoint x: 245, endPoint y: 174, distance: 106.8
click at [247, 173] on div "Deux néons. Une seule signature. Votre aura, en grand et en petit." at bounding box center [311, 165] width 129 height 17
click at [331, 159] on icon at bounding box center [331, 157] width 8 height 8
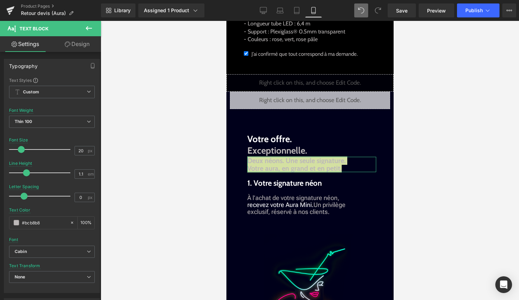
click at [77, 45] on link "Design" at bounding box center [77, 44] width 50 height 16
click at [0, 0] on div "Spacing" at bounding box center [0, 0] width 0 height 0
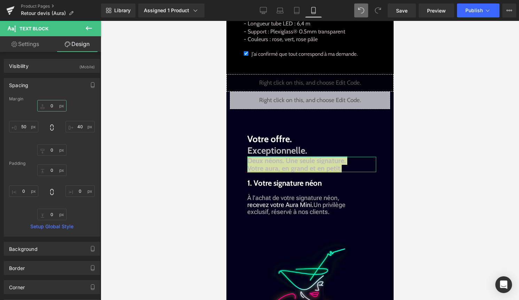
click at [48, 105] on input "0" at bounding box center [51, 105] width 29 height 11
click at [51, 108] on input "0" at bounding box center [51, 105] width 29 height 11
click at [422, 184] on div at bounding box center [310, 160] width 418 height 279
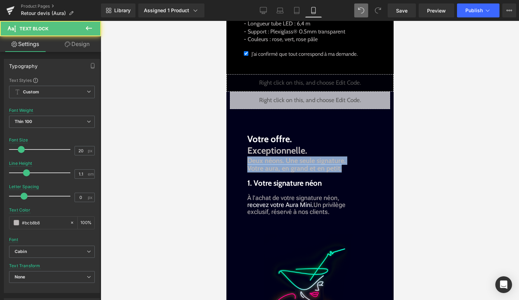
click at [297, 172] on span "Deux néons. Une seule signature. Votre aura, en grand et en petit." at bounding box center [296, 164] width 98 height 16
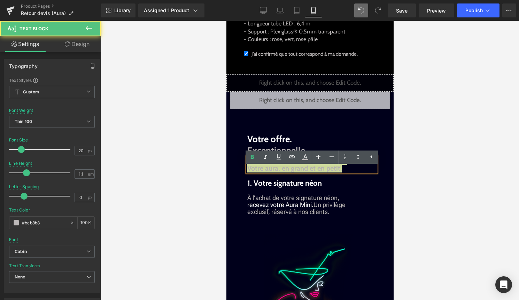
click at [210, 181] on div at bounding box center [310, 160] width 418 height 279
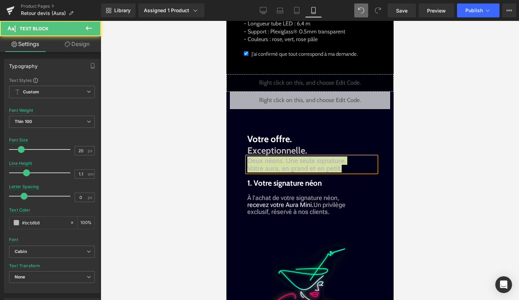
drag, startPoint x: 151, startPoint y: 196, endPoint x: 393, endPoint y: 222, distance: 243.5
click at [151, 196] on div at bounding box center [310, 160] width 418 height 279
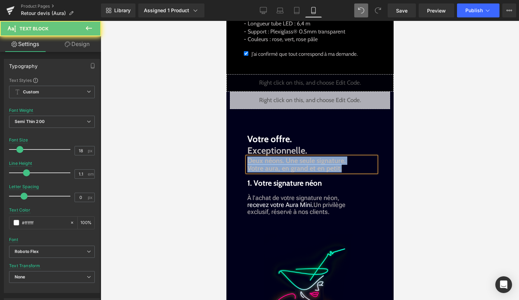
click at [305, 215] on div "À l’achat de votre signature néon, recevez votre Aura Mini. Un privilège exclus…" at bounding box center [313, 204] width 132 height 21
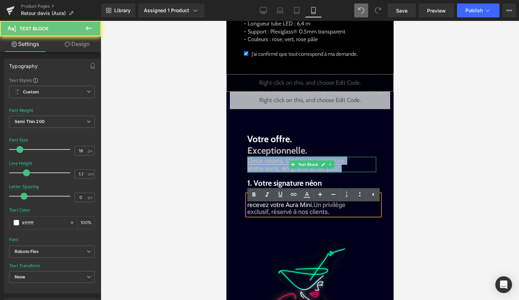
click at [307, 172] on div "Deux néons. Une seule signature. Votre aura, en grand et en petit. Text Block" at bounding box center [311, 164] width 129 height 15
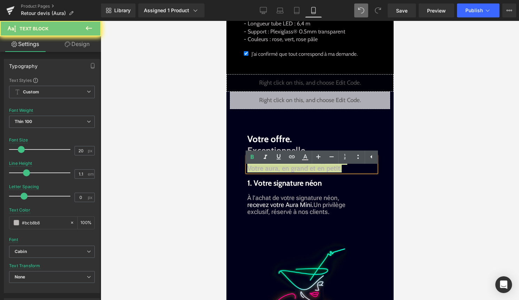
click at [79, 47] on link "Design" at bounding box center [77, 44] width 50 height 16
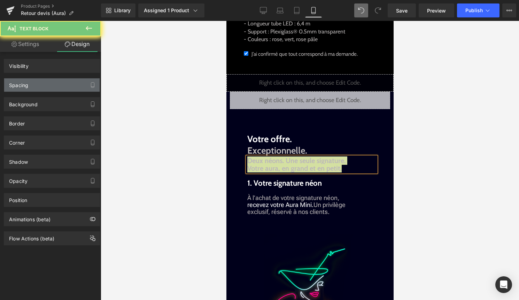
click at [52, 84] on div "Spacing" at bounding box center [51, 84] width 95 height 13
click at [51, 80] on div "Spacing" at bounding box center [51, 84] width 95 height 13
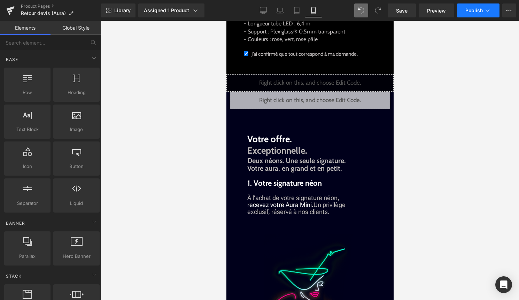
click at [484, 10] on icon at bounding box center [487, 10] width 7 height 7
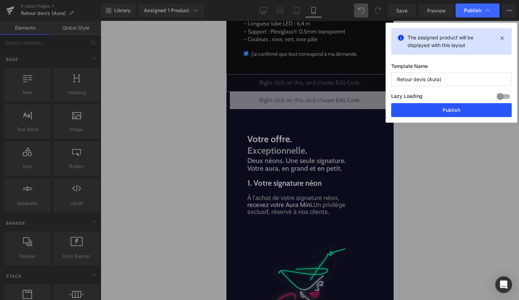
drag, startPoint x: 452, startPoint y: 107, endPoint x: 48, endPoint y: 154, distance: 407.0
click at [452, 107] on button "Publish" at bounding box center [451, 110] width 120 height 14
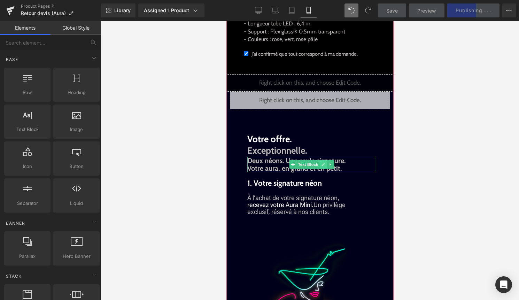
click at [325, 169] on link at bounding box center [322, 164] width 7 height 8
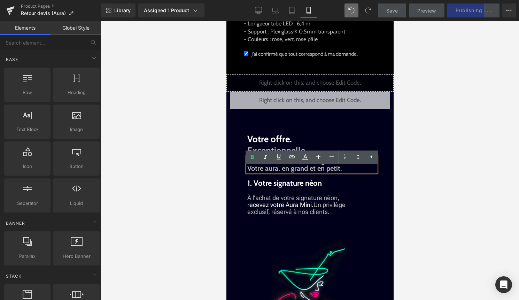
click at [306, 172] on span "Deux néons. Une seule signature. Votre aura, en grand et en petit." at bounding box center [296, 164] width 98 height 16
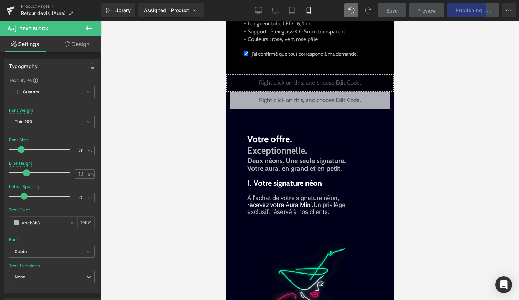
click at [83, 40] on link "Design" at bounding box center [77, 44] width 50 height 16
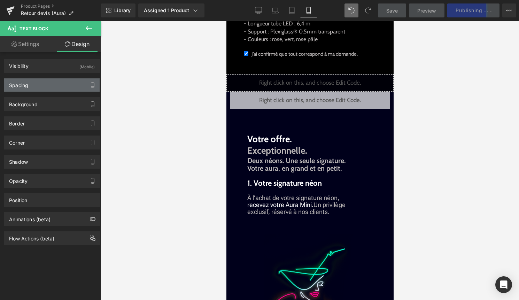
click at [52, 81] on div "Spacing" at bounding box center [51, 84] width 95 height 13
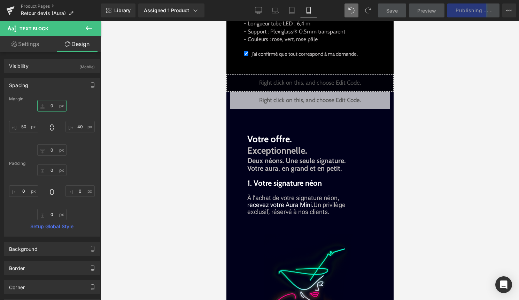
click at [48, 107] on input "0" at bounding box center [51, 105] width 29 height 11
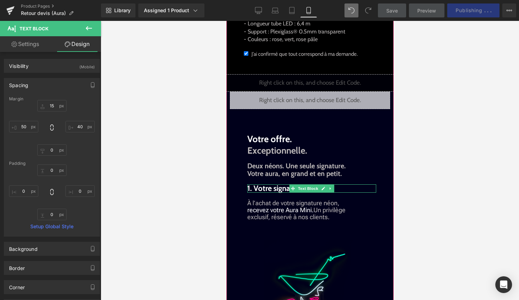
click at [298, 193] on span "Text Block" at bounding box center [307, 188] width 23 height 8
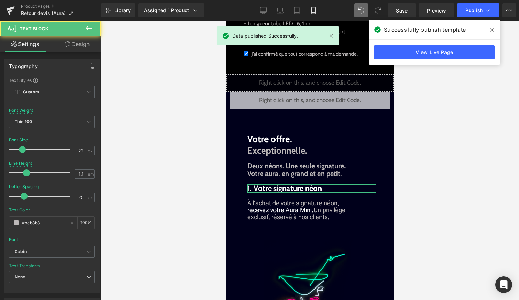
click at [84, 46] on link "Design" at bounding box center [77, 44] width 50 height 16
click at [0, 0] on div "Spacing" at bounding box center [0, 0] width 0 height 0
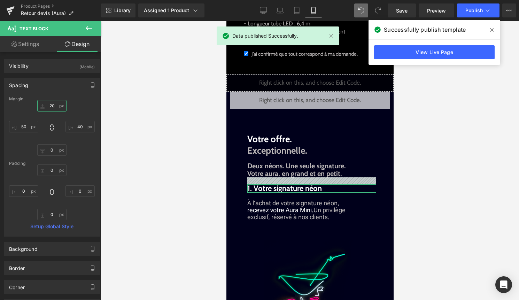
click at [50, 107] on input "20" at bounding box center [51, 105] width 29 height 11
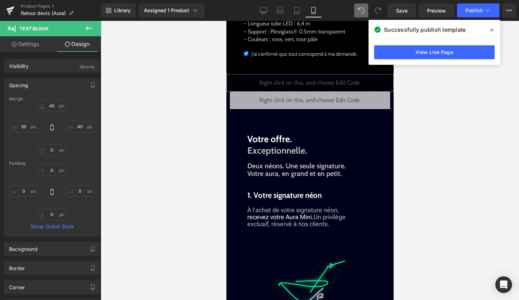
click at [452, 166] on div at bounding box center [310, 160] width 418 height 279
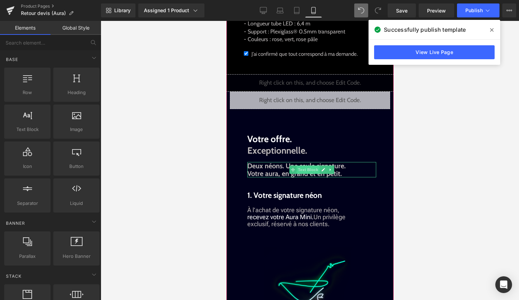
click at [305, 174] on span "Text Block" at bounding box center [307, 169] width 23 height 8
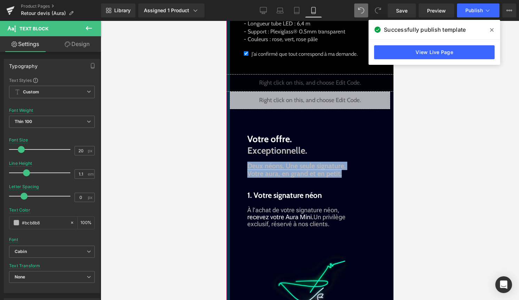
drag, startPoint x: 345, startPoint y: 184, endPoint x: 229, endPoint y: 180, distance: 115.6
click at [229, 180] on div "Liquid Liquid Liquid Image Découvrez de plus près. Chaque détail compte. Text B…" at bounding box center [309, 138] width 167 height 1024
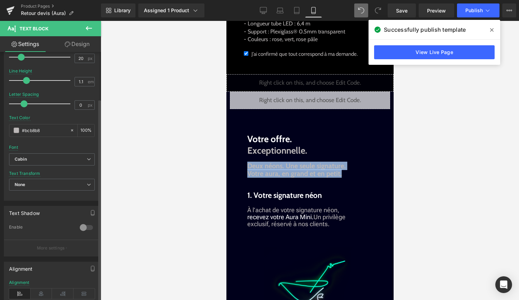
scroll to position [103, 0]
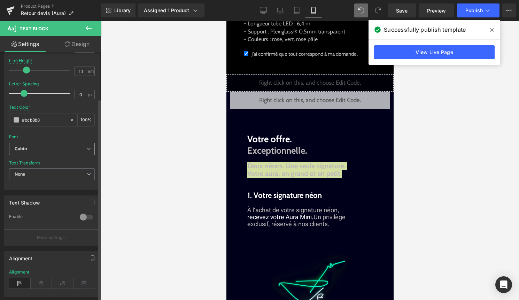
click at [33, 148] on b "Cabin" at bounding box center [51, 149] width 72 height 6
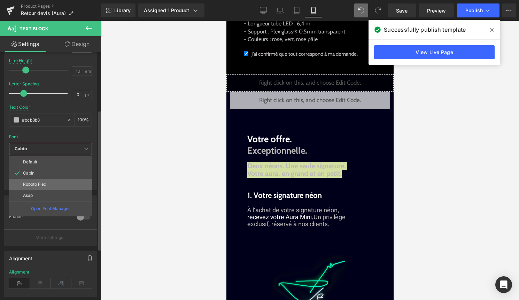
click at [34, 179] on li "Roboto Flex" at bounding box center [50, 184] width 83 height 11
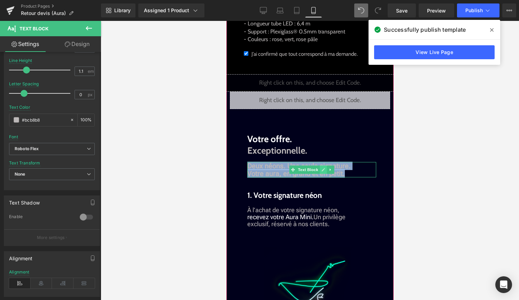
click at [325, 174] on link at bounding box center [322, 169] width 7 height 8
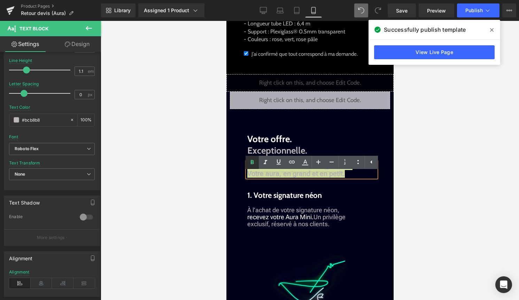
click at [255, 162] on icon at bounding box center [252, 162] width 8 height 8
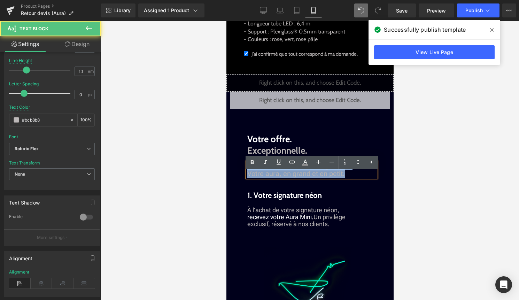
drag, startPoint x: 349, startPoint y: 184, endPoint x: 247, endPoint y: 178, distance: 102.2
click at [247, 177] on p "Deux néons. Une seule signature. Votre aura, en grand et en petit." at bounding box center [311, 169] width 129 height 15
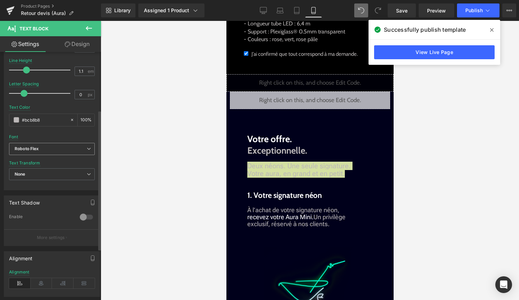
click at [64, 157] on div "Roboto Flex Default Cabin Roboto Flex Asap Open Font Manager" at bounding box center [52, 151] width 86 height 16
click at [67, 152] on span "Roboto Flex" at bounding box center [52, 149] width 86 height 12
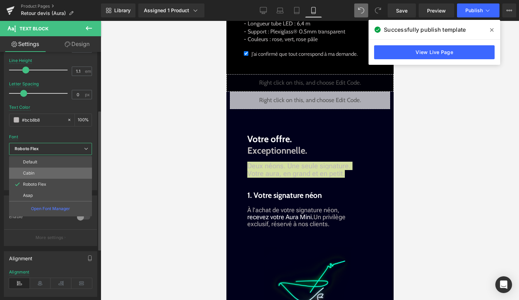
click at [51, 169] on li "Cabin" at bounding box center [50, 172] width 83 height 11
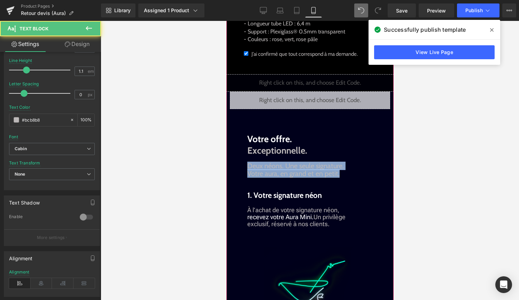
click at [346, 177] on p "Deux néons. Une seule signature. Votre aura, en grand et en petit." at bounding box center [311, 169] width 129 height 15
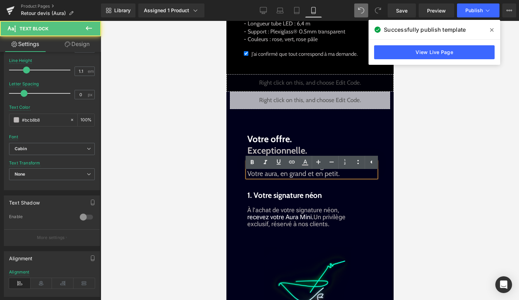
click at [423, 191] on div at bounding box center [310, 160] width 418 height 279
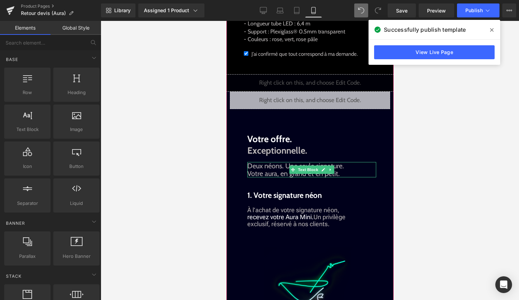
click at [284, 177] on p "Deux néons. Une seule signature. Votre aura, en grand et en petit." at bounding box center [311, 169] width 129 height 15
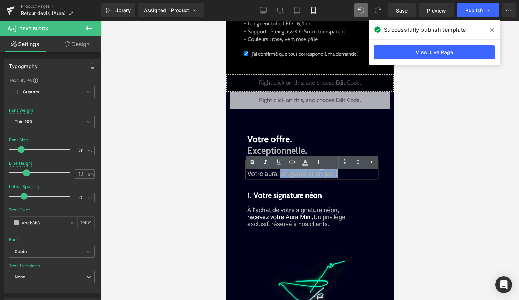
drag, startPoint x: 281, startPoint y: 186, endPoint x: 337, endPoint y: 186, distance: 56.4
click at [337, 177] on p "Deux néons. Une seule signature. Votre aura, en grand et en petit." at bounding box center [311, 169] width 129 height 15
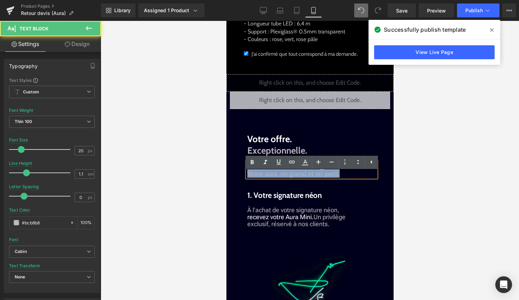
drag, startPoint x: 345, startPoint y: 187, endPoint x: 237, endPoint y: 189, distance: 107.6
click at [237, 189] on div "Liquid Liquid Liquid Image Découvrez de plus près. Chaque détail compte. Text B…" at bounding box center [309, 138] width 160 height 1024
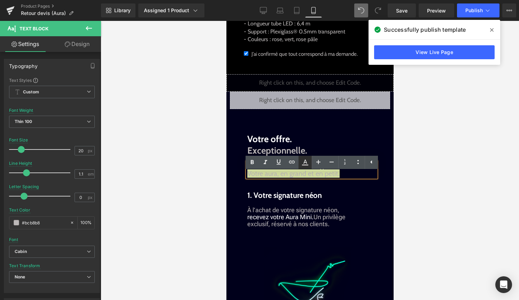
click at [307, 164] on icon at bounding box center [305, 162] width 8 height 8
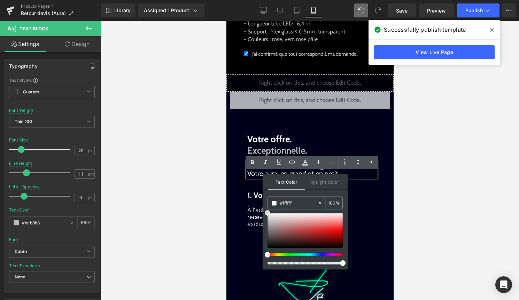
drag, startPoint x: 268, startPoint y: 221, endPoint x: 266, endPoint y: 210, distance: 11.3
click at [266, 210] on span at bounding box center [268, 213] width 6 height 6
click at [275, 204] on span at bounding box center [274, 203] width 5 height 5
click at [415, 178] on div at bounding box center [310, 160] width 418 height 279
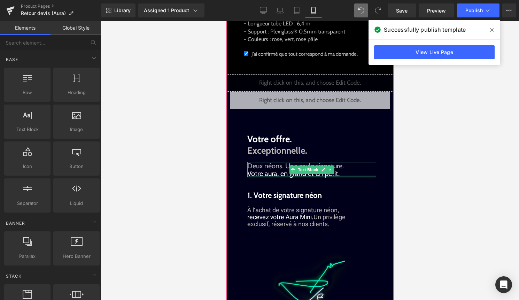
click at [338, 177] on div at bounding box center [311, 176] width 129 height 2
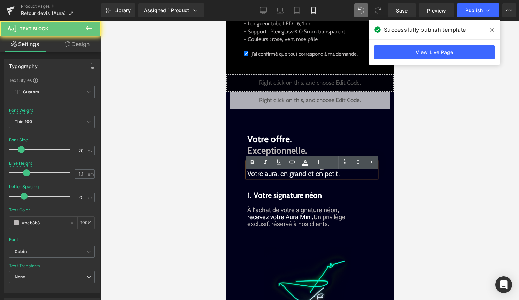
click at [342, 177] on p "Deux néons. Une seule signature. Votre aura, en grand et en petit." at bounding box center [311, 169] width 129 height 15
click at [427, 186] on div at bounding box center [310, 160] width 418 height 279
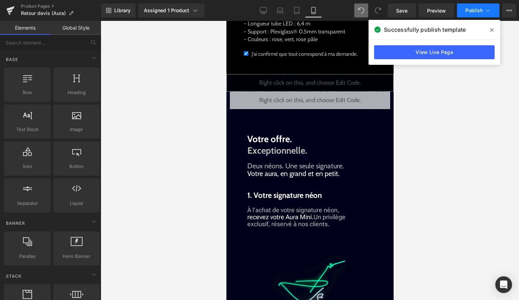
click at [483, 14] on button "Publish" at bounding box center [478, 10] width 42 height 14
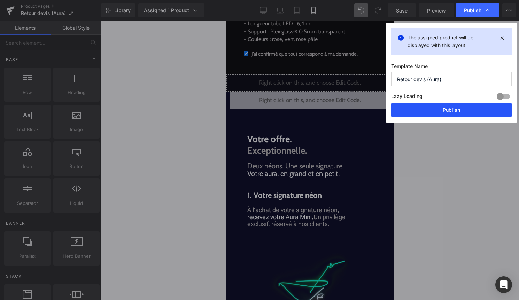
click at [449, 109] on button "Publish" at bounding box center [451, 110] width 120 height 14
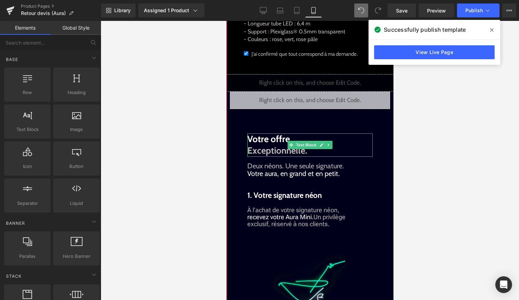
click at [251, 156] on strong "Votre offre. Exceptionnelle." at bounding box center [277, 144] width 60 height 23
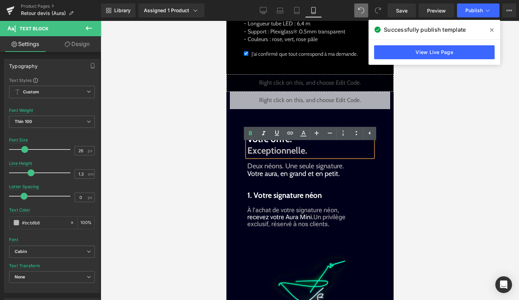
click at [248, 156] on strong "Votre offre. Exceptionnelle." at bounding box center [277, 144] width 60 height 23
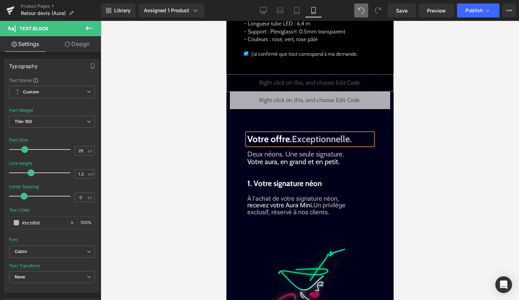
click at [423, 162] on div at bounding box center [310, 160] width 418 height 279
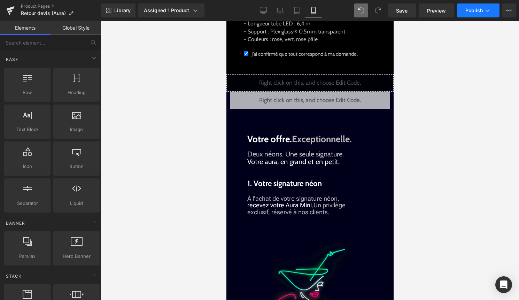
click at [490, 15] on button "Publish" at bounding box center [478, 10] width 42 height 14
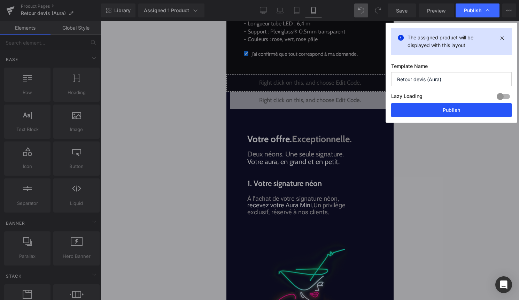
click at [471, 115] on button "Publish" at bounding box center [451, 110] width 120 height 14
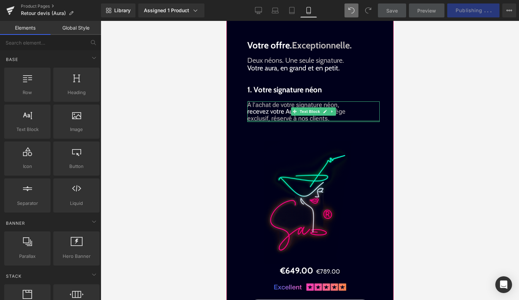
scroll to position [769, 0]
